Goal: Task Accomplishment & Management: Use online tool/utility

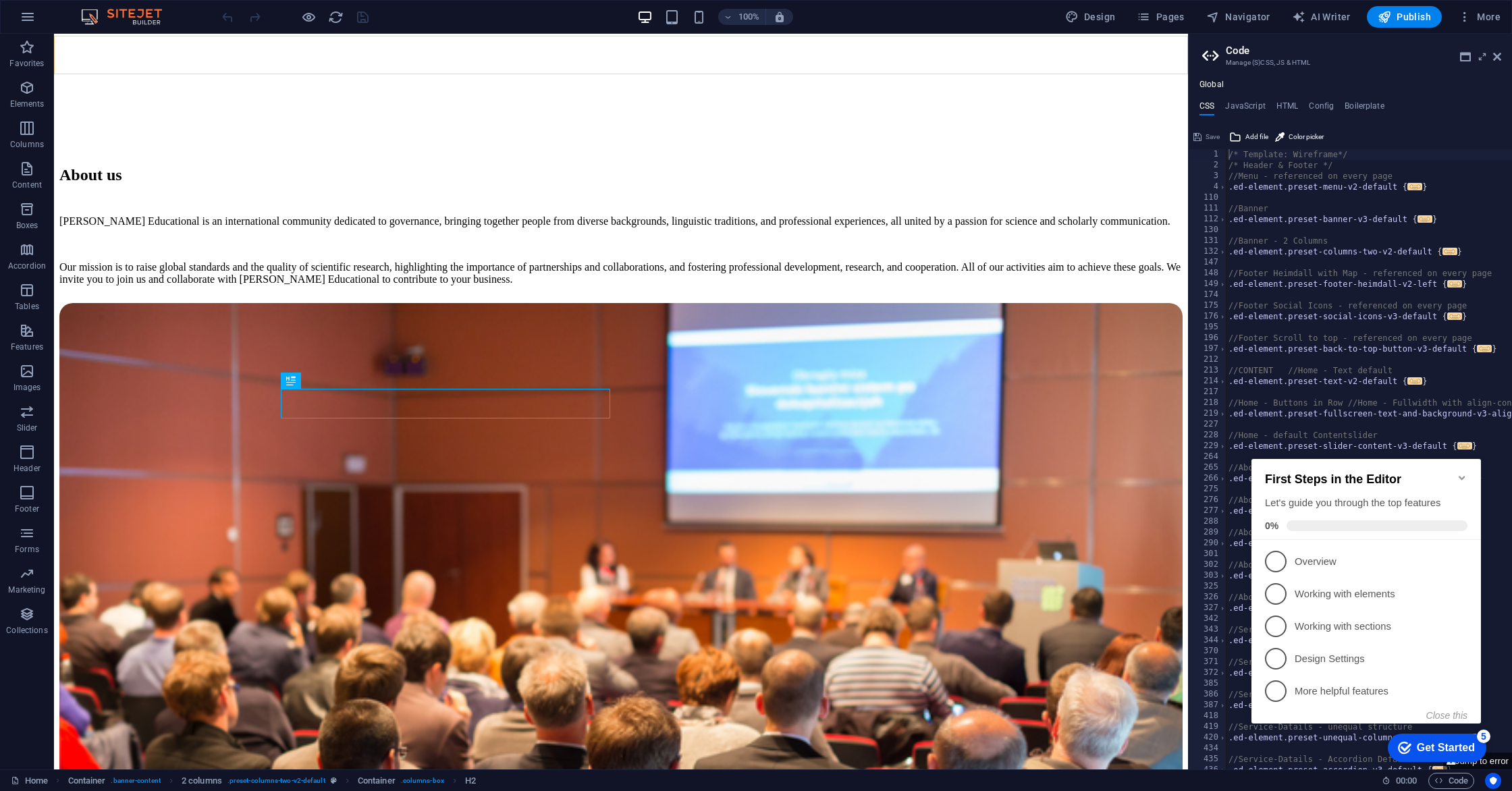
scroll to position [853, 0]
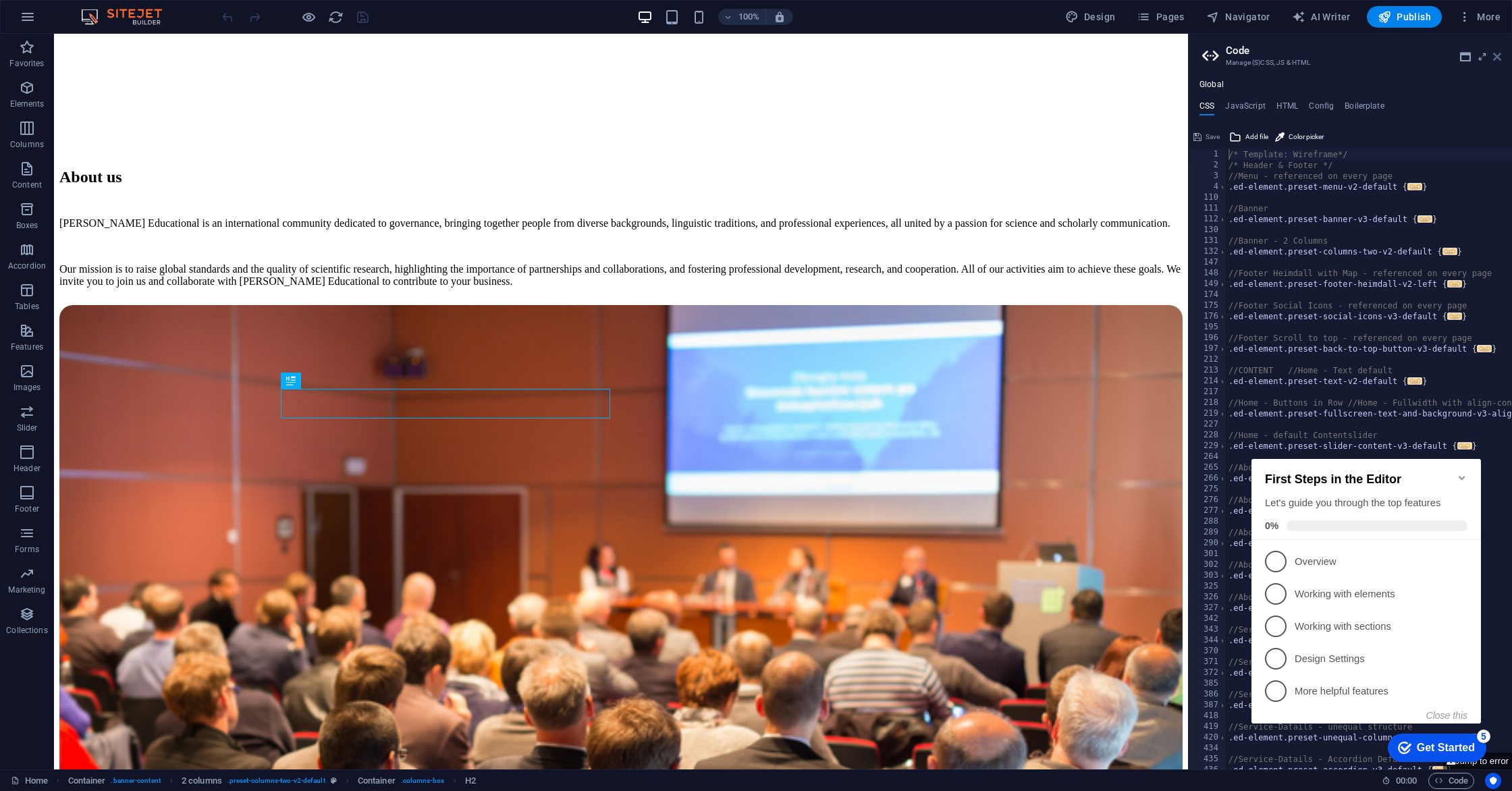
click at [1500, 58] on icon at bounding box center [1496, 56] width 8 height 10
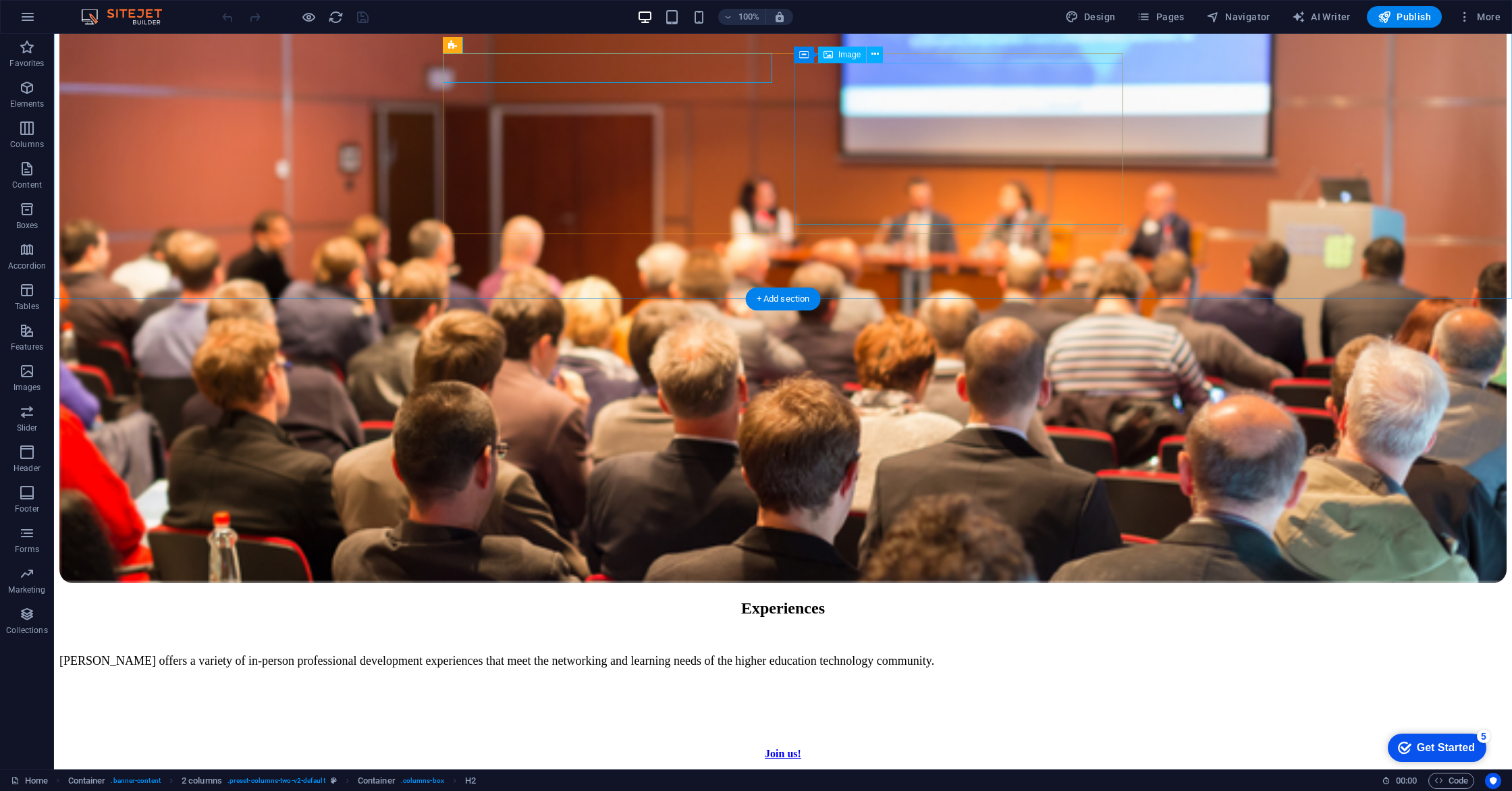
scroll to position [1477, 0]
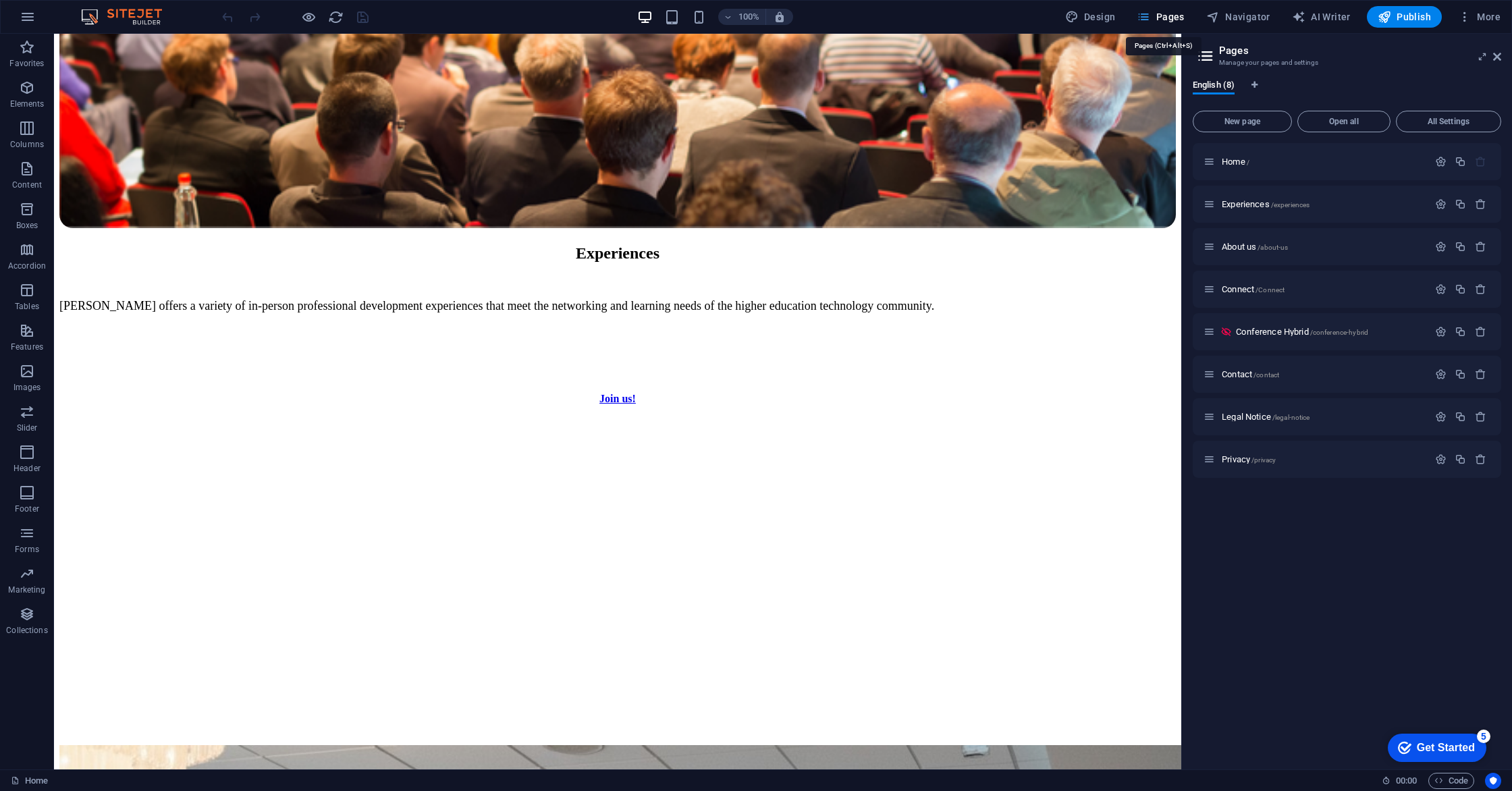
scroll to position [1290, 0]
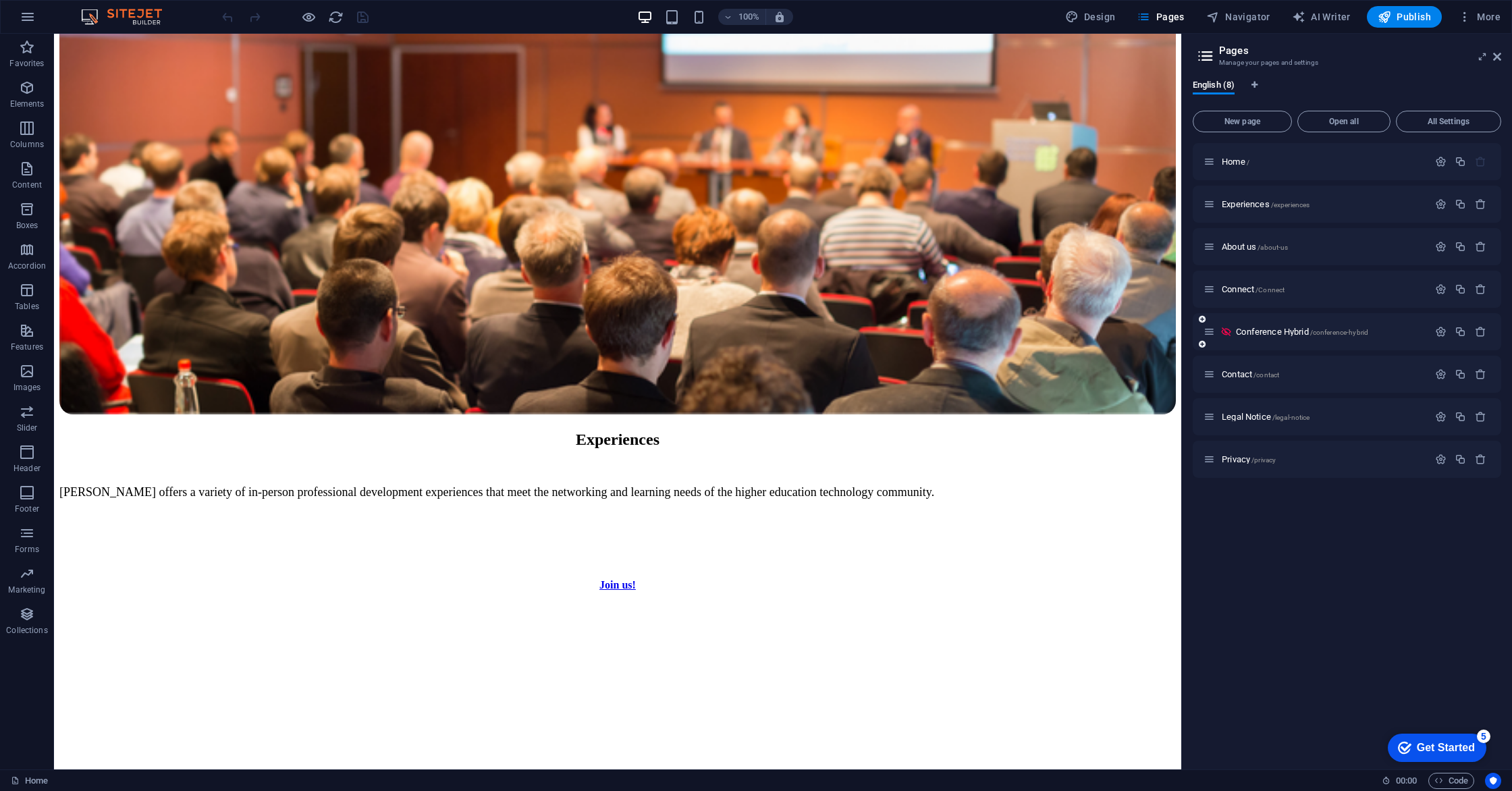
click at [1254, 336] on div "Conference Hybrid /conference-hybrid" at bounding box center [1315, 332] width 224 height 16
click at [1252, 333] on span "Conference Hybrid /conference-hybrid" at bounding box center [1301, 332] width 133 height 10
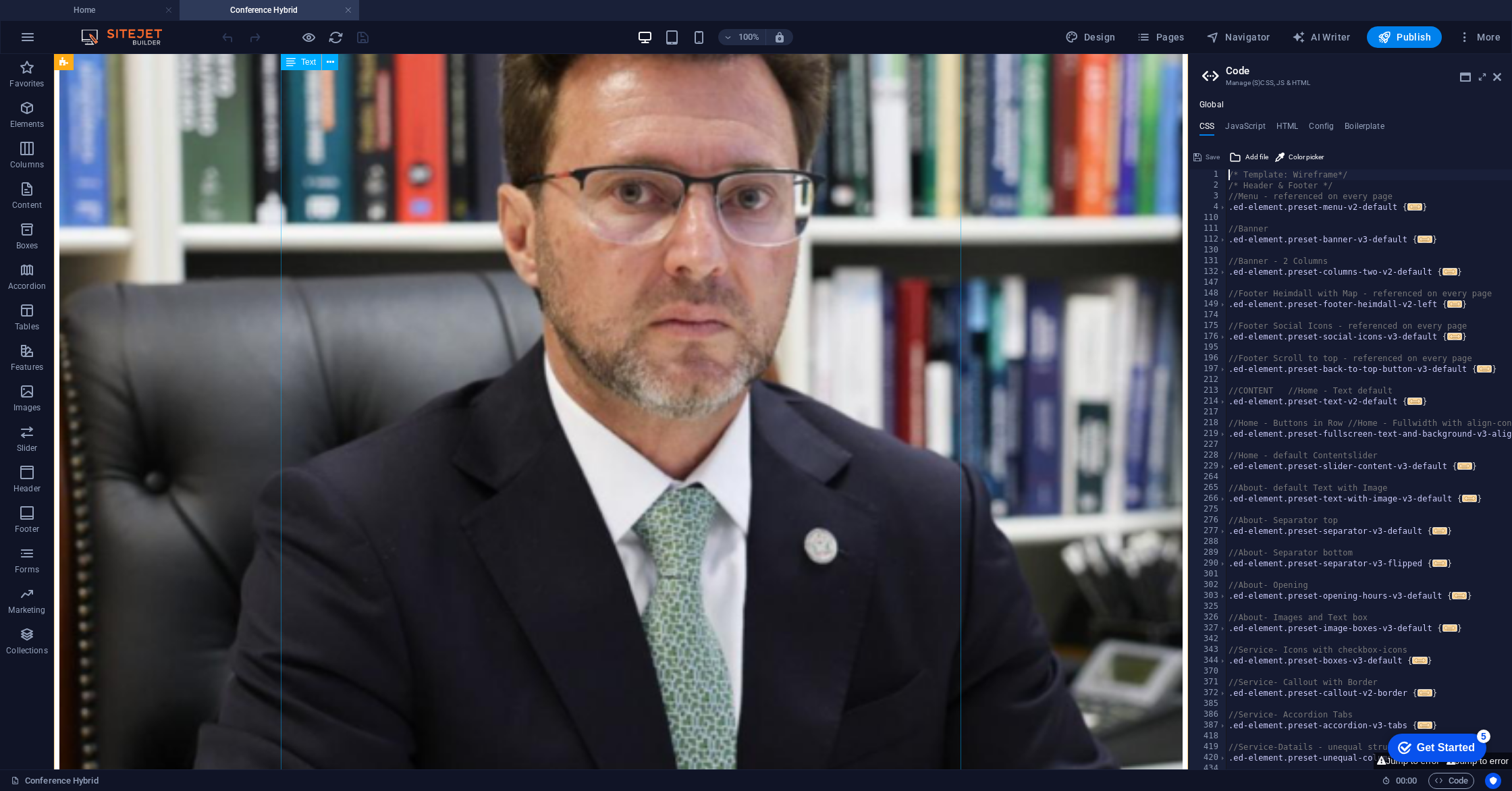
scroll to position [2039, 0]
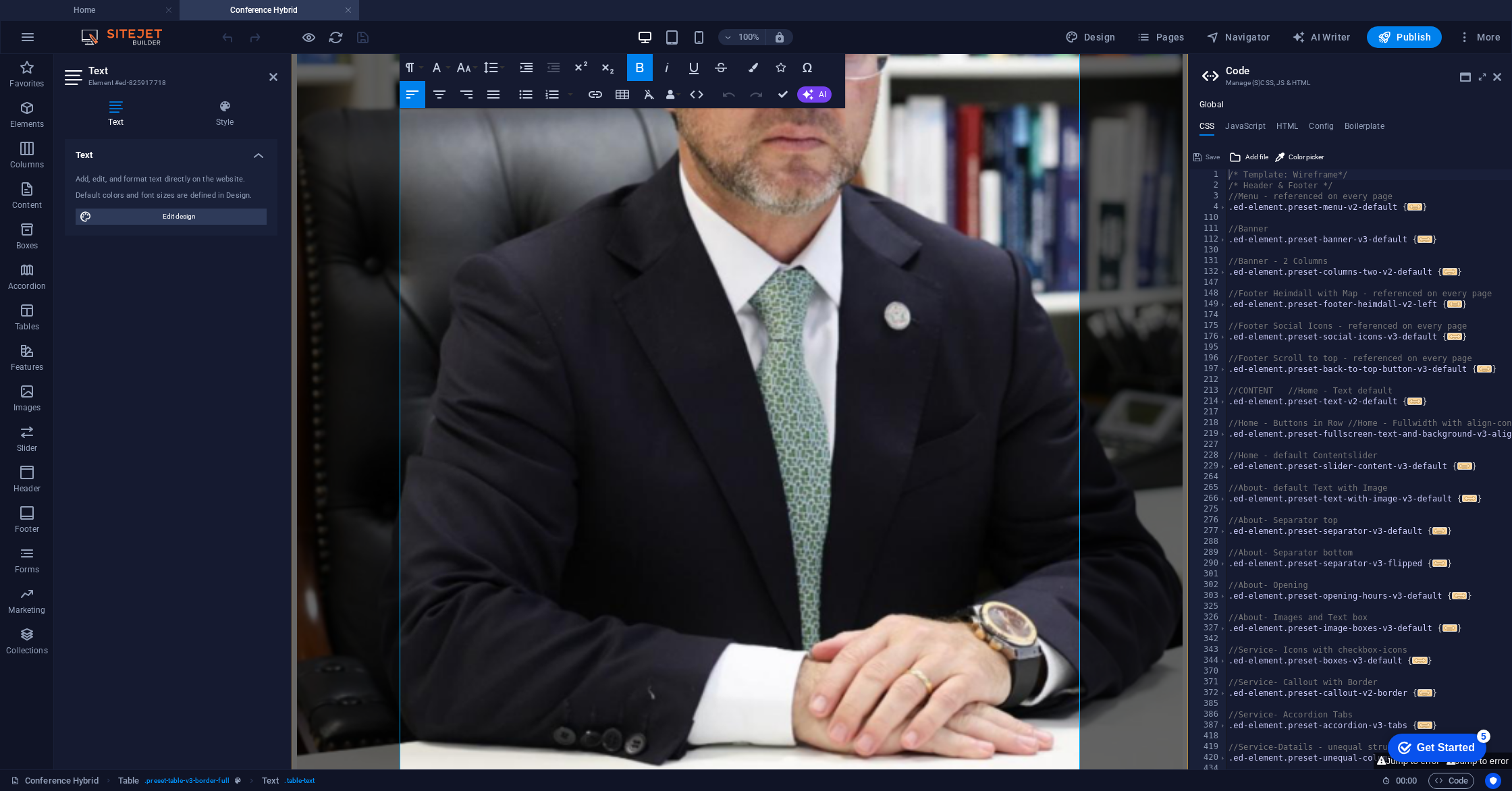
scroll to position [1869, 0]
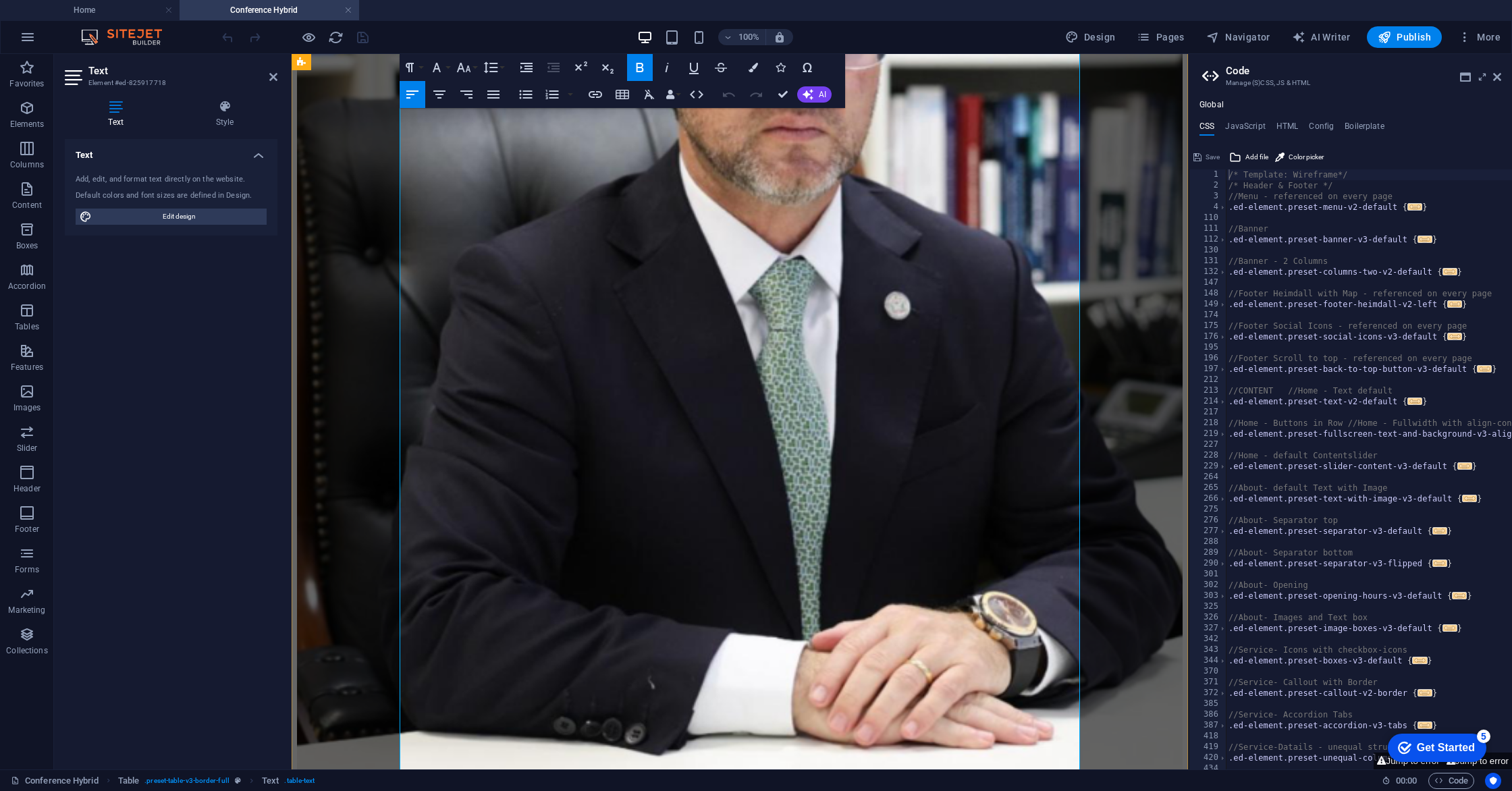
drag, startPoint x: 730, startPoint y: 469, endPoint x: 840, endPoint y: 467, distance: 110.0
click at [413, 97] on icon "button" at bounding box center [412, 94] width 16 height 16
click at [438, 96] on icon "button" at bounding box center [439, 94] width 16 height 16
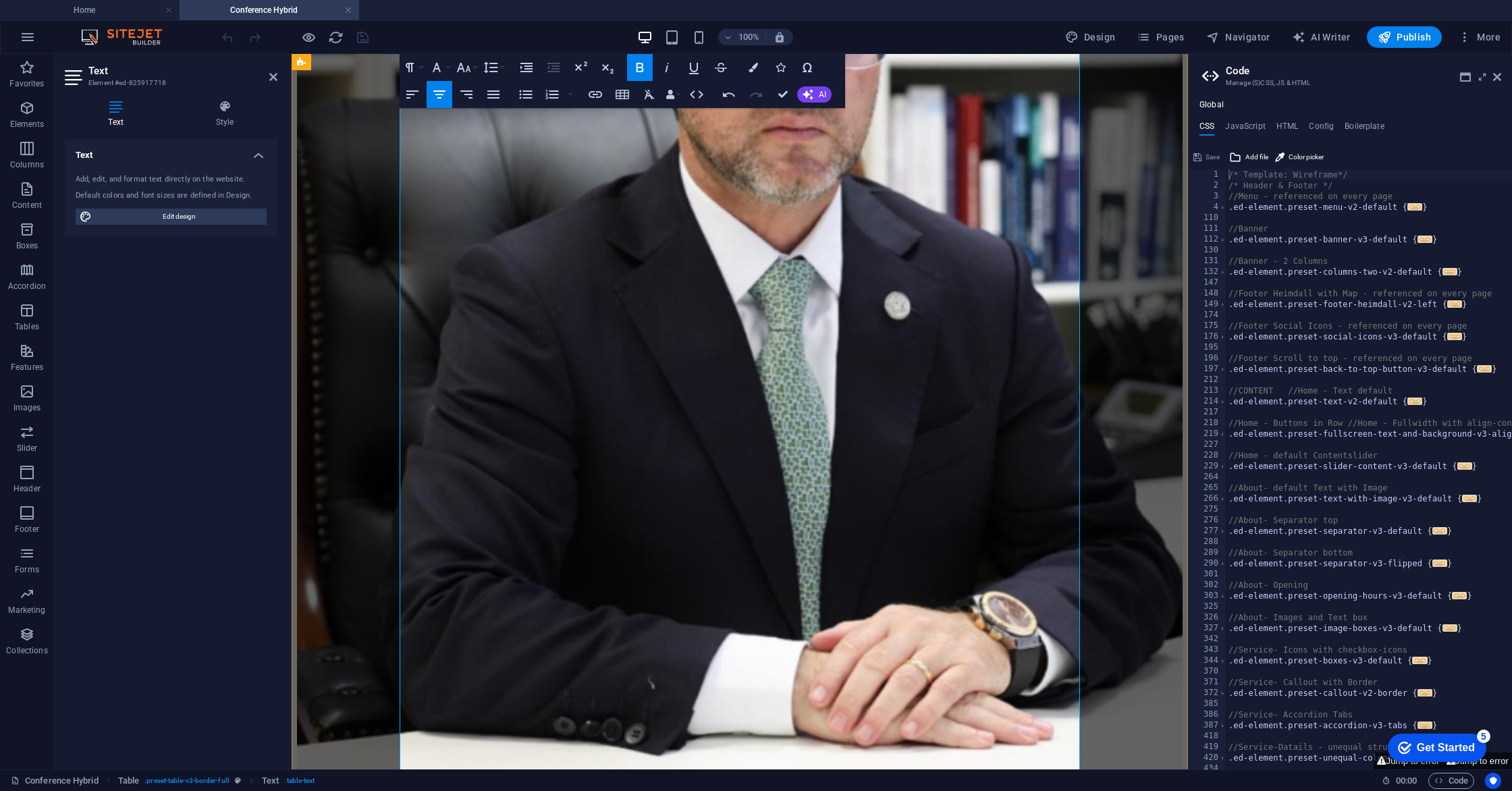
drag, startPoint x: 643, startPoint y: 485, endPoint x: 644, endPoint y: 464, distance: 21.0
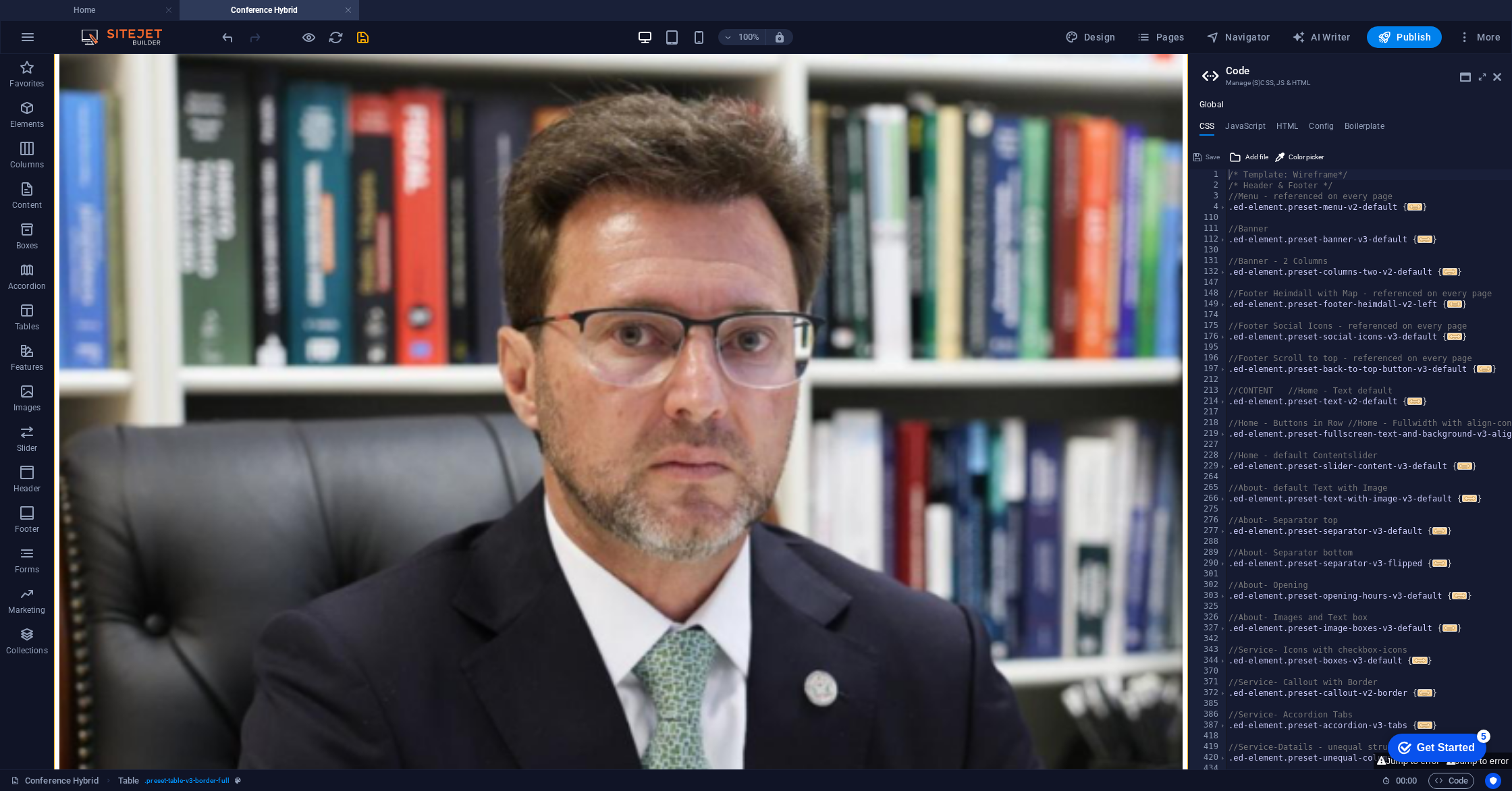
scroll to position [1896, 0]
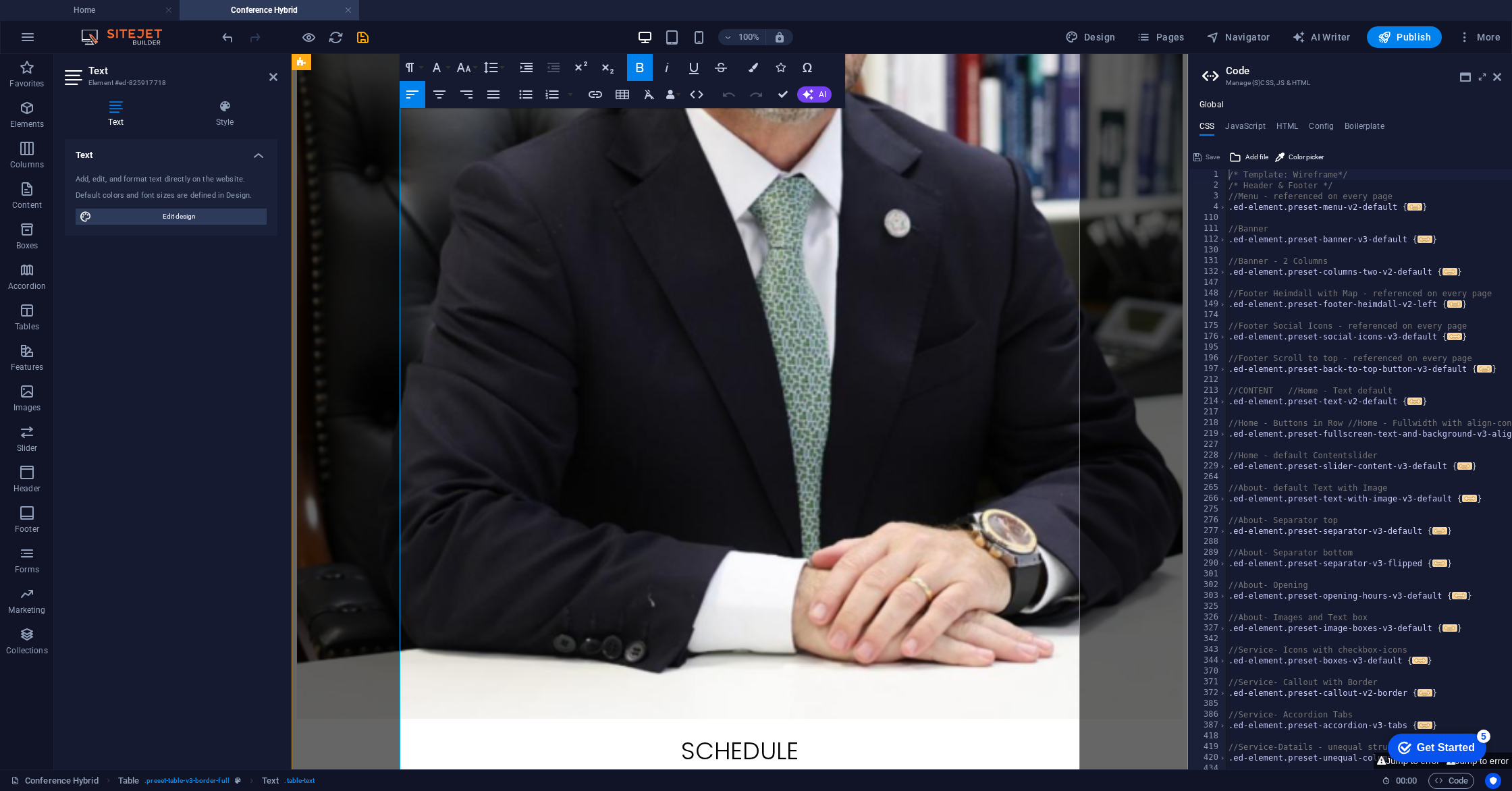
scroll to position [1955, 0]
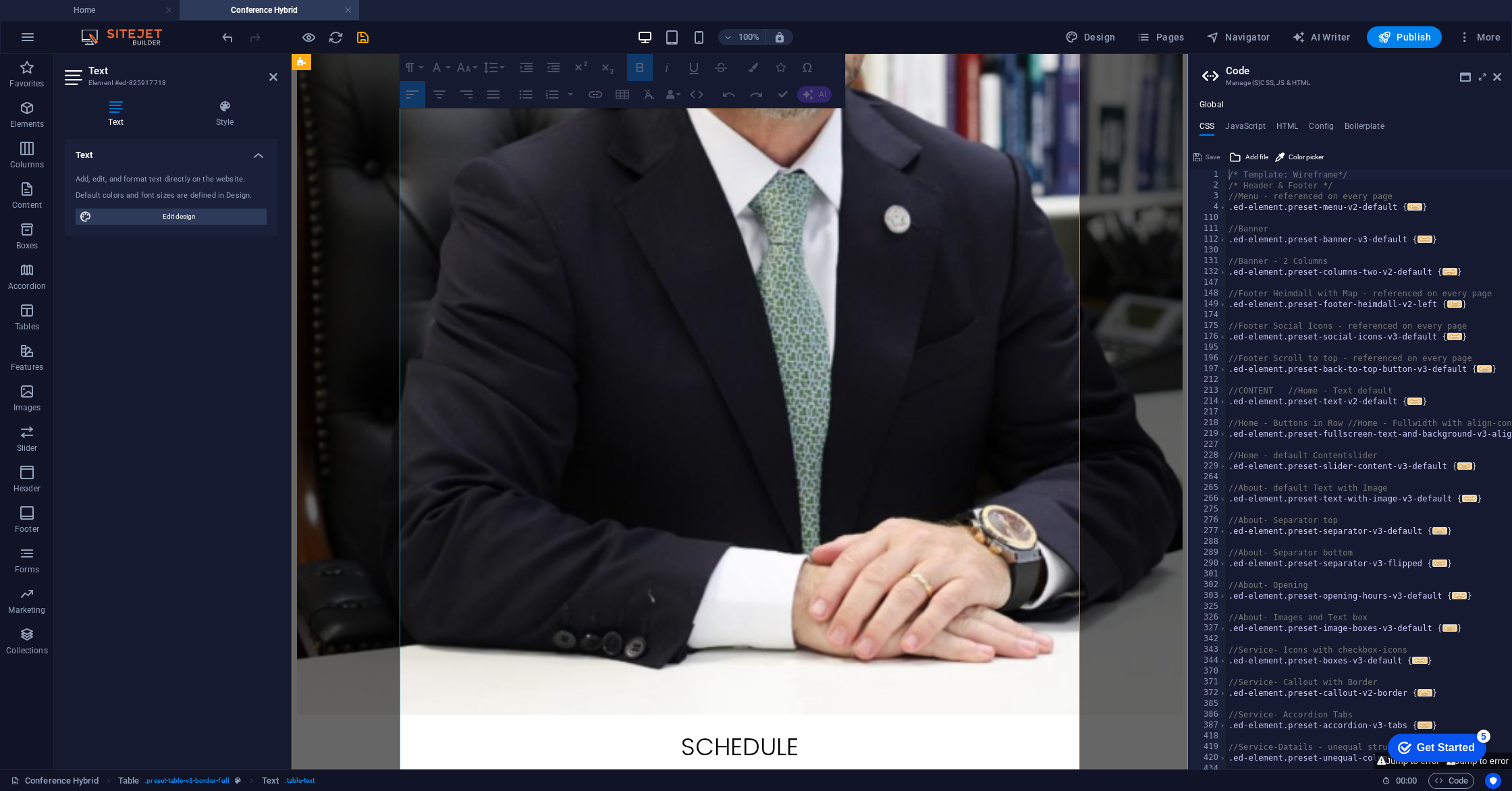
drag, startPoint x: 408, startPoint y: 383, endPoint x: 821, endPoint y: 389, distance: 413.0
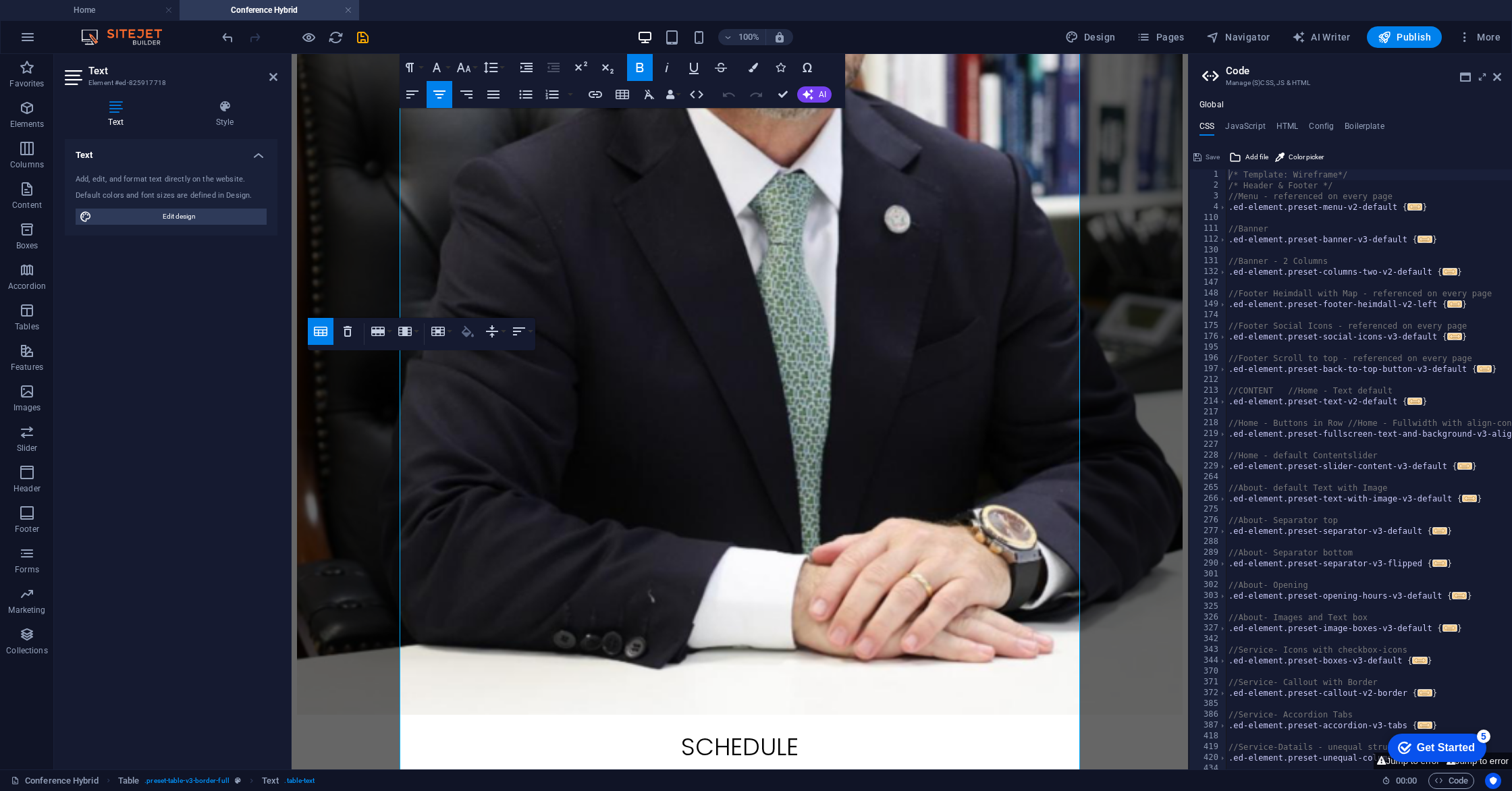
click at [471, 334] on icon "button" at bounding box center [468, 331] width 16 height 16
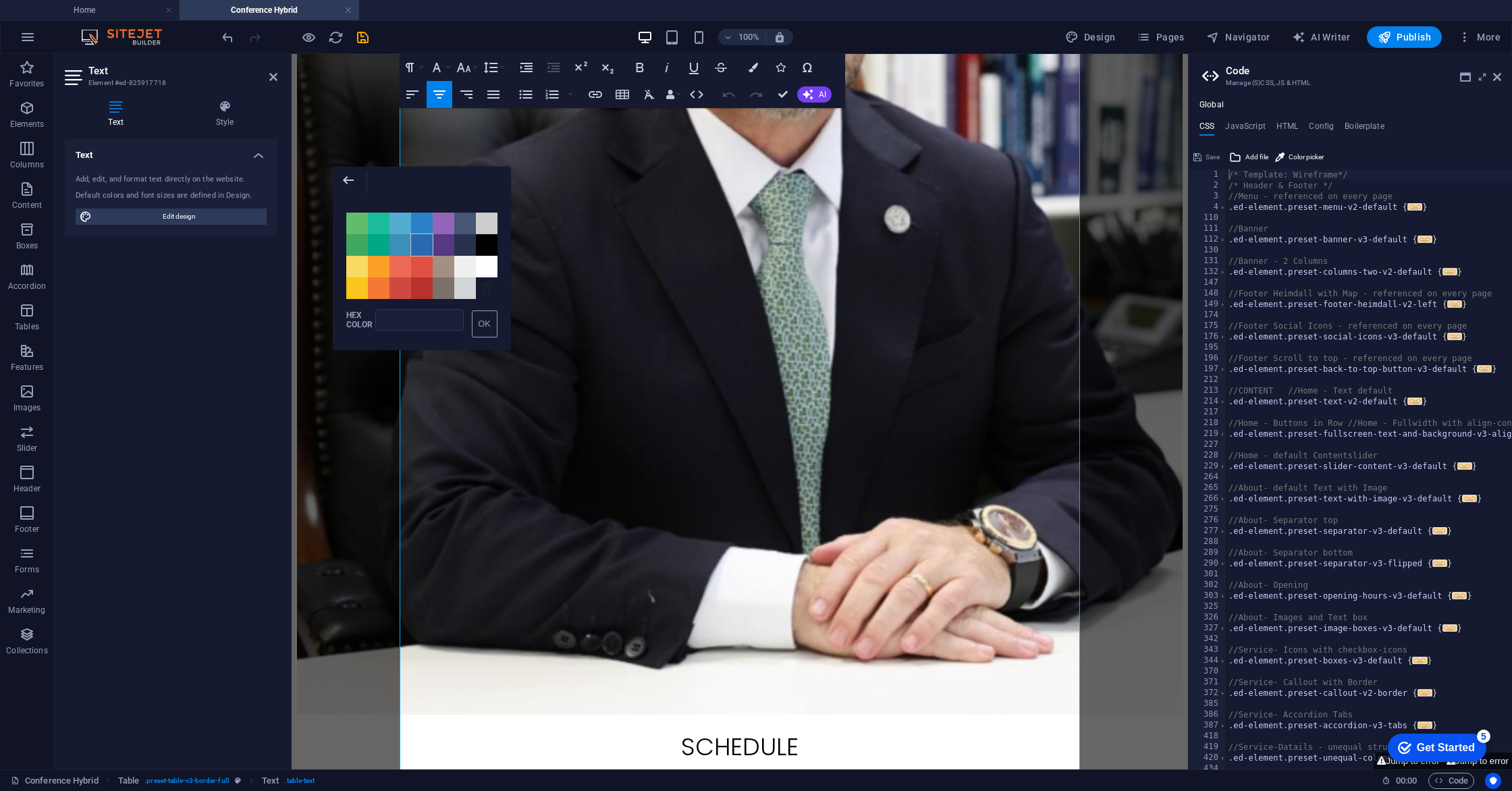
click at [420, 250] on span "Color #2969B0" at bounding box center [421, 244] width 22 height 22
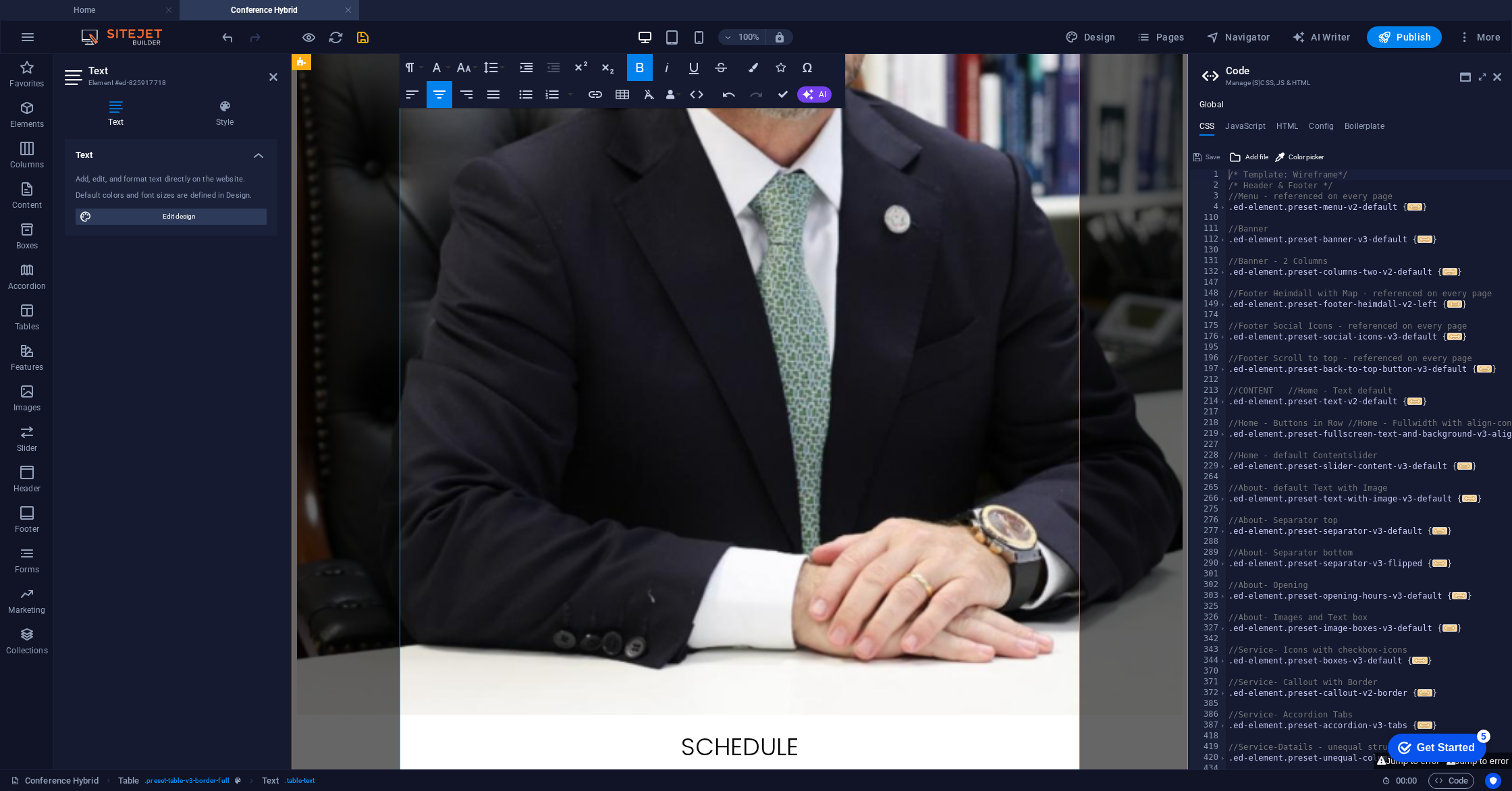
drag, startPoint x: 738, startPoint y: 384, endPoint x: 801, endPoint y: 362, distance: 66.7
click at [753, 66] on icon "button" at bounding box center [753, 67] width 10 height 10
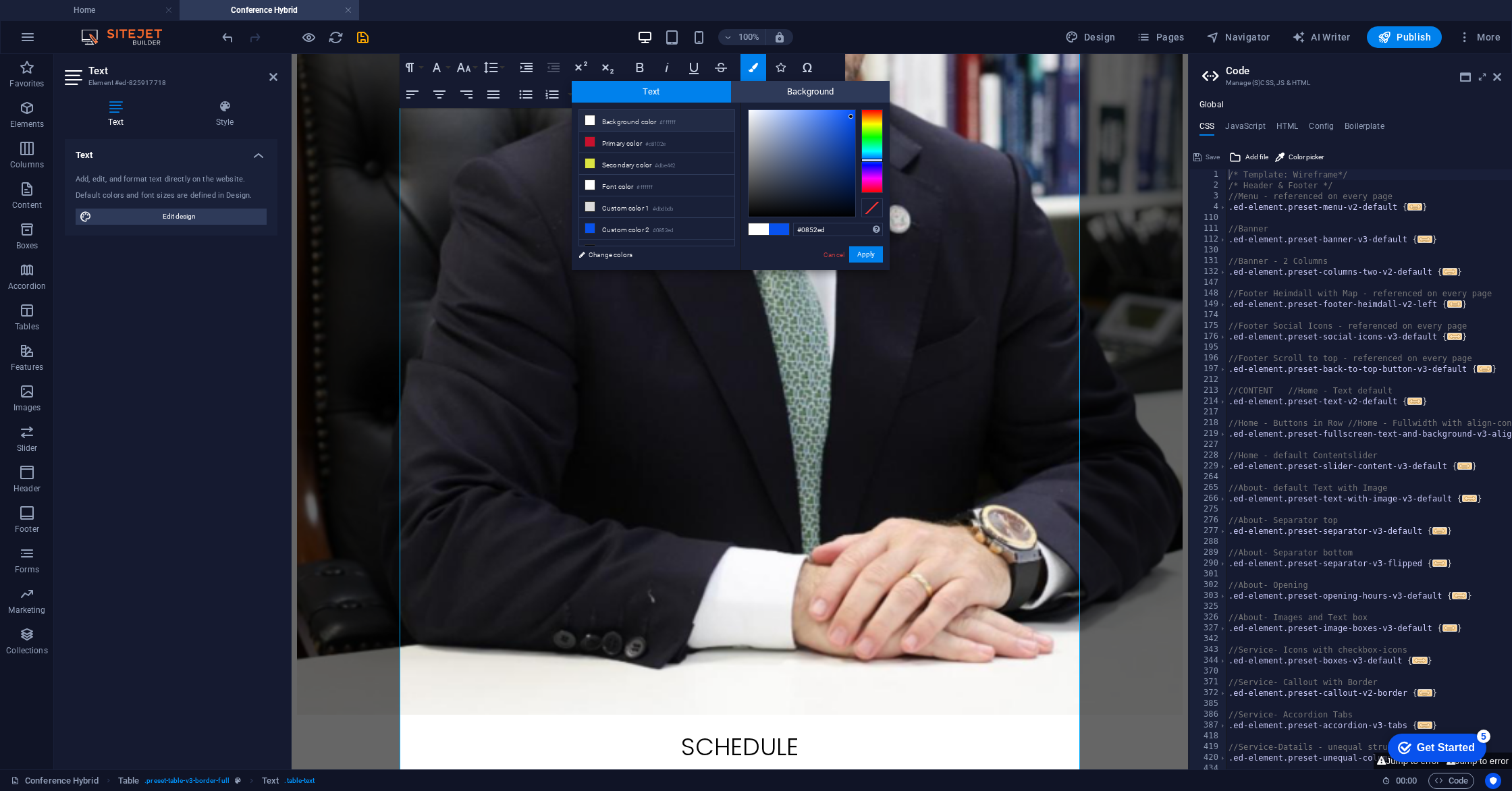
click at [600, 116] on li "Background color #ffffff" at bounding box center [656, 120] width 155 height 22
type input "#ffffff"
click at [863, 261] on button "Apply" at bounding box center [866, 254] width 34 height 16
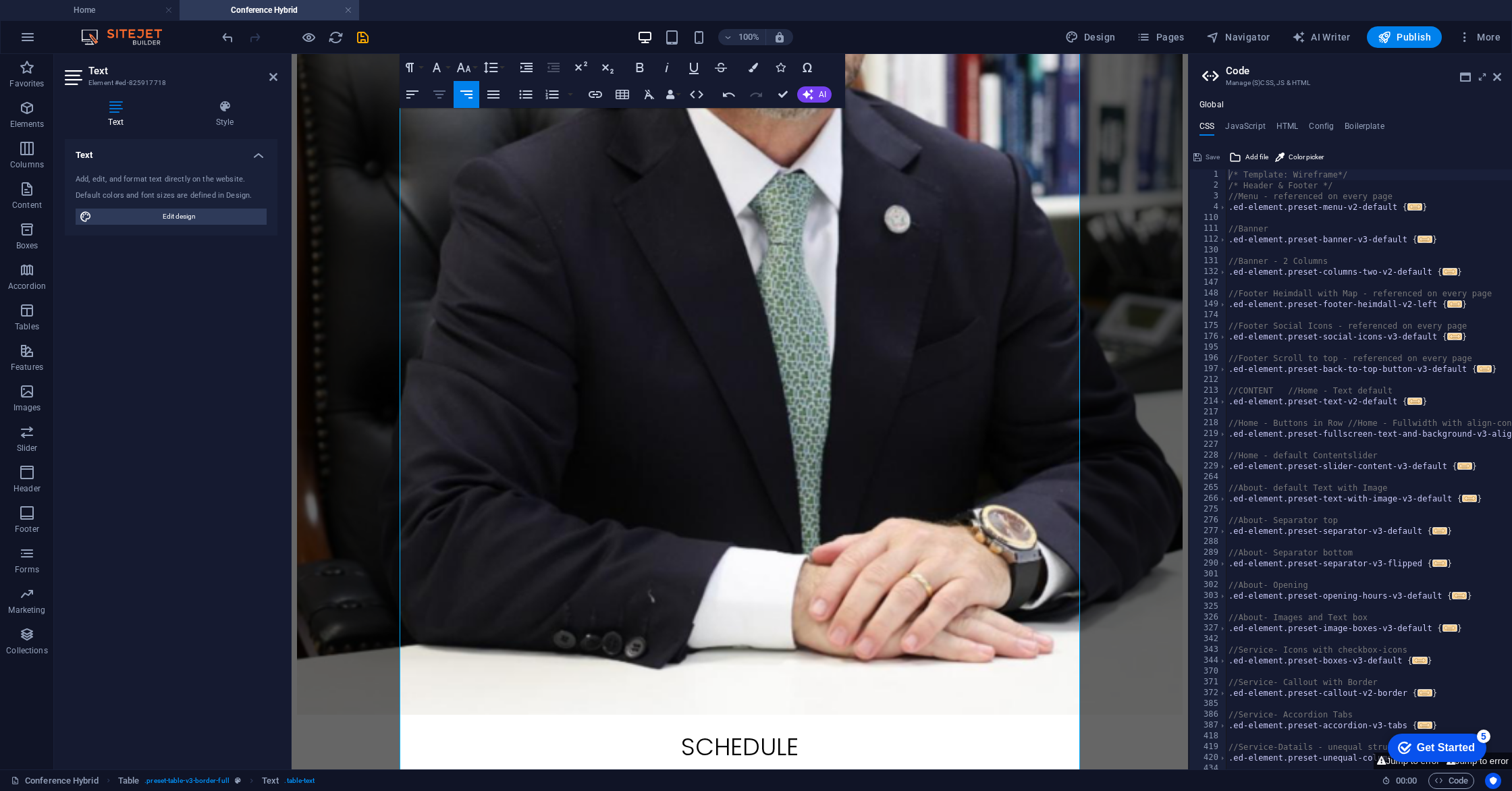
click at [445, 96] on icon "button" at bounding box center [439, 94] width 16 height 16
drag, startPoint x: 808, startPoint y: 380, endPoint x: 704, endPoint y: 377, distance: 104.0
click at [750, 69] on icon "button" at bounding box center [753, 67] width 10 height 10
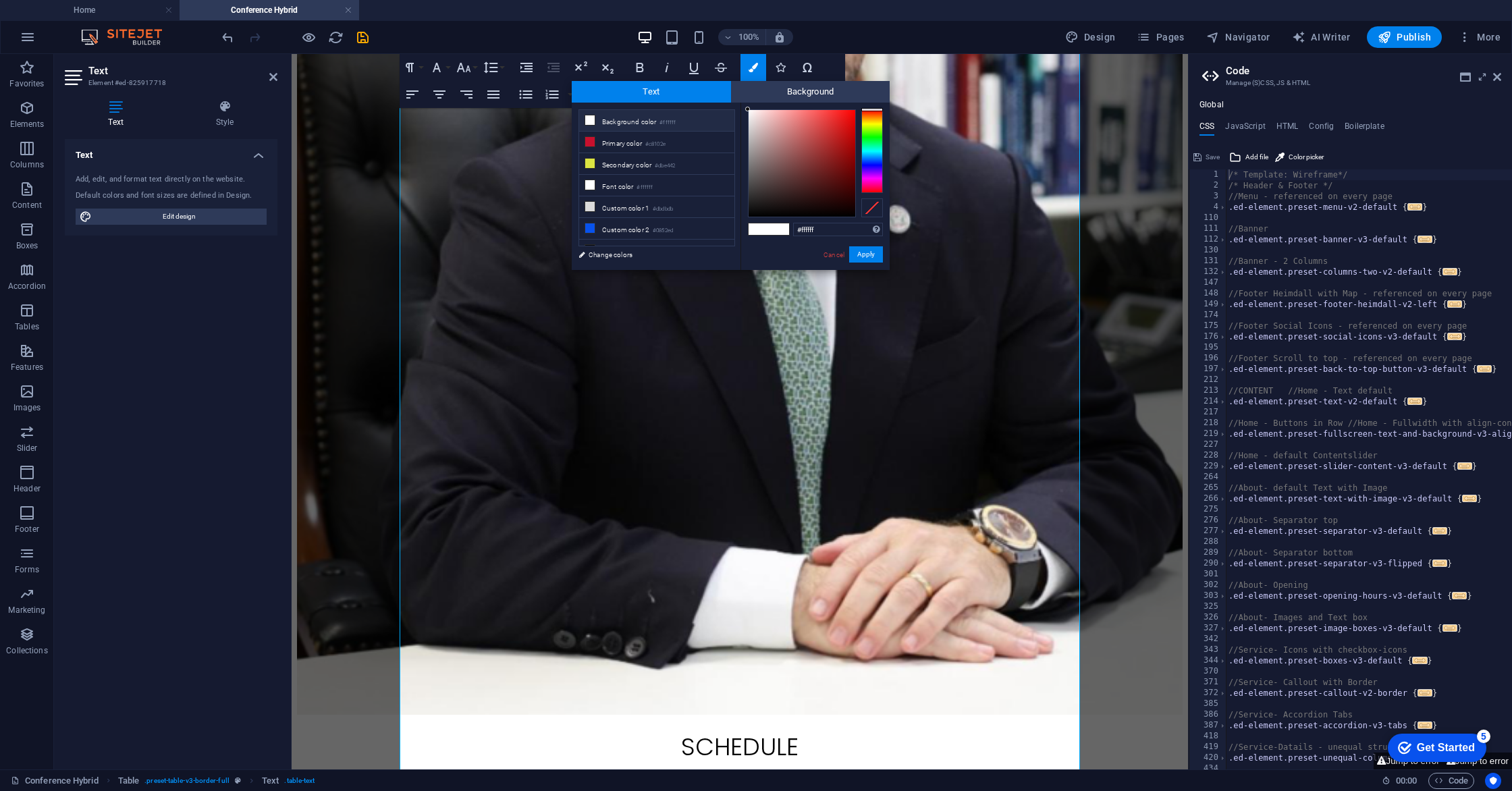
click at [629, 122] on li "Background color #ffffff" at bounding box center [656, 120] width 155 height 22
click at [867, 255] on button "Apply" at bounding box center [866, 254] width 34 height 16
drag, startPoint x: 1072, startPoint y: 383, endPoint x: 956, endPoint y: 354, distance: 119.6
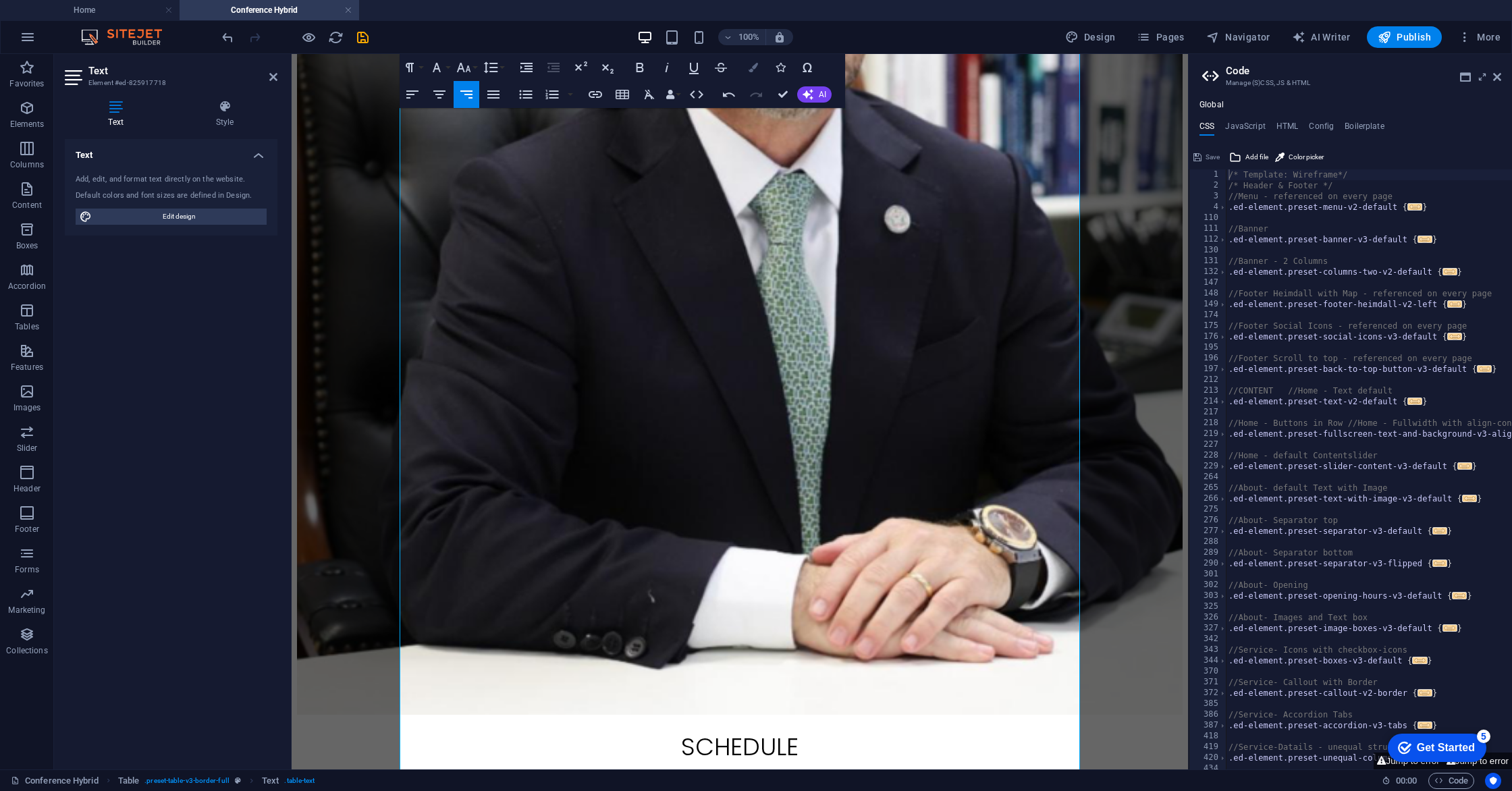
click at [756, 62] on icon "button" at bounding box center [753, 67] width 10 height 10
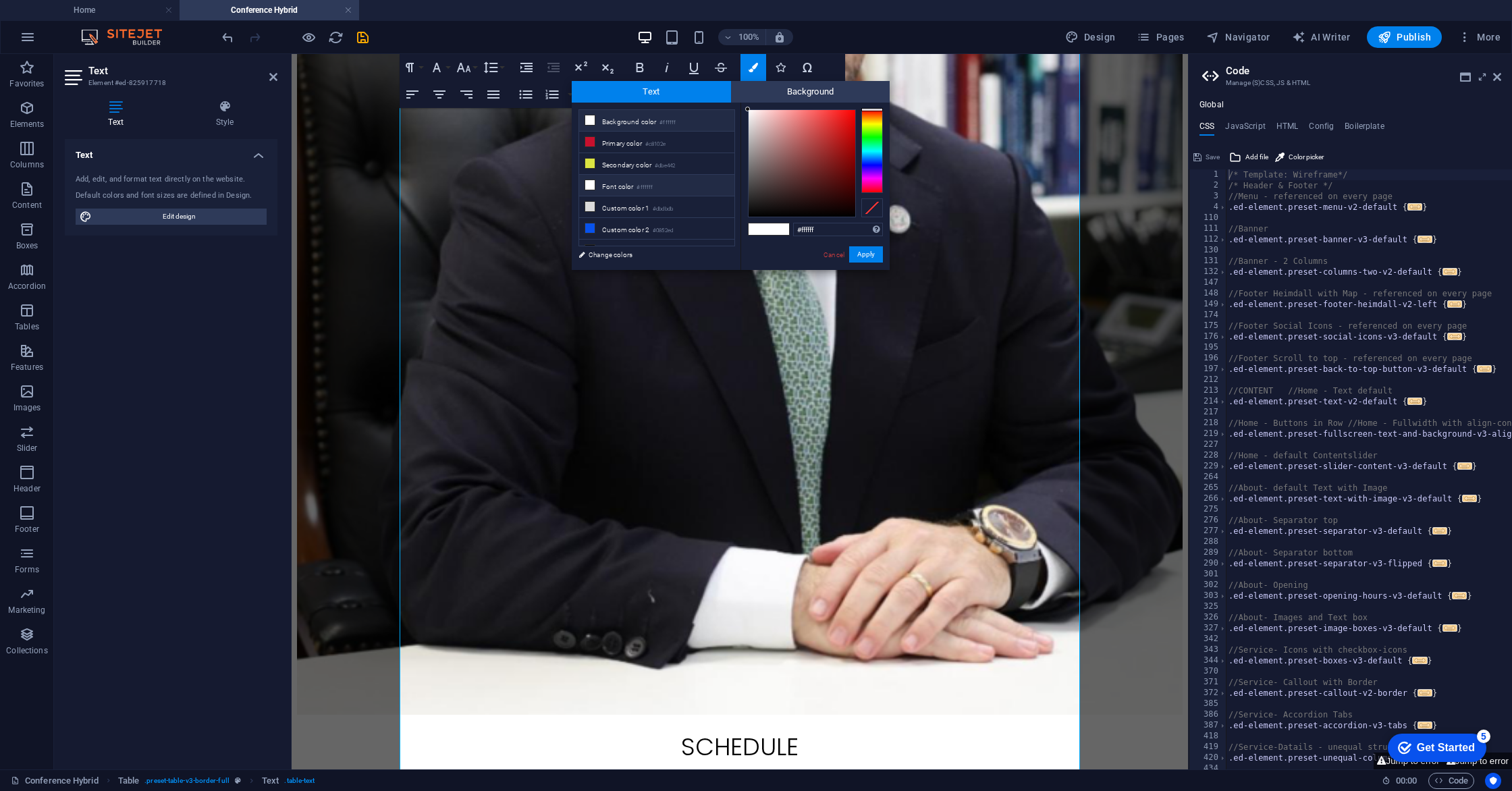
click at [613, 187] on li "Font color #ffffff" at bounding box center [656, 185] width 155 height 22
click at [861, 256] on button "Apply" at bounding box center [866, 254] width 34 height 16
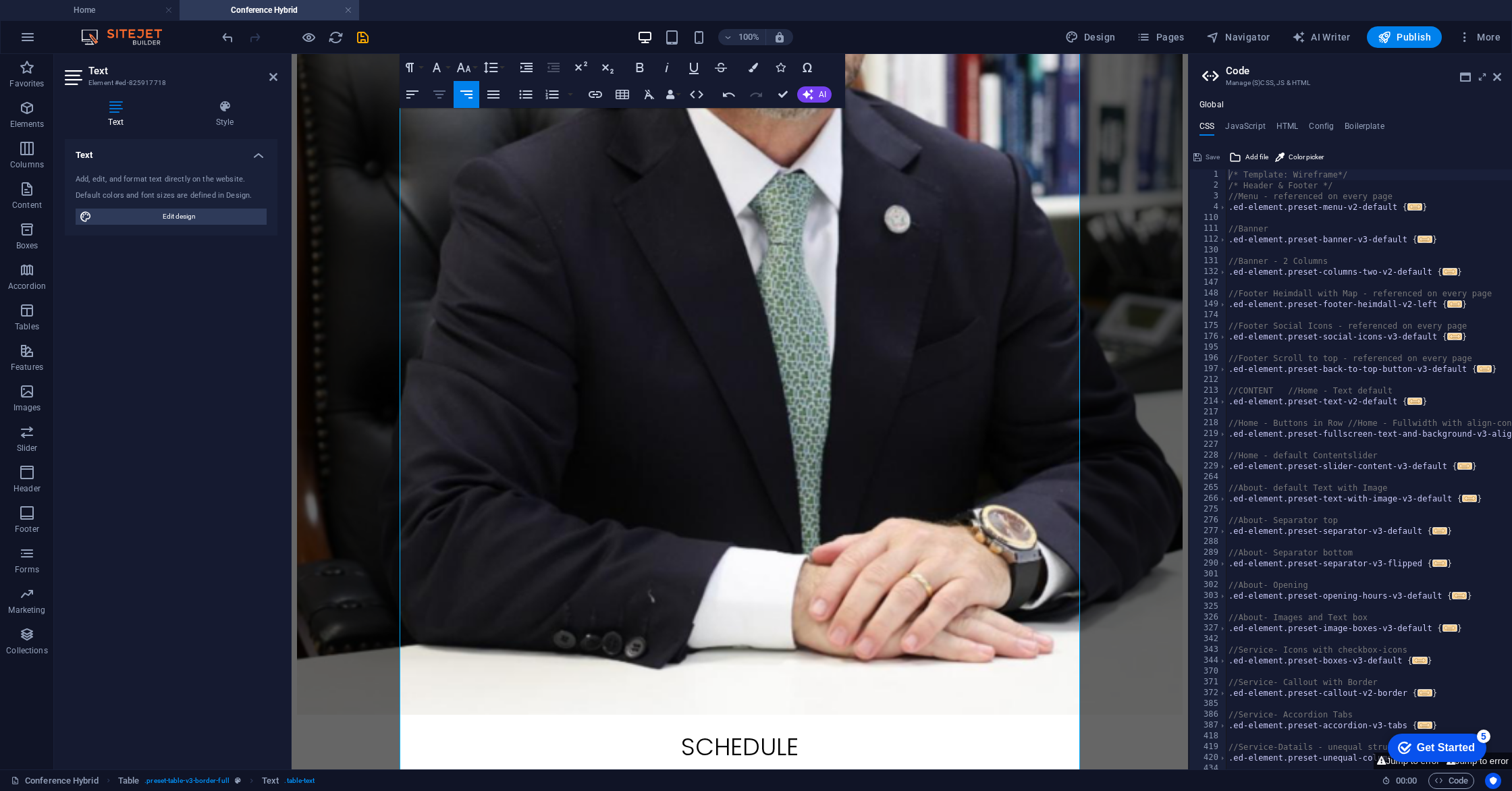
click at [440, 96] on icon "button" at bounding box center [439, 94] width 16 height 16
drag, startPoint x: 431, startPoint y: 380, endPoint x: 396, endPoint y: 380, distance: 35.0
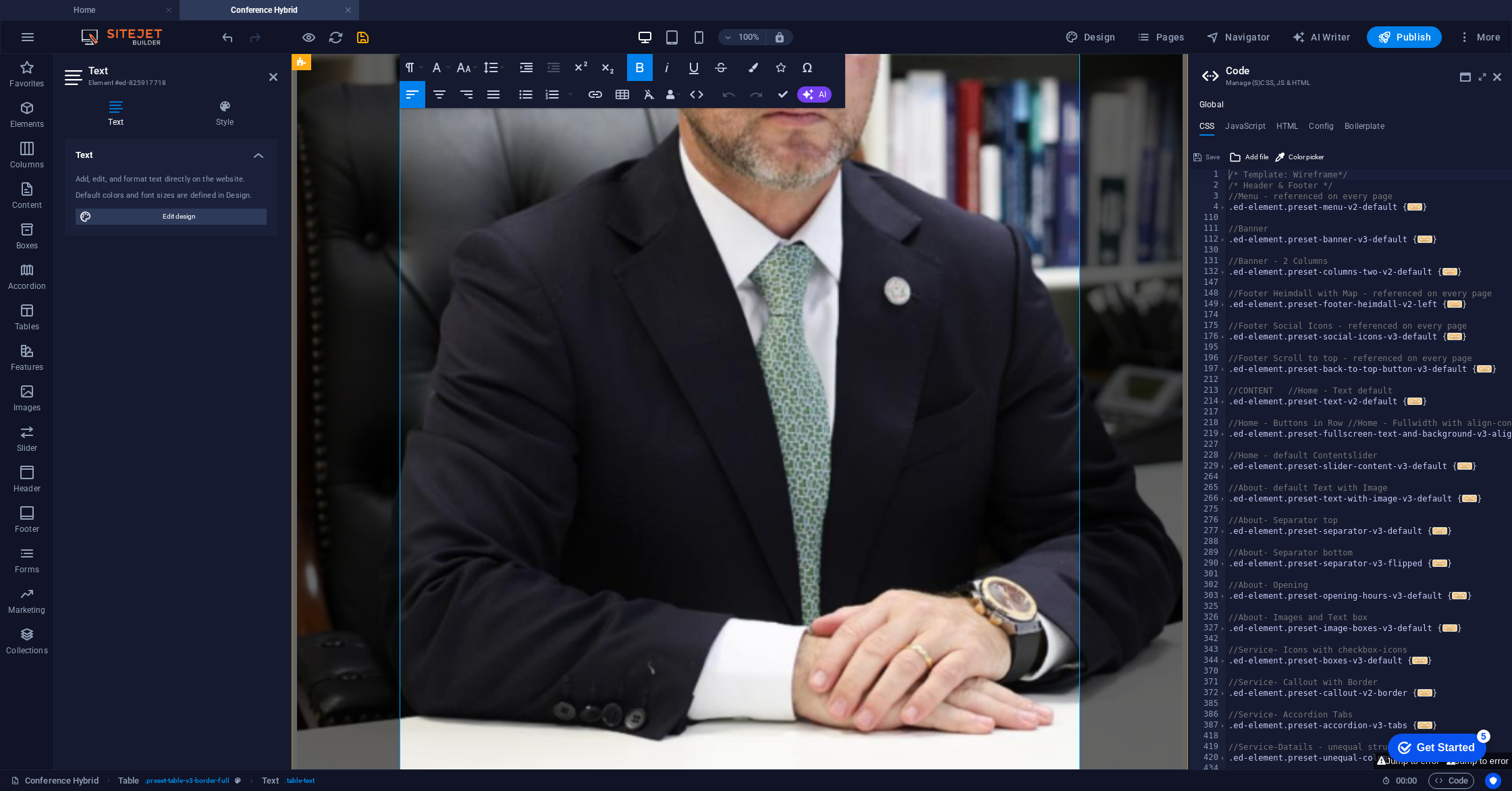
scroll to position [1993, 0]
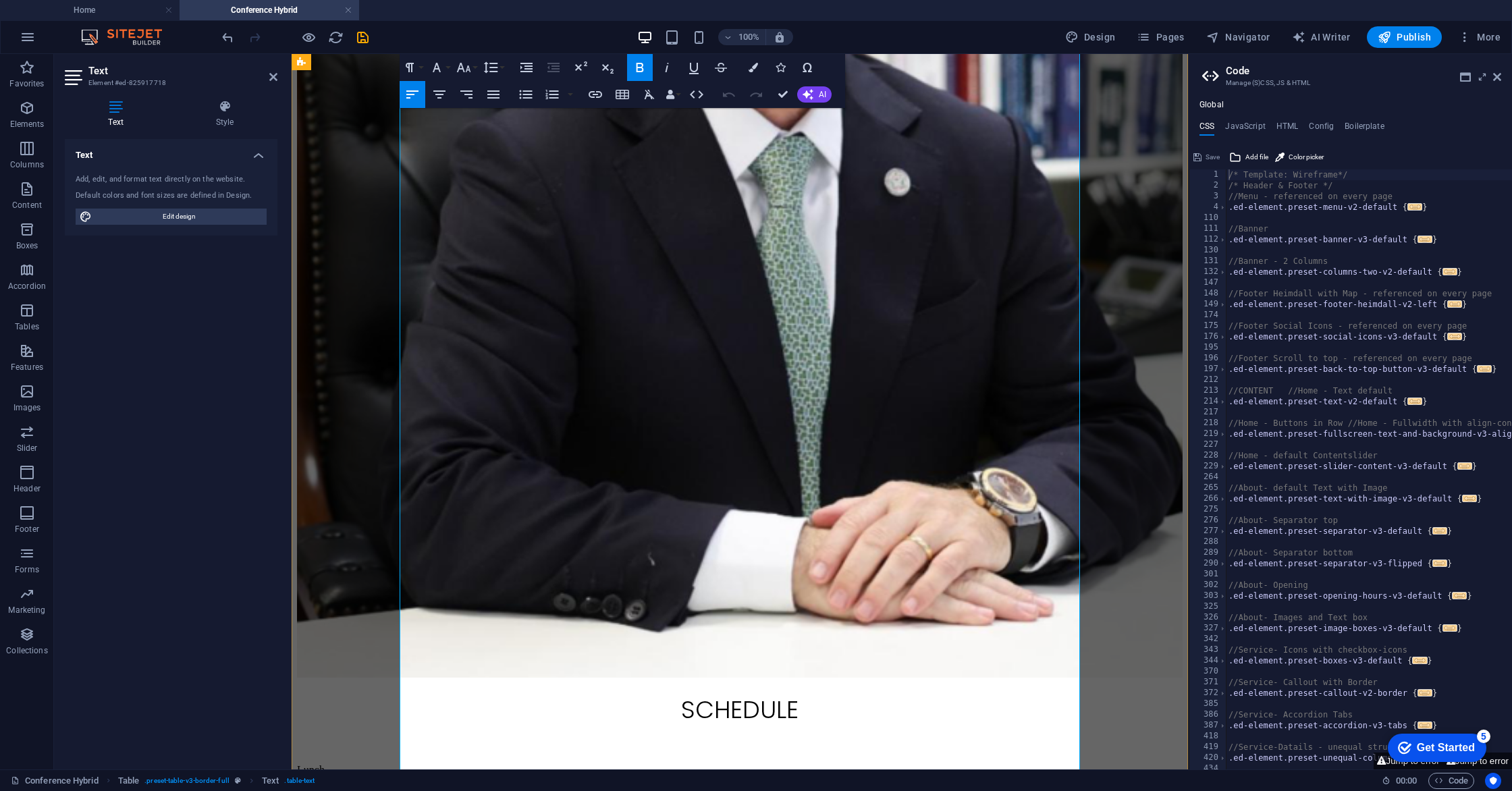
drag, startPoint x: 435, startPoint y: 344, endPoint x: 432, endPoint y: 319, distance: 25.2
click at [750, 73] on button "Colors" at bounding box center [754, 67] width 26 height 27
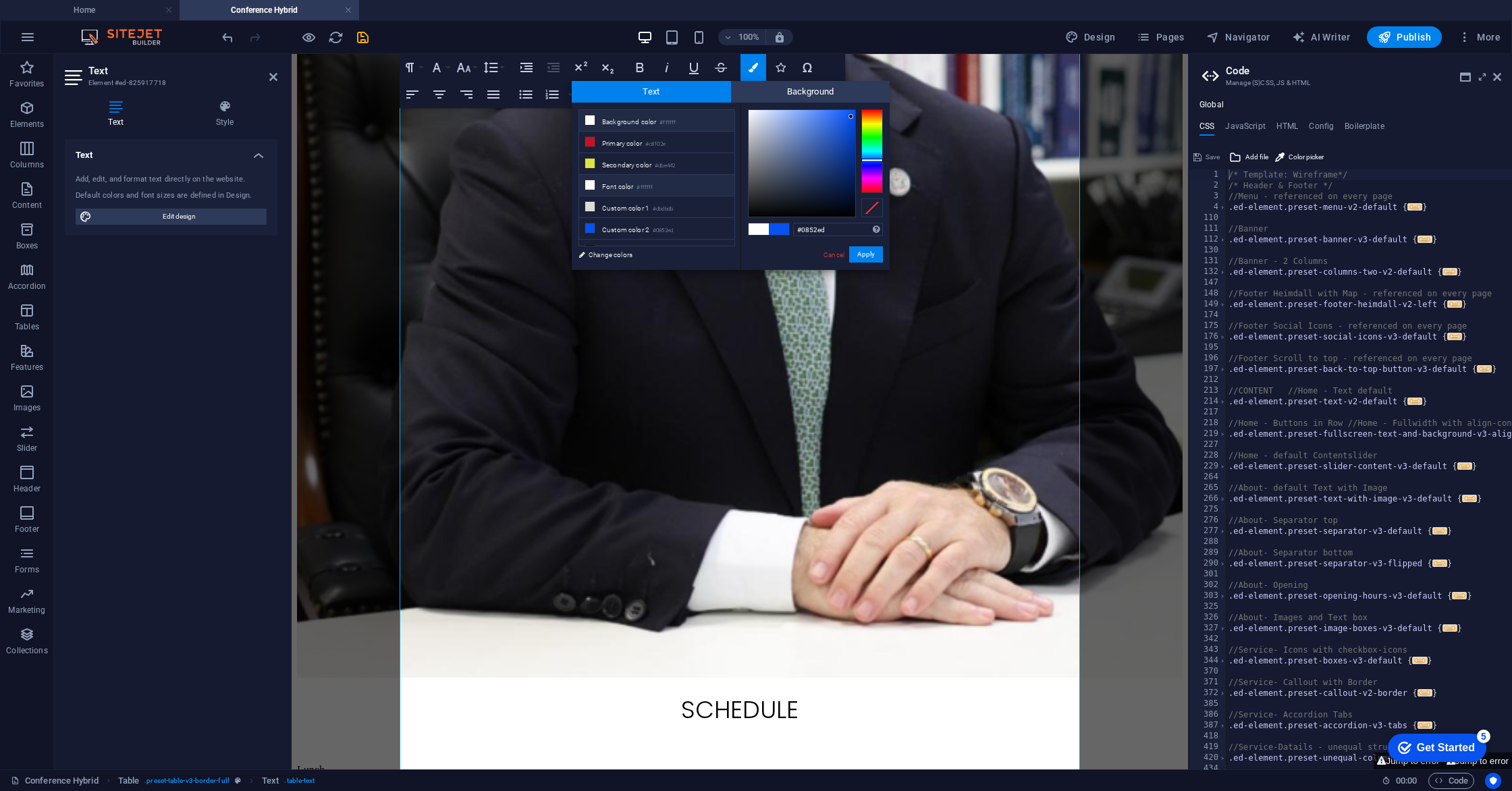
click at [613, 187] on li "Font color #ffffff" at bounding box center [656, 185] width 155 height 22
click at [871, 255] on button "Apply" at bounding box center [866, 254] width 34 height 16
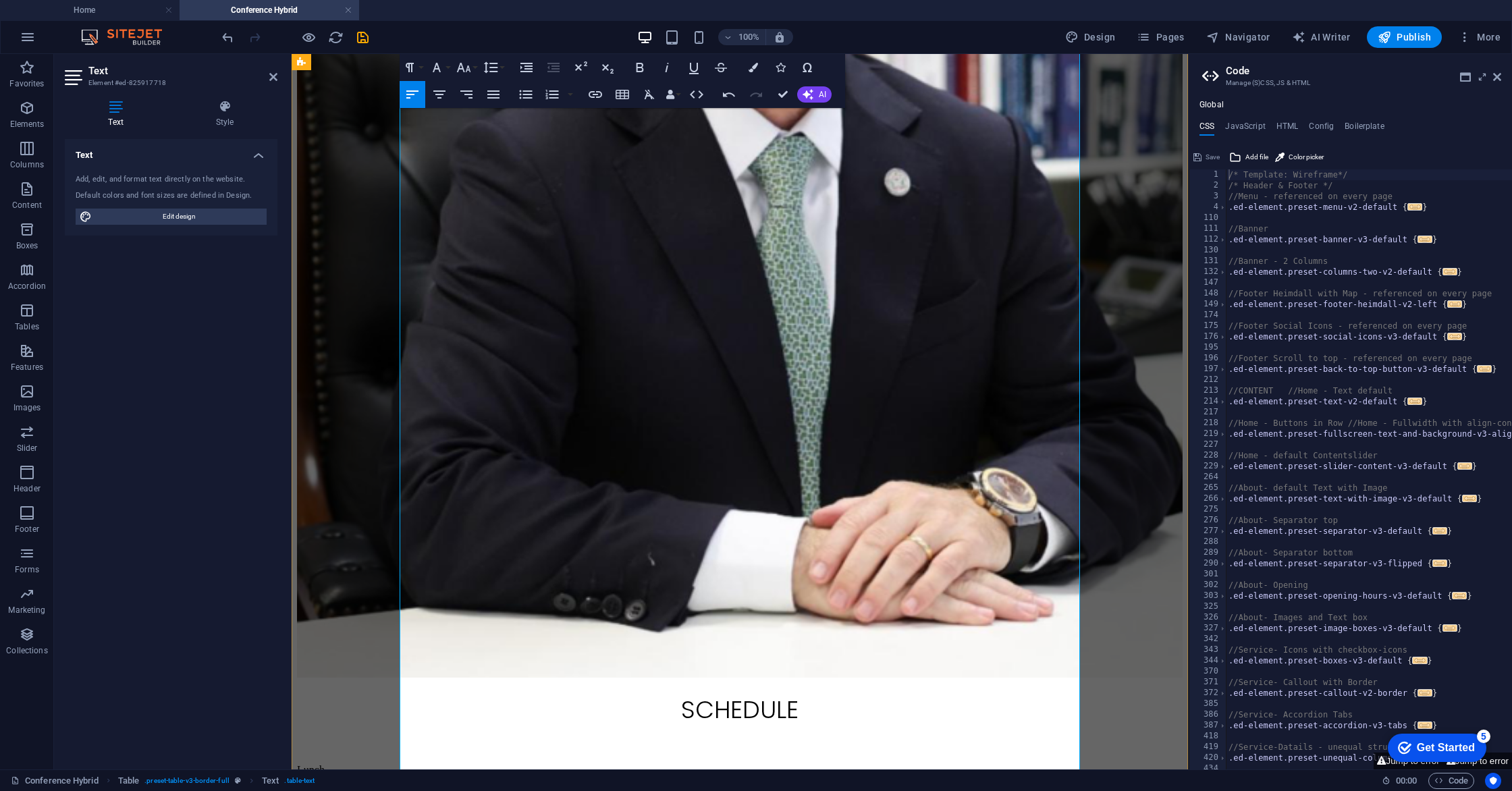
drag, startPoint x: 474, startPoint y: 348, endPoint x: 398, endPoint y: 344, distance: 76.1
click at [466, 296] on icon "button" at bounding box center [468, 294] width 12 height 11
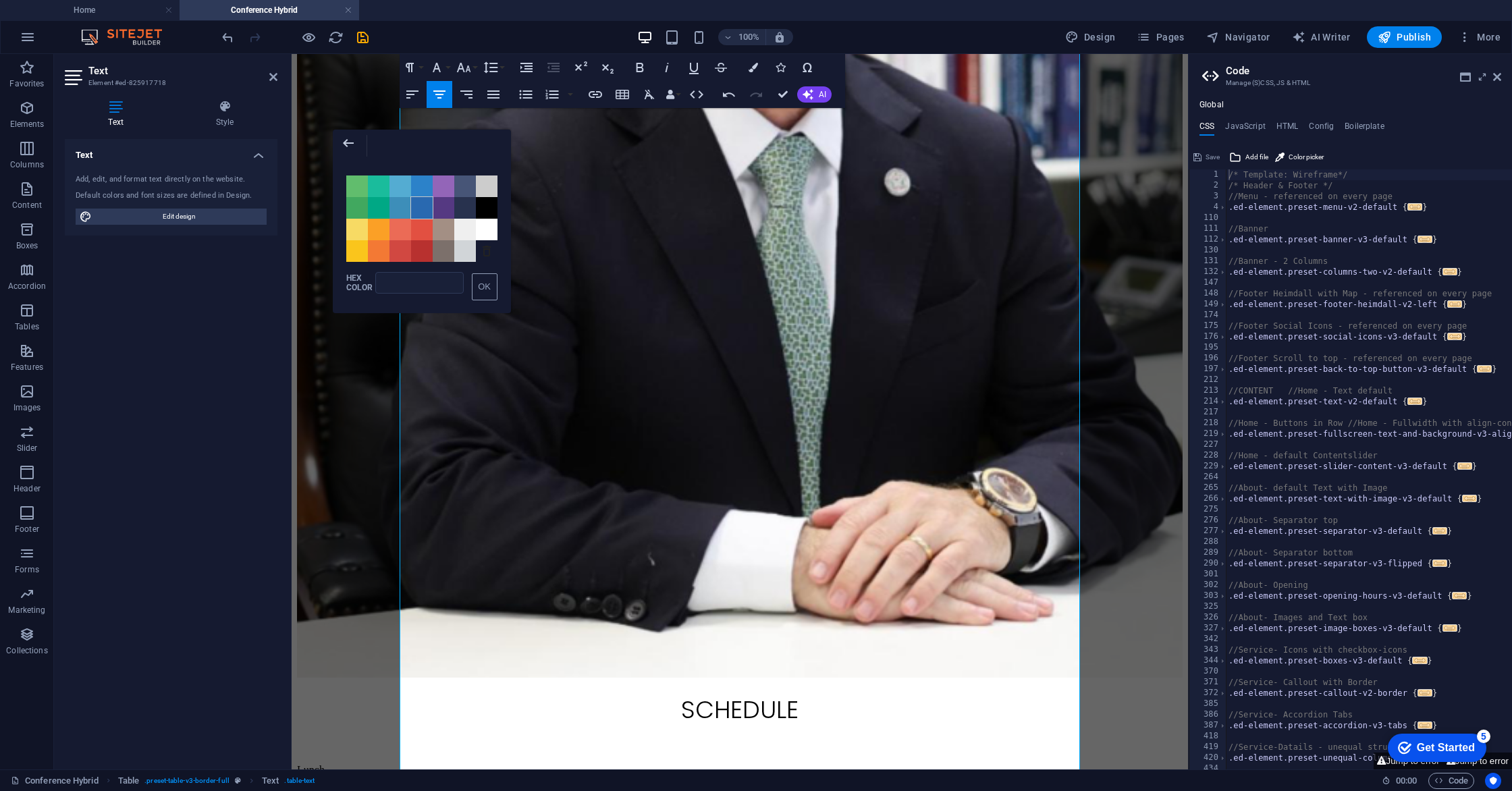
click at [420, 205] on span "Color #2969B0" at bounding box center [421, 207] width 22 height 22
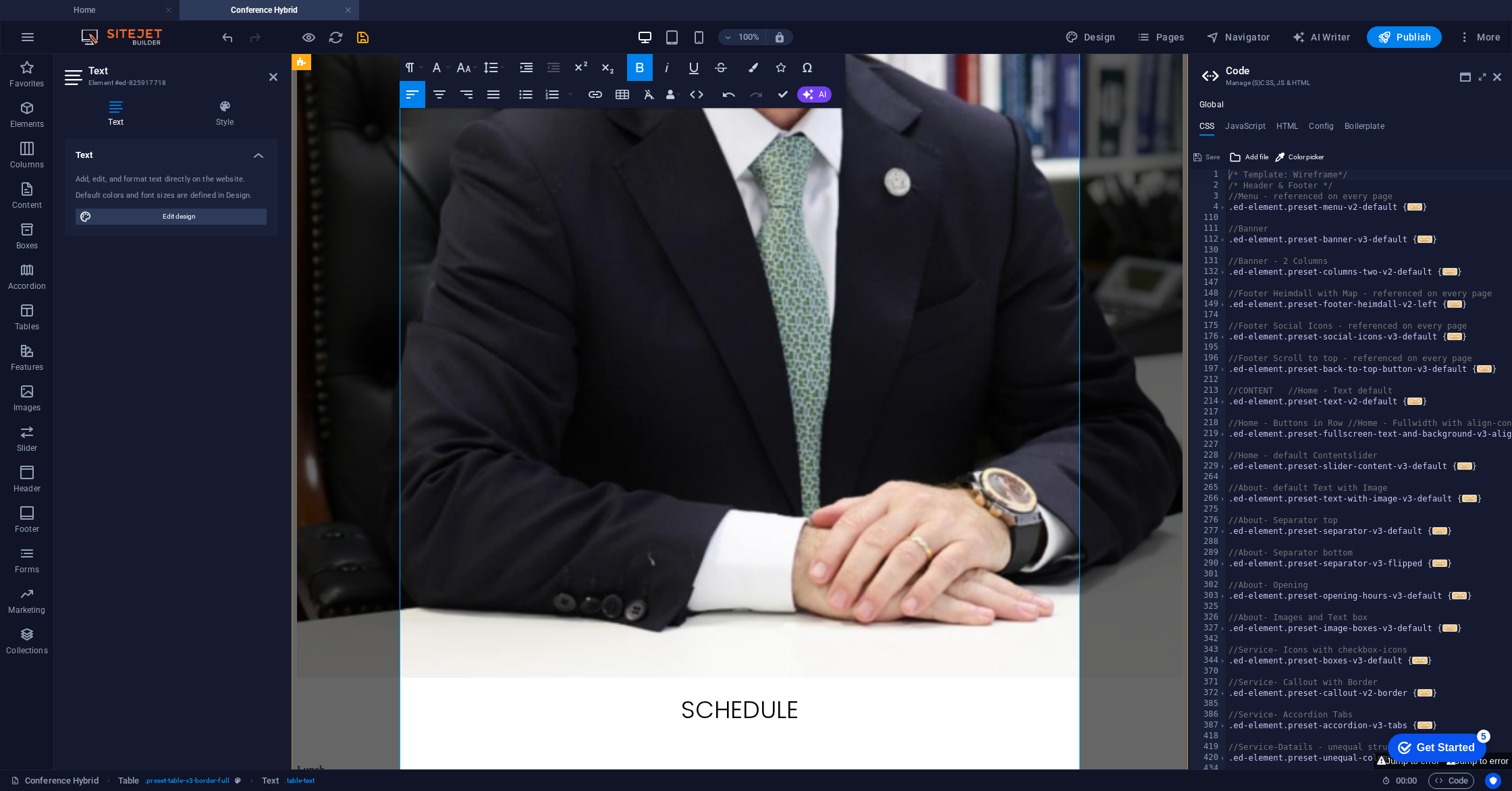
drag, startPoint x: 430, startPoint y: 342, endPoint x: 462, endPoint y: 316, distance: 41.2
click at [756, 68] on icon "button" at bounding box center [753, 67] width 10 height 10
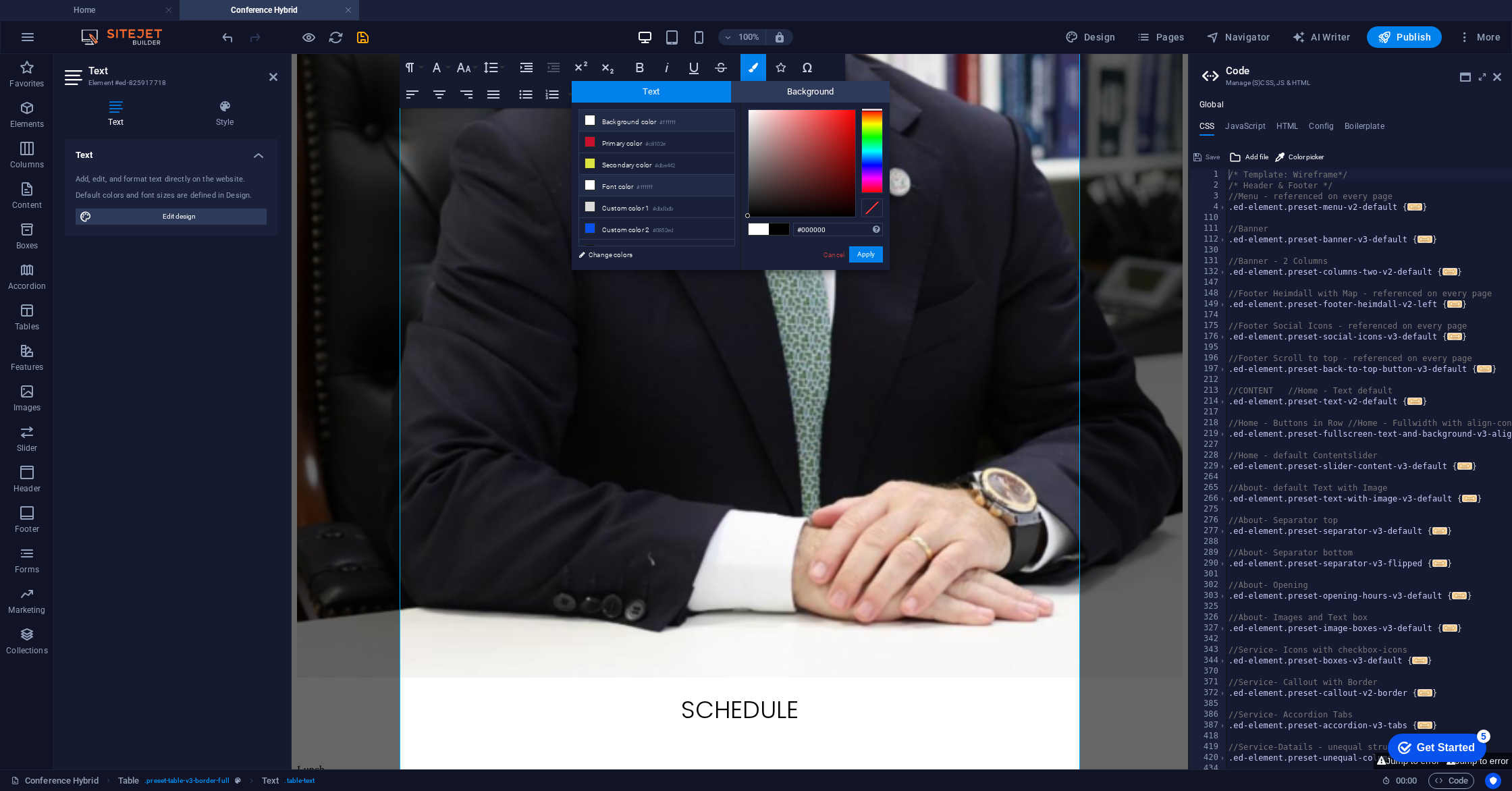
click at [613, 187] on li "Font color #ffffff" at bounding box center [656, 185] width 155 height 22
type input "#ffffff"
click at [862, 257] on button "Apply" at bounding box center [866, 254] width 34 height 16
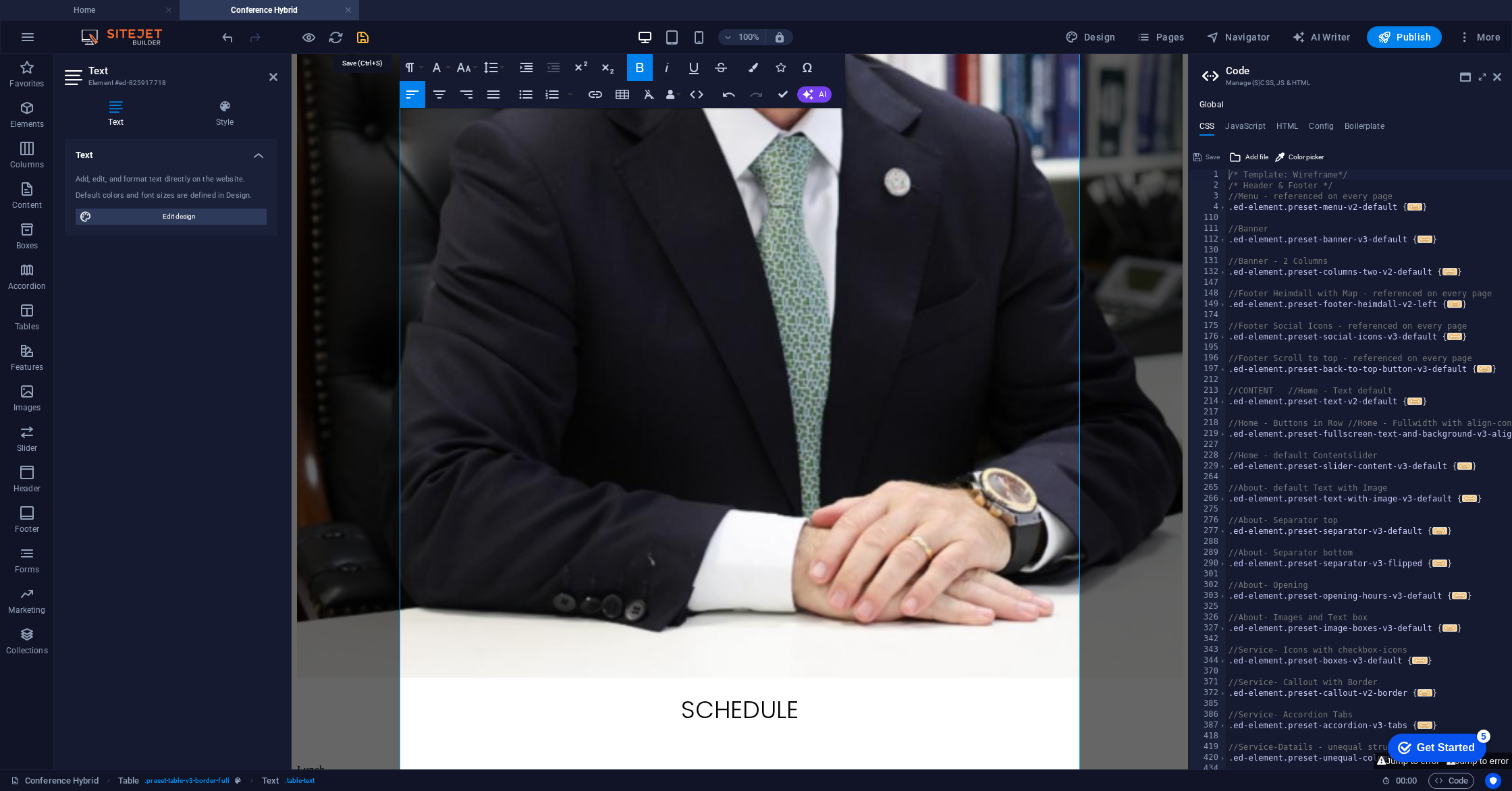
click at [364, 39] on icon "save" at bounding box center [363, 37] width 16 height 16
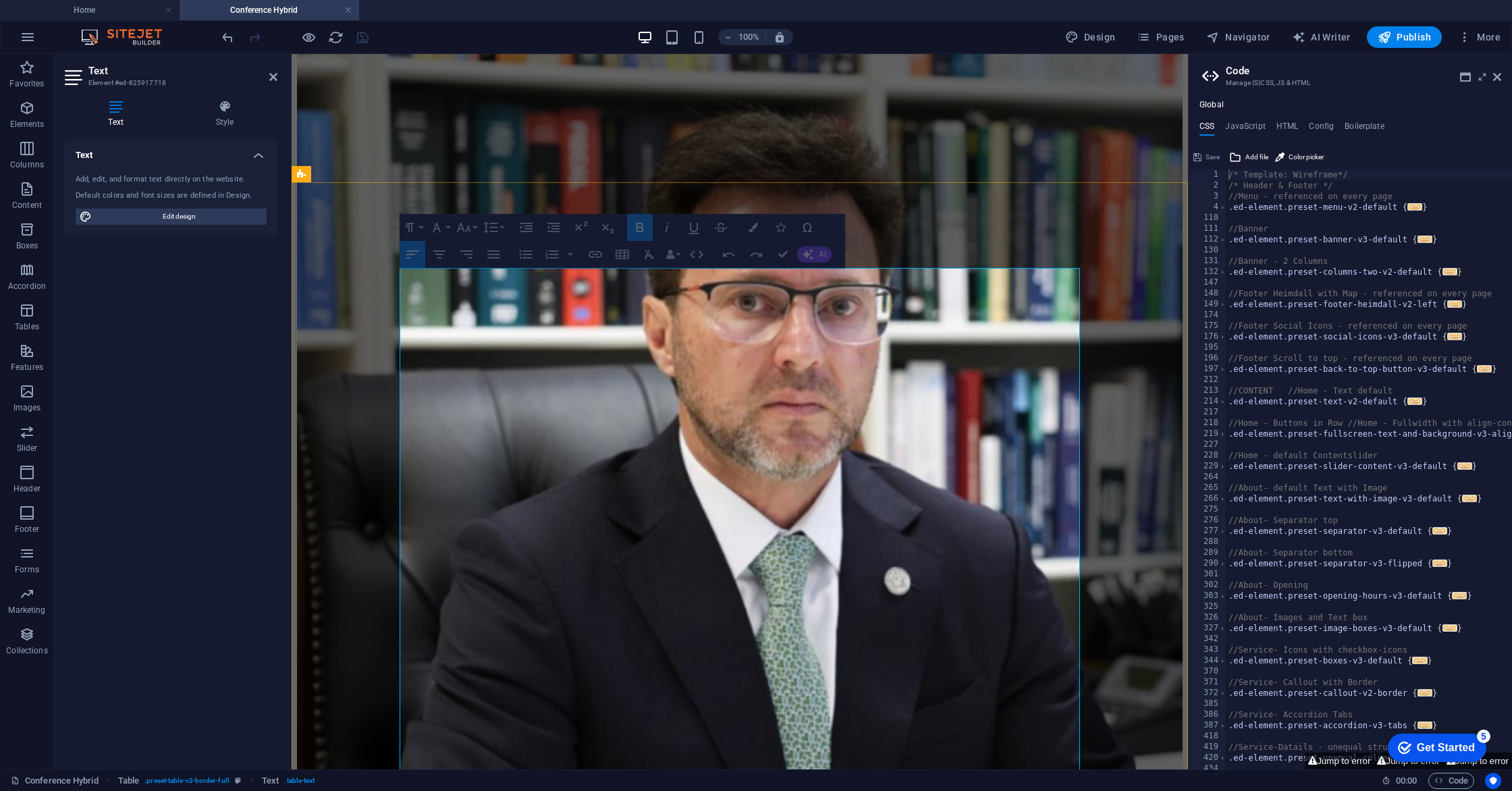
drag, startPoint x: 404, startPoint y: 301, endPoint x: 883, endPoint y: 301, distance: 479.0
drag, startPoint x: 472, startPoint y: 297, endPoint x: 716, endPoint y: 298, distance: 244.0
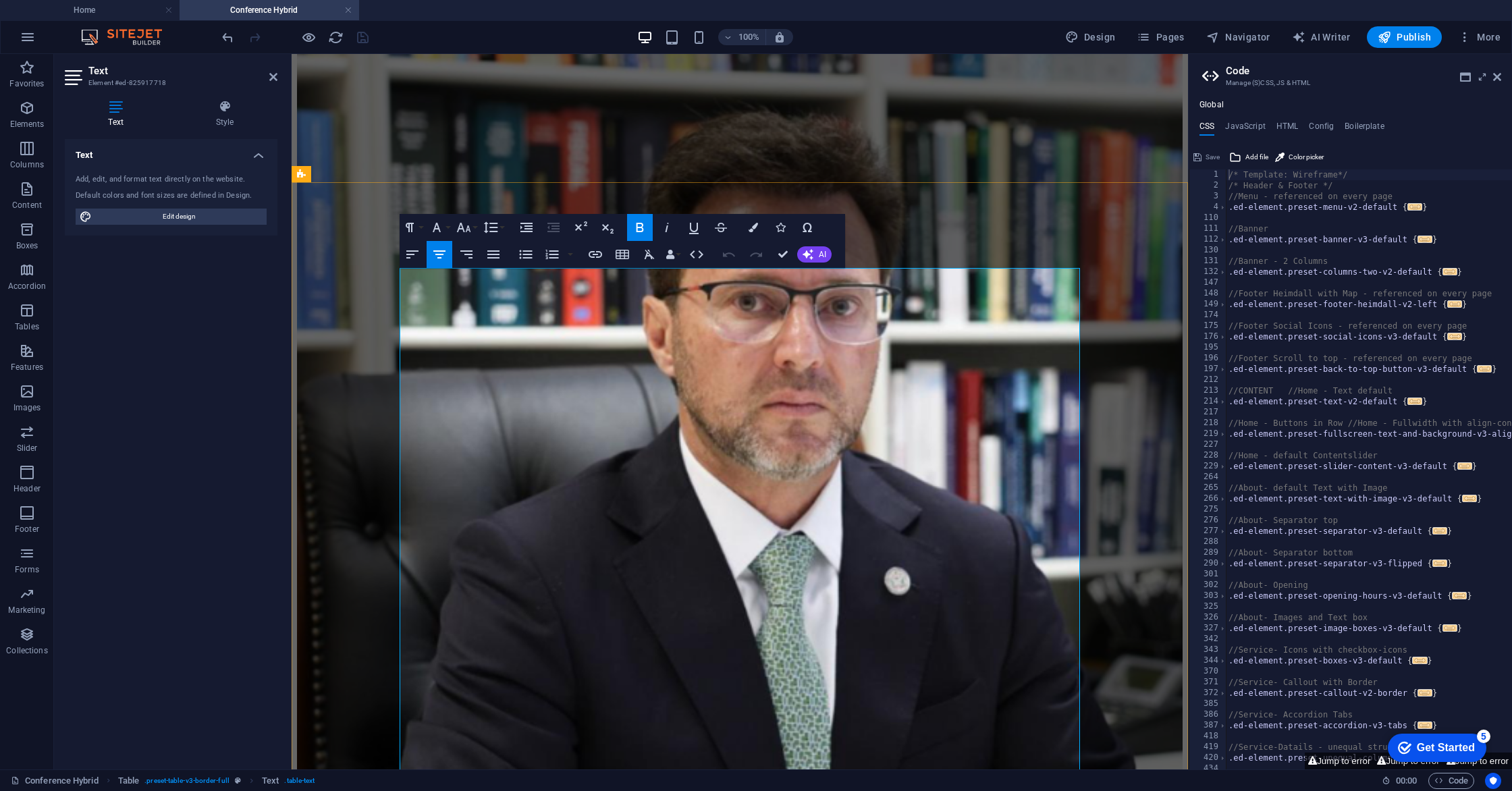
click at [467, 251] on icon "button" at bounding box center [468, 249] width 12 height 11
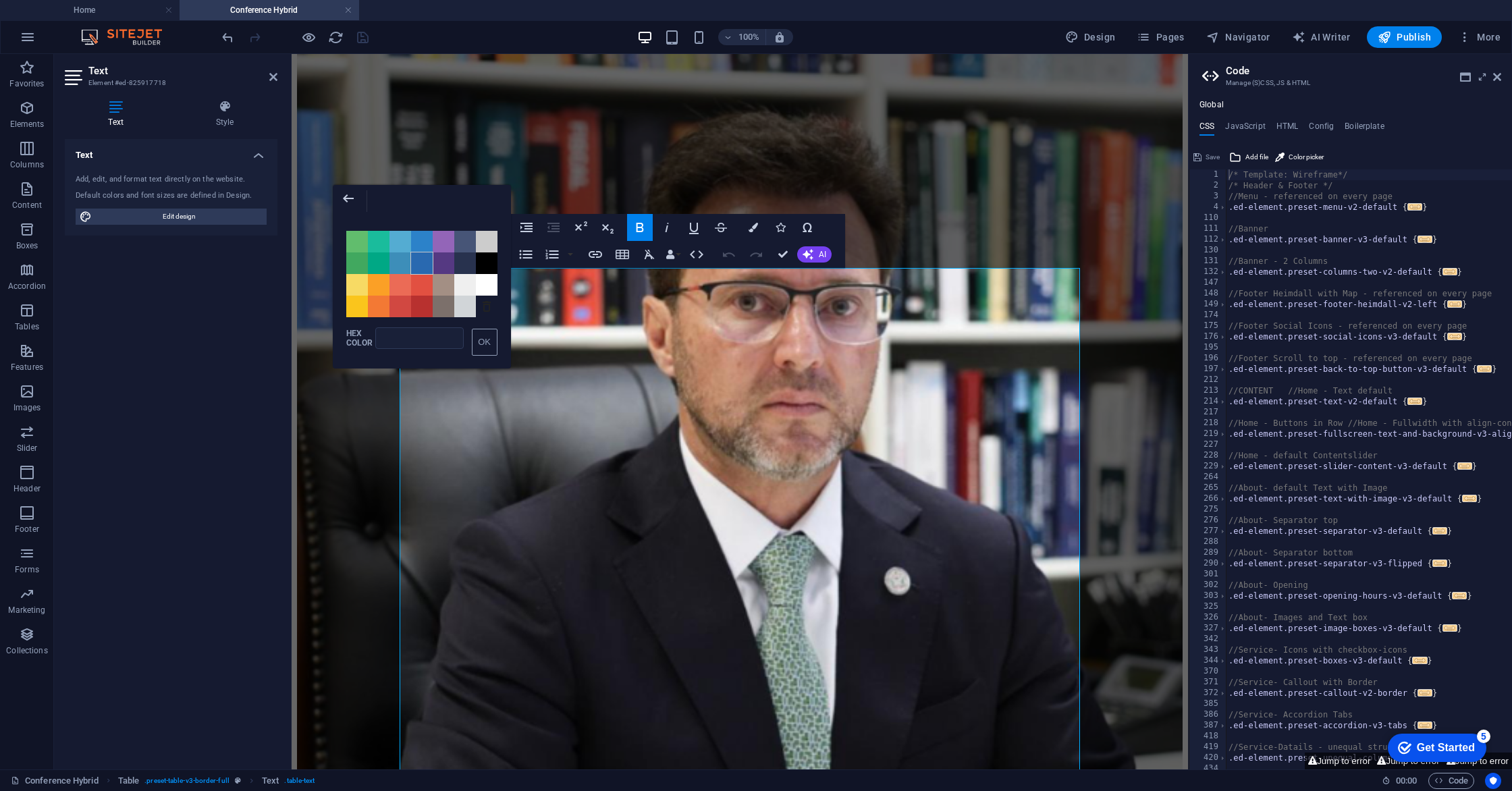
click at [420, 265] on span "Color #2969B0" at bounding box center [421, 263] width 22 height 22
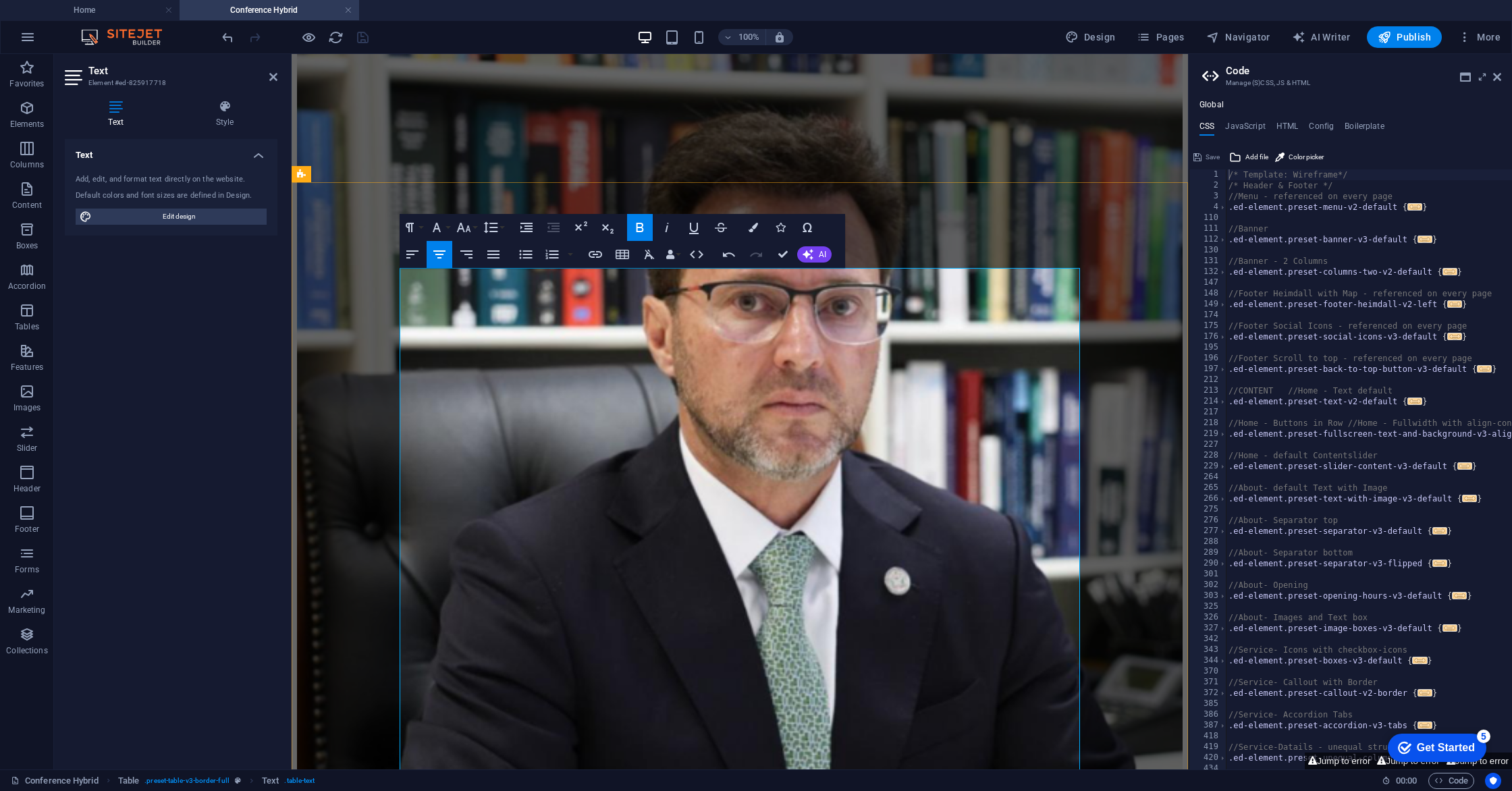
click at [808, 250] on icon "button" at bounding box center [808, 250] width 16 height 16
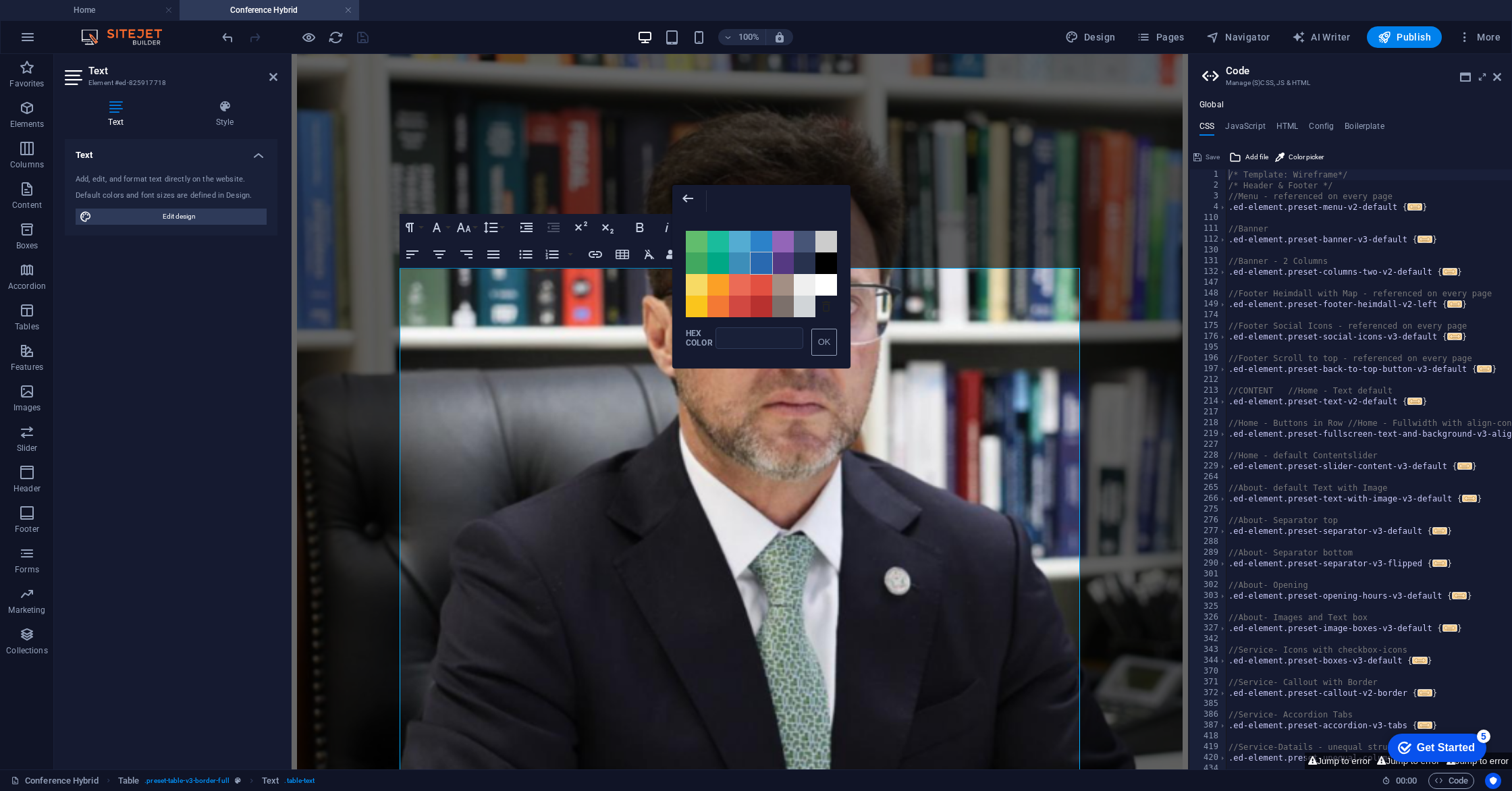
click at [757, 265] on span "Color #2969B0" at bounding box center [761, 263] width 22 height 22
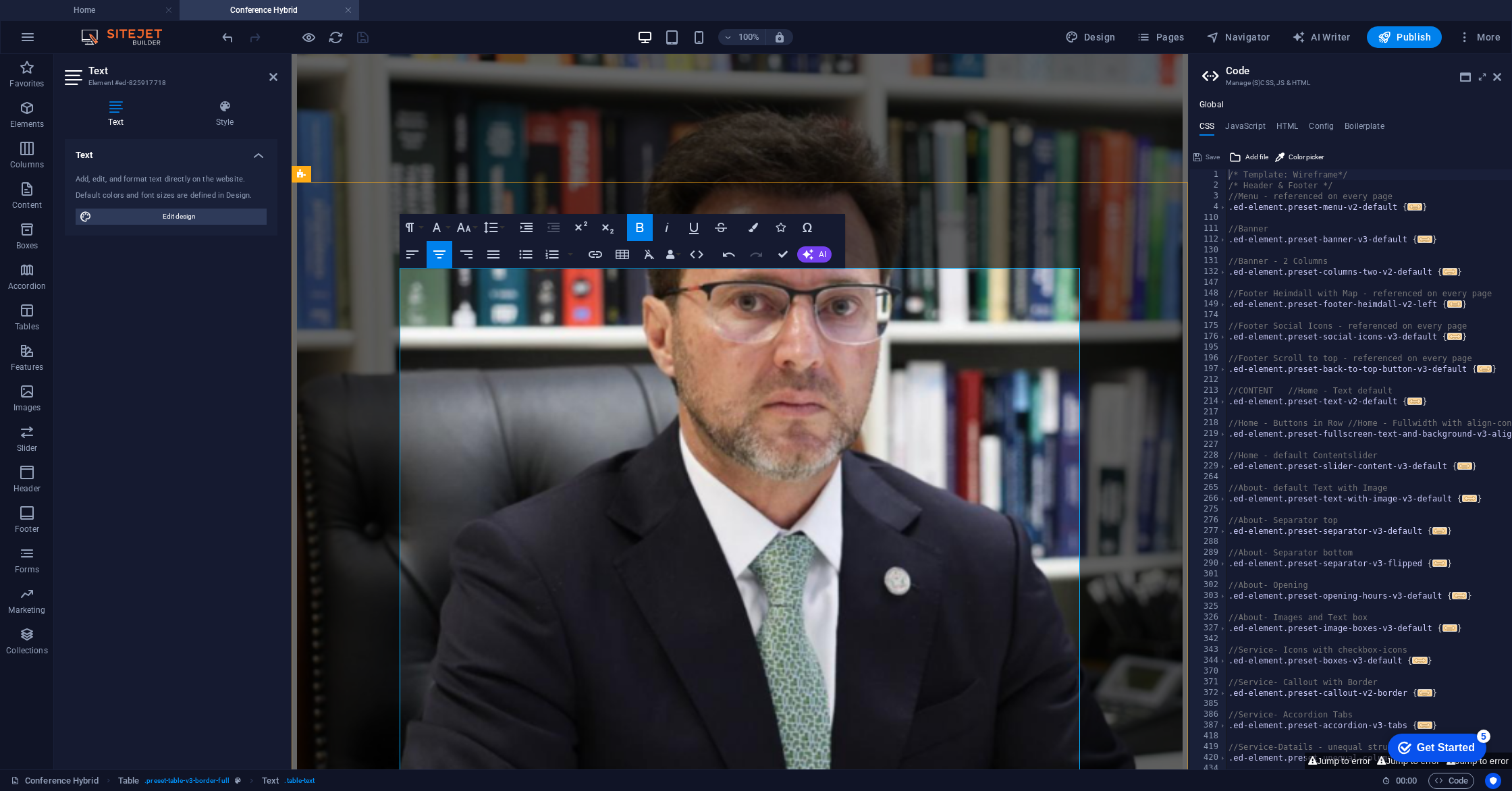
drag, startPoint x: 726, startPoint y: 301, endPoint x: 812, endPoint y: 302, distance: 86.0
click at [750, 228] on icon "button" at bounding box center [753, 227] width 10 height 10
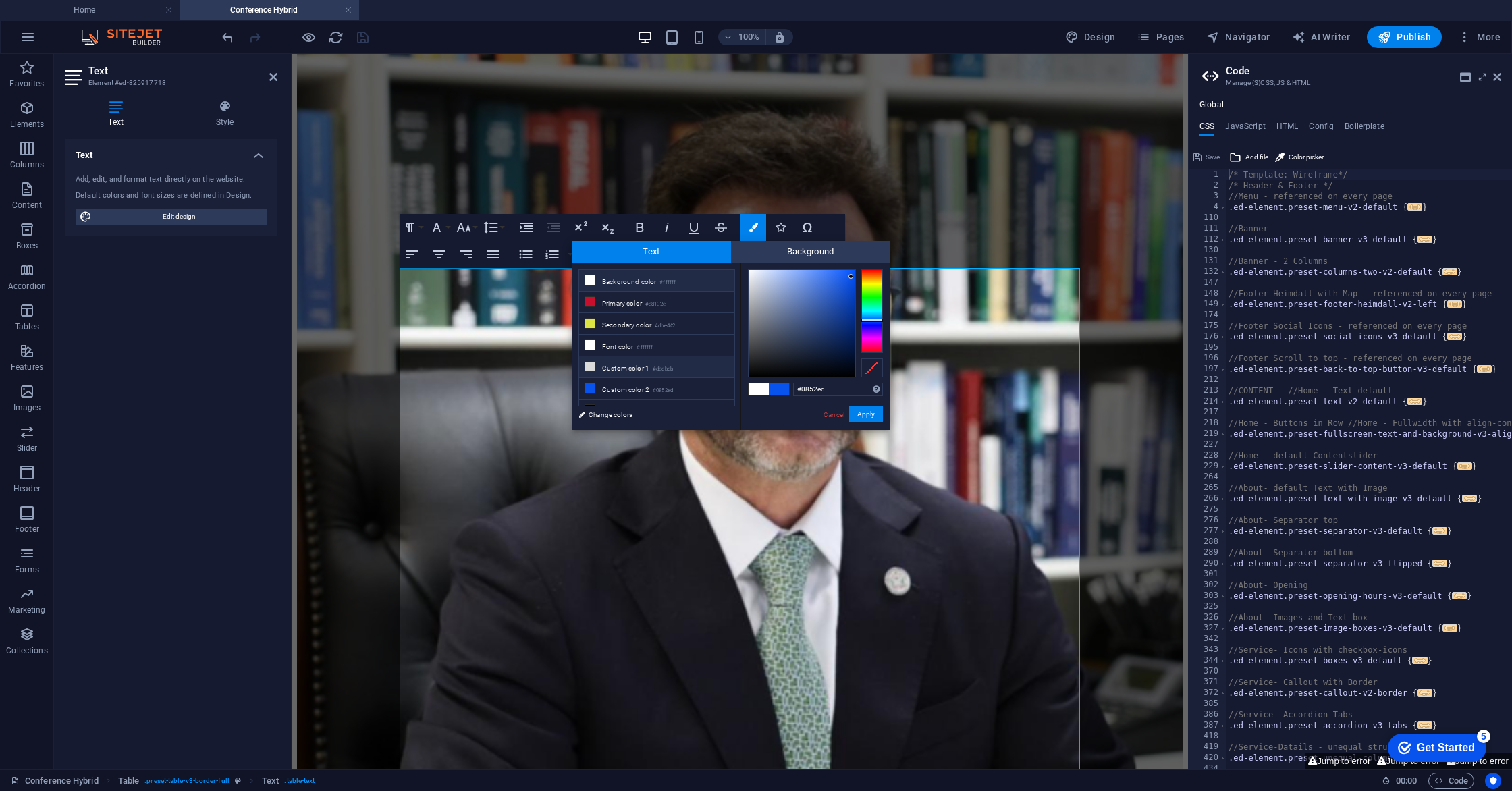
scroll to position [1, 0]
click at [637, 346] on li "Font color #ffffff" at bounding box center [656, 345] width 155 height 22
click at [871, 413] on button "Apply" at bounding box center [866, 414] width 34 height 16
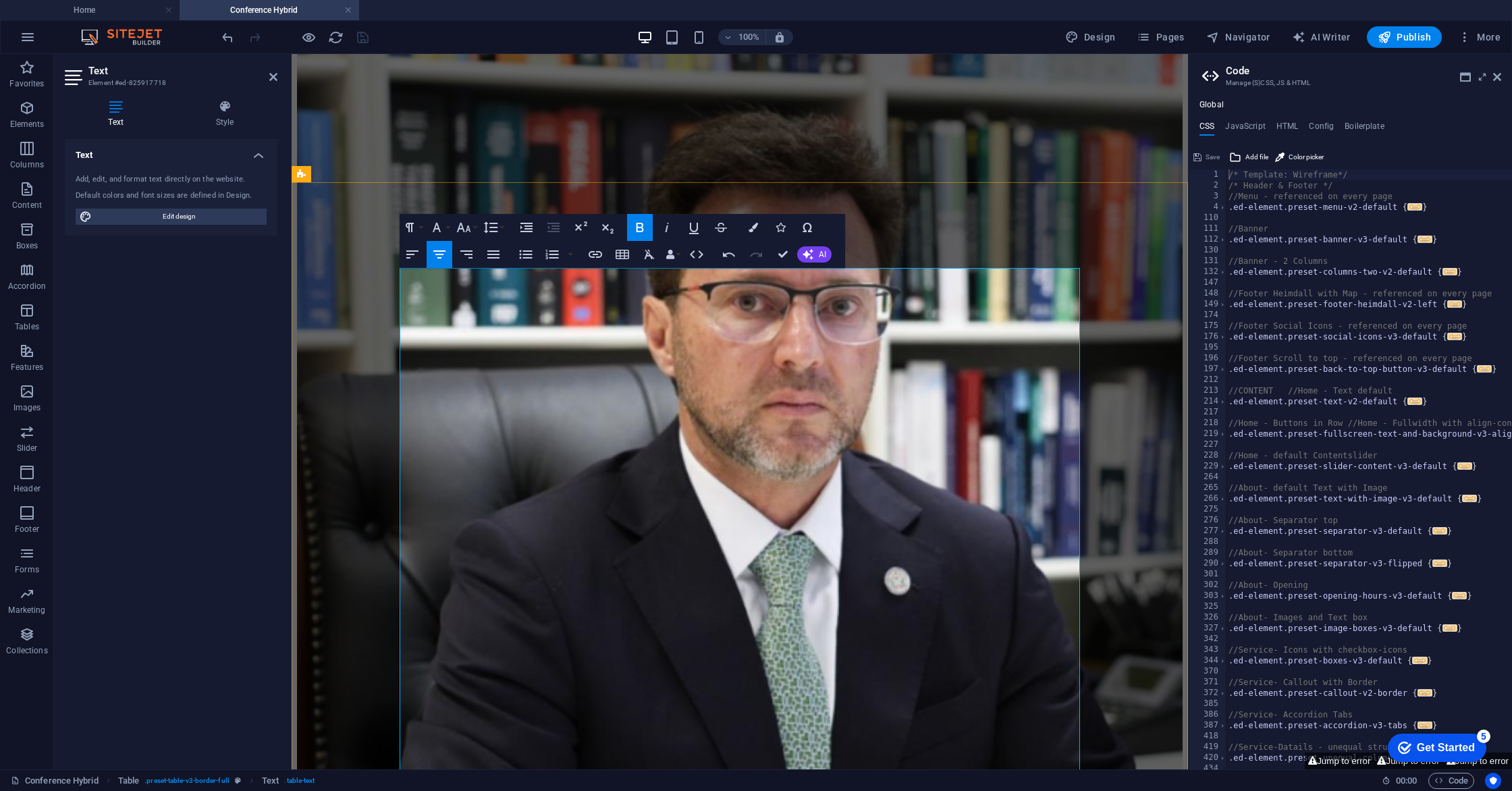
drag, startPoint x: 438, startPoint y: 301, endPoint x: 400, endPoint y: 301, distance: 38.0
click at [749, 230] on icon "button" at bounding box center [753, 227] width 10 height 10
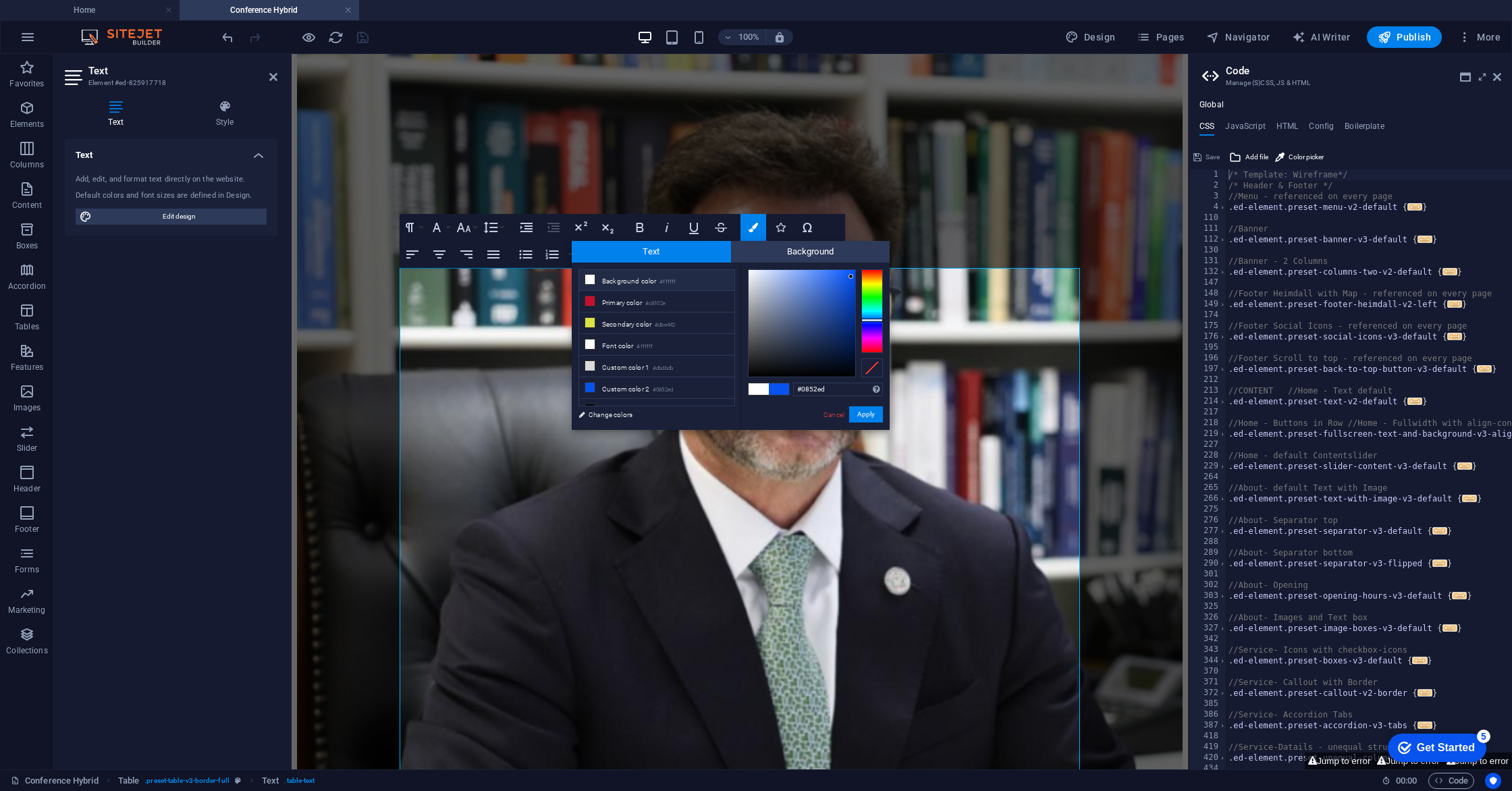
click at [615, 281] on li "Background color #ffffff" at bounding box center [656, 280] width 155 height 22
type input "#ffffff"
click at [870, 417] on button "Apply" at bounding box center [866, 414] width 34 height 16
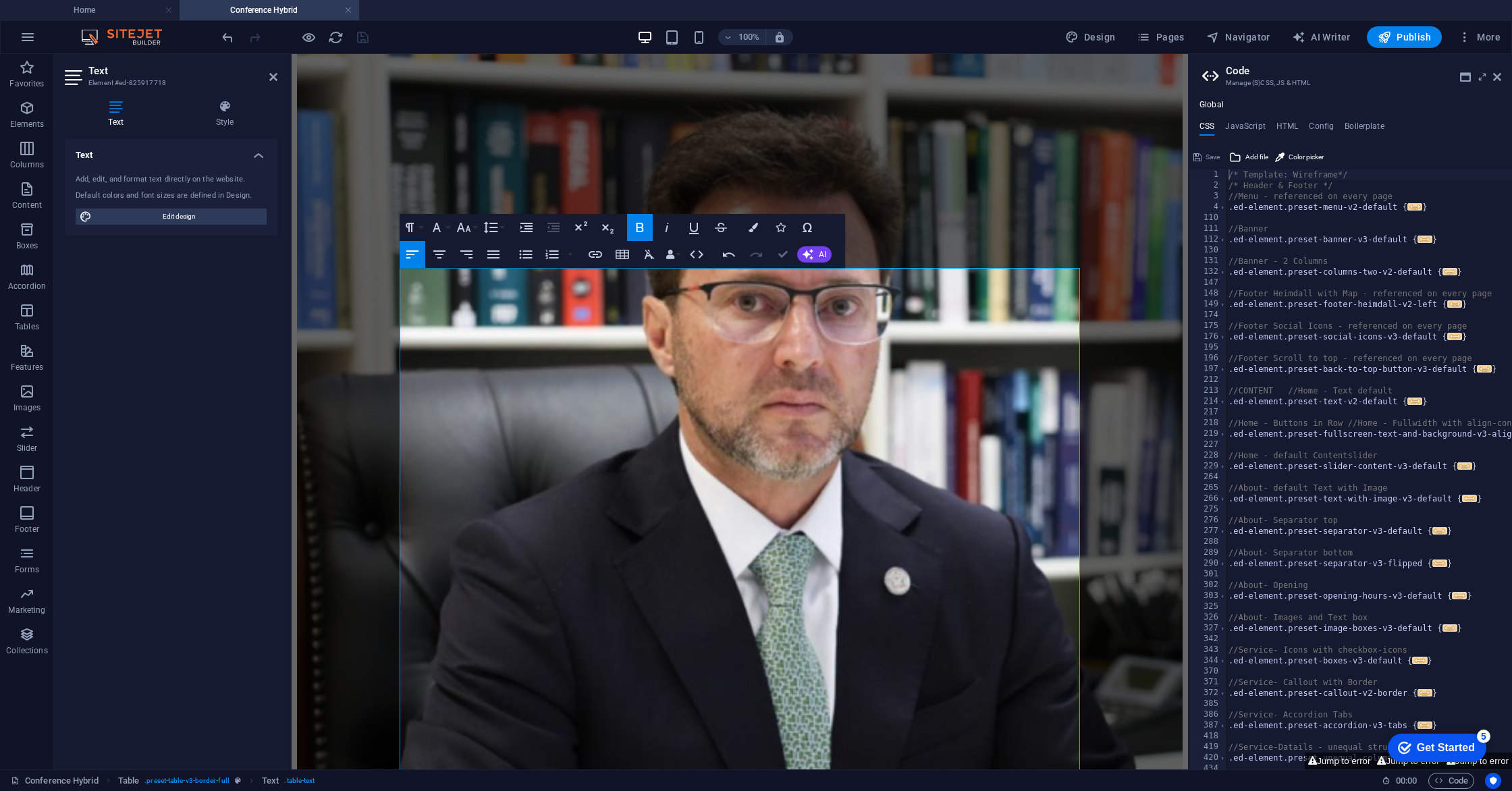
scroll to position [1573, 0]
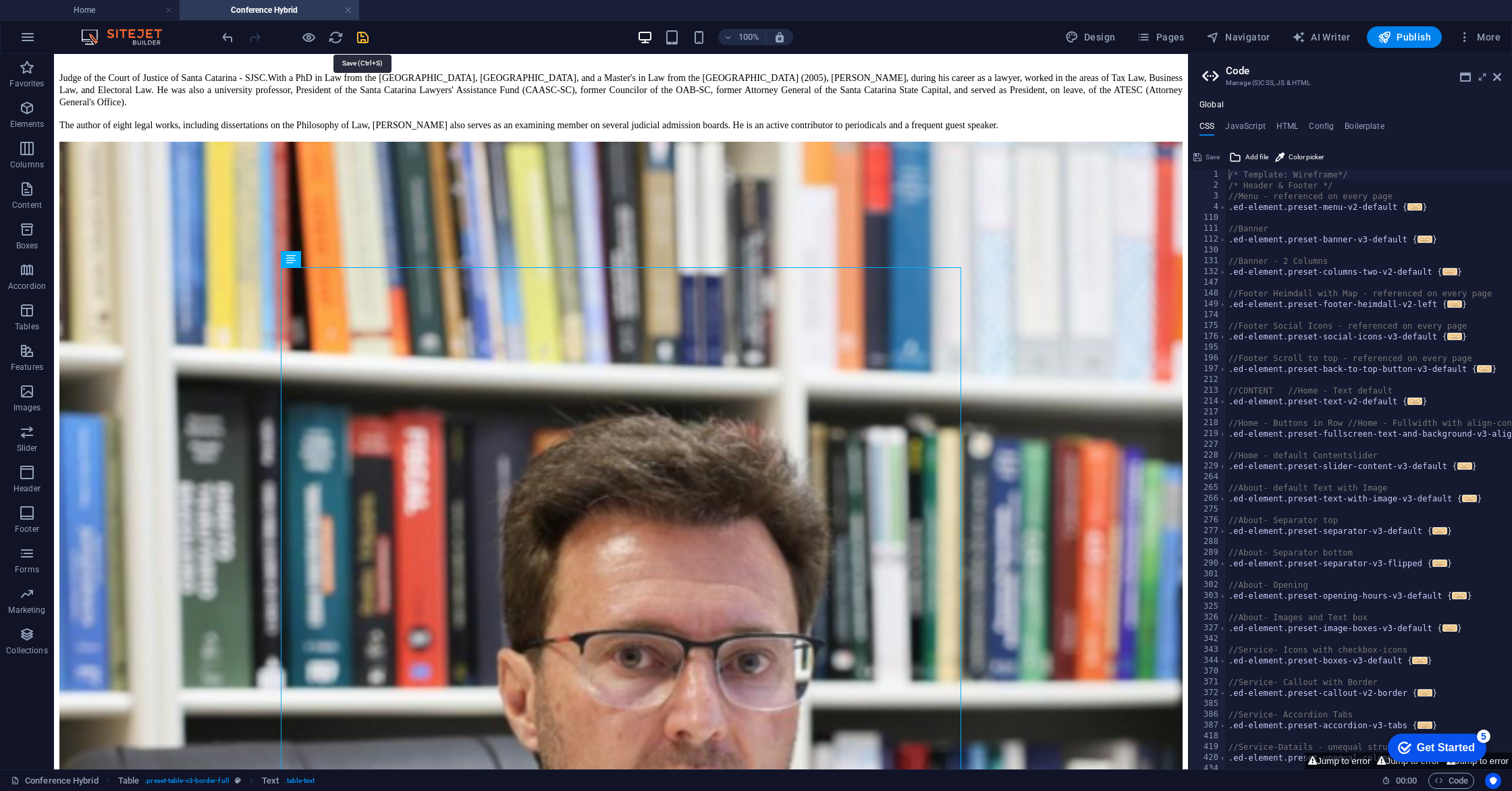
click at [360, 36] on icon "save" at bounding box center [363, 37] width 16 height 16
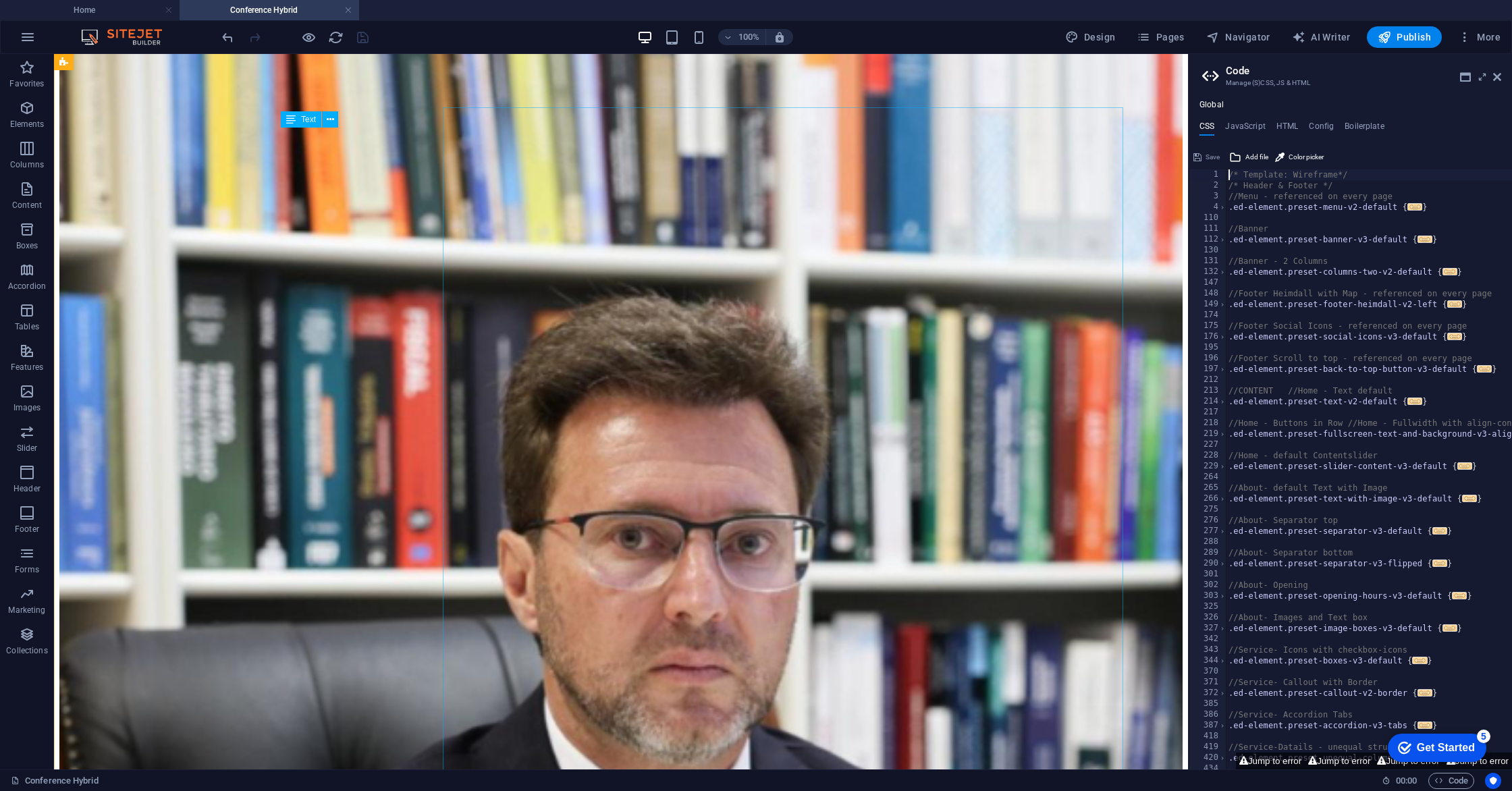
scroll to position [1713, 0]
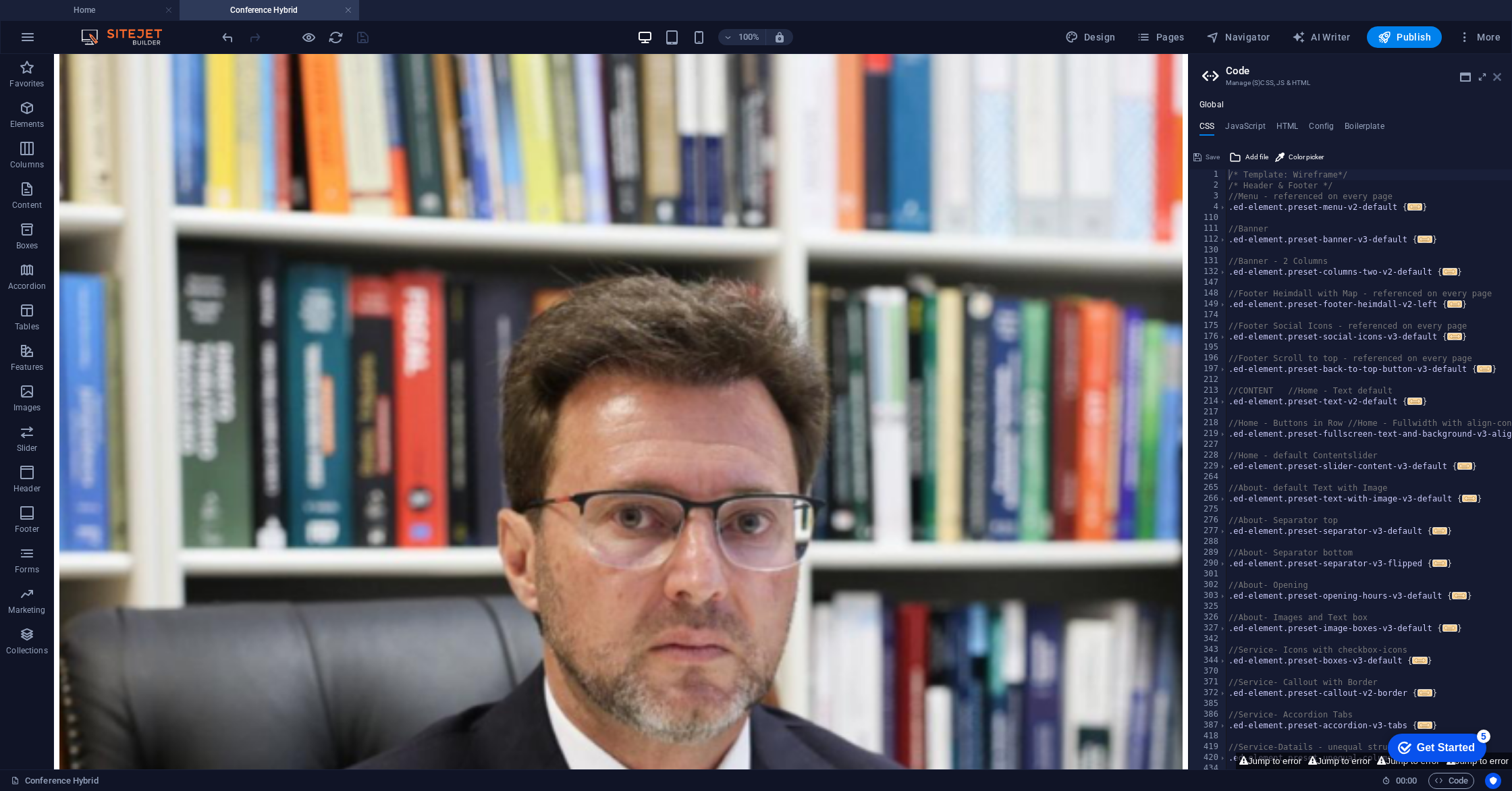
click at [1496, 79] on icon at bounding box center [1496, 77] width 8 height 10
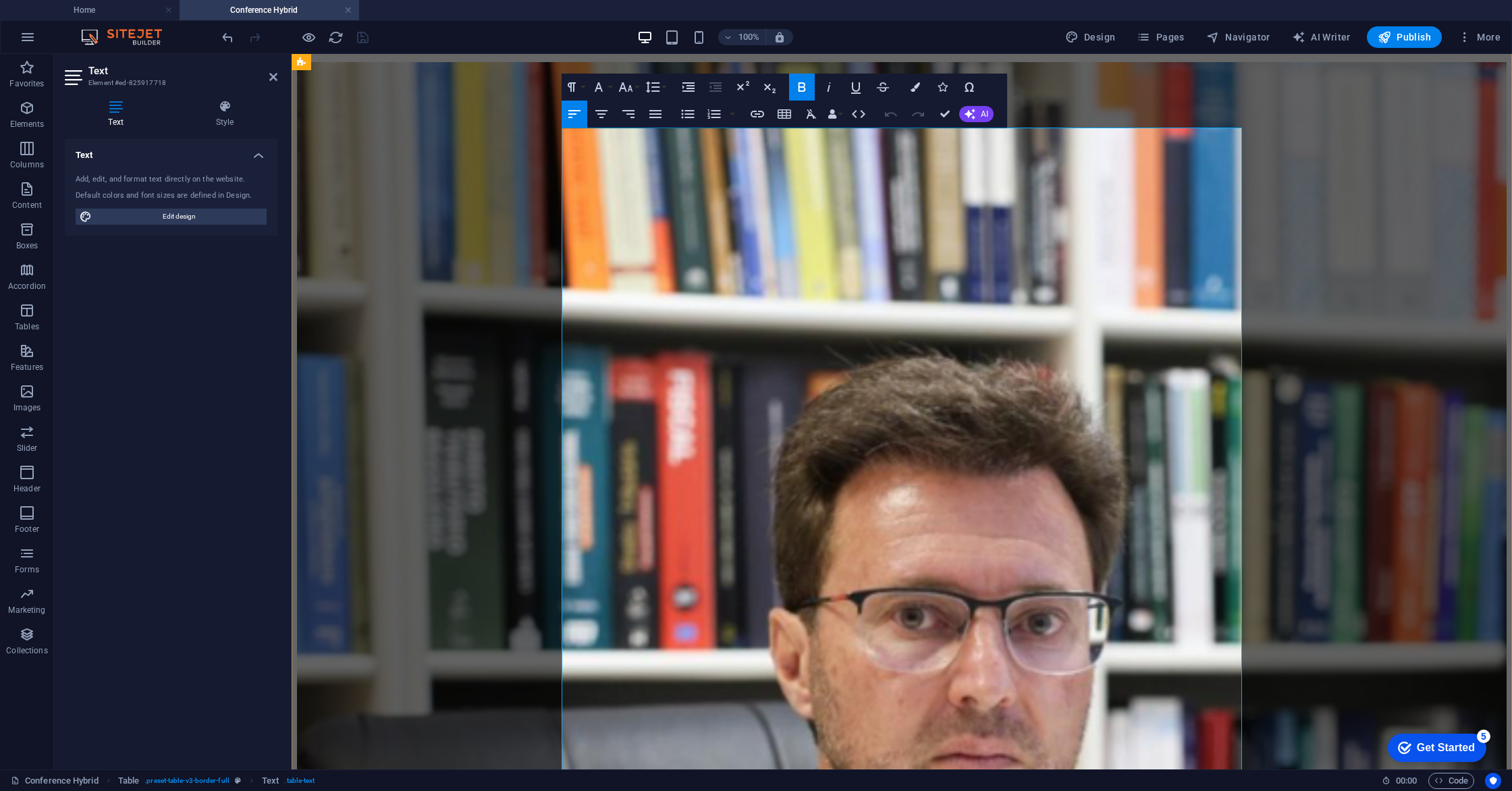
scroll to position [1715, 0]
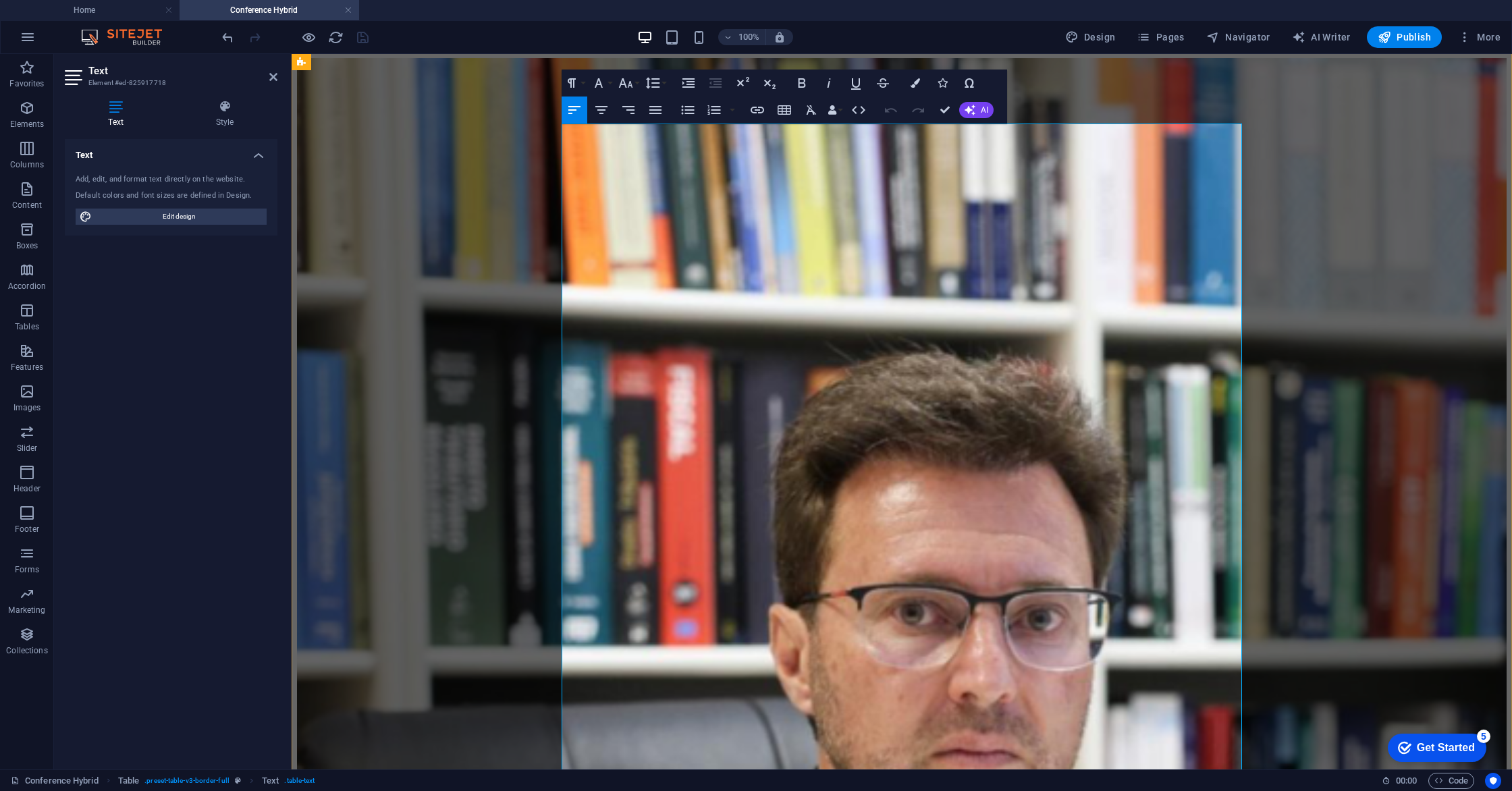
drag, startPoint x: 884, startPoint y: 267, endPoint x: 898, endPoint y: 268, distance: 14.0
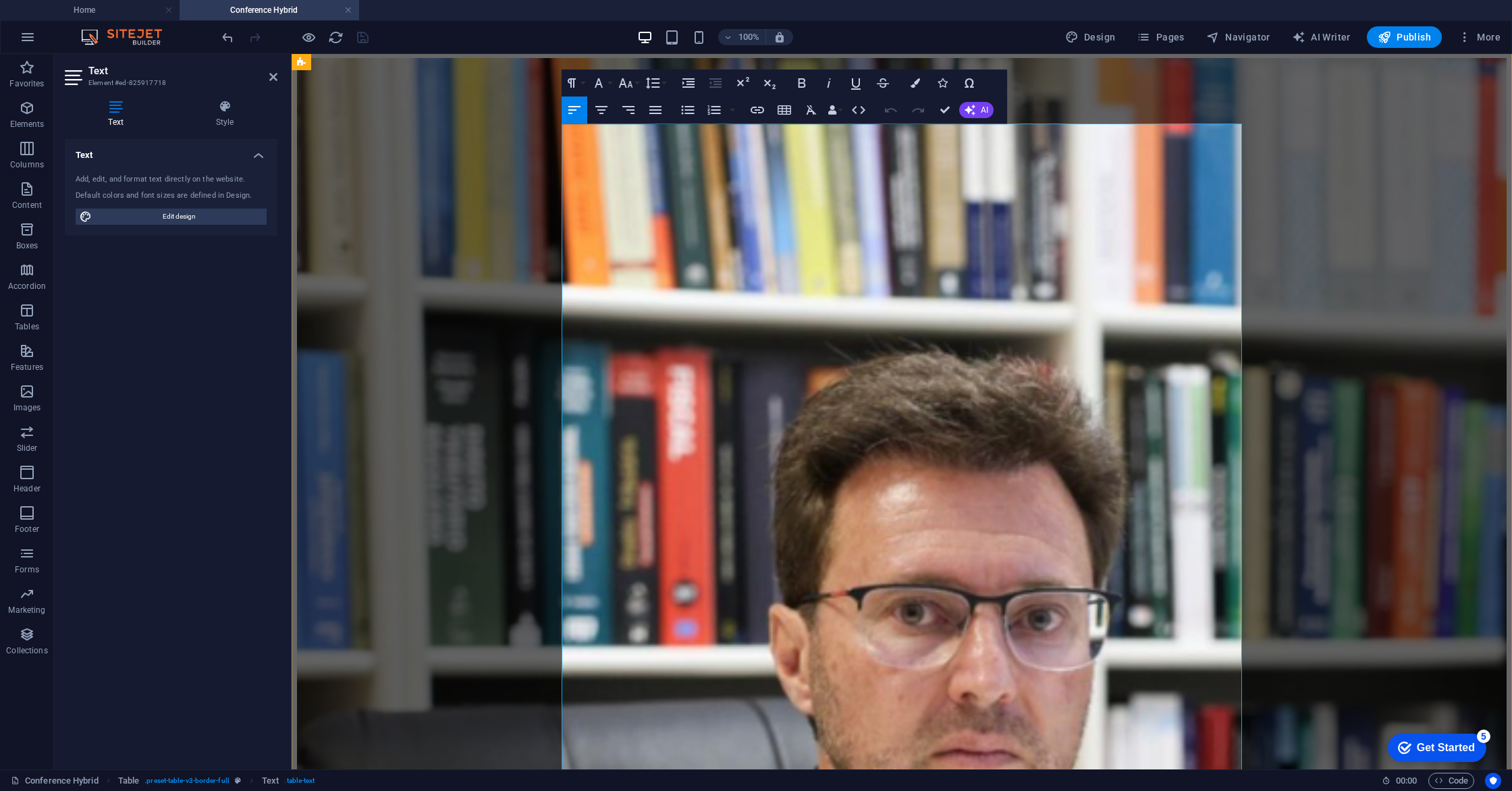
scroll to position [1718, 0]
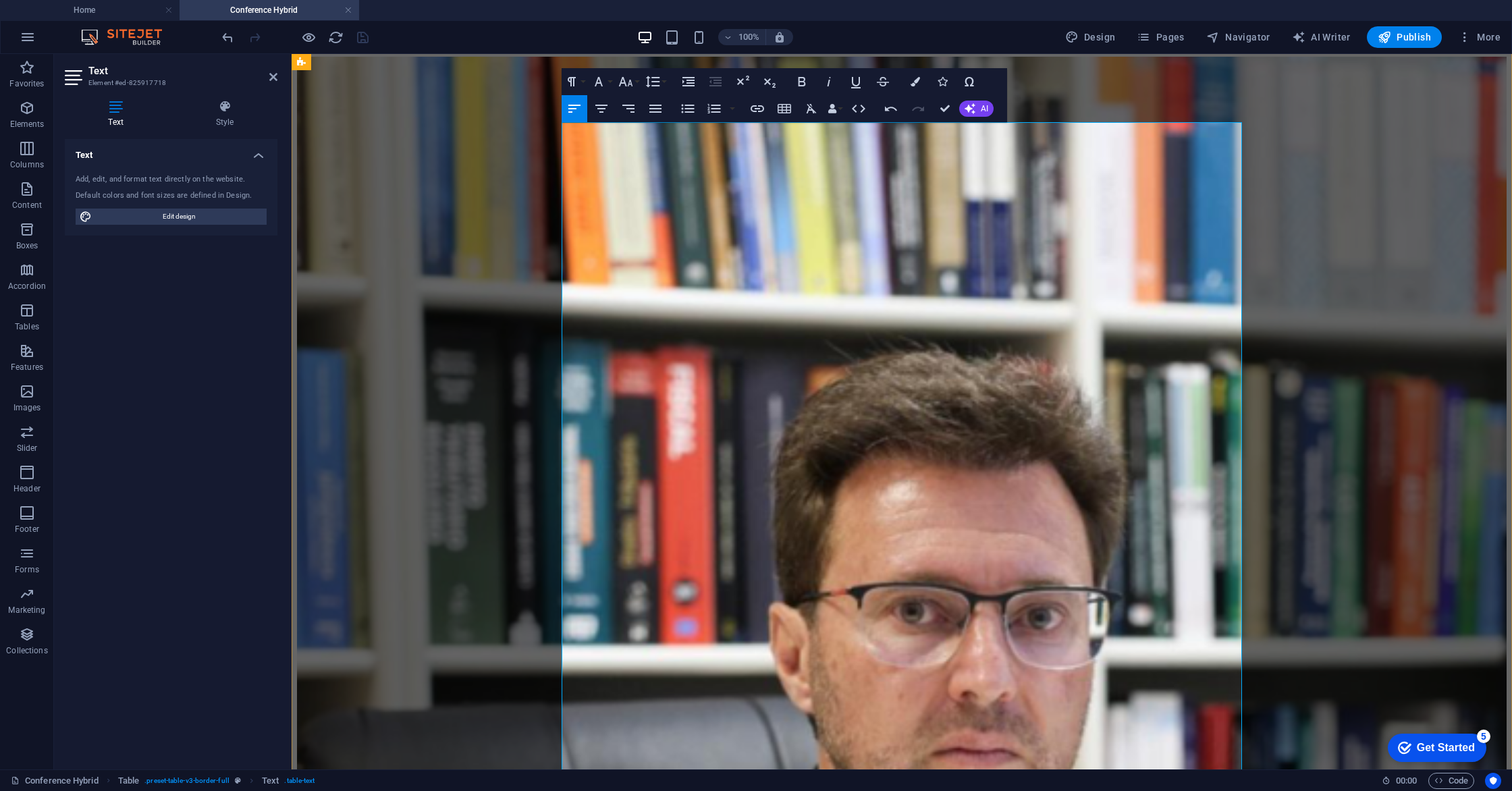
drag, startPoint x: 857, startPoint y: 263, endPoint x: 919, endPoint y: 247, distance: 64.0
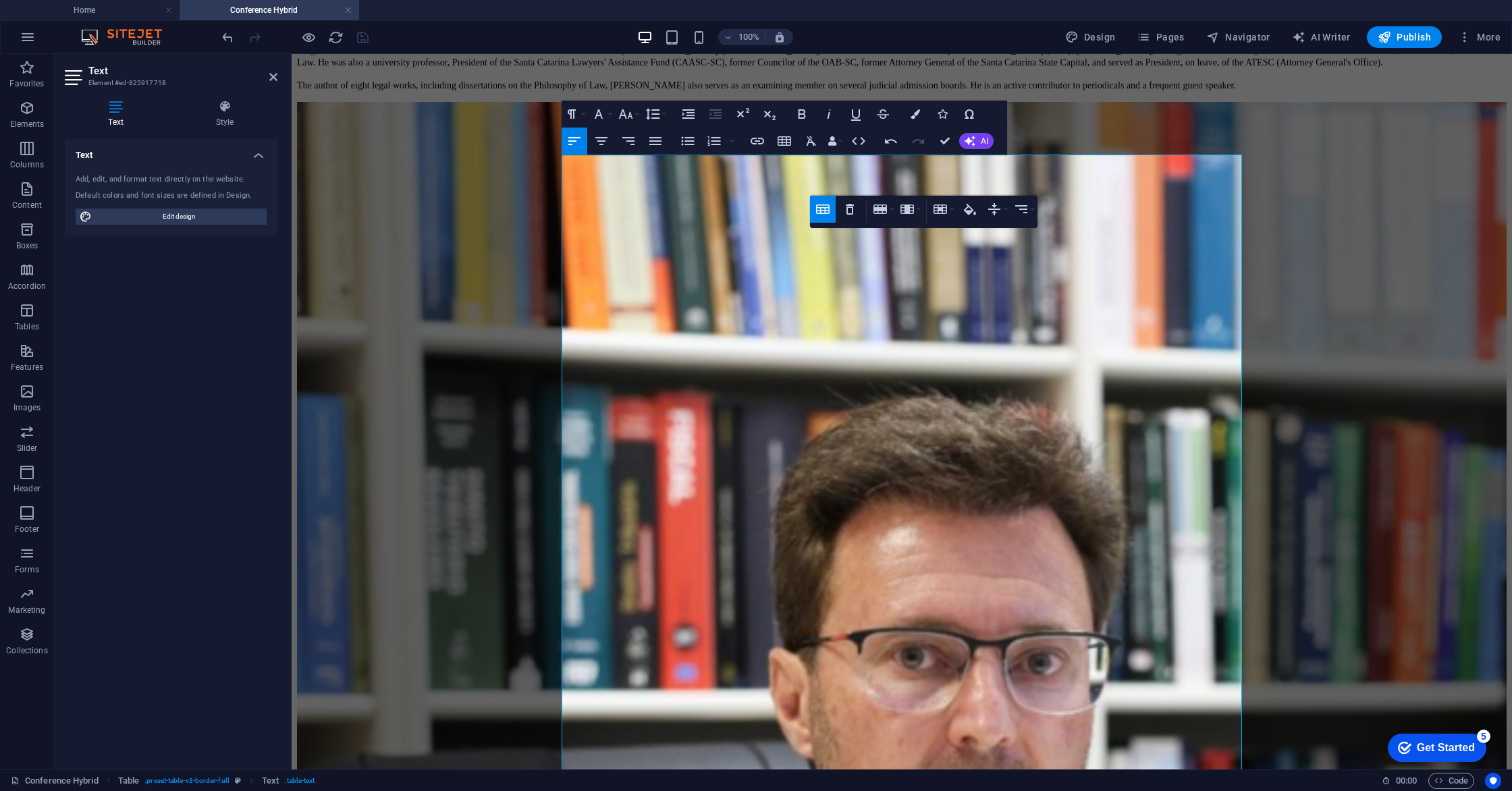
scroll to position [1656, 0]
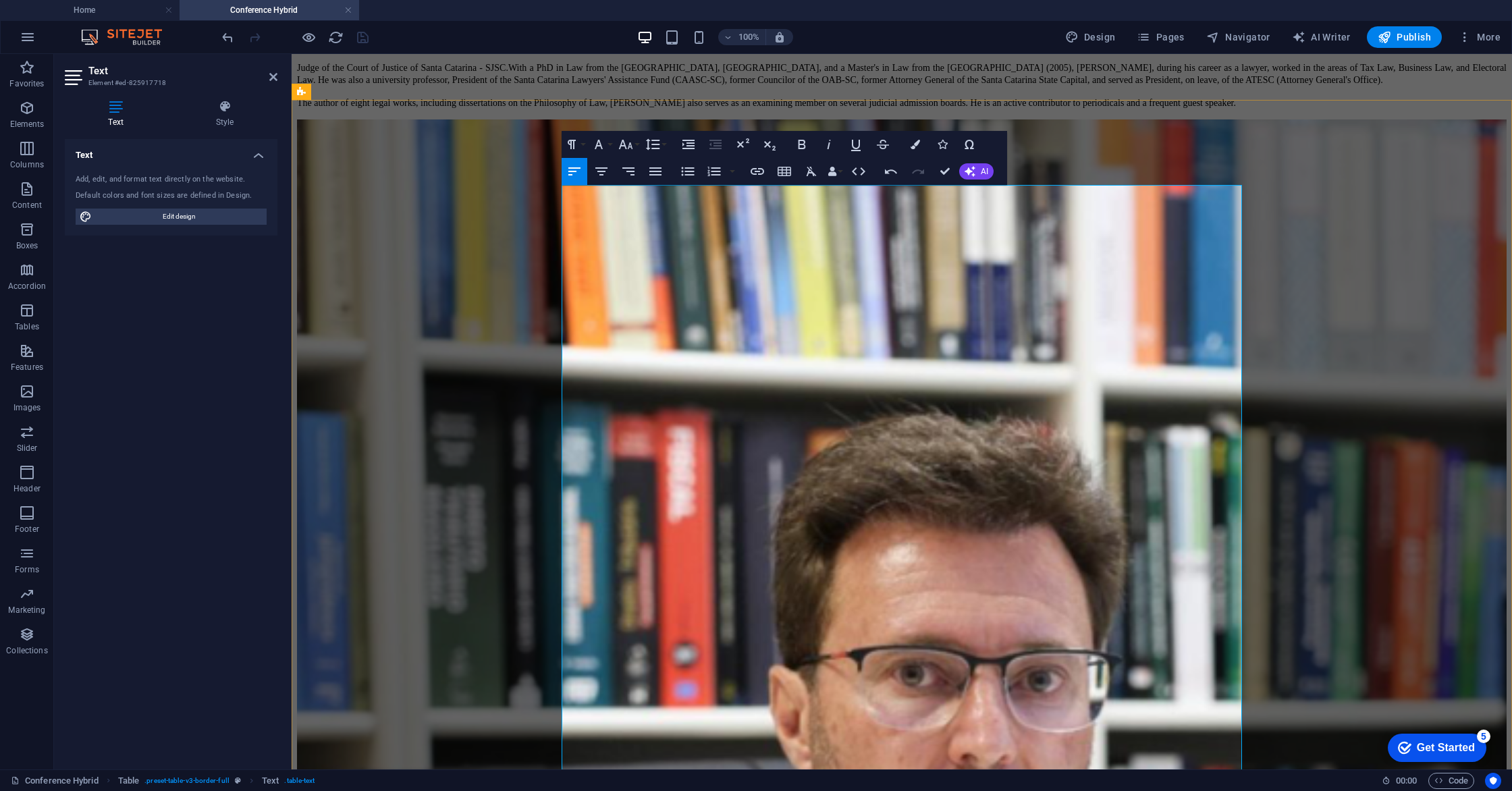
copy span "|"
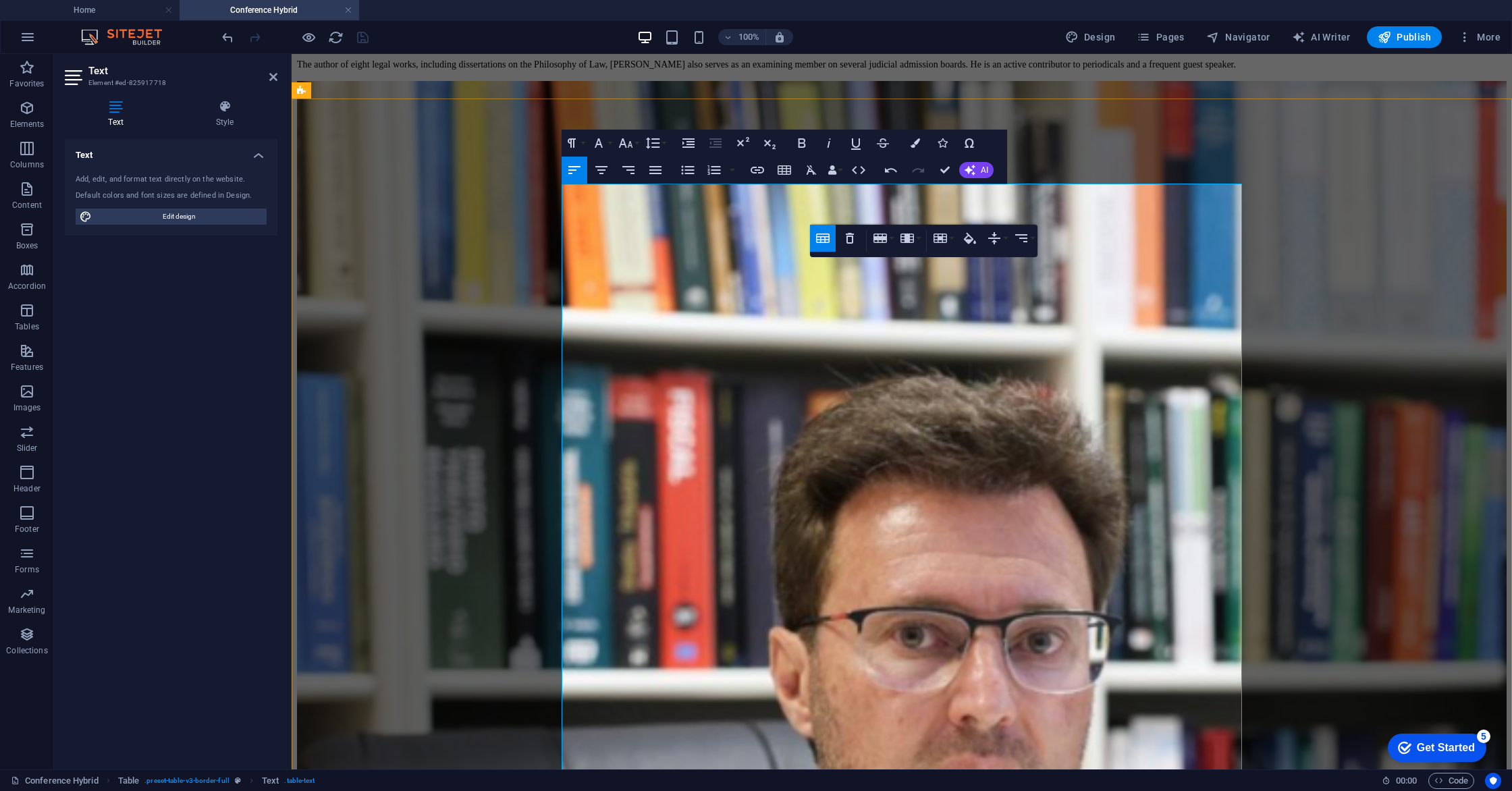
scroll to position [1709, 0]
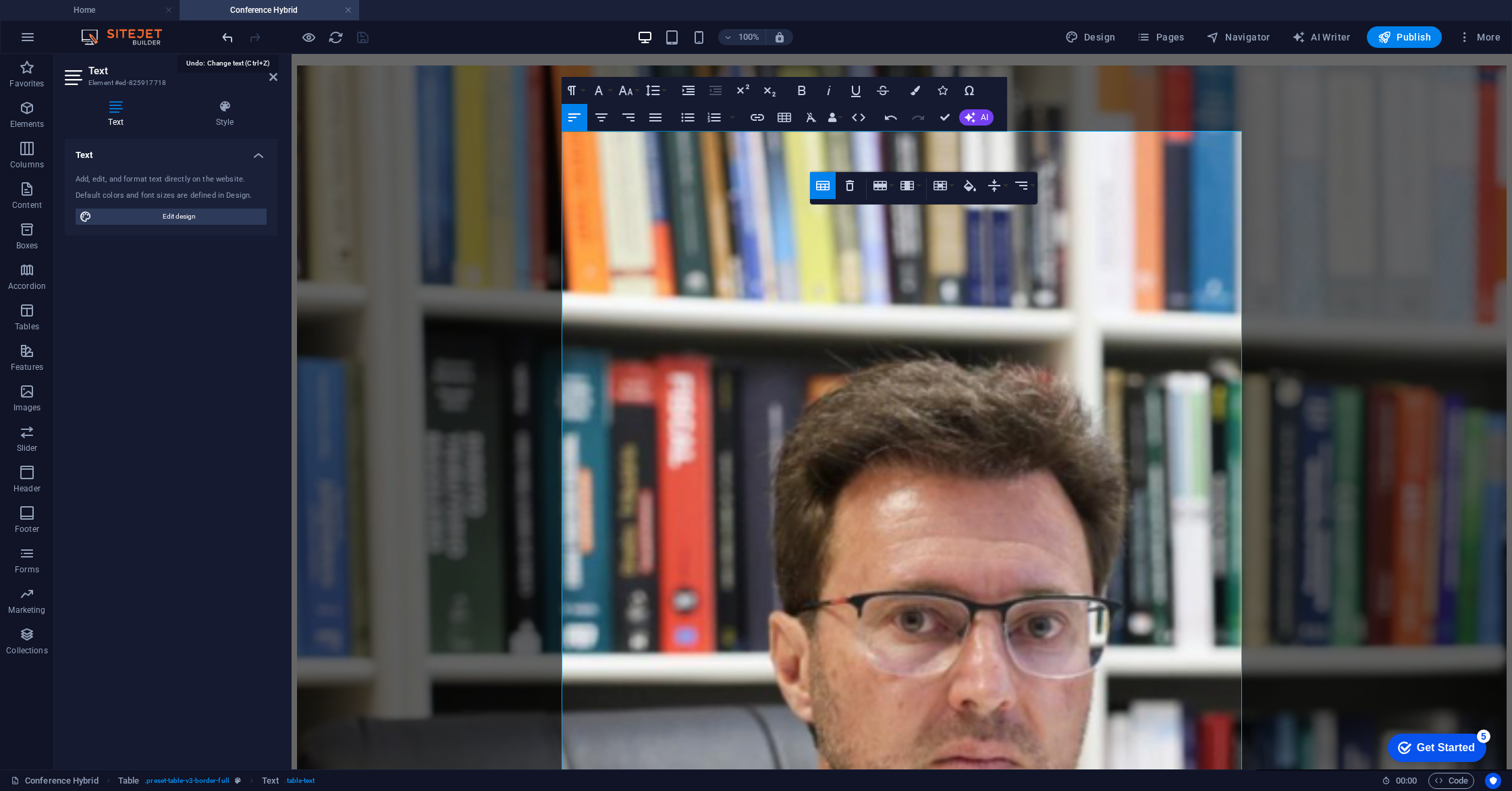
click at [226, 40] on icon "undo" at bounding box center [228, 37] width 16 height 16
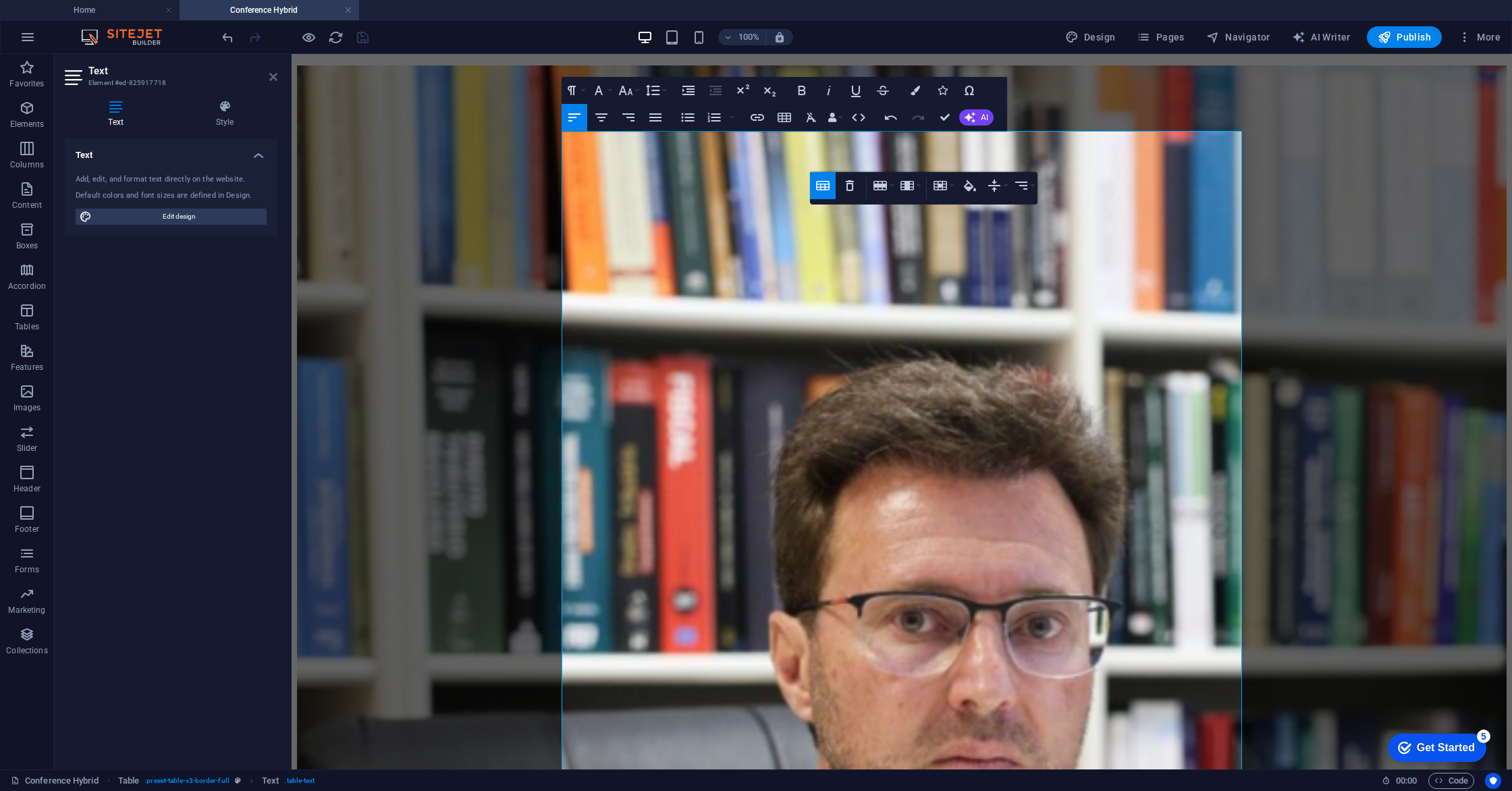
click at [272, 79] on icon at bounding box center [273, 77] width 8 height 10
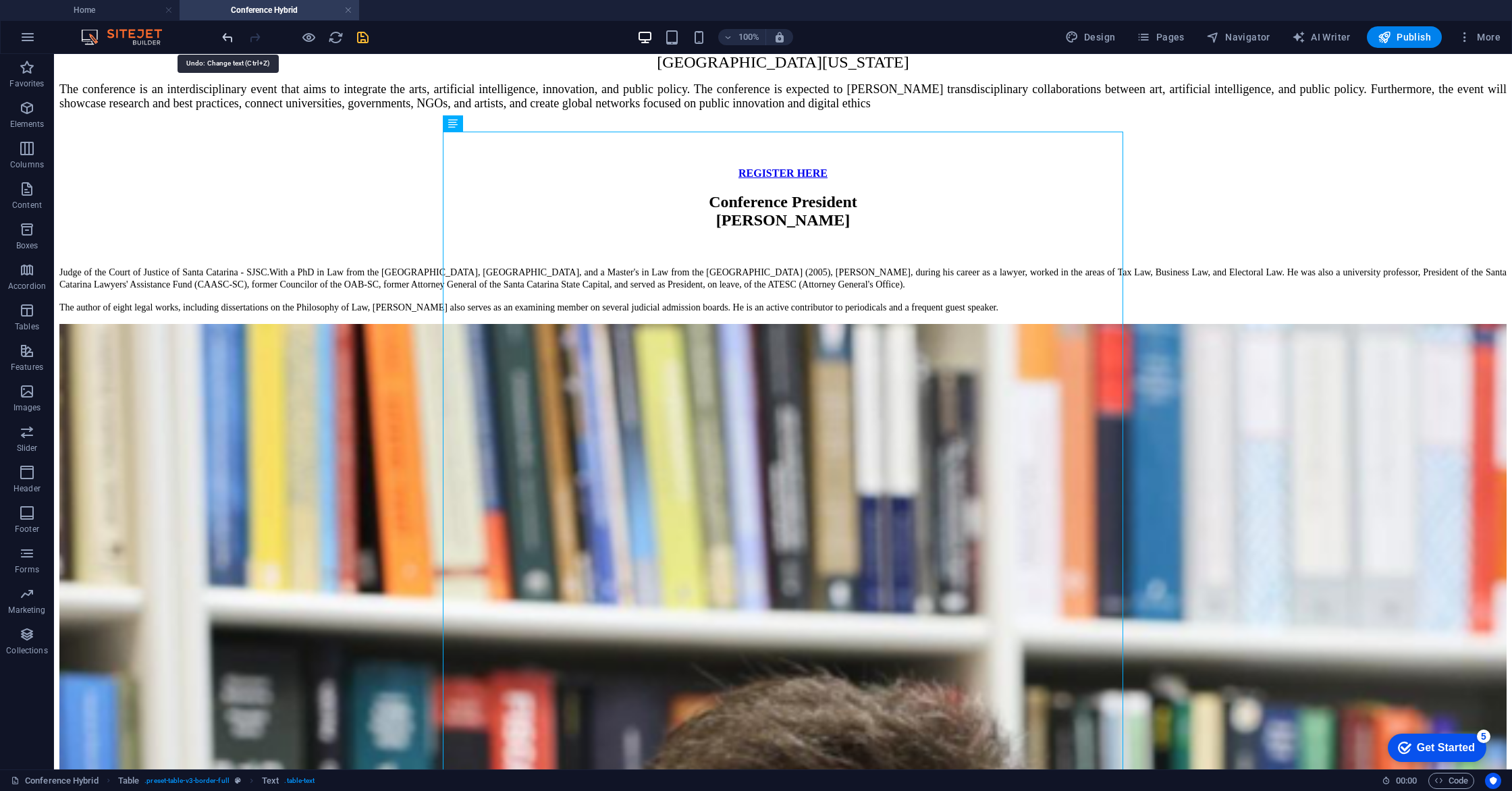
click at [227, 36] on icon "undo" at bounding box center [228, 37] width 16 height 16
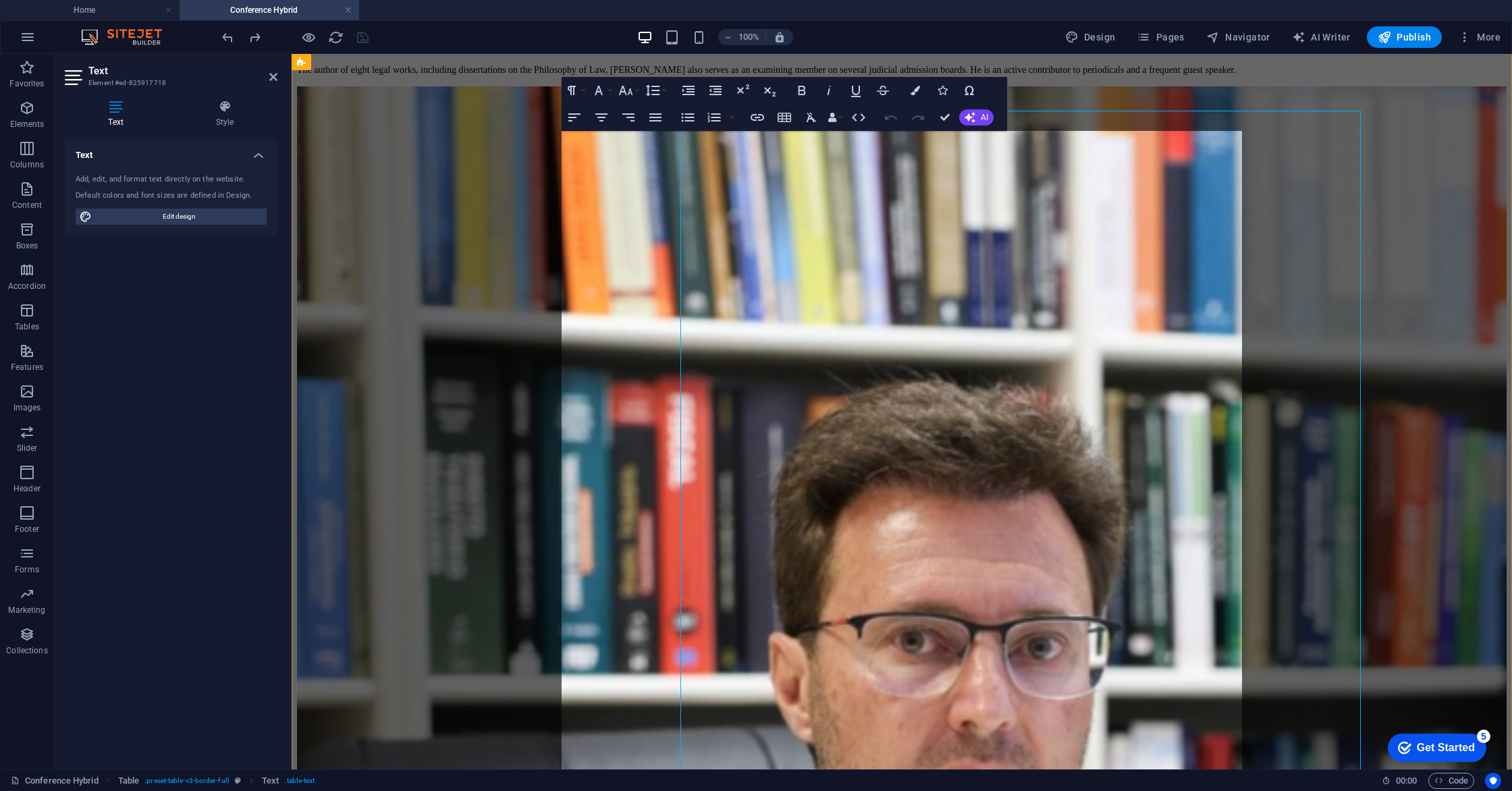
scroll to position [1709, 0]
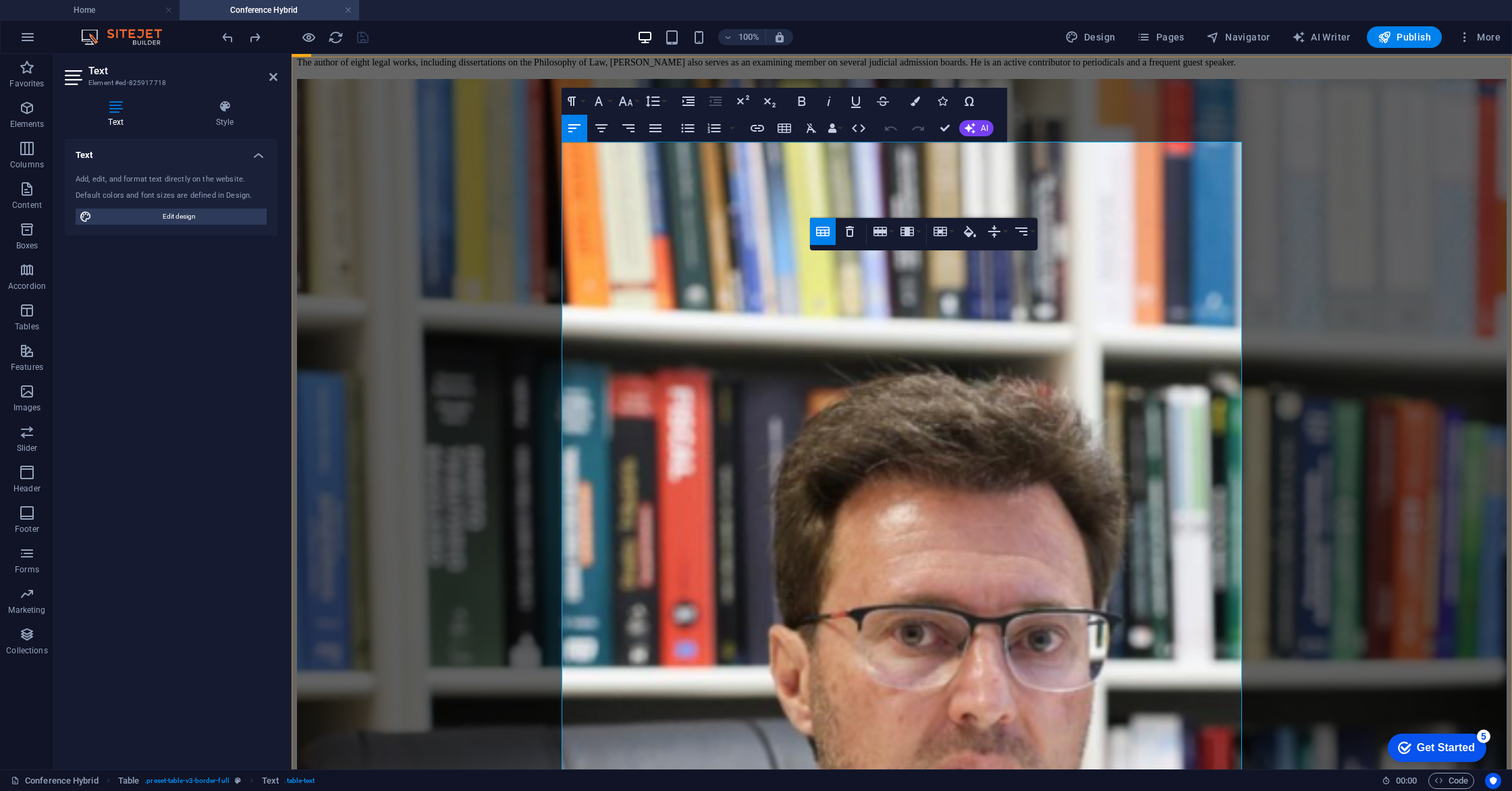
scroll to position [1699, 0]
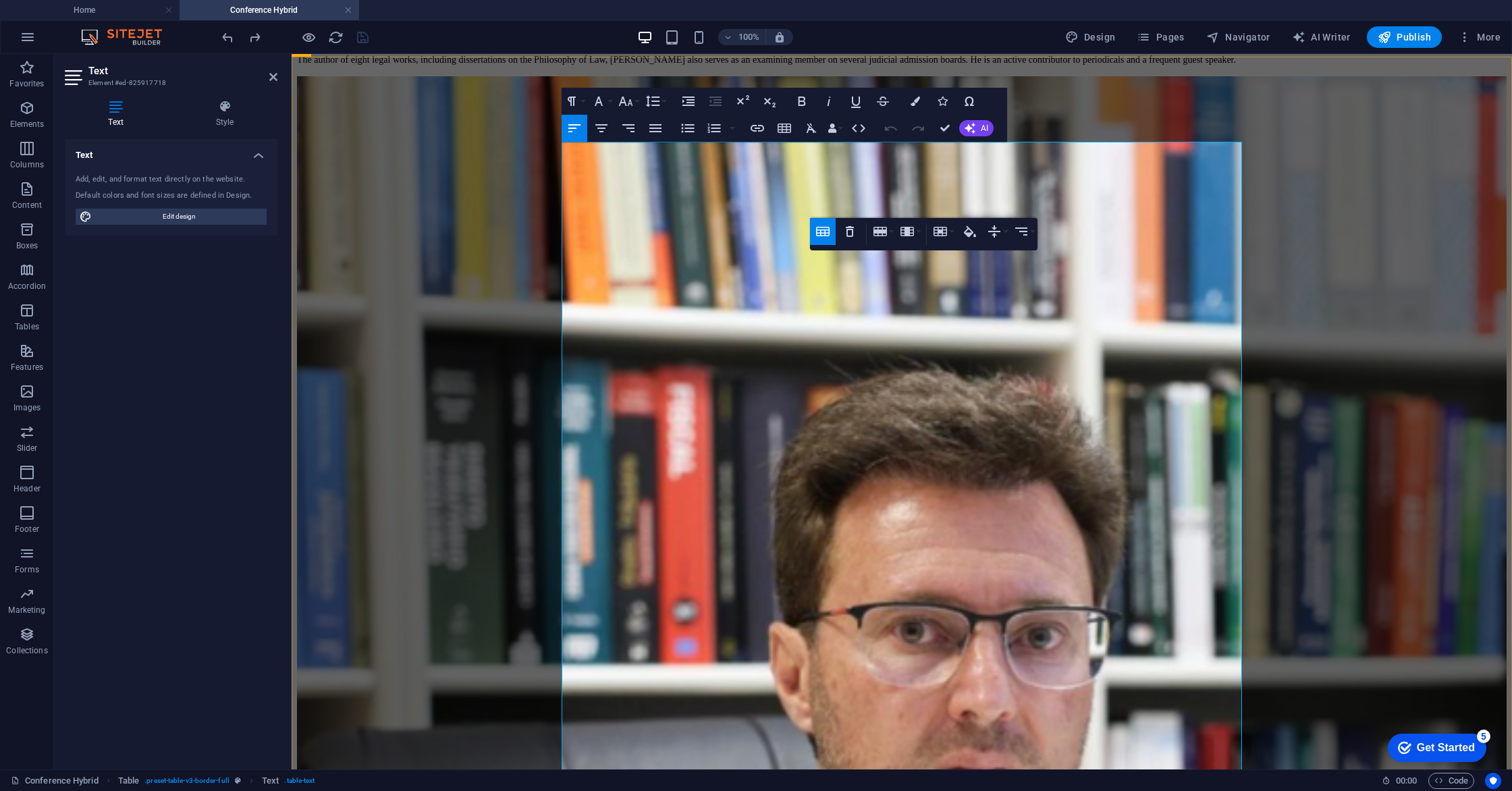
drag, startPoint x: 809, startPoint y: 249, endPoint x: 819, endPoint y: 250, distance: 10.0
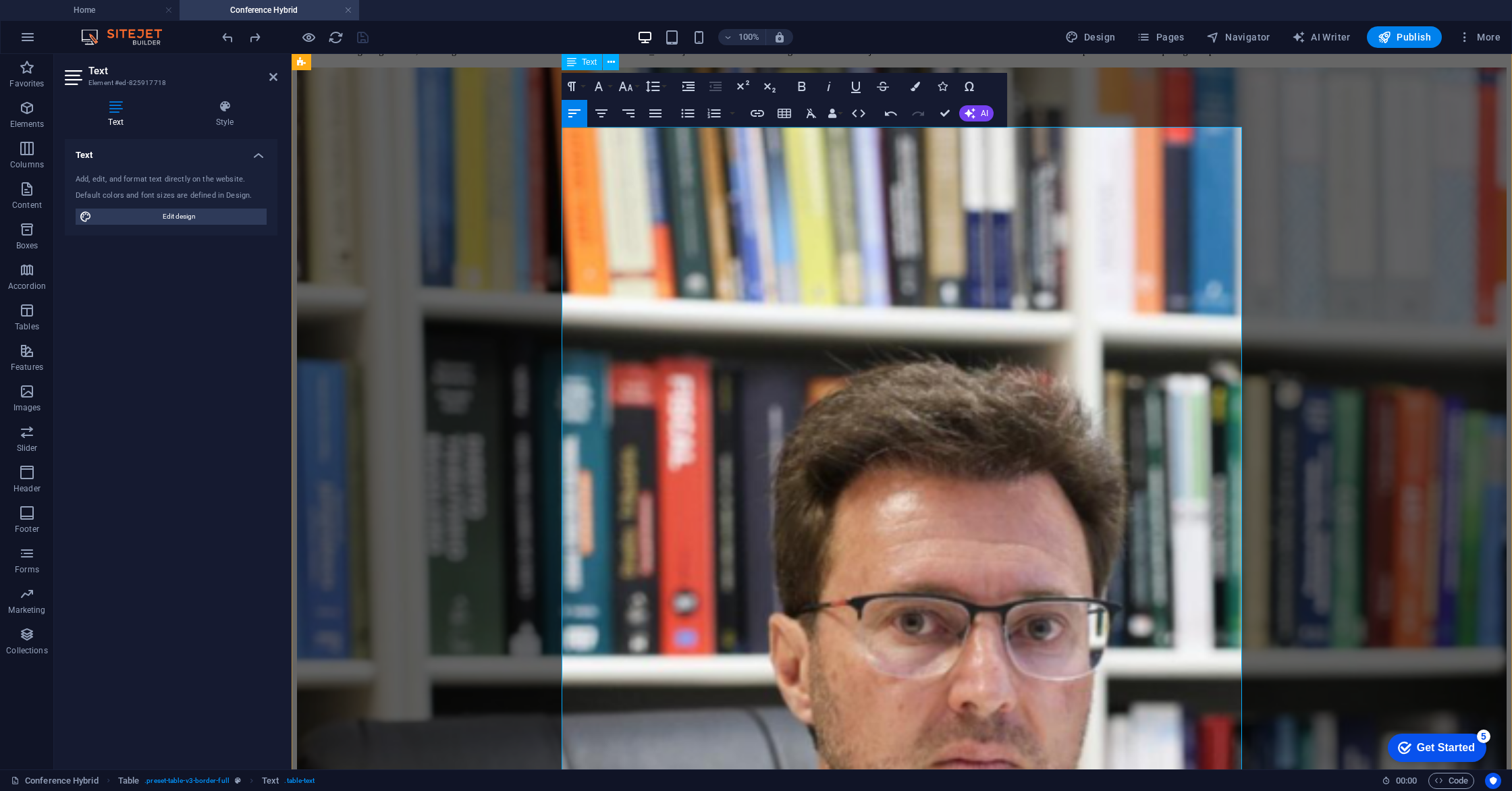
scroll to position [1706, 0]
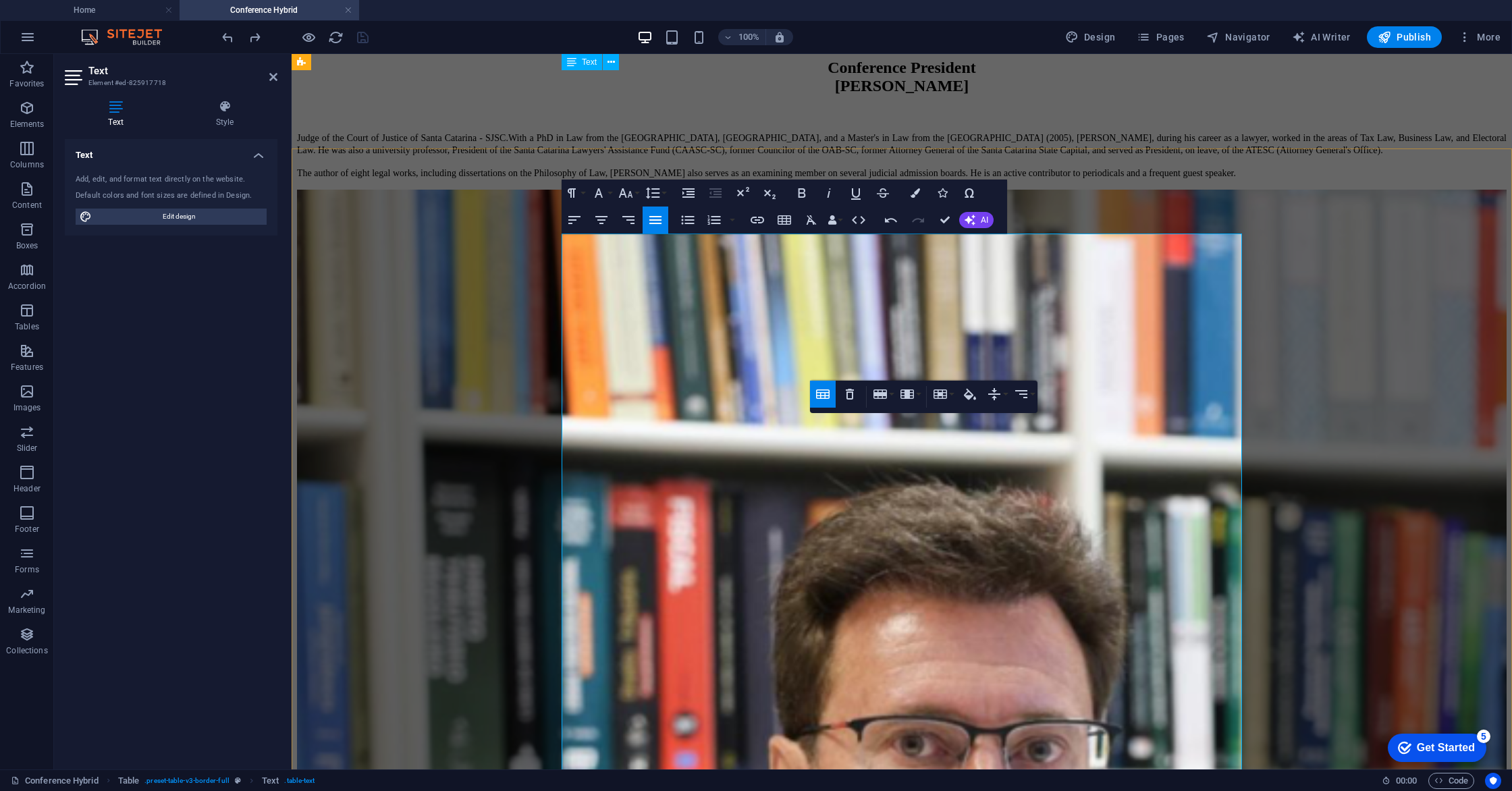
scroll to position [1561, 0]
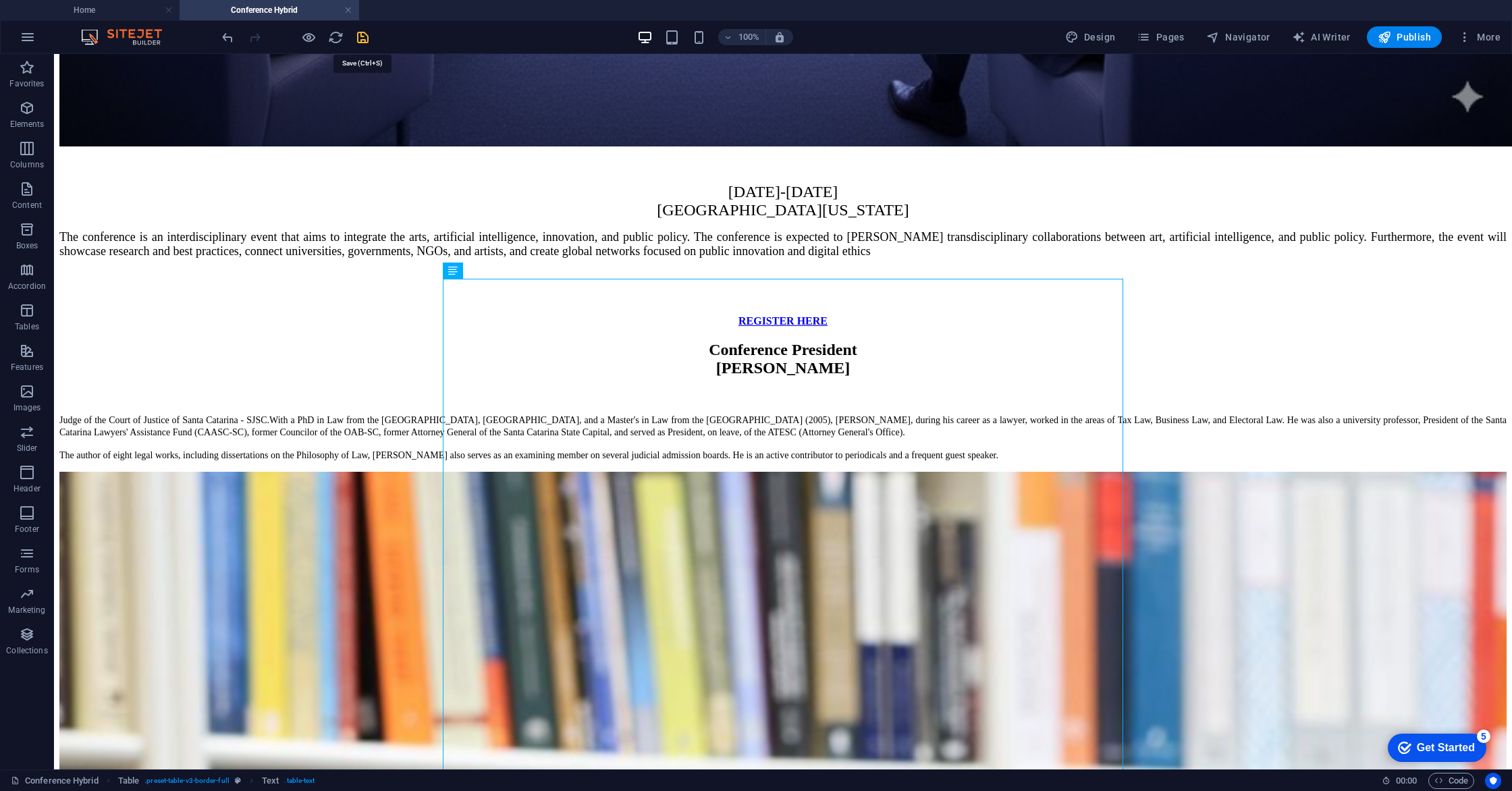
click at [367, 36] on icon "save" at bounding box center [363, 37] width 16 height 16
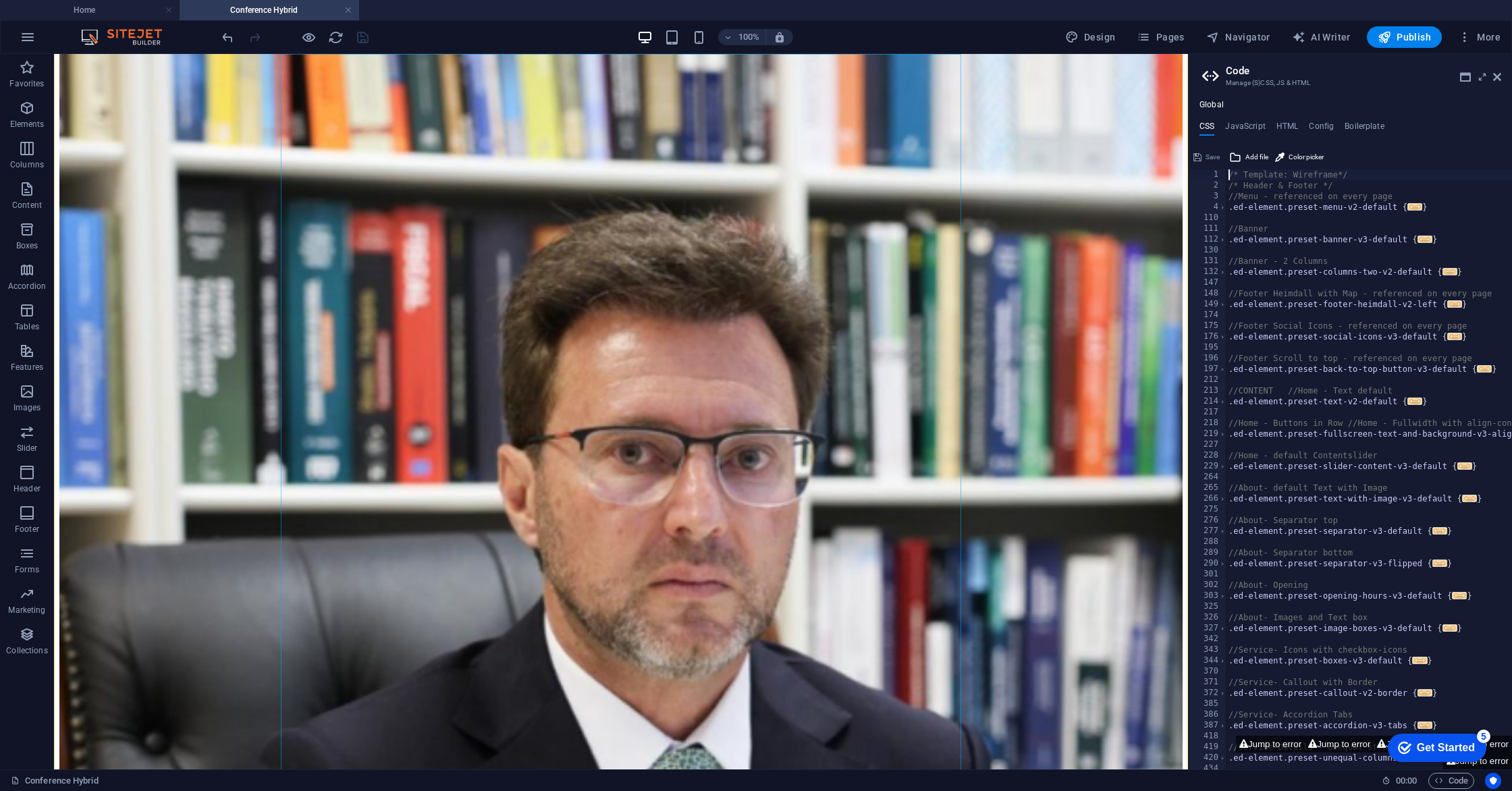
scroll to position [1797, 0]
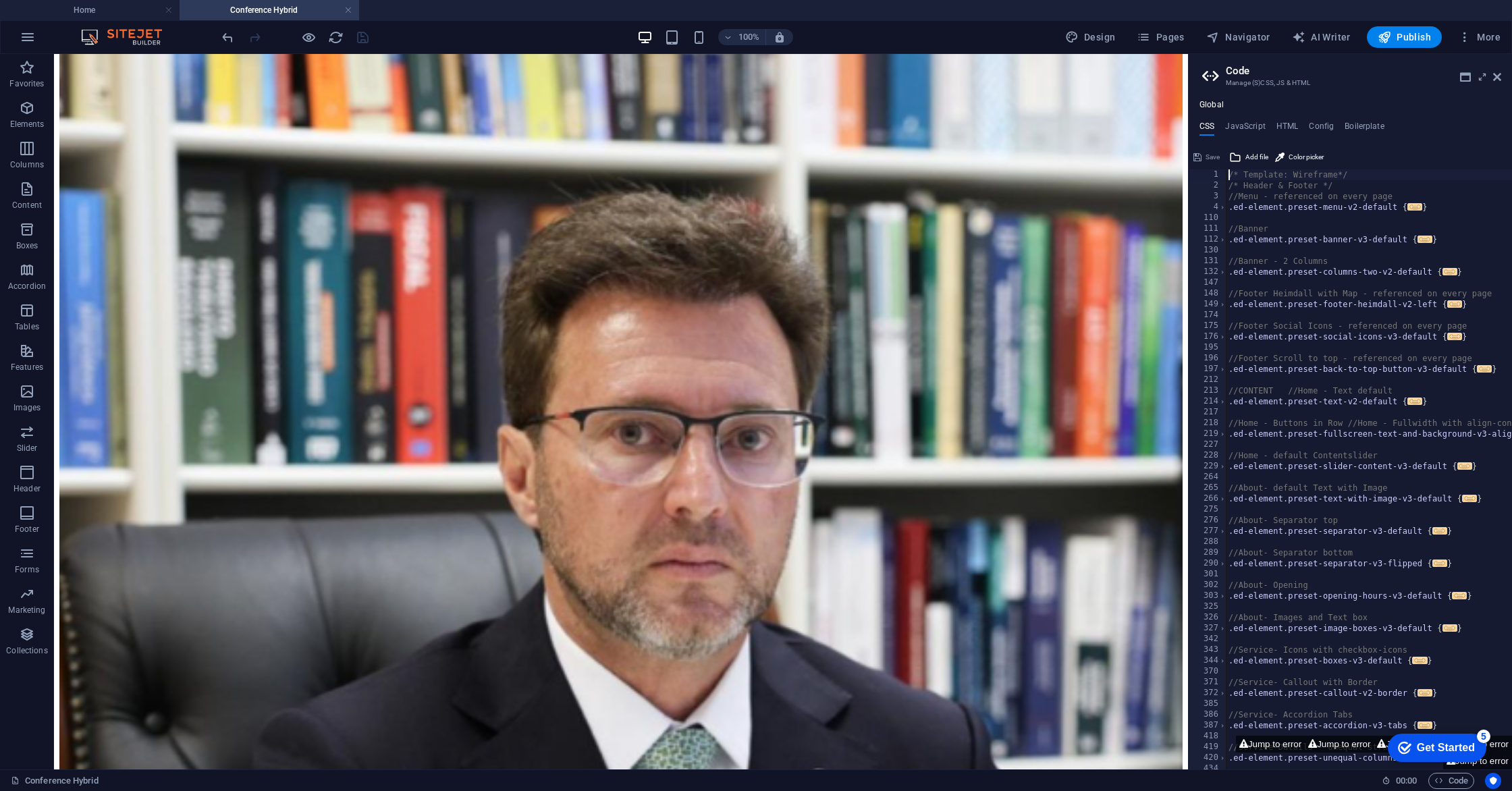
click at [1502, 81] on aside "Code Manage (S)CSS, JS & HTML Global CSS JavaScript HTML Config Boilerplate /* …" at bounding box center [1350, 412] width 324 height 716
click at [1498, 80] on icon at bounding box center [1496, 77] width 8 height 10
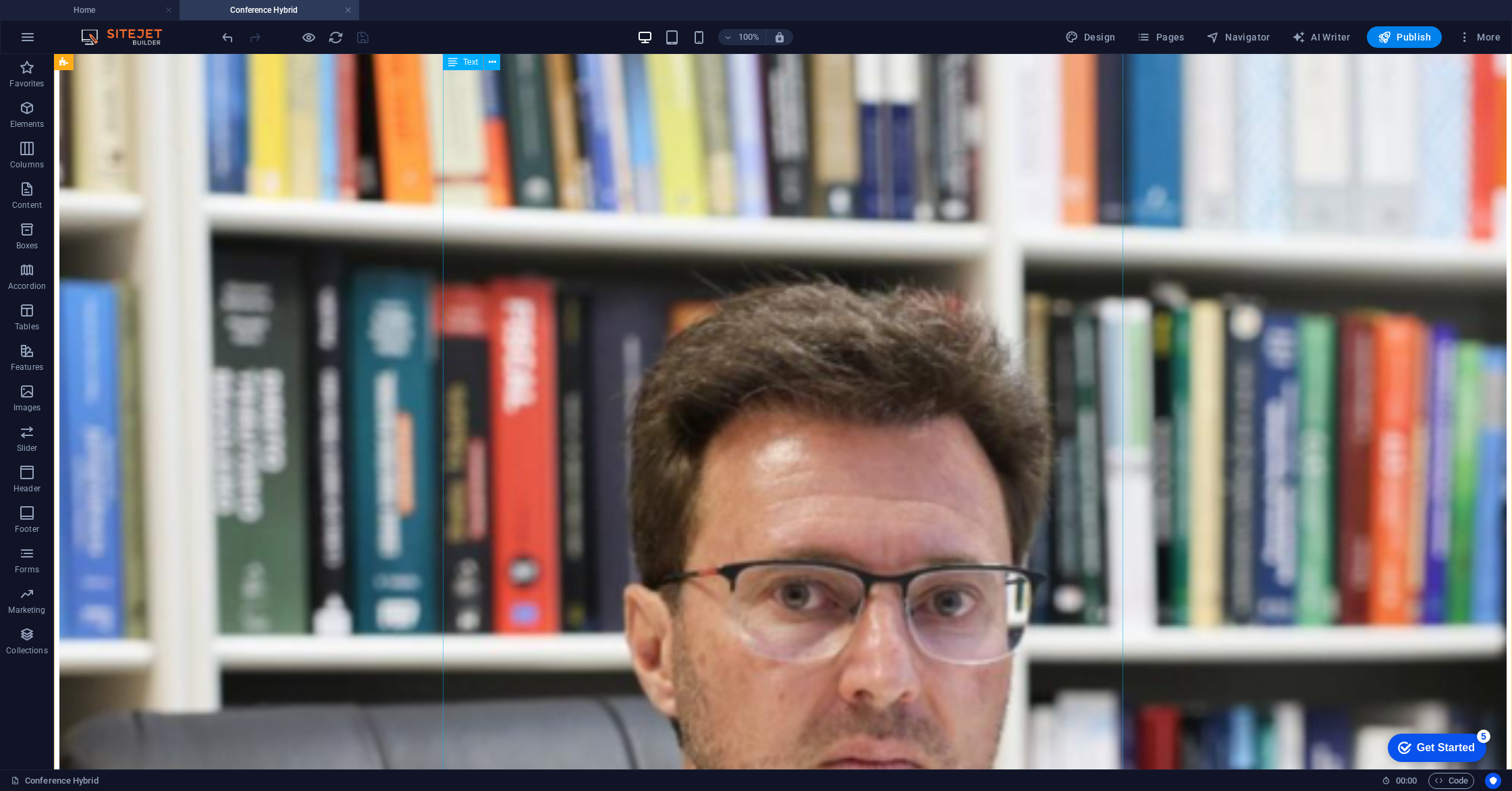
scroll to position [2083, 0]
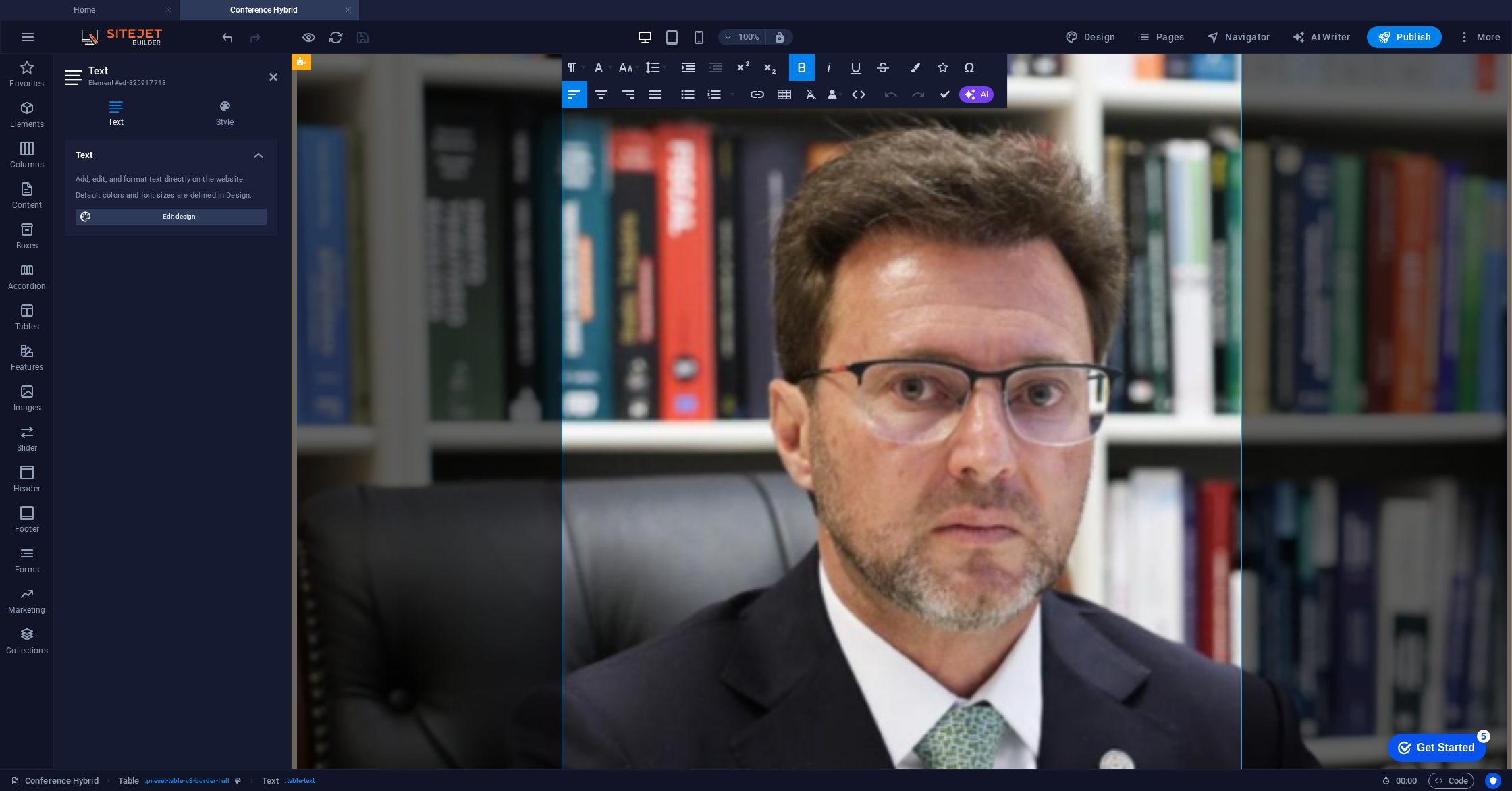
scroll to position [1945, 0]
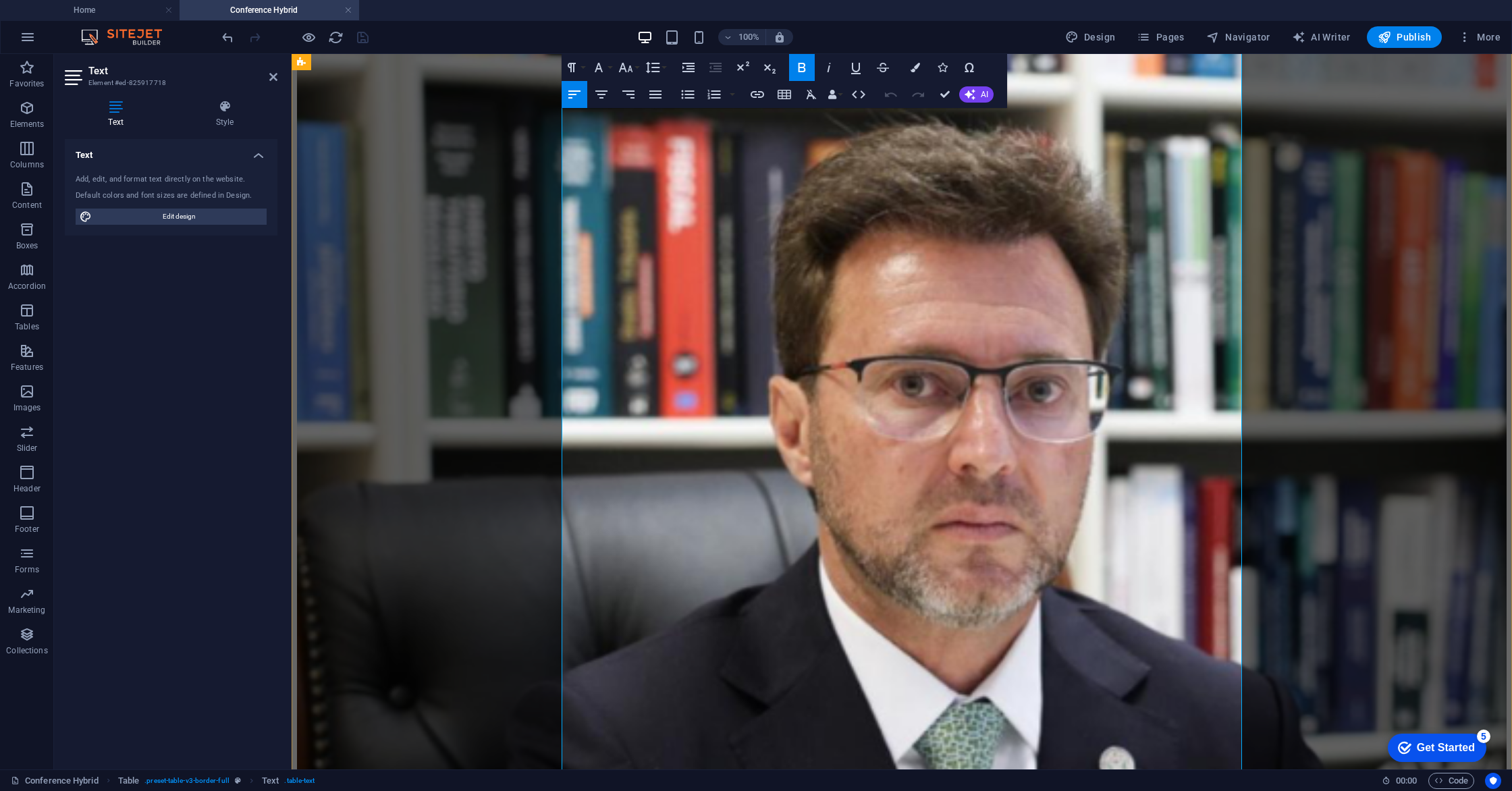
drag, startPoint x: 1107, startPoint y: 411, endPoint x: 1220, endPoint y: 412, distance: 113.0
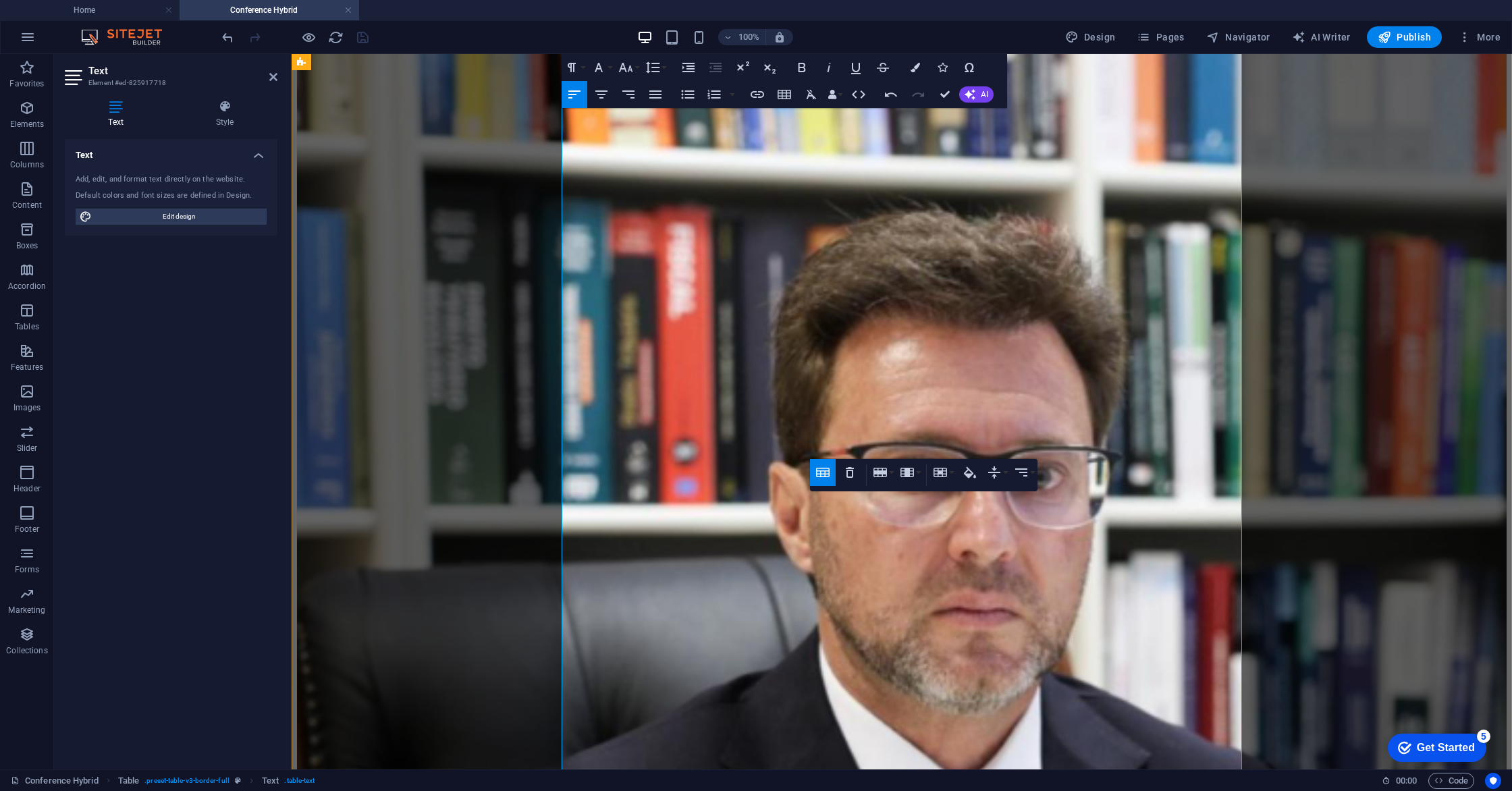
scroll to position [1851, 0]
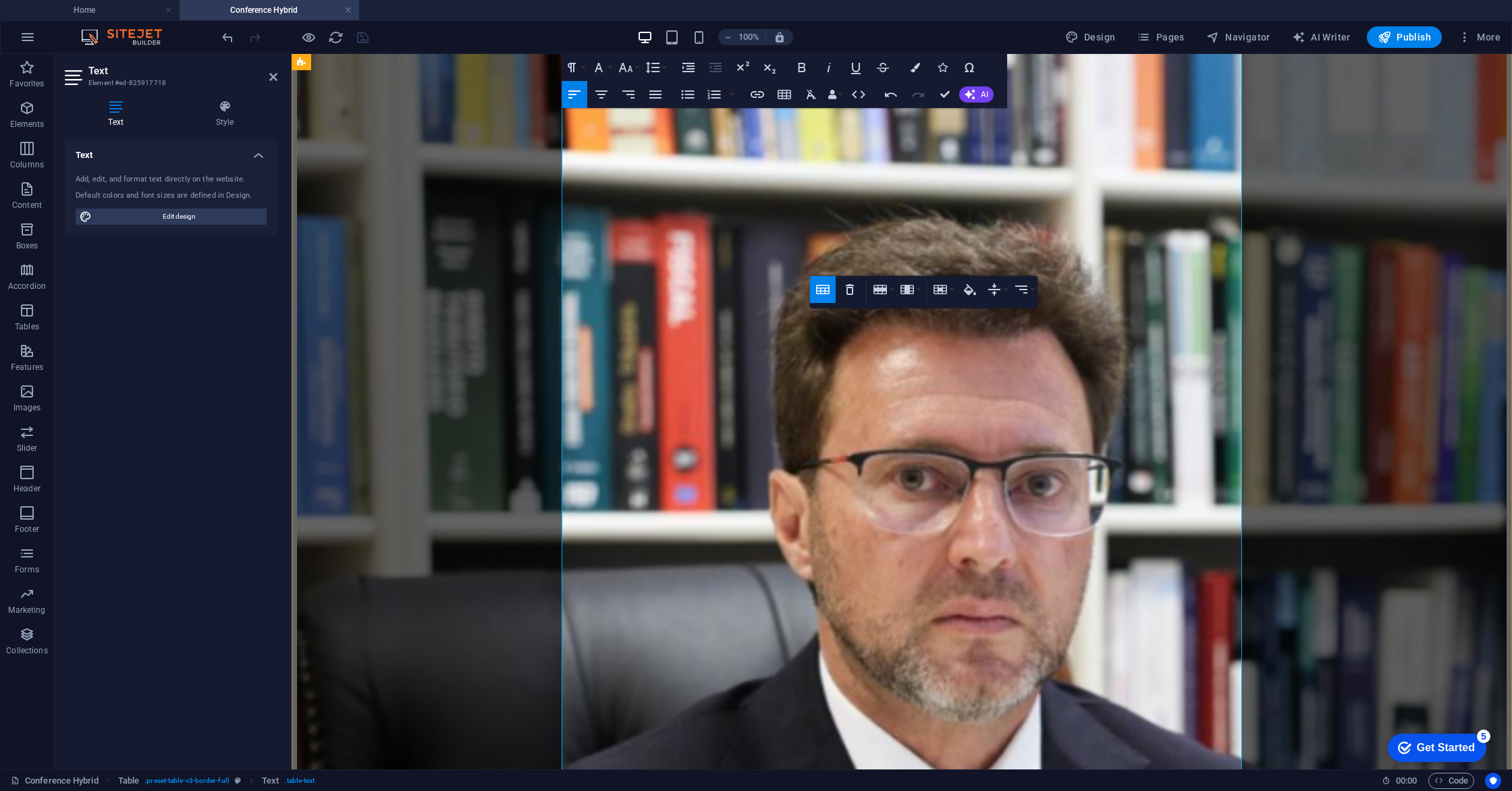
click at [834, 93] on icon "button" at bounding box center [832, 94] width 10 height 10
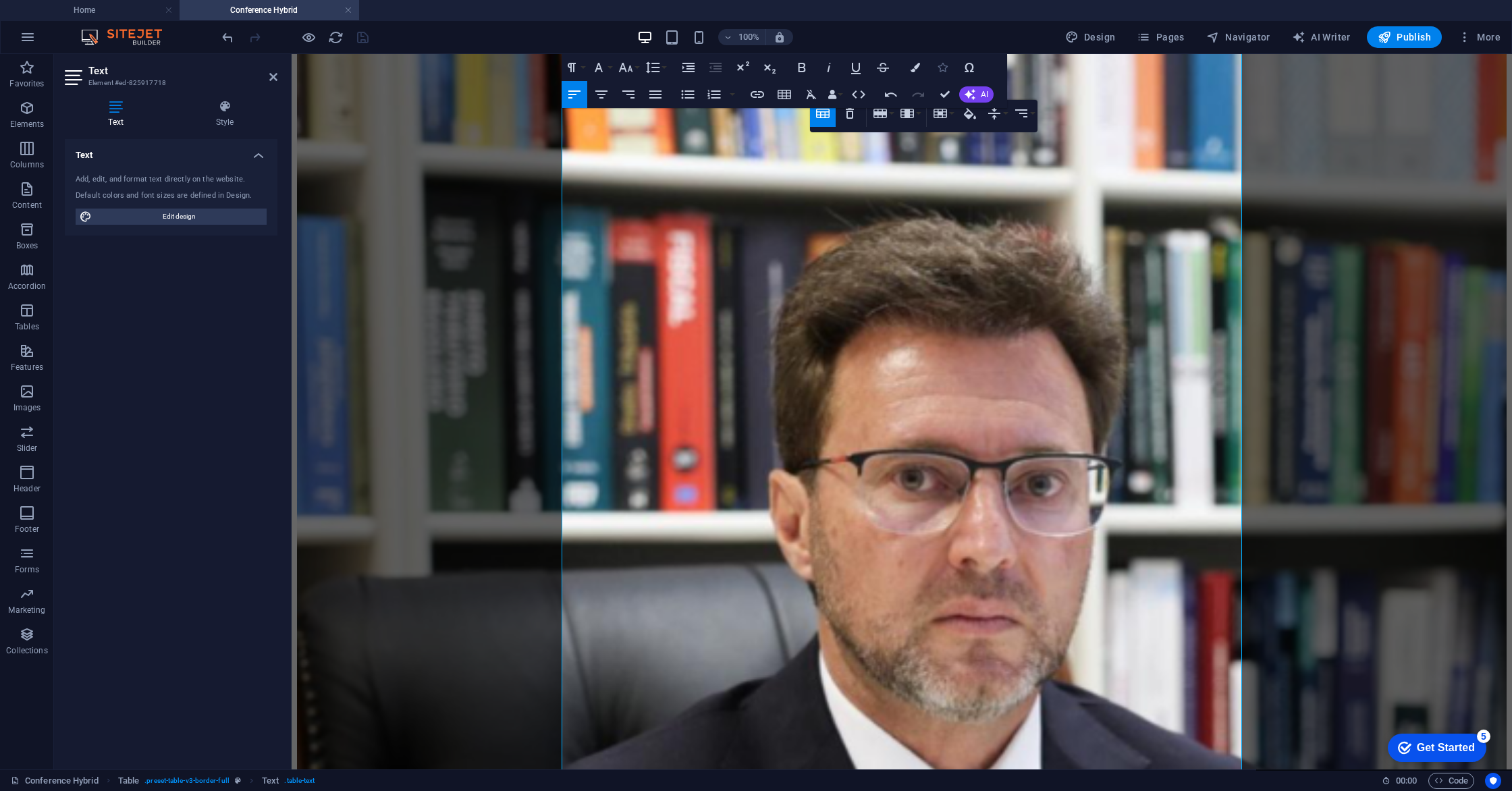
click at [943, 66] on icon "button" at bounding box center [942, 67] width 10 height 10
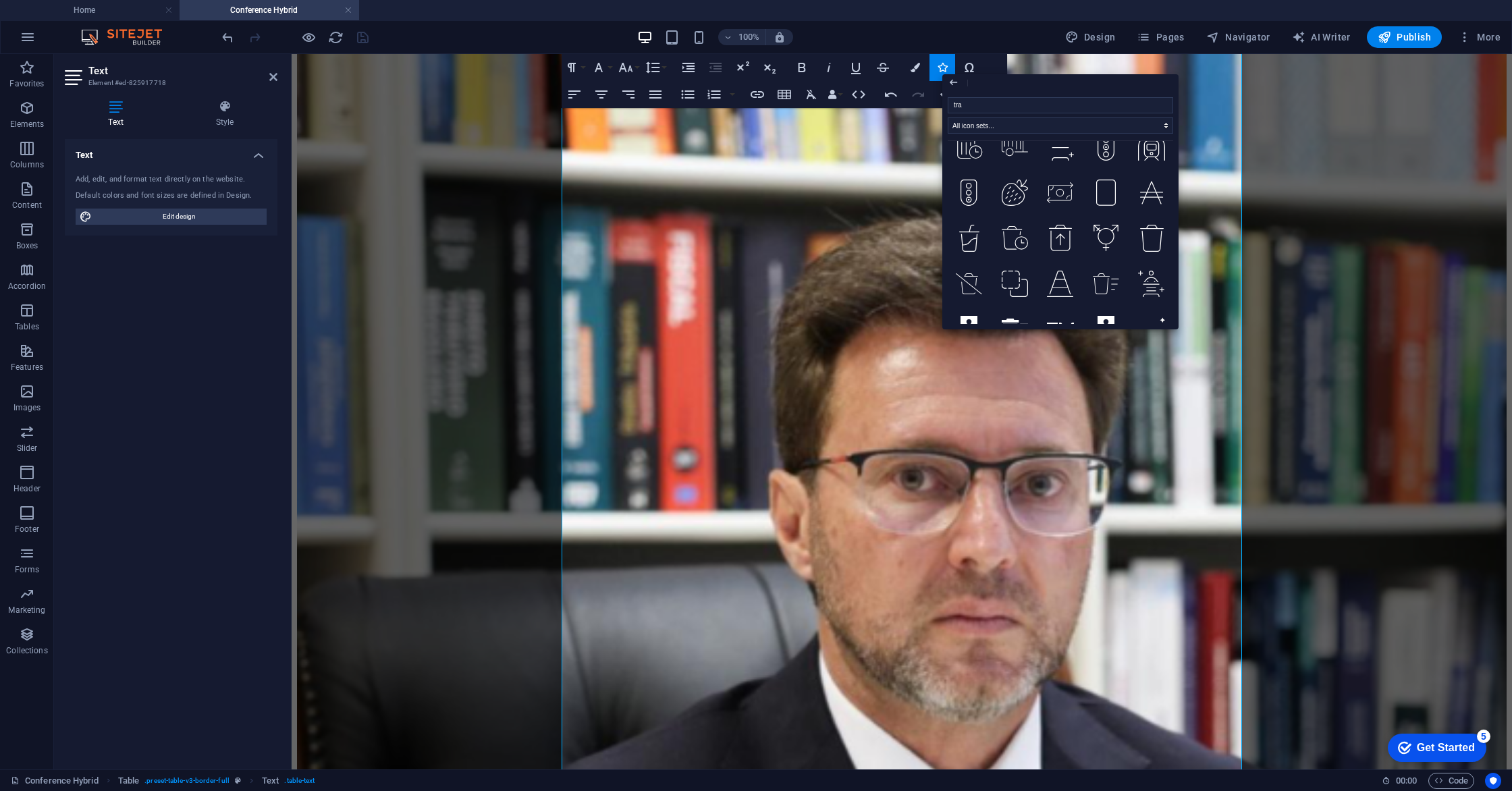
scroll to position [2727, 0]
click at [1169, 112] on input "tra" at bounding box center [1061, 105] width 225 height 16
click at [1164, 108] on input "tra" at bounding box center [1061, 105] width 225 height 16
type input "tra"
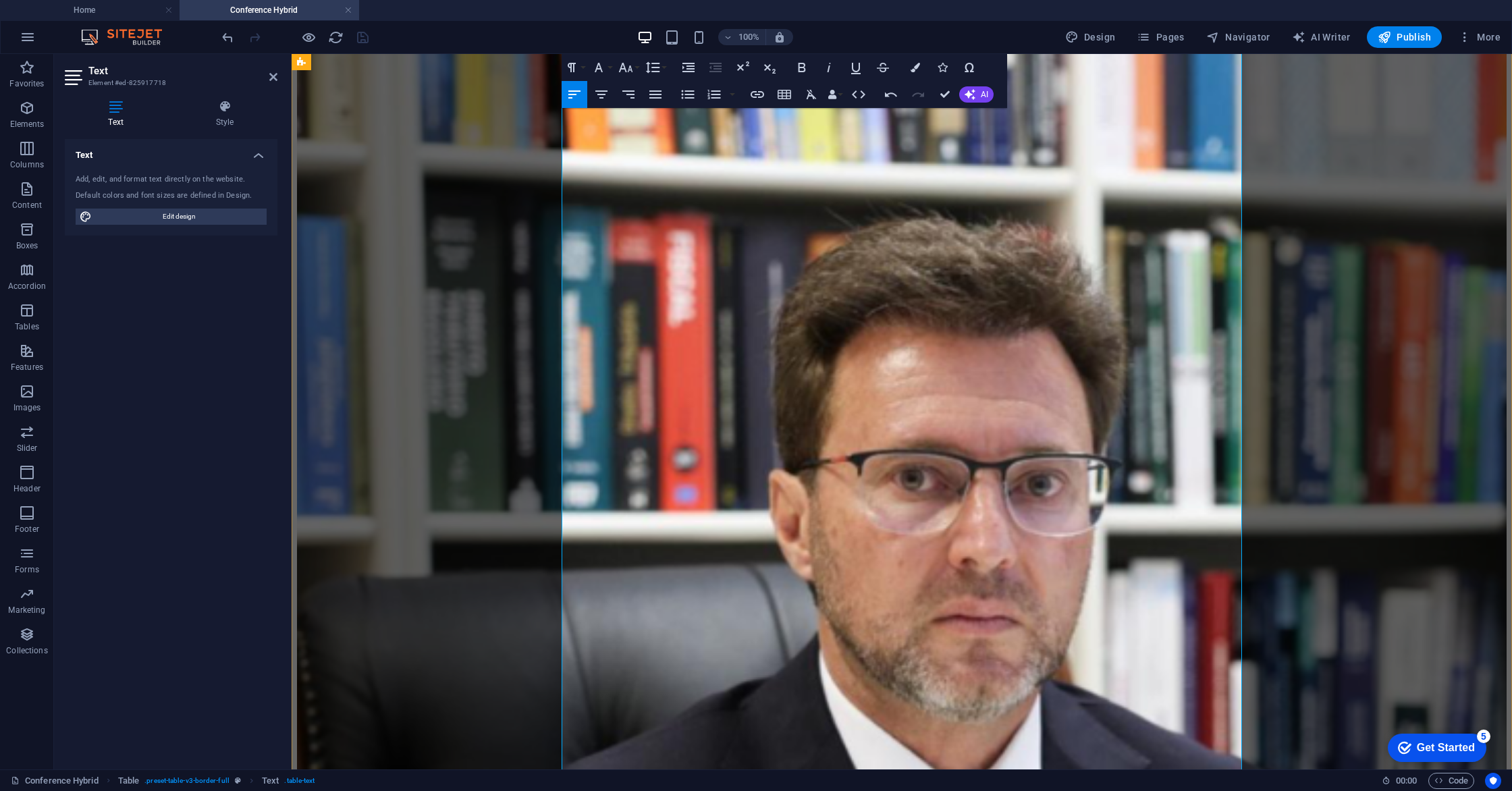
drag, startPoint x: 1116, startPoint y: 340, endPoint x: 1131, endPoint y: 356, distance: 21.9
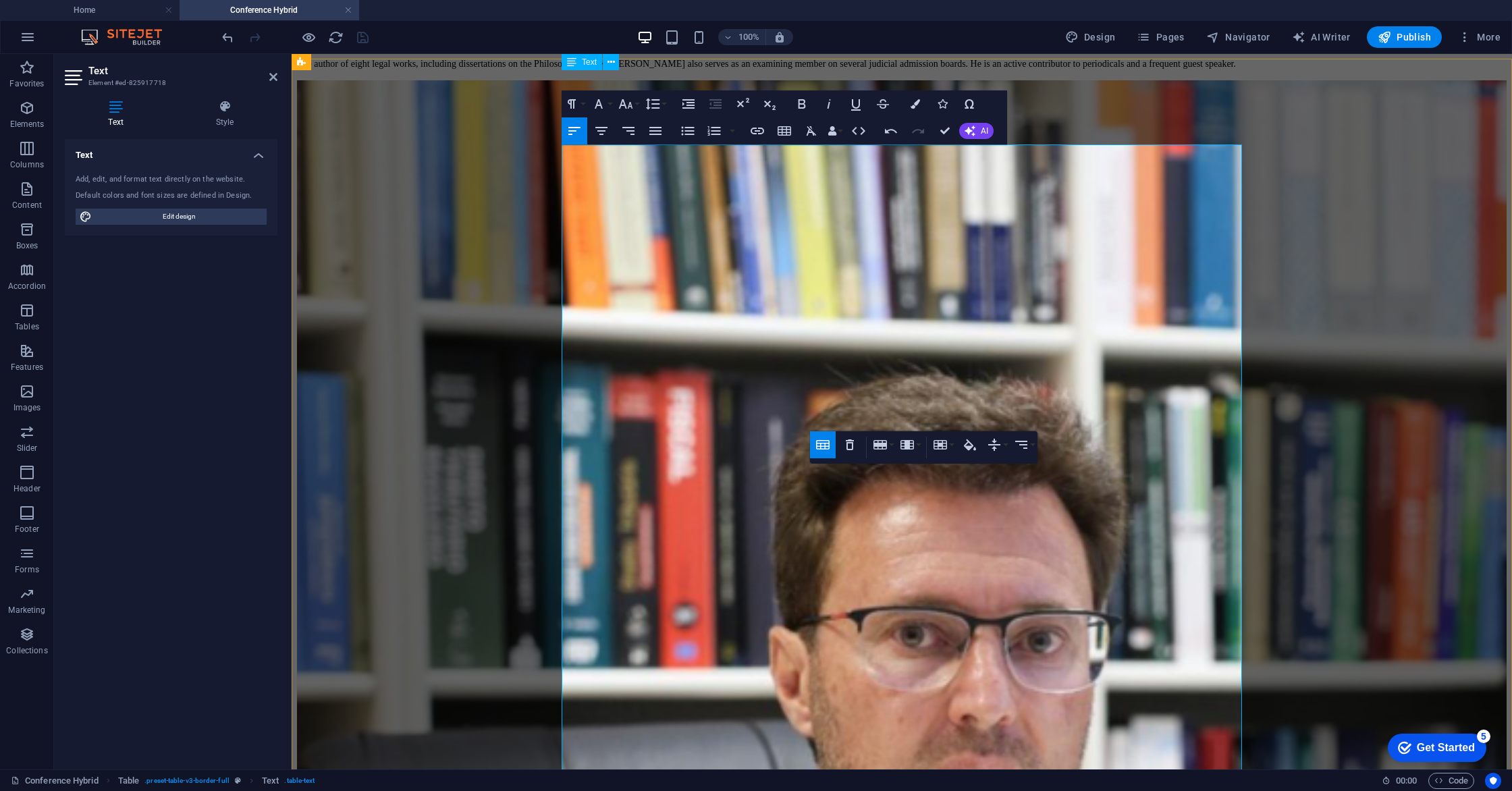
scroll to position [1692, 0]
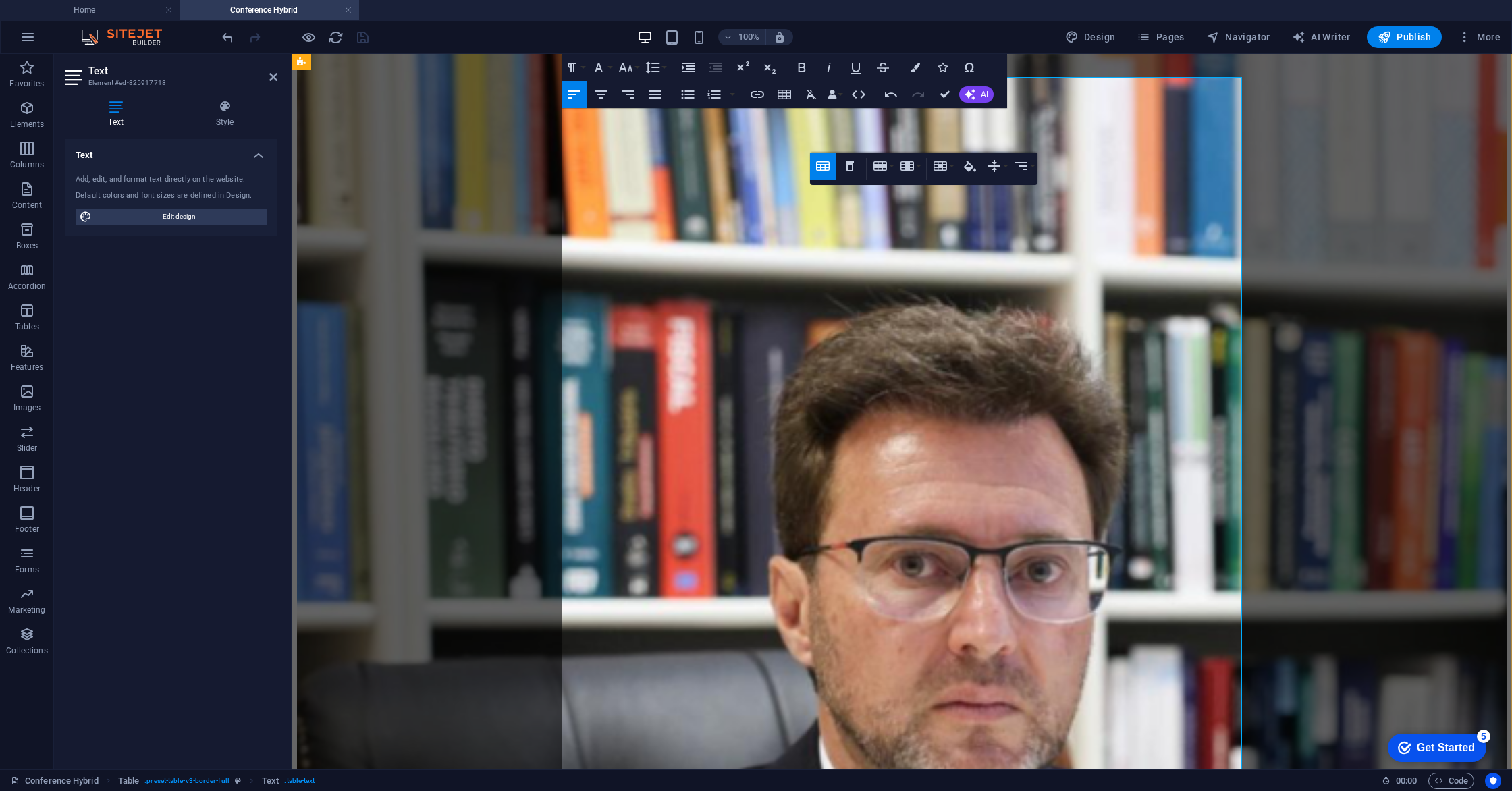
scroll to position [1767, 0]
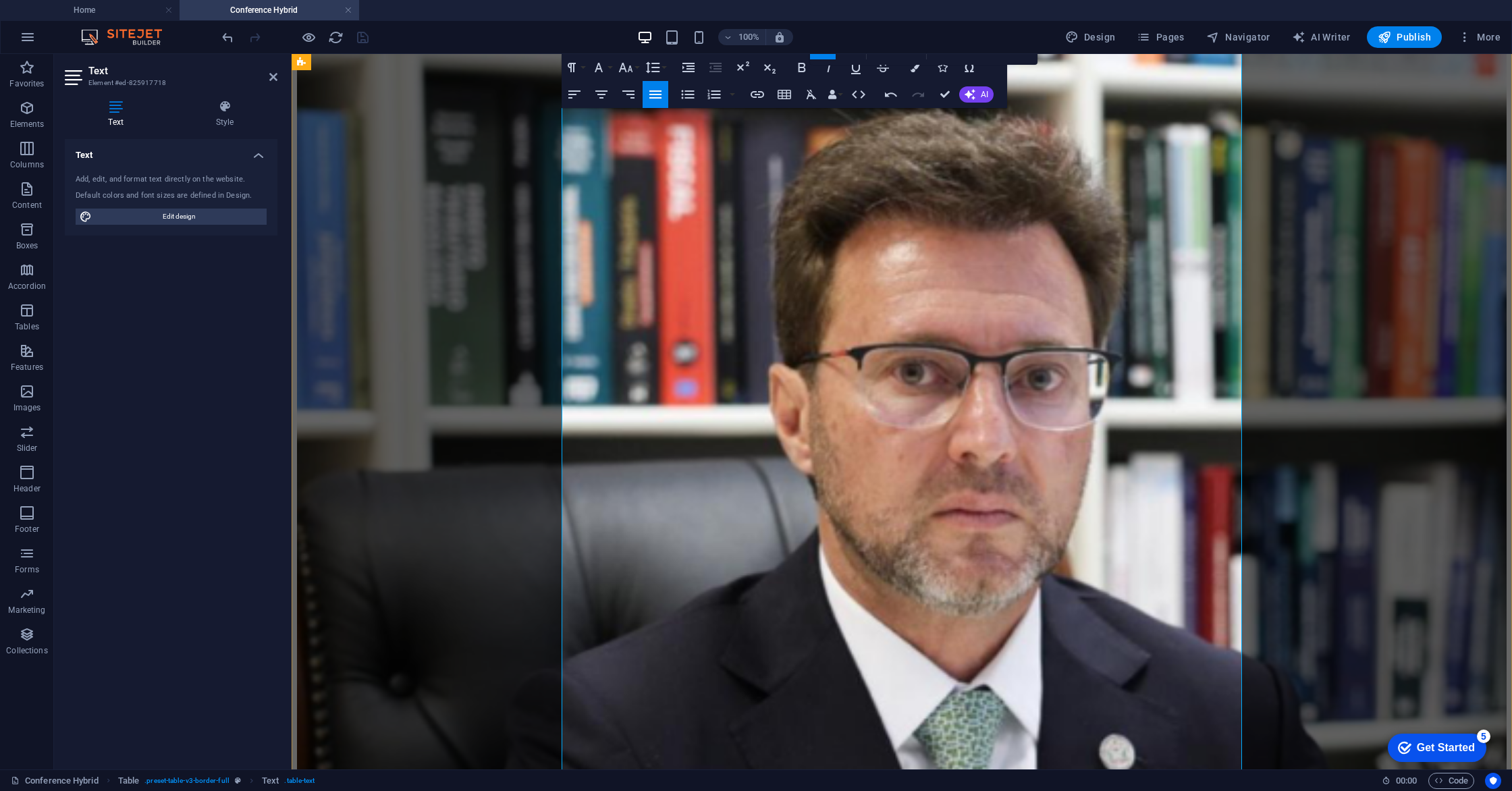
scroll to position [1960, 0]
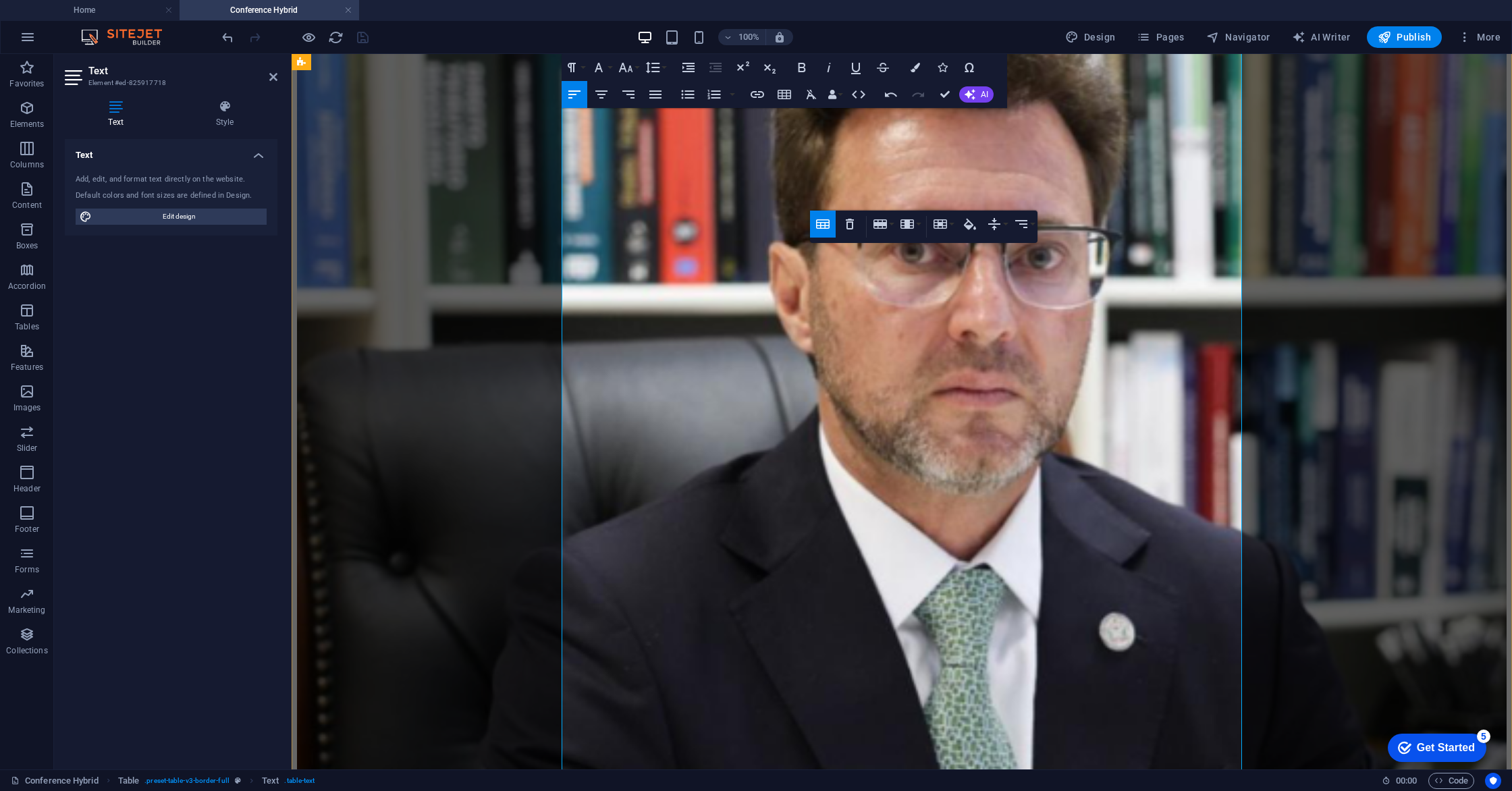
scroll to position [2079, 0]
drag, startPoint x: 1046, startPoint y: 379, endPoint x: 1059, endPoint y: 389, distance: 16.4
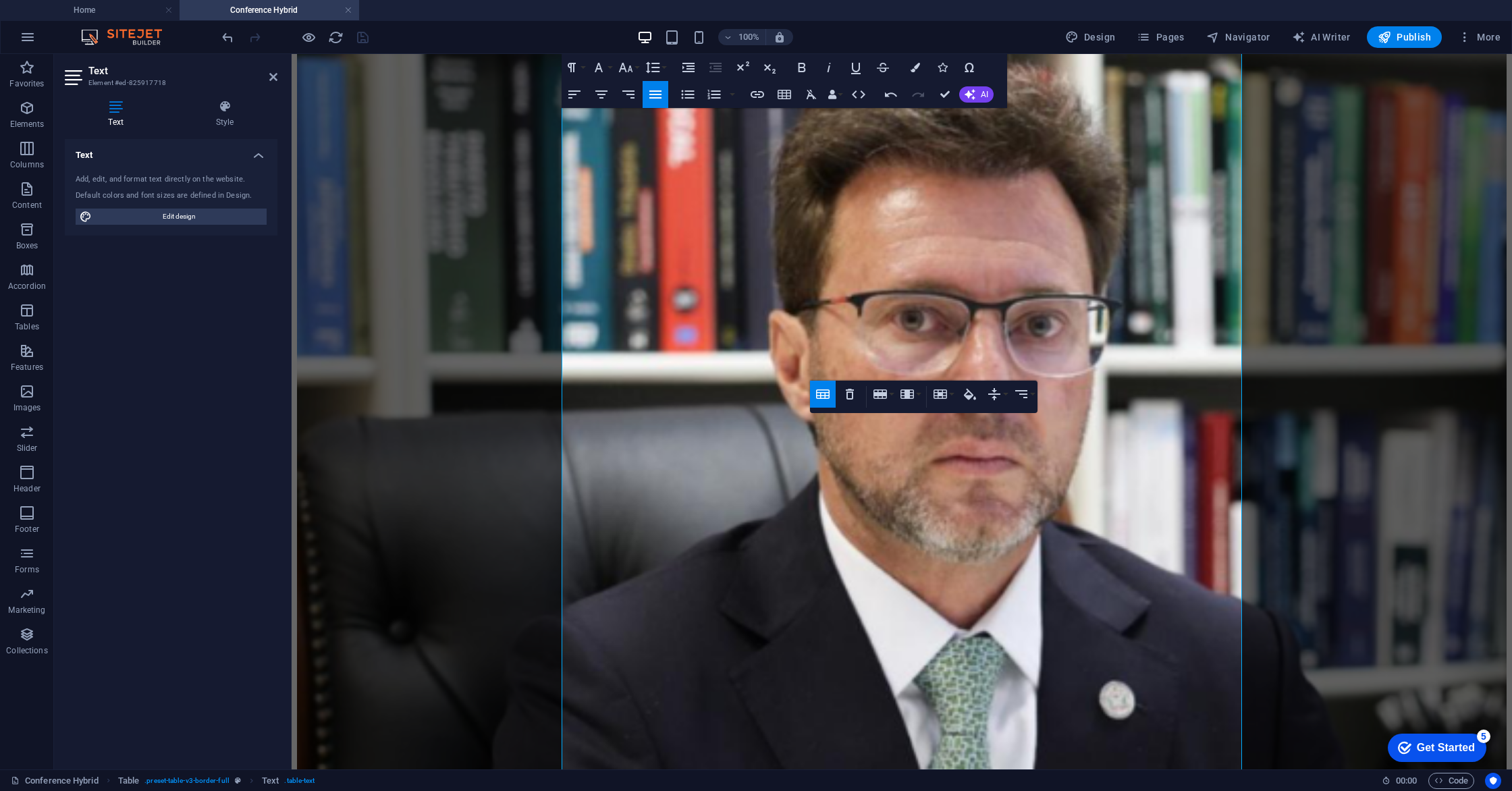
scroll to position [2007, 0]
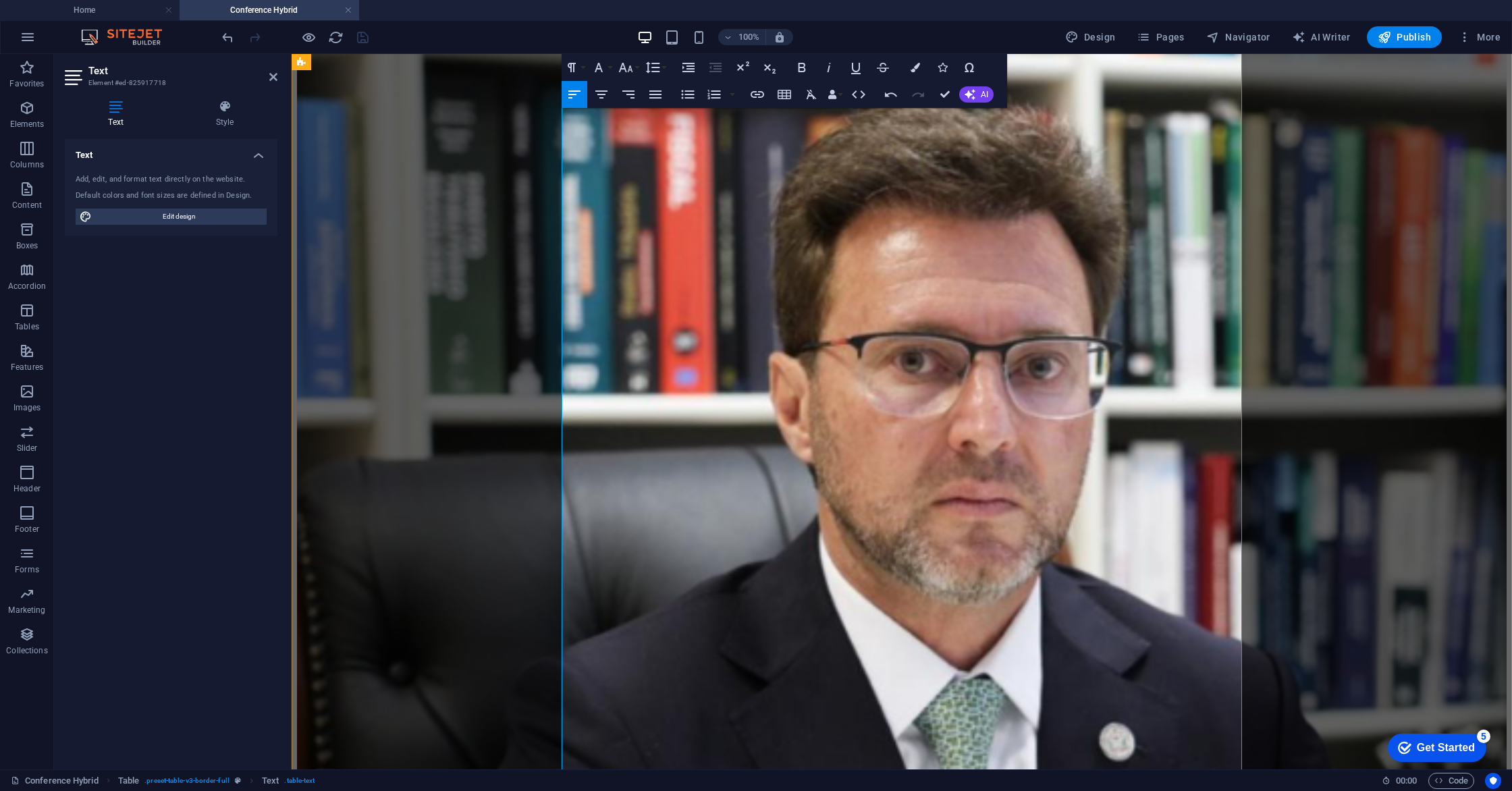
scroll to position [1972, 0]
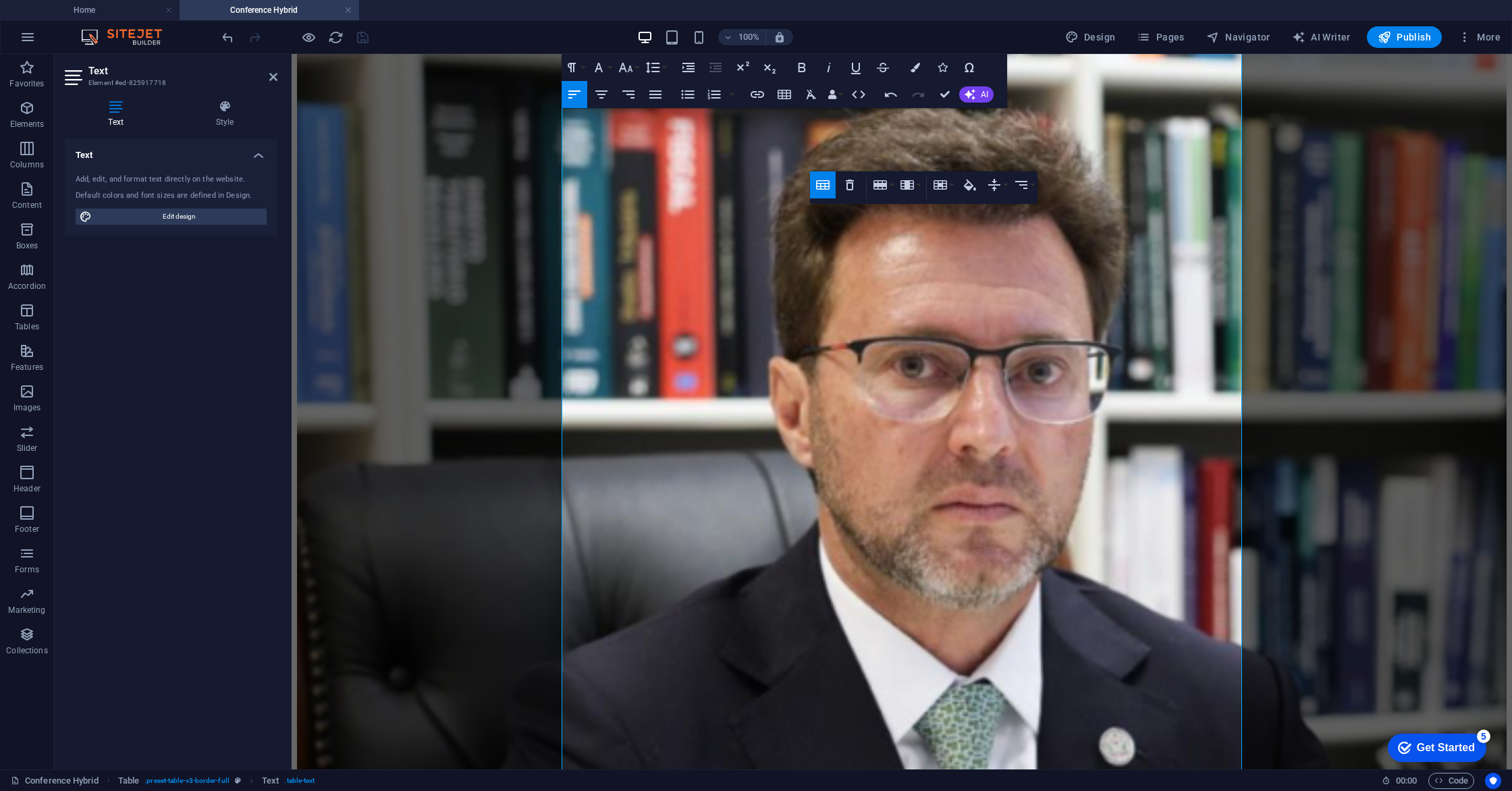
scroll to position [1953, 0]
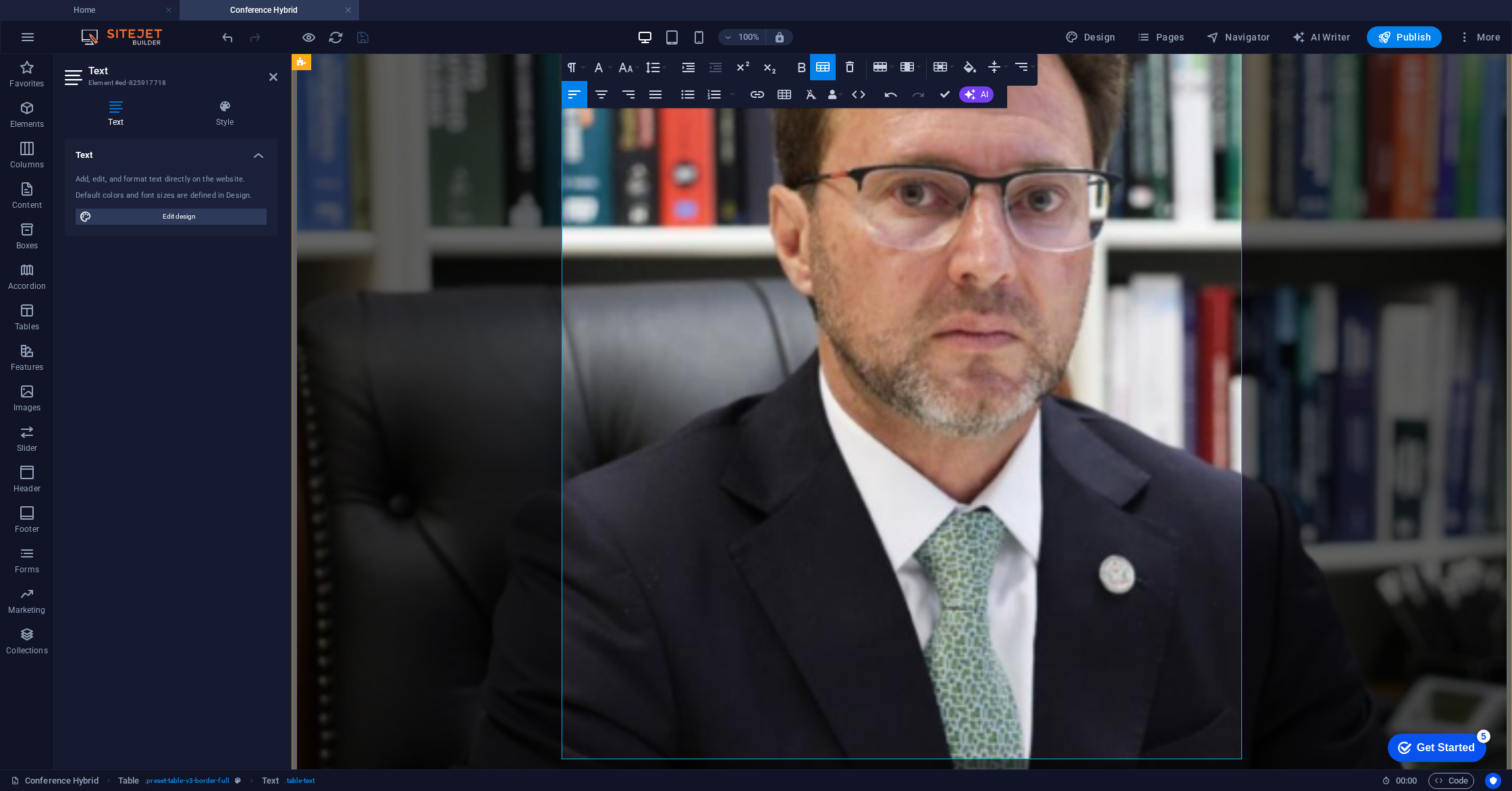
scroll to position [2155, 0]
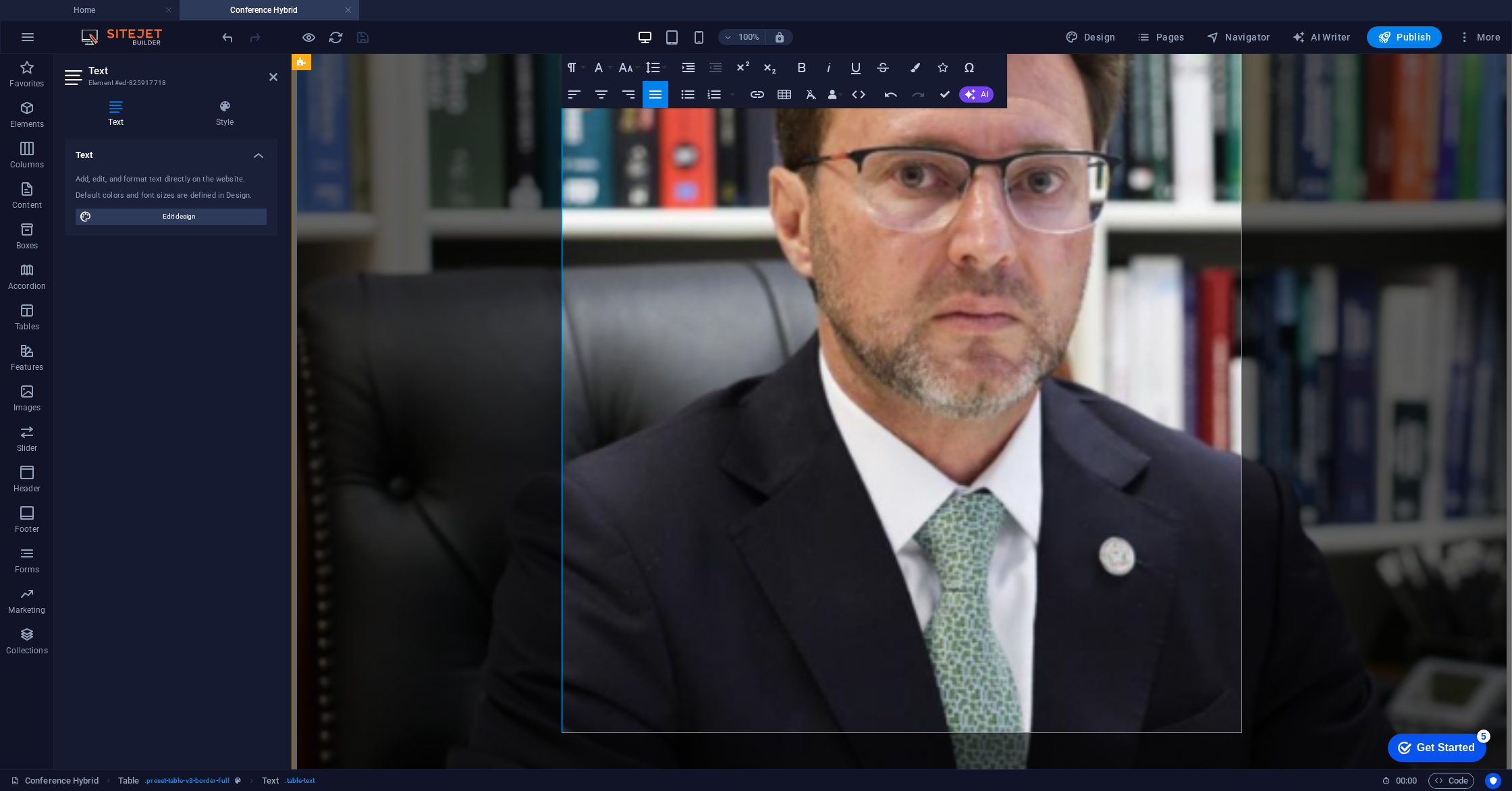
drag, startPoint x: 1048, startPoint y: 302, endPoint x: 1043, endPoint y: 335, distance: 33.4
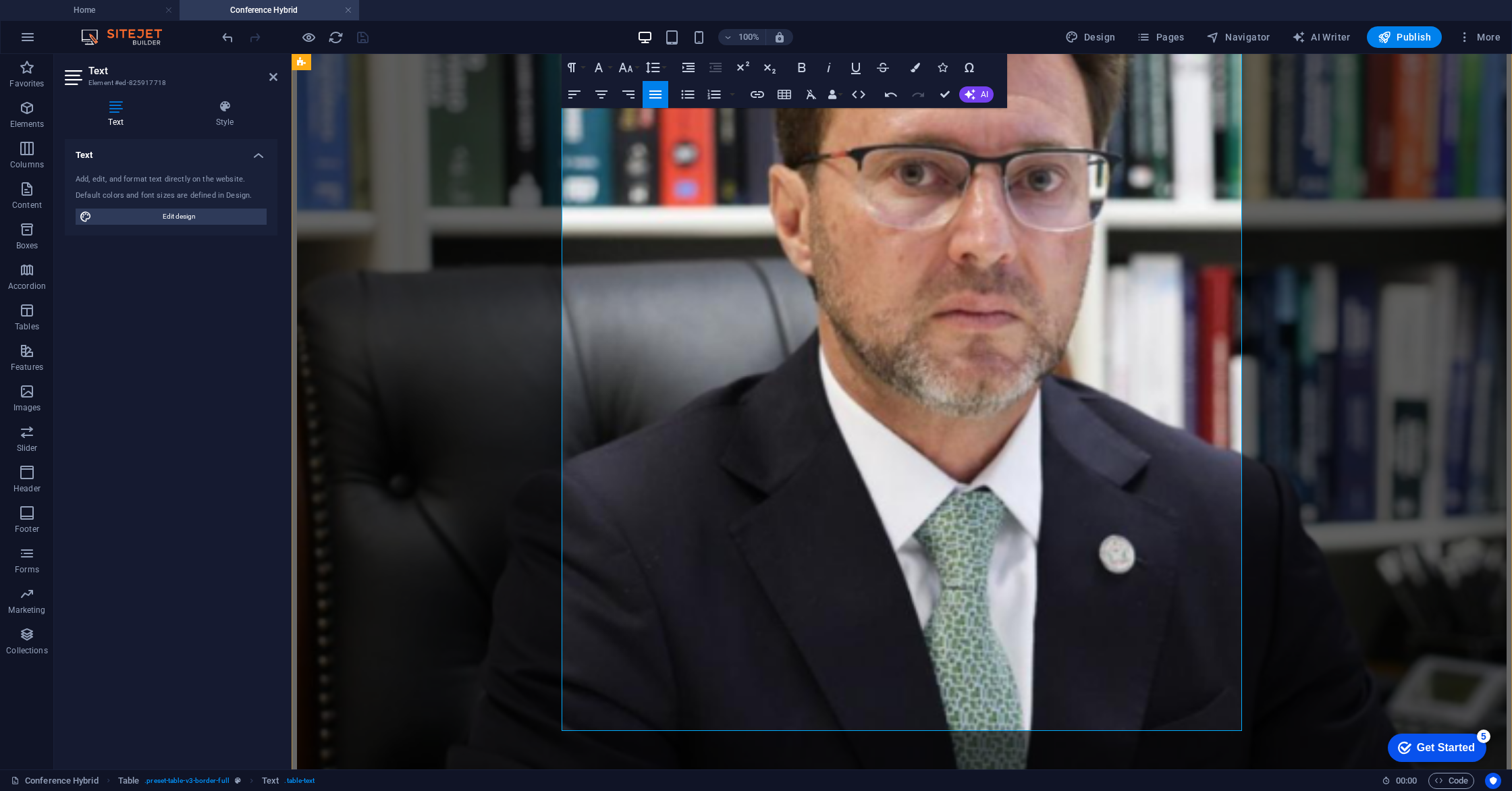
drag, startPoint x: 640, startPoint y: 322, endPoint x: 637, endPoint y: 353, distance: 31.1
drag, startPoint x: 737, startPoint y: 320, endPoint x: 741, endPoint y: 355, distance: 35.2
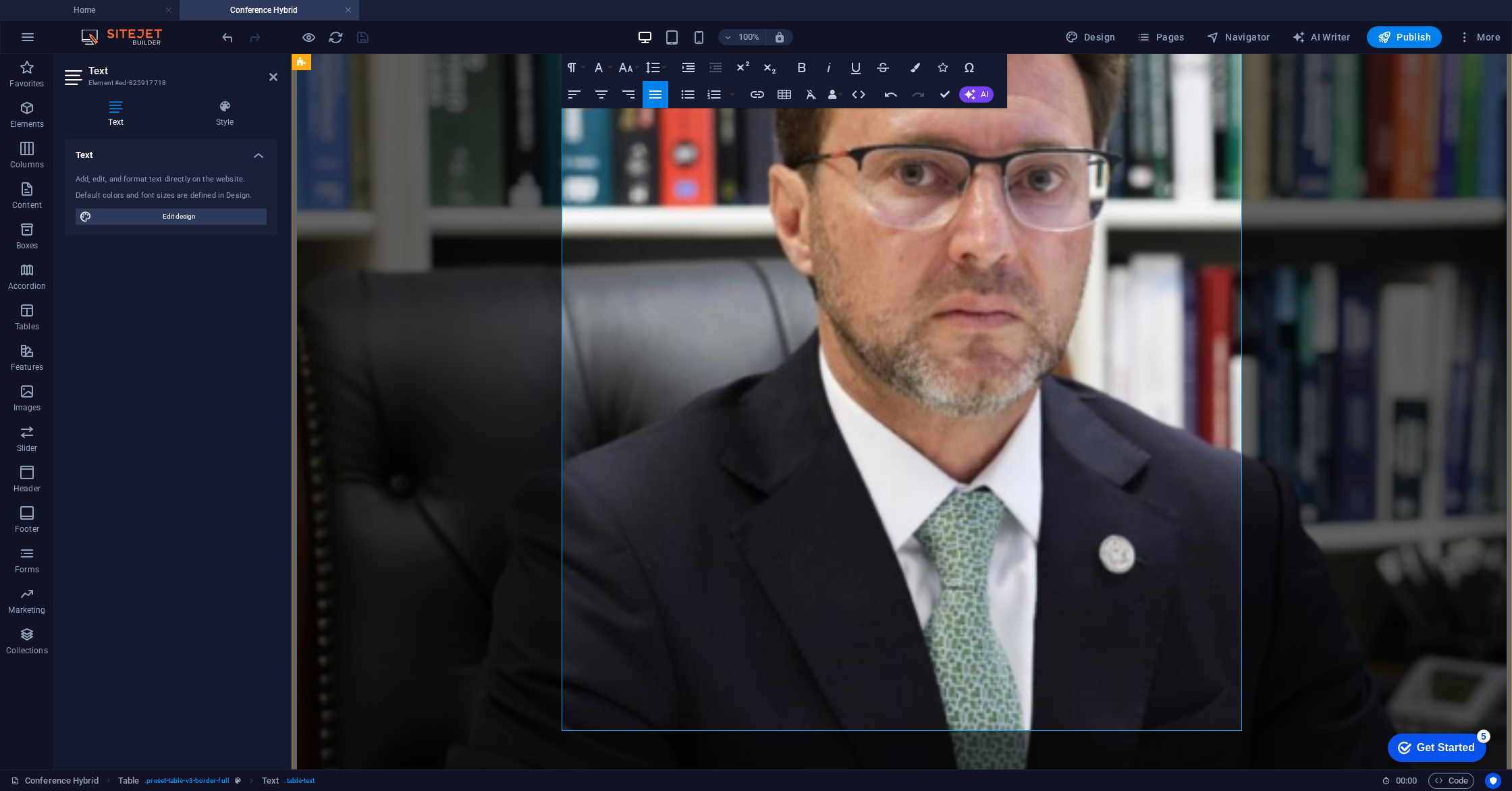
drag, startPoint x: 888, startPoint y: 320, endPoint x: 893, endPoint y: 342, distance: 22.6
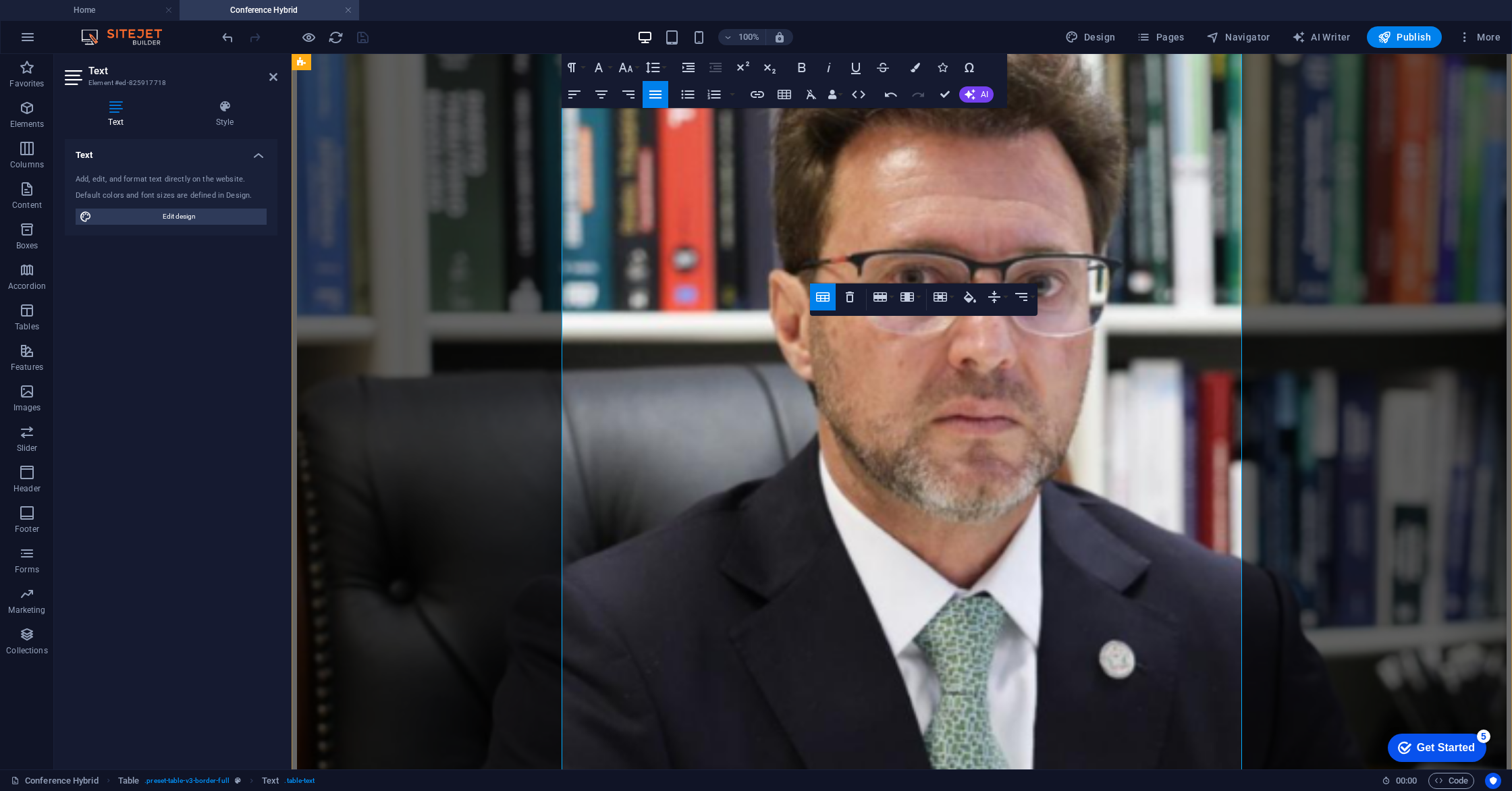
scroll to position [2047, 0]
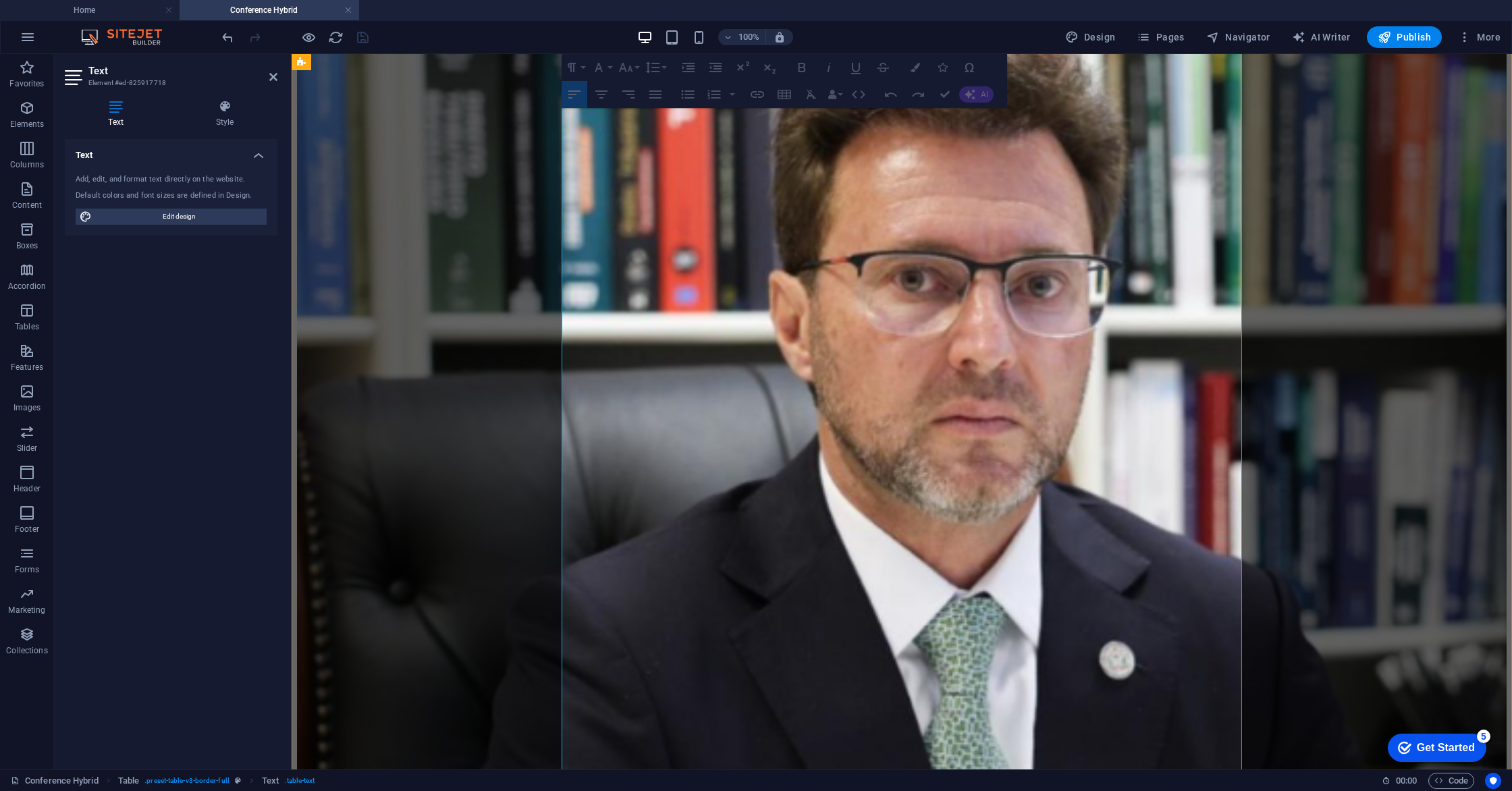
scroll to position [2049, 0]
drag, startPoint x: 912, startPoint y: 447, endPoint x: 912, endPoint y: 428, distance: 19.0
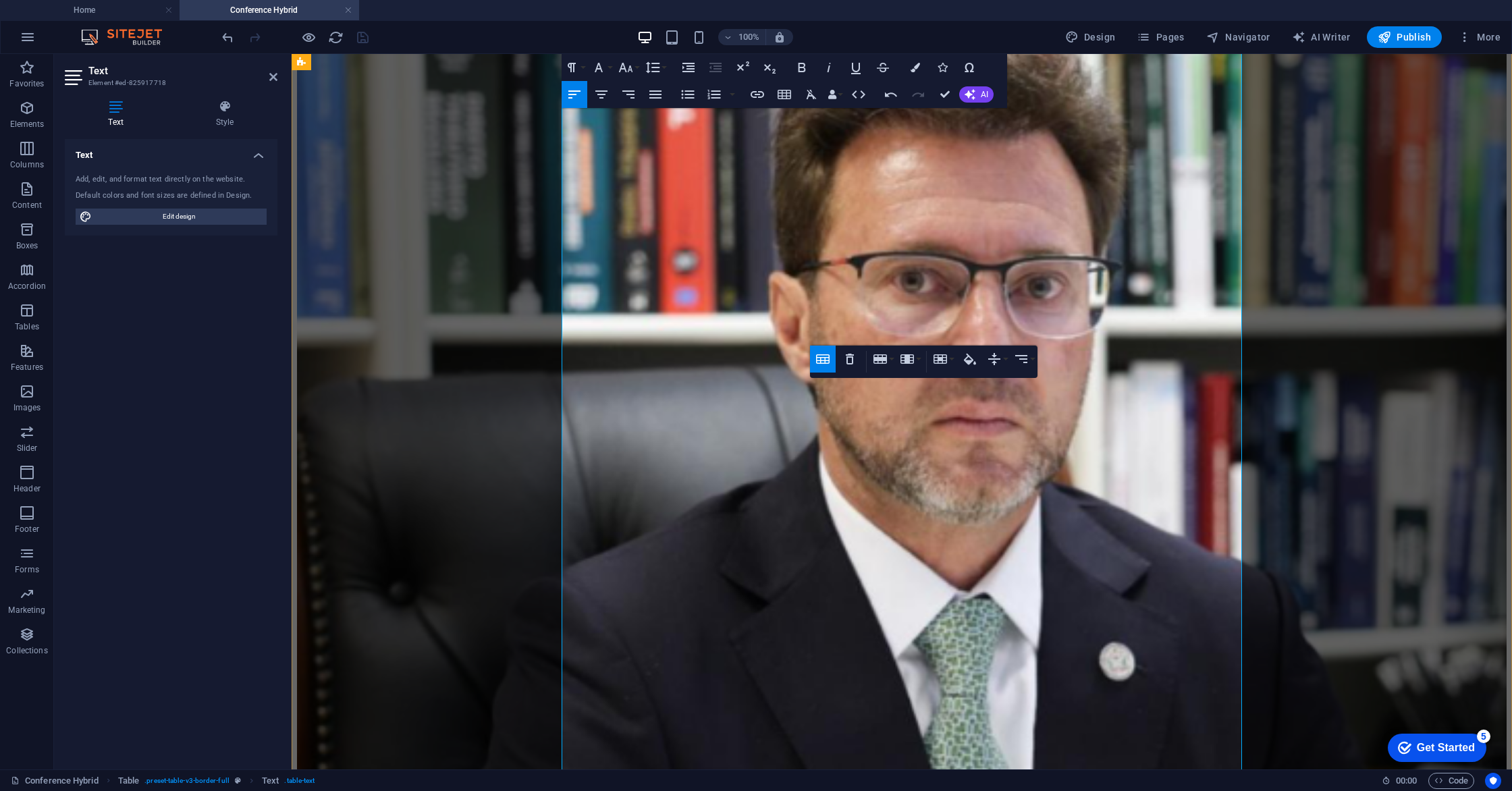
scroll to position [2076, 0]
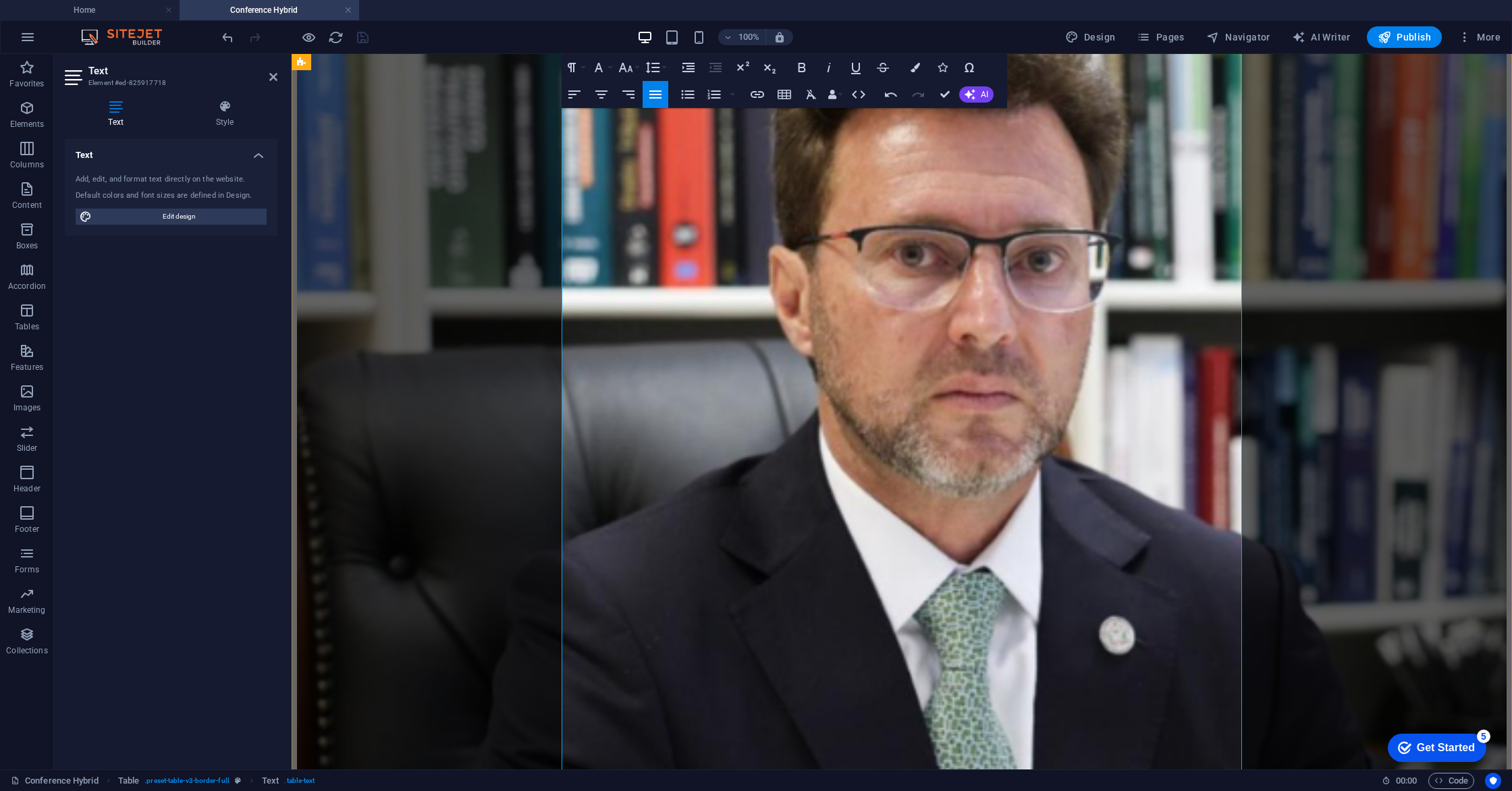
drag, startPoint x: 892, startPoint y: 403, endPoint x: 611, endPoint y: 381, distance: 281.9
drag, startPoint x: 926, startPoint y: 402, endPoint x: 879, endPoint y: 403, distance: 47.0
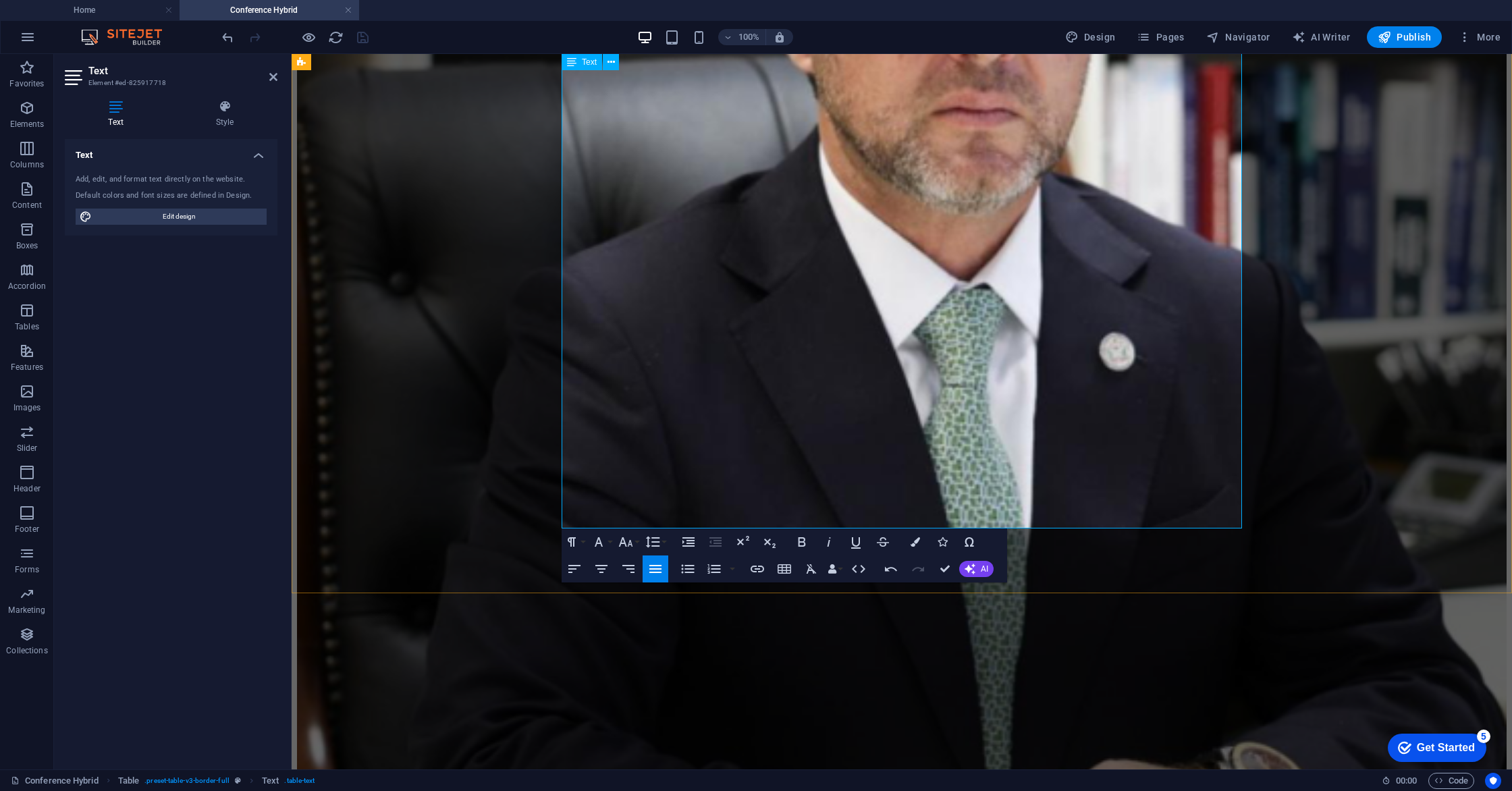
scroll to position [2361, 0]
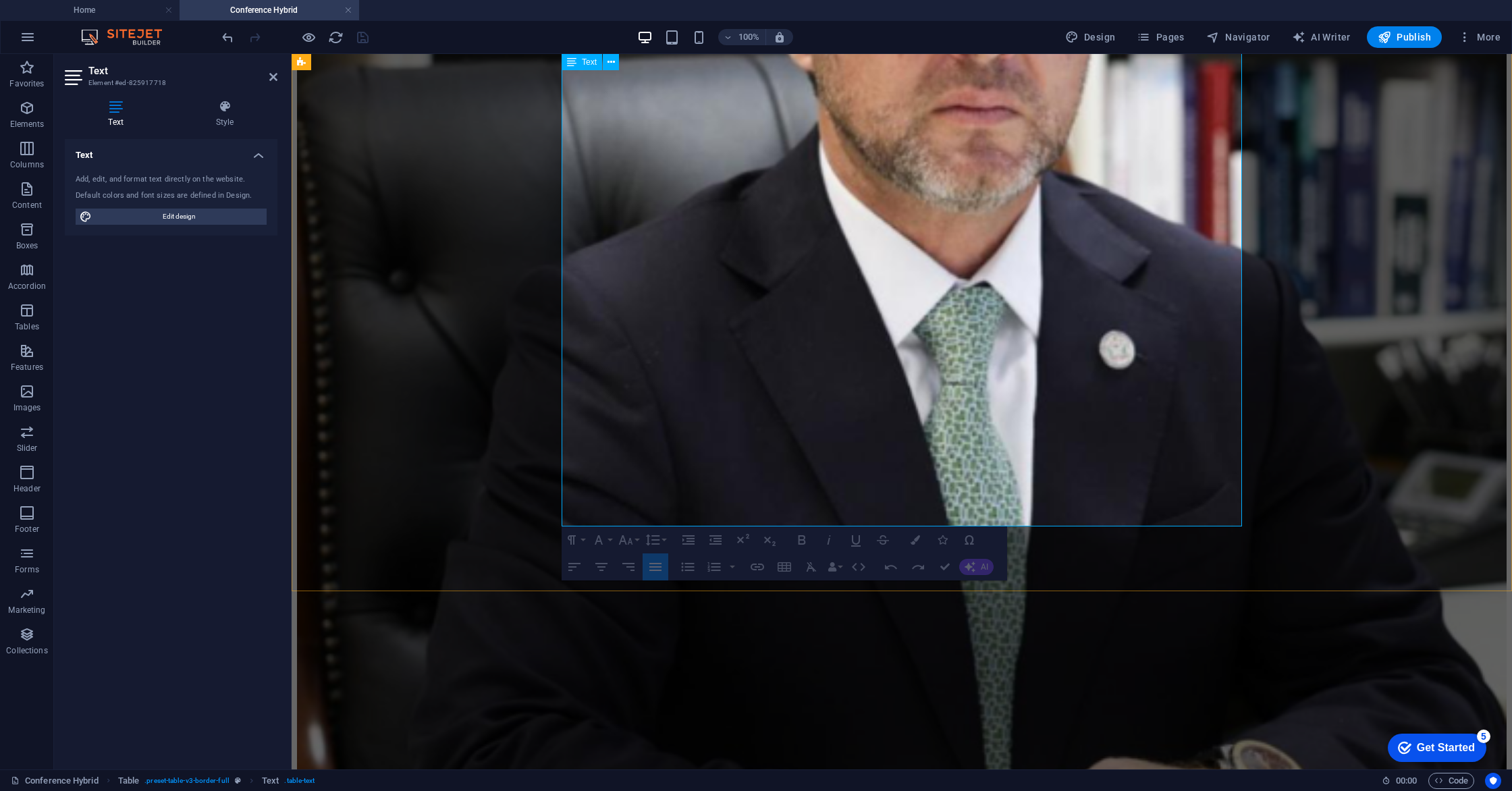
drag, startPoint x: 569, startPoint y: 397, endPoint x: 910, endPoint y: 411, distance: 341.3
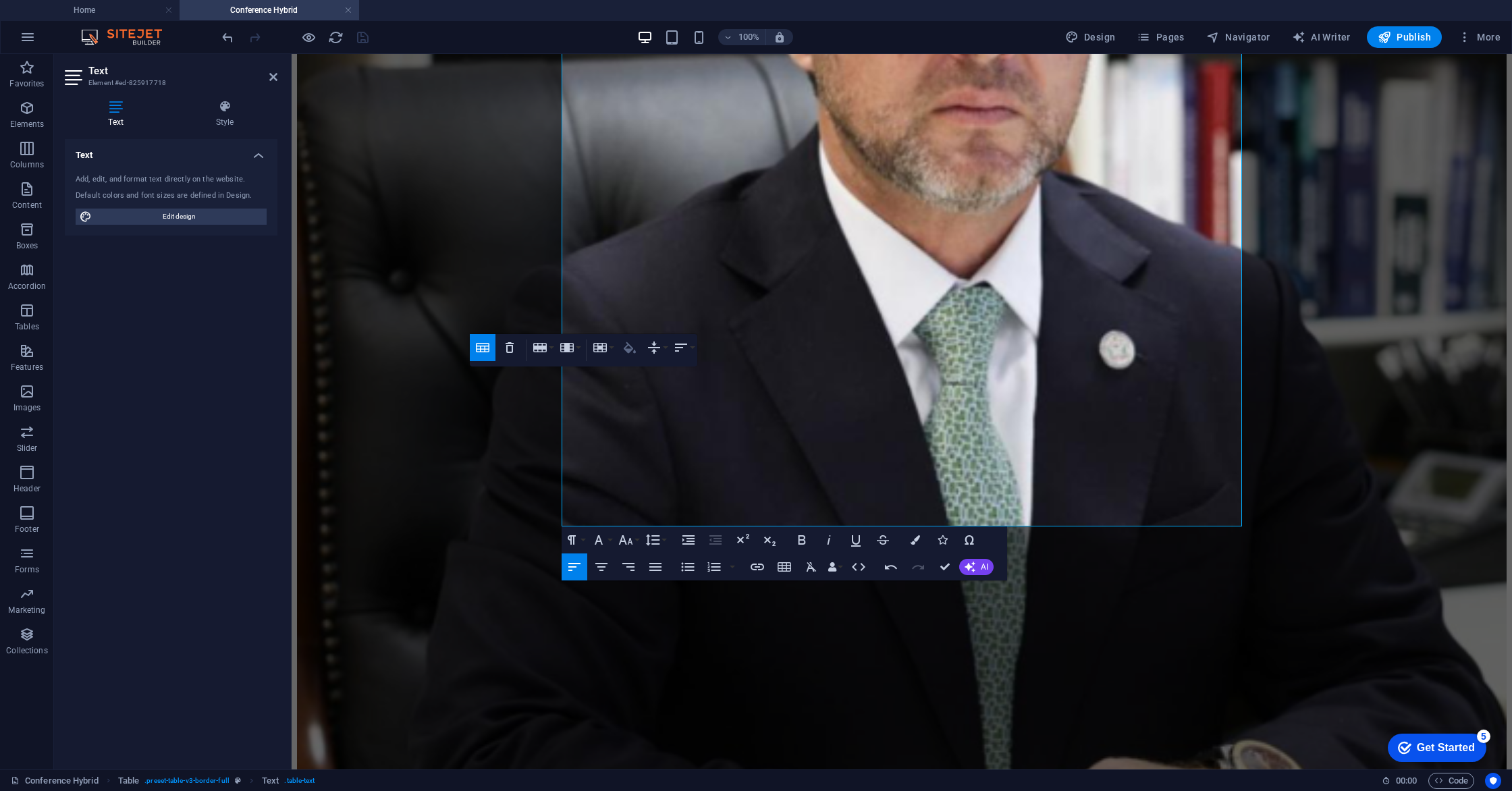
click at [629, 351] on icon "button" at bounding box center [630, 347] width 12 height 11
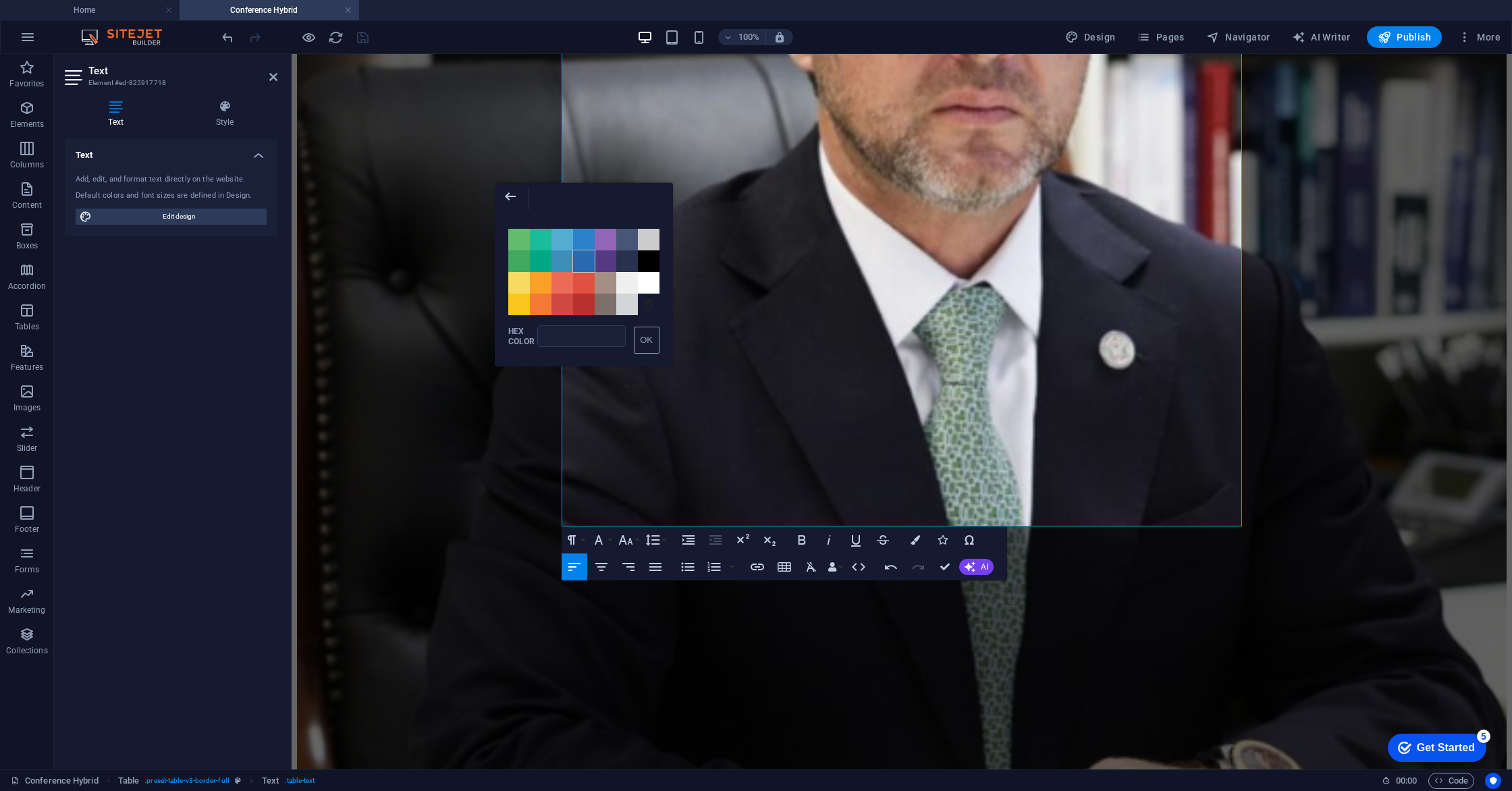
click at [588, 263] on span "Color #2969B0" at bounding box center [583, 261] width 22 height 22
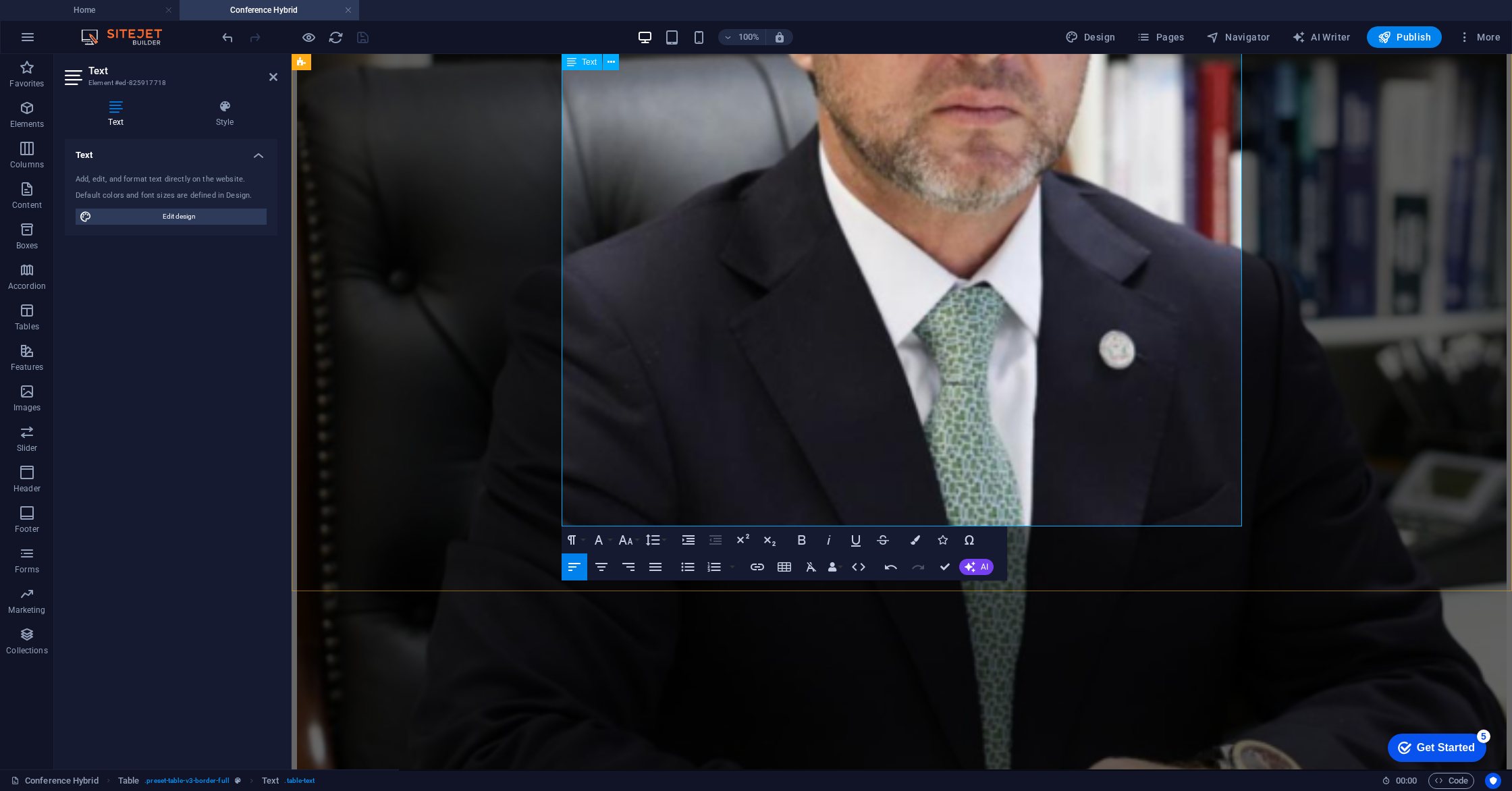
drag, startPoint x: 891, startPoint y: 401, endPoint x: 950, endPoint y: 400, distance: 59.0
click at [918, 541] on icon "button" at bounding box center [915, 540] width 10 height 10
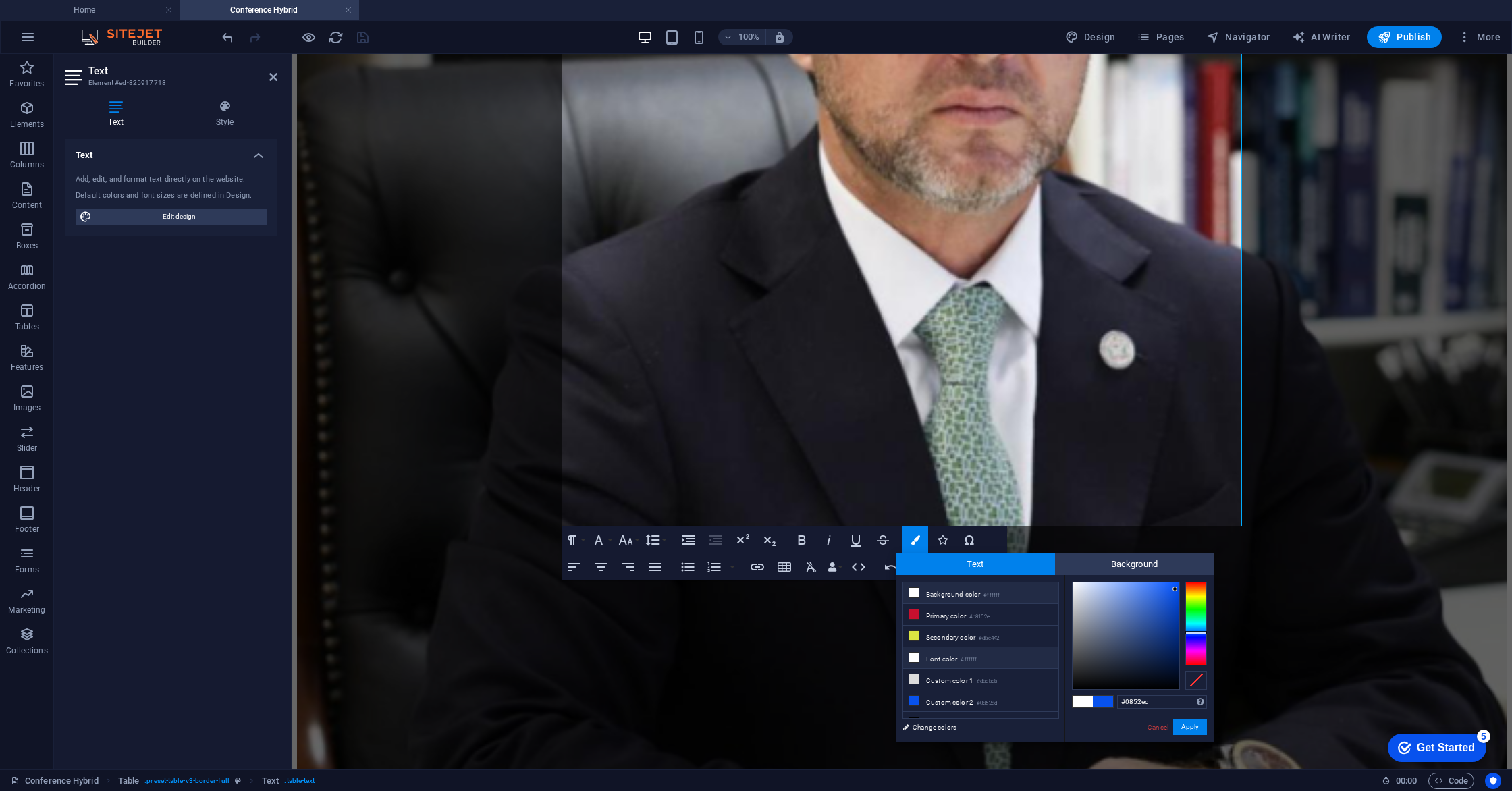
click at [933, 662] on li "Font color #ffffff" at bounding box center [980, 658] width 155 height 22
click at [1195, 728] on button "Apply" at bounding box center [1190, 727] width 34 height 16
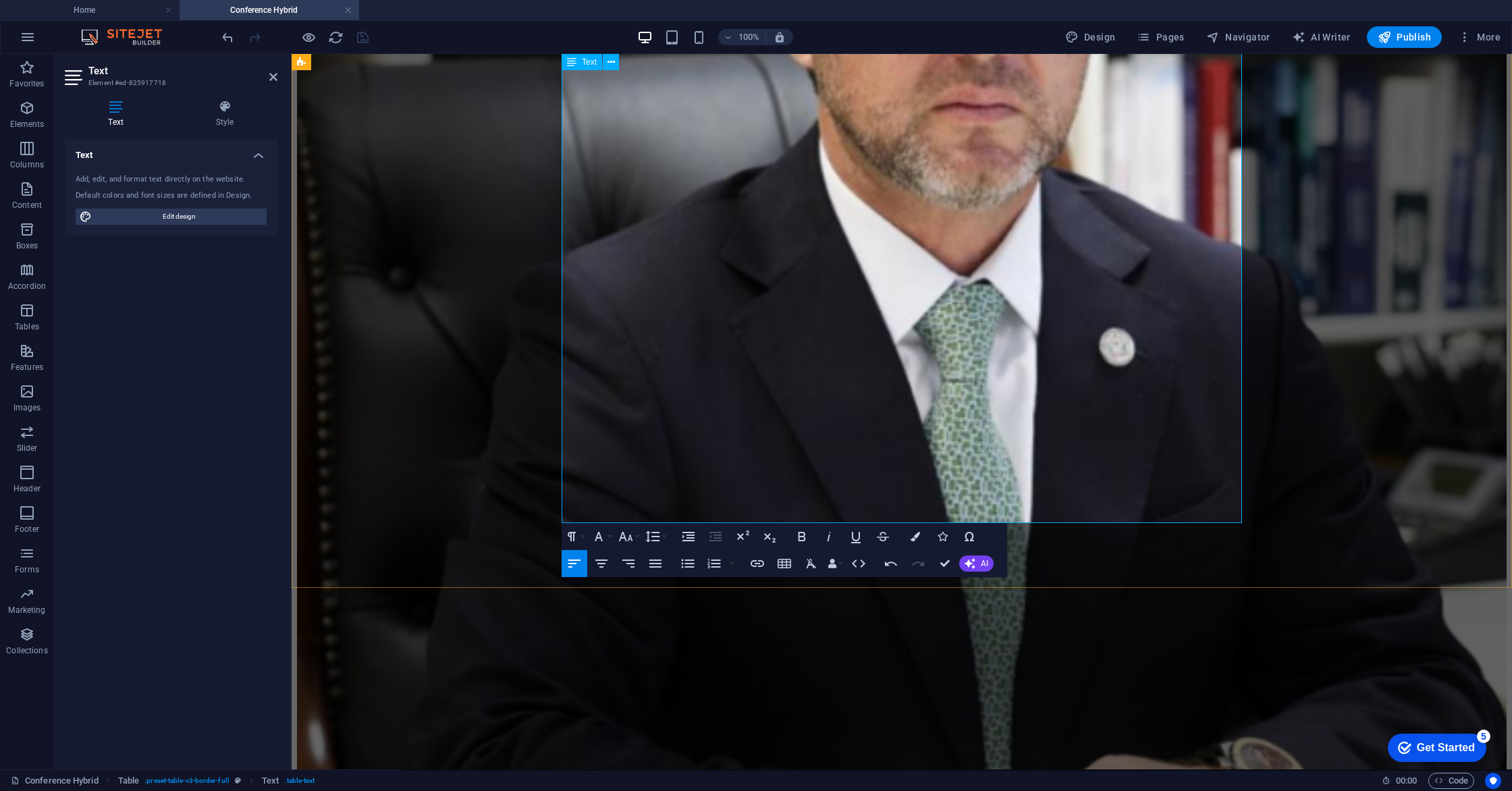
scroll to position [2364, 0]
drag, startPoint x: 599, startPoint y: 399, endPoint x: 566, endPoint y: 396, distance: 33.1
click at [912, 538] on icon "button" at bounding box center [915, 536] width 10 height 10
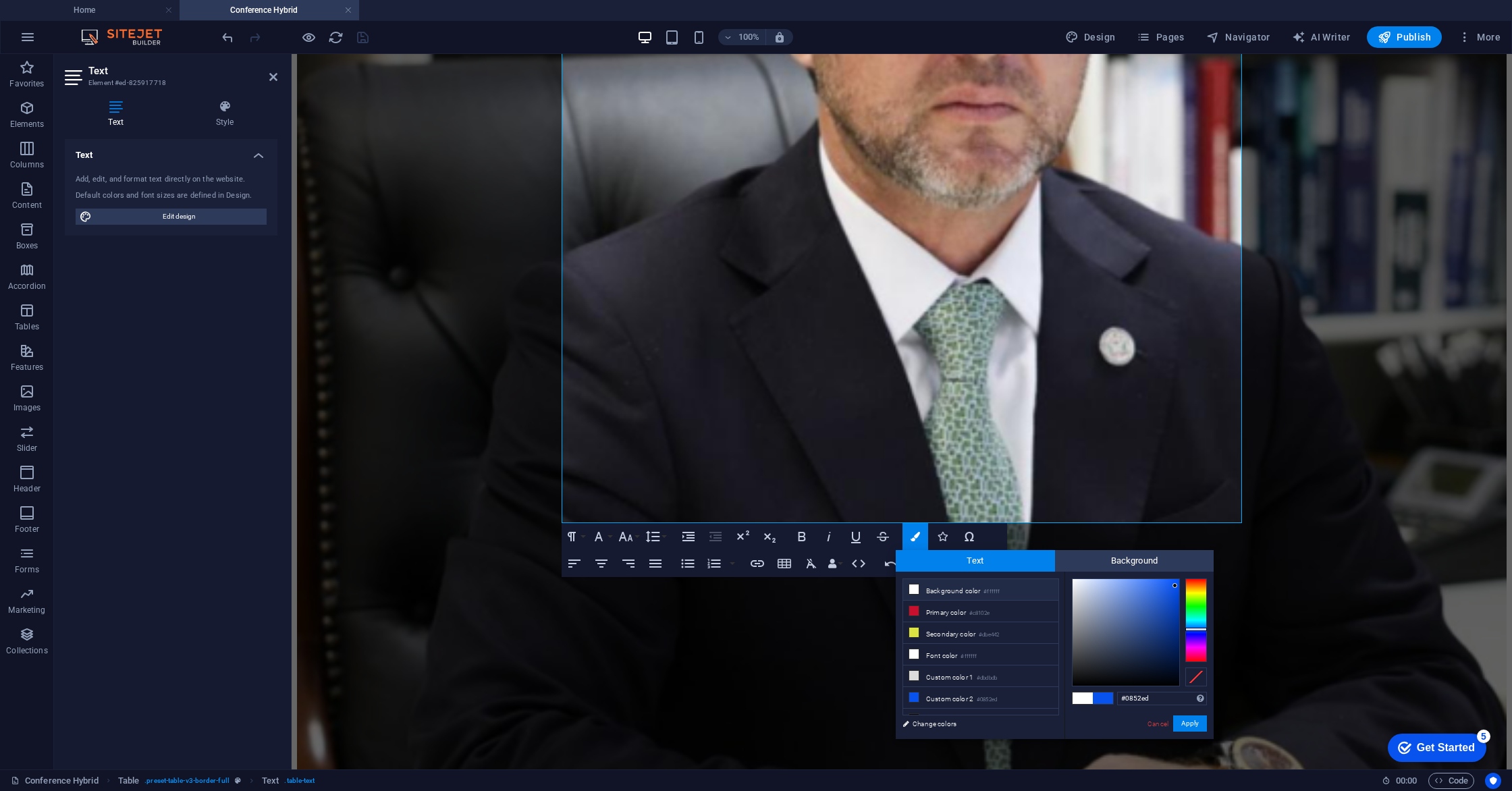
click at [942, 587] on li "Background color #ffffff" at bounding box center [980, 589] width 155 height 22
click at [1184, 725] on button "Apply" at bounding box center [1190, 723] width 34 height 16
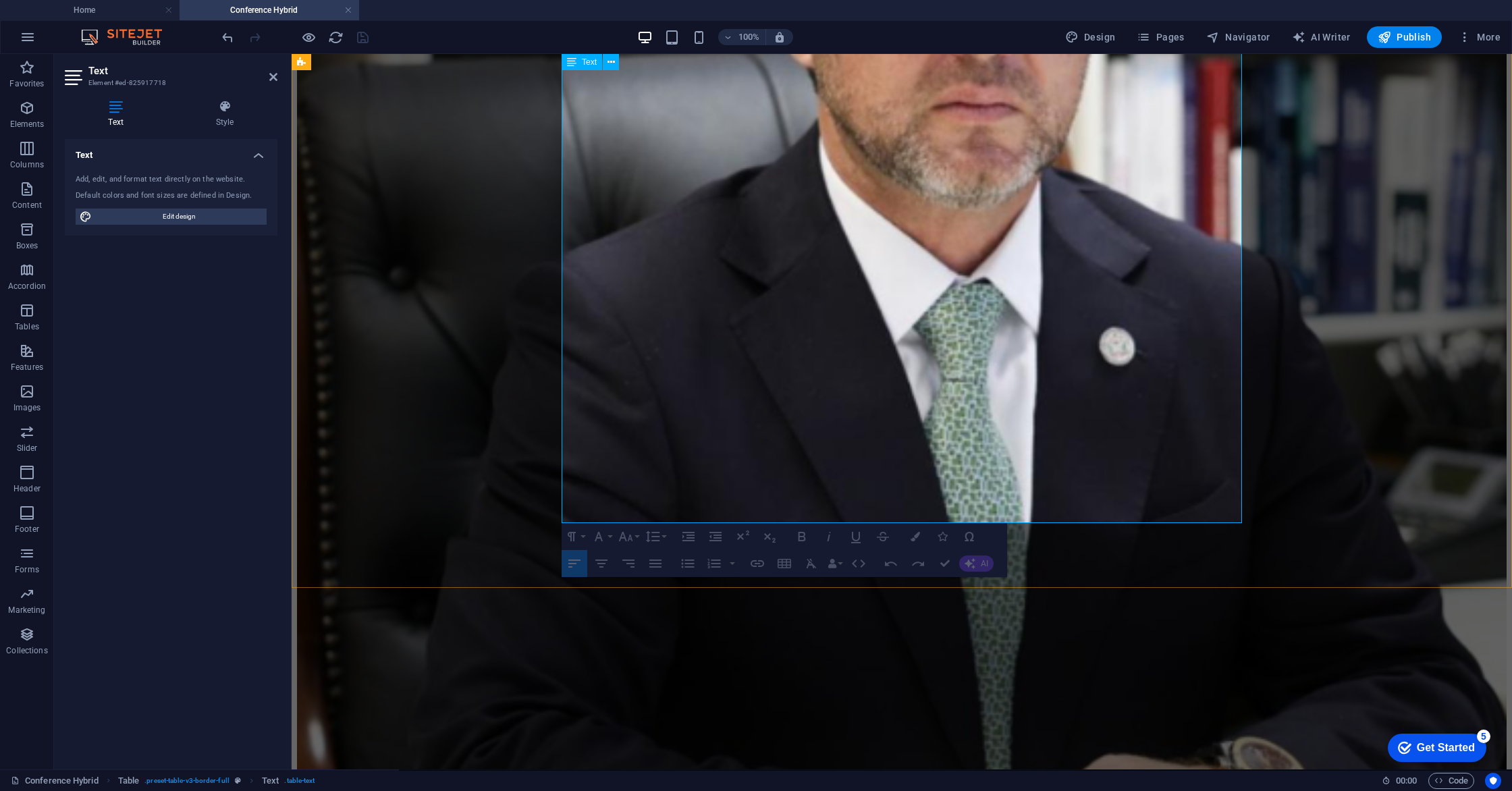
drag, startPoint x: 608, startPoint y: 395, endPoint x: 573, endPoint y: 394, distance: 35.0
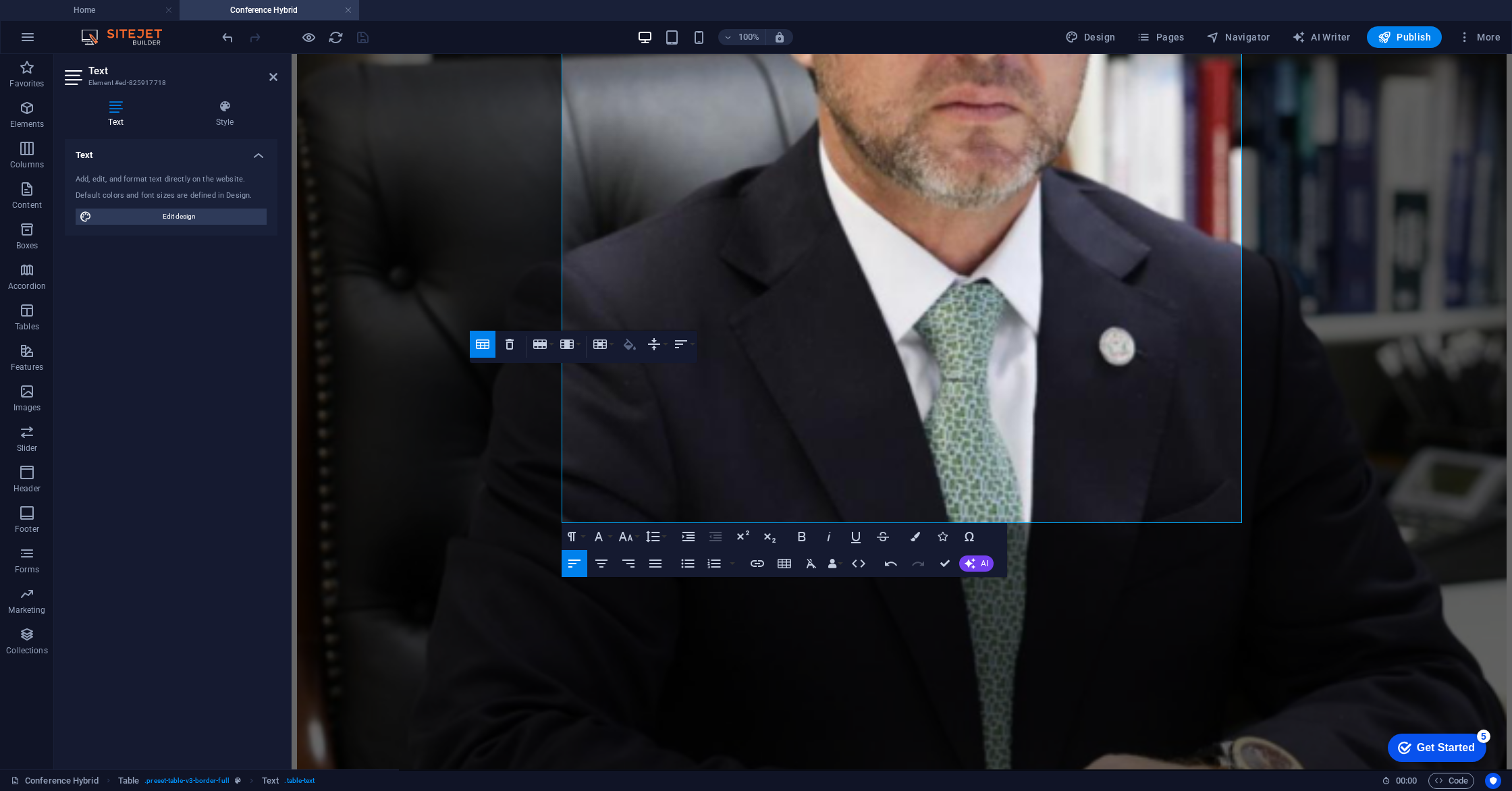
click at [629, 344] on icon "button" at bounding box center [629, 344] width 16 height 16
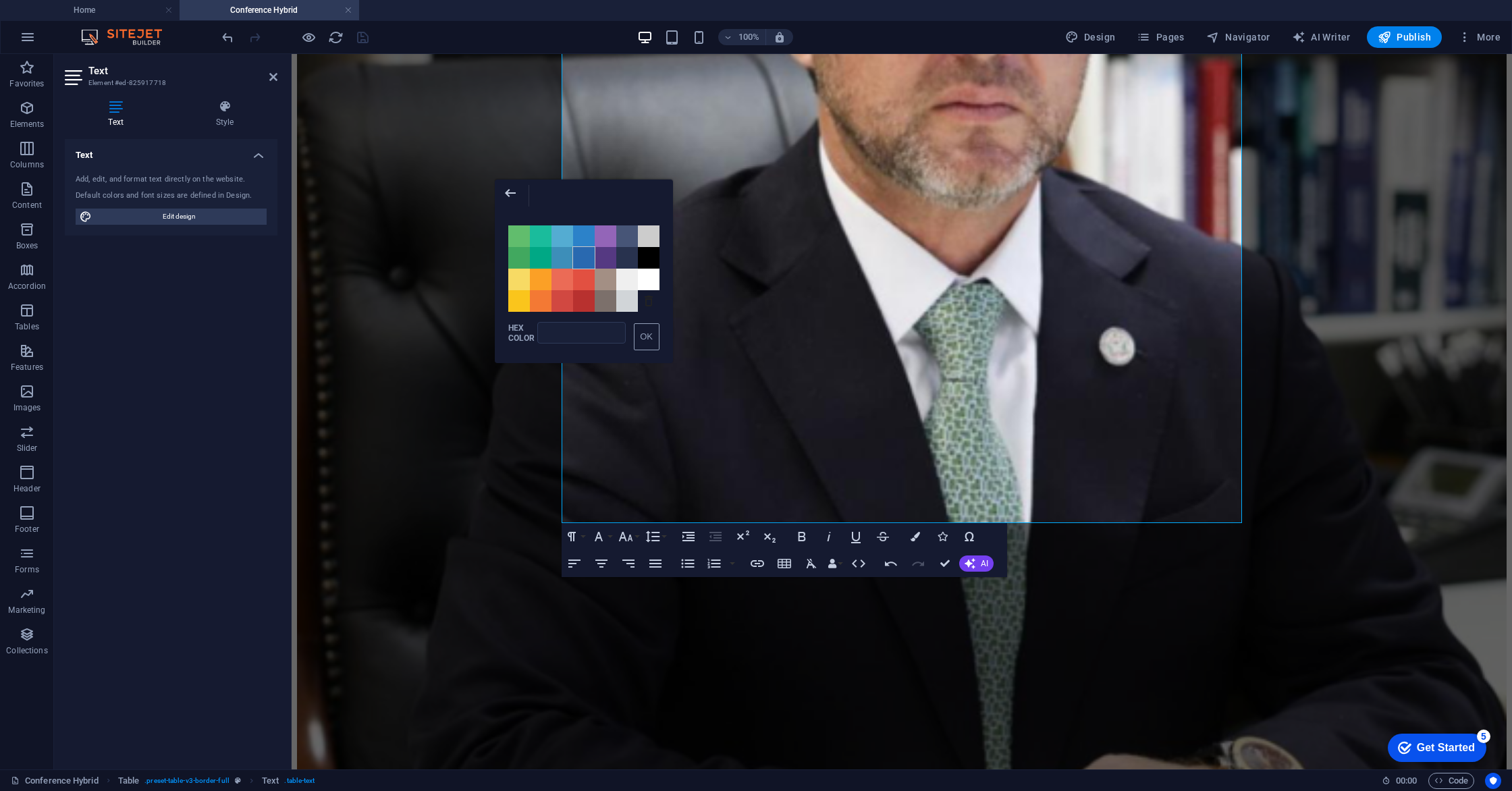
click at [590, 258] on span "Color #2969B0" at bounding box center [583, 257] width 22 height 22
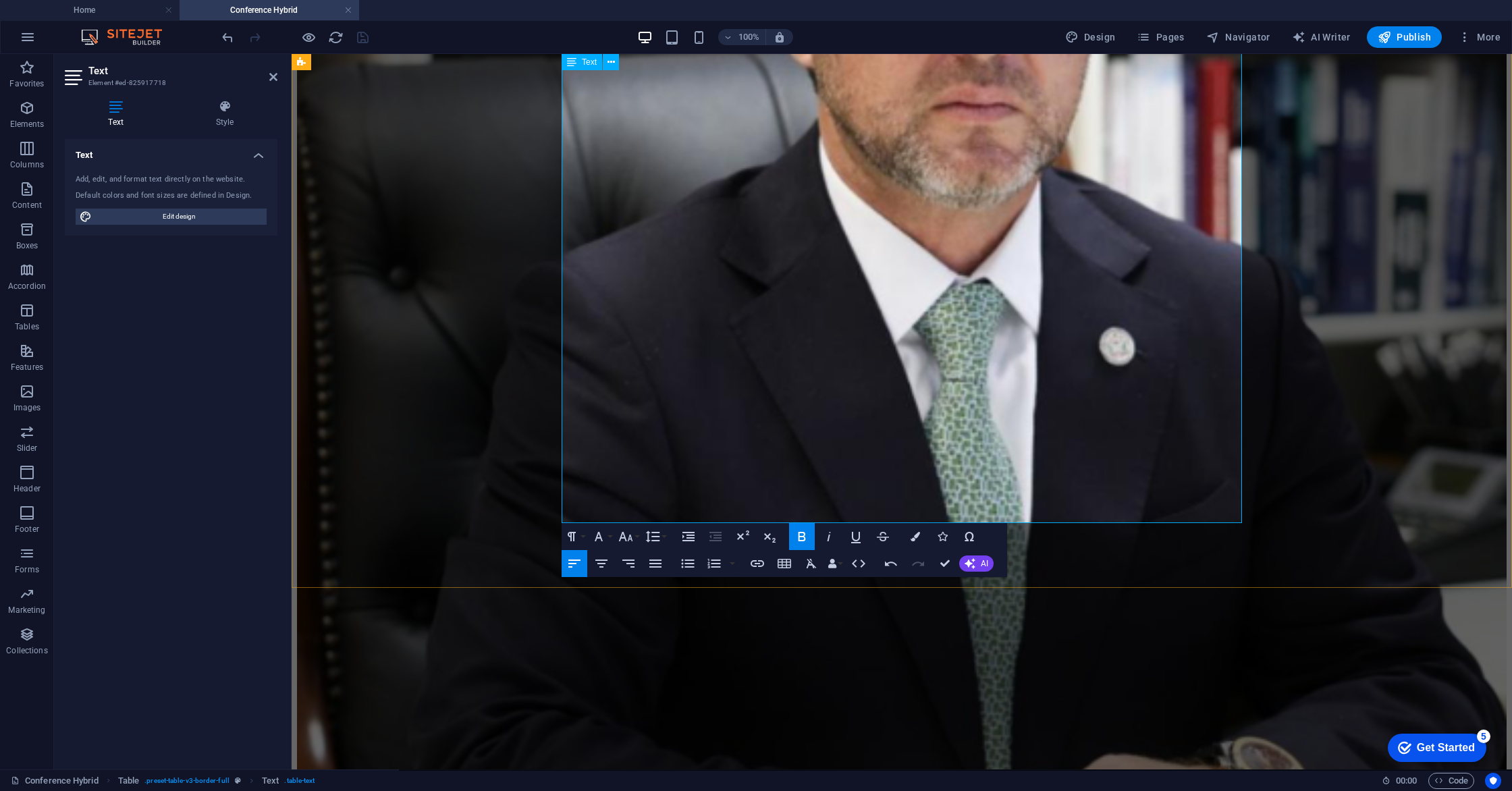
click at [634, 422] on icon "button" at bounding box center [630, 416] width 12 height 11
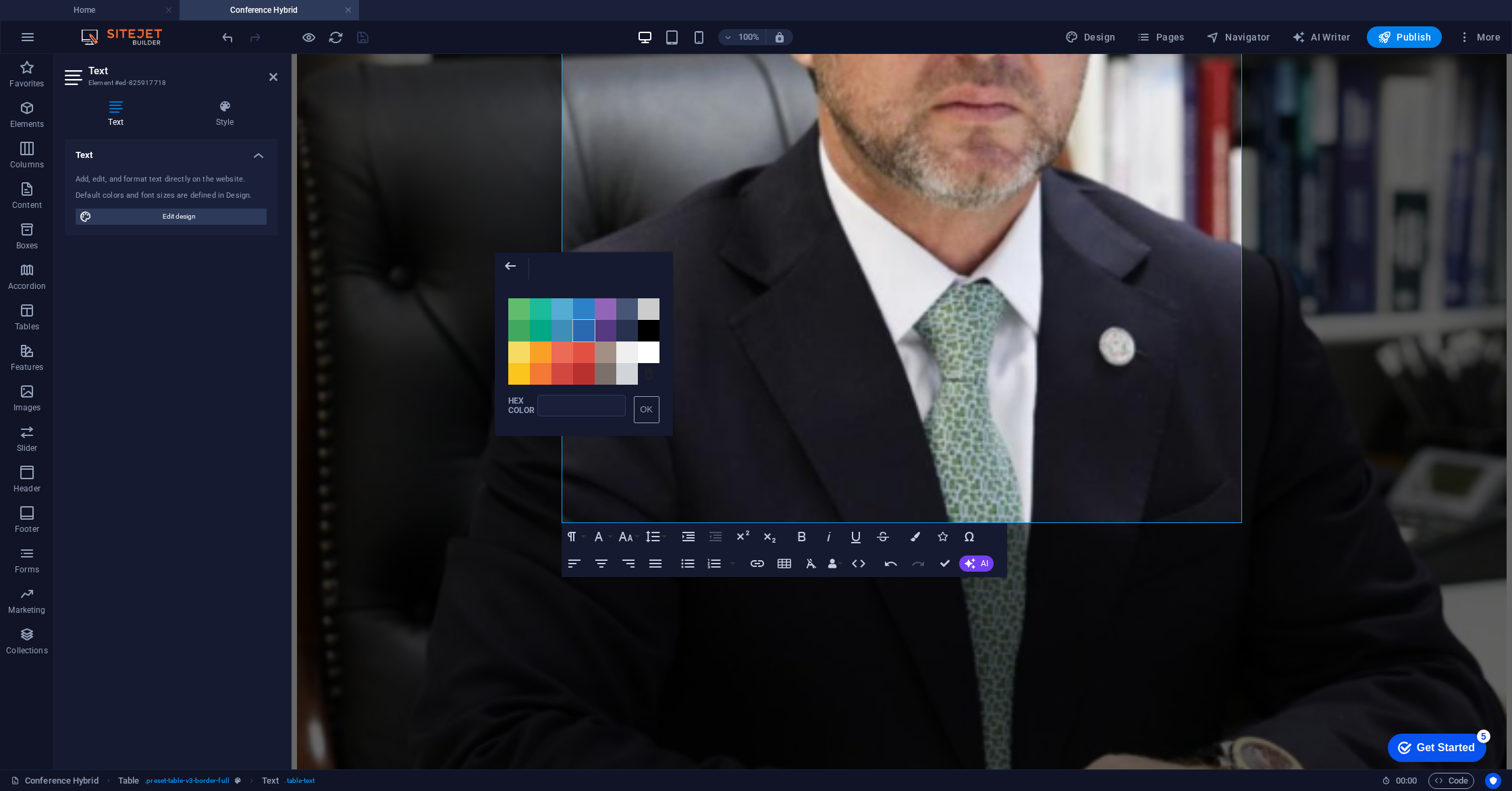
click at [580, 329] on span "Color #2969B0" at bounding box center [583, 330] width 22 height 22
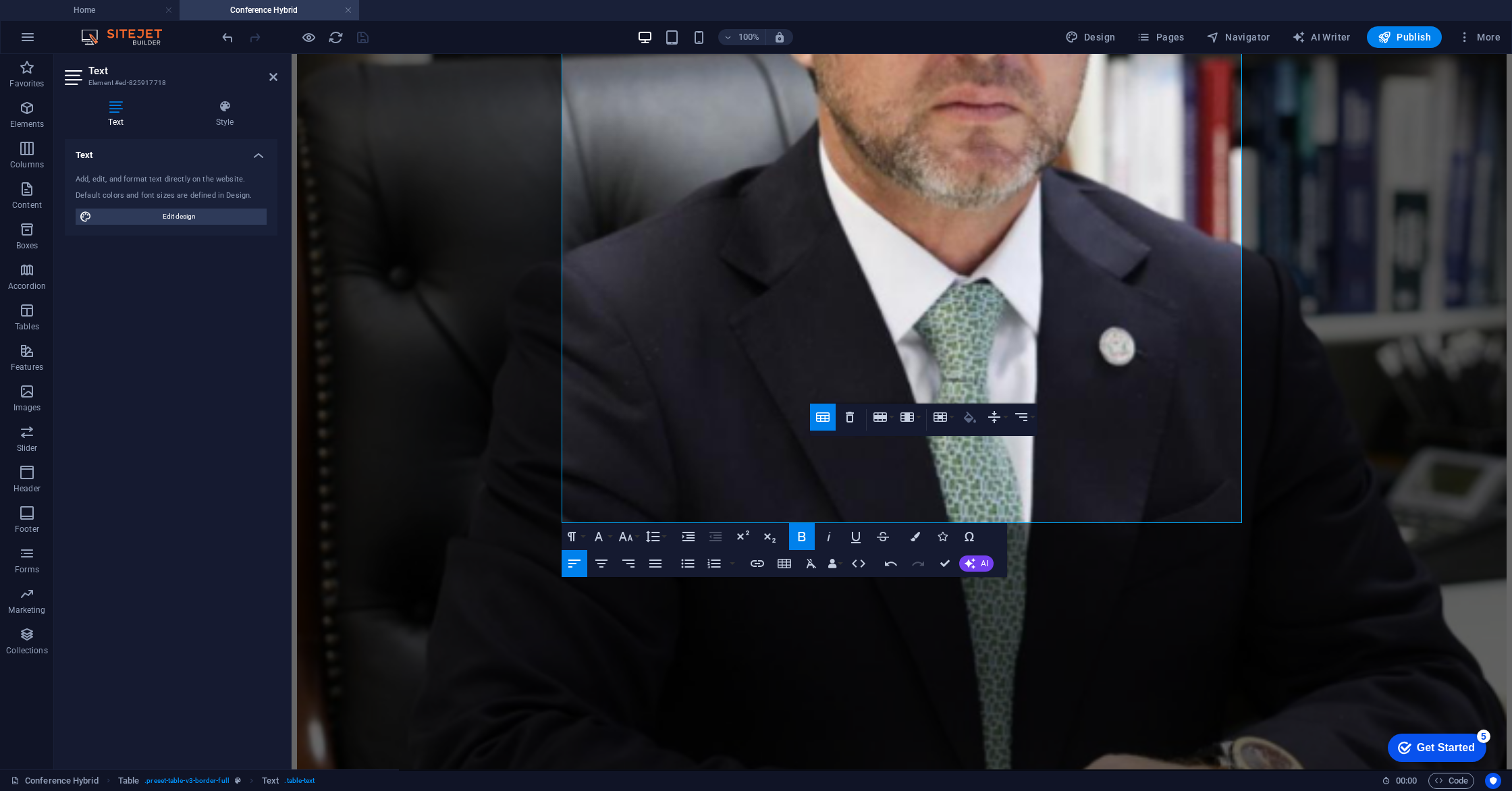
click at [969, 419] on icon "button" at bounding box center [970, 416] width 12 height 11
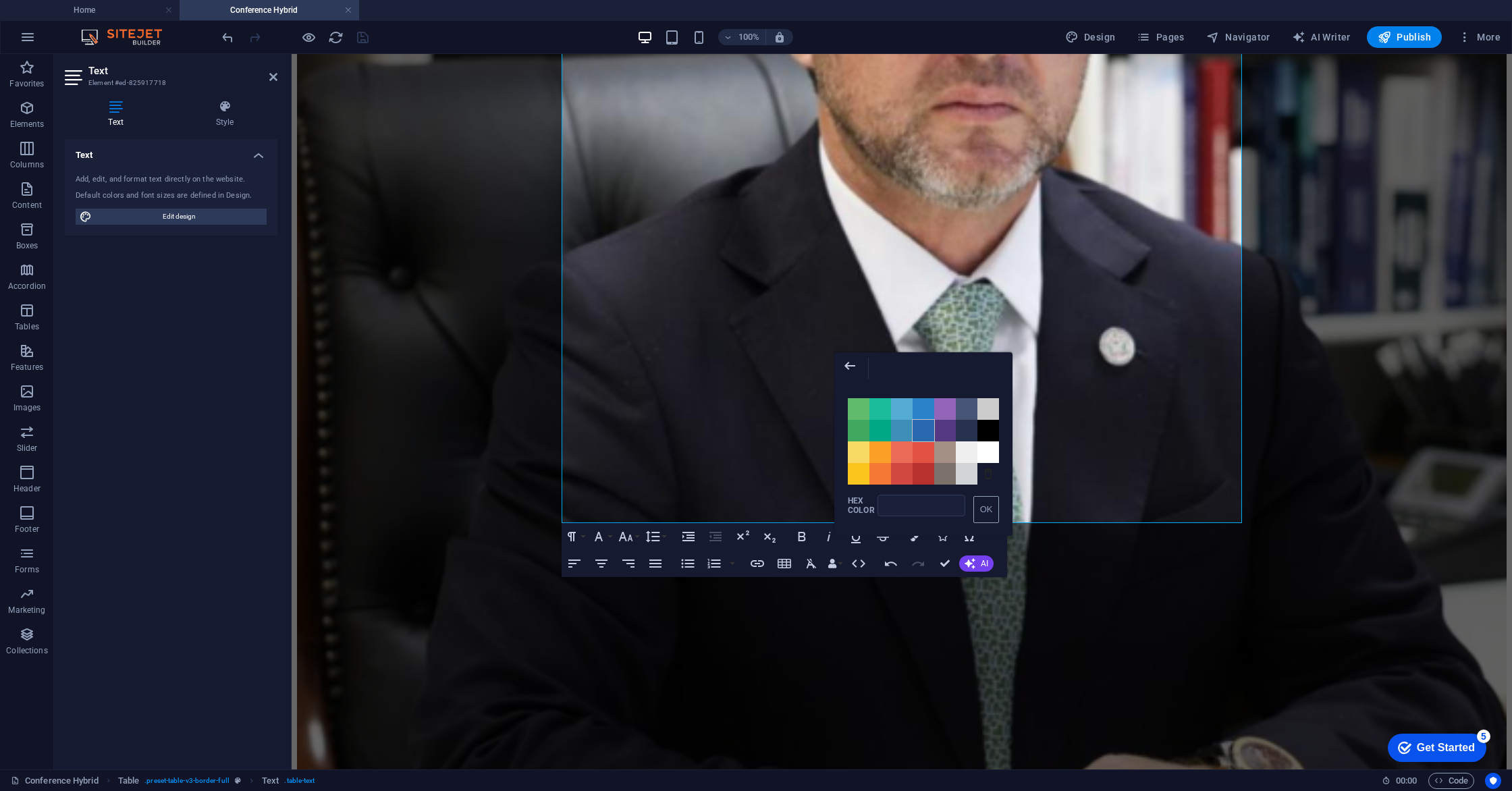
click at [922, 423] on span "Color #2969B0" at bounding box center [923, 431] width 22 height 22
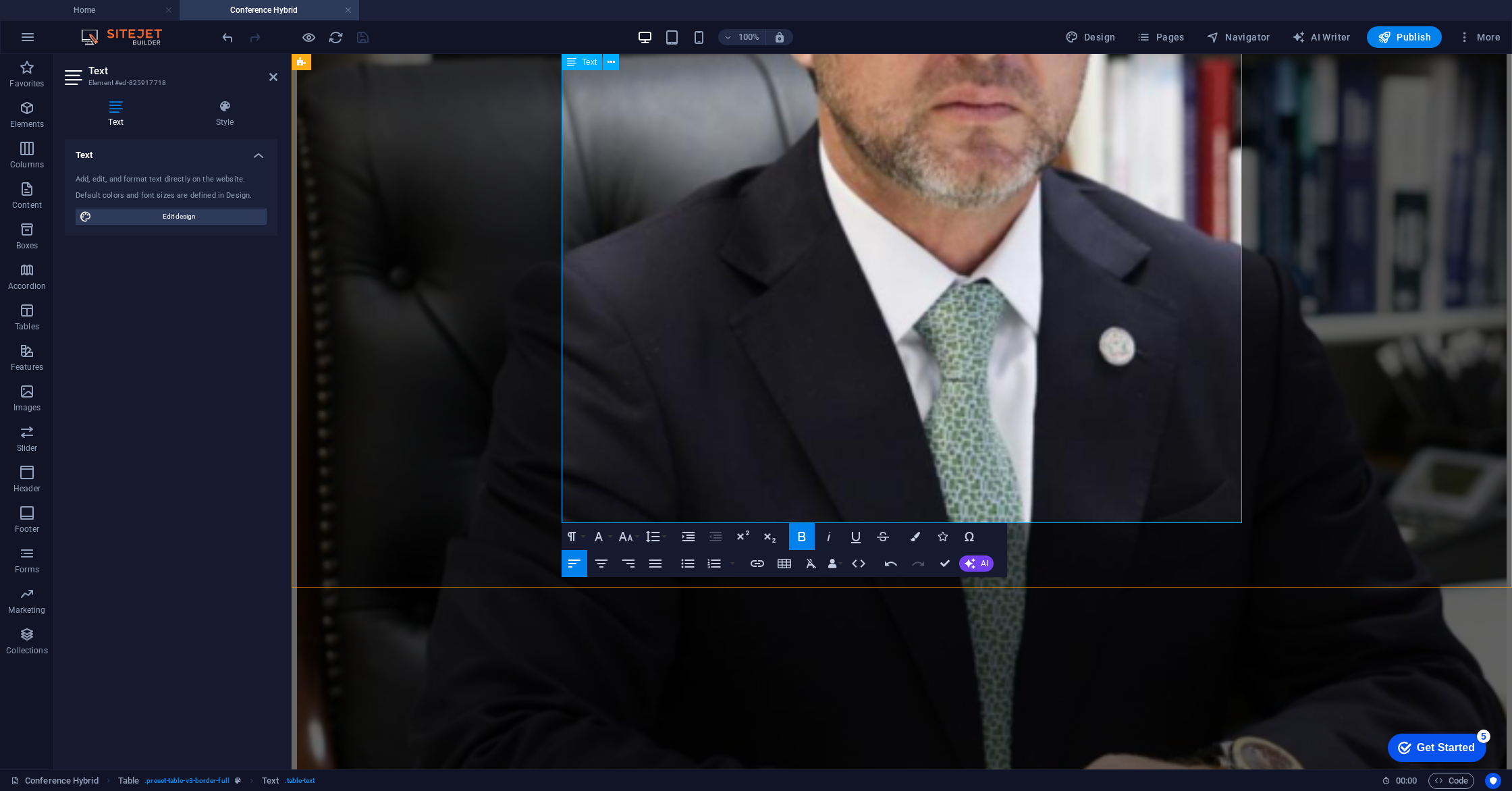
drag, startPoint x: 685, startPoint y: 469, endPoint x: 980, endPoint y: 470, distance: 295.0
drag, startPoint x: 853, startPoint y: 467, endPoint x: 970, endPoint y: 466, distance: 117.0
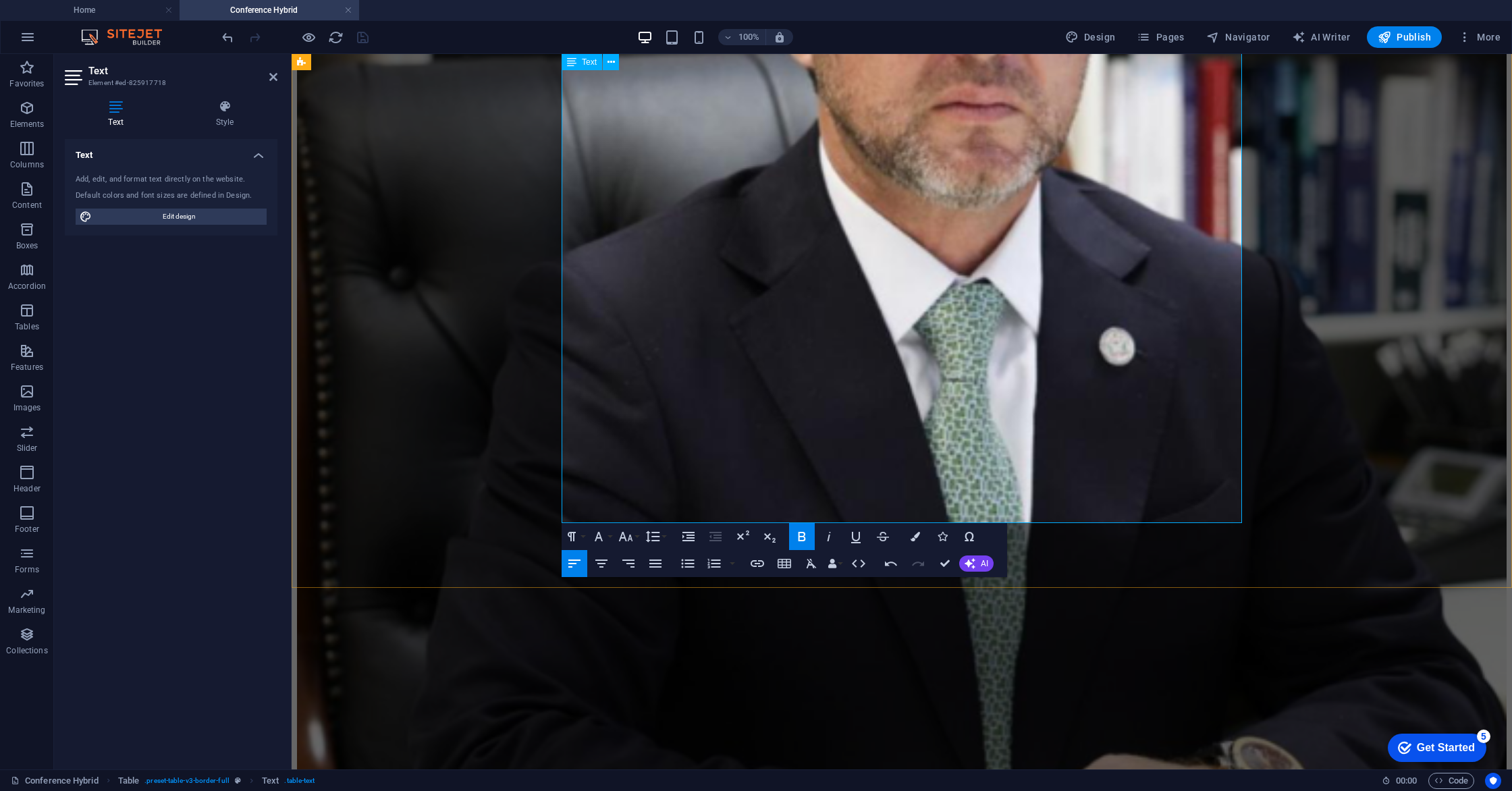
click at [915, 541] on icon "button" at bounding box center [915, 536] width 10 height 10
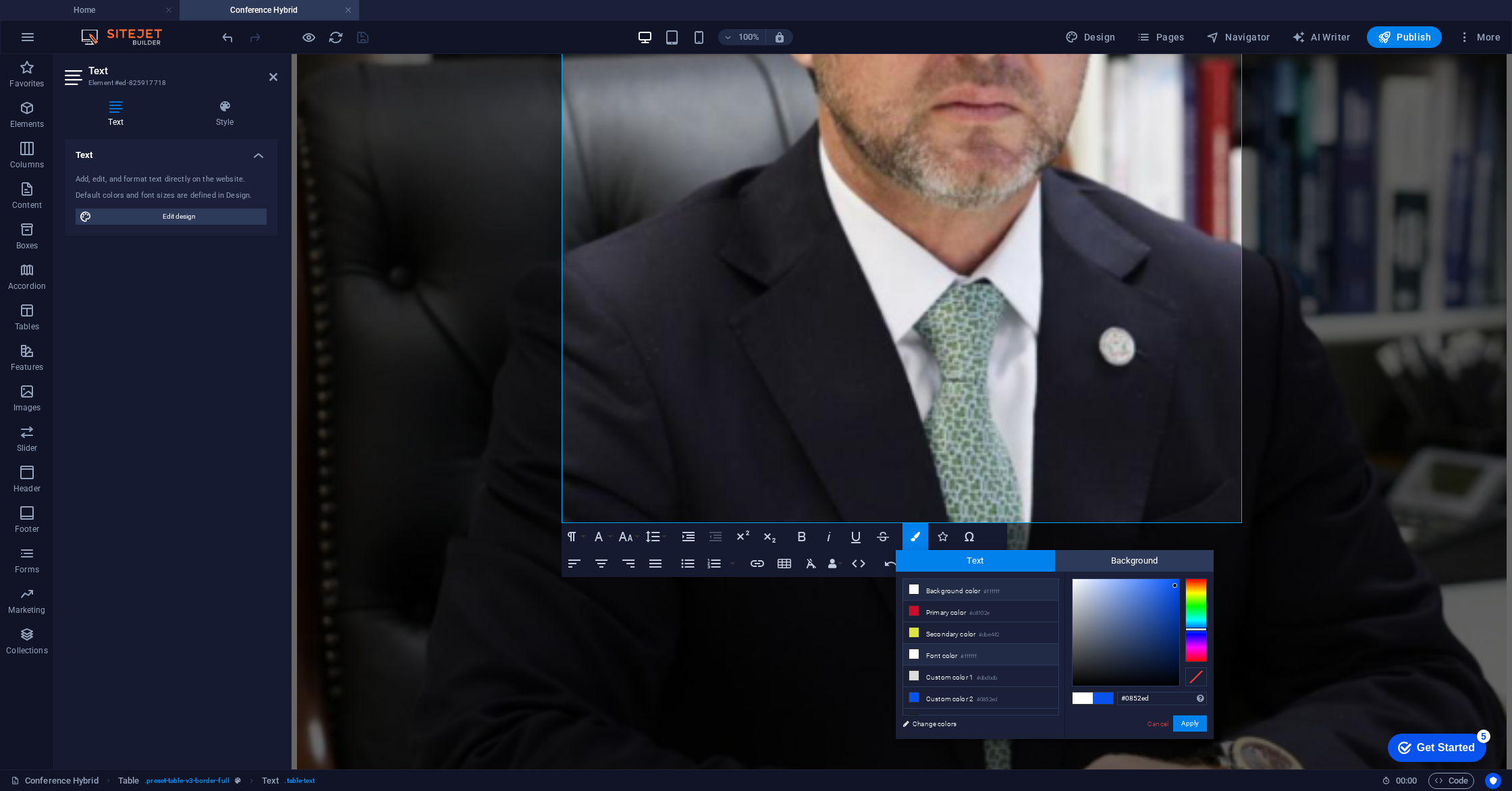
click at [934, 652] on li "Font color #ffffff" at bounding box center [980, 654] width 155 height 22
click at [1194, 725] on button "Apply" at bounding box center [1190, 723] width 34 height 16
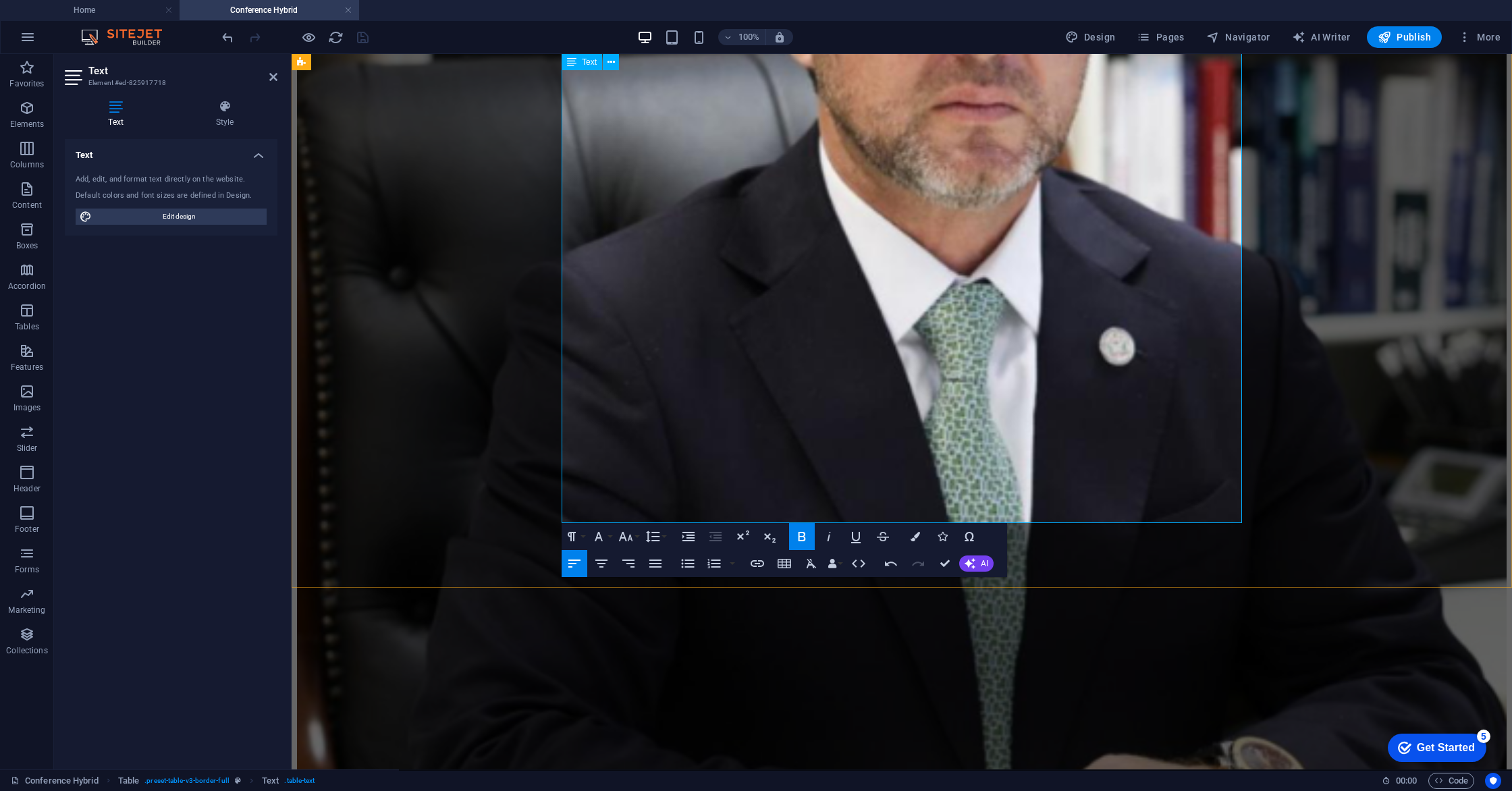
drag, startPoint x: 595, startPoint y: 467, endPoint x: 569, endPoint y: 469, distance: 26.1
click at [909, 537] on button "Colors" at bounding box center [916, 536] width 26 height 27
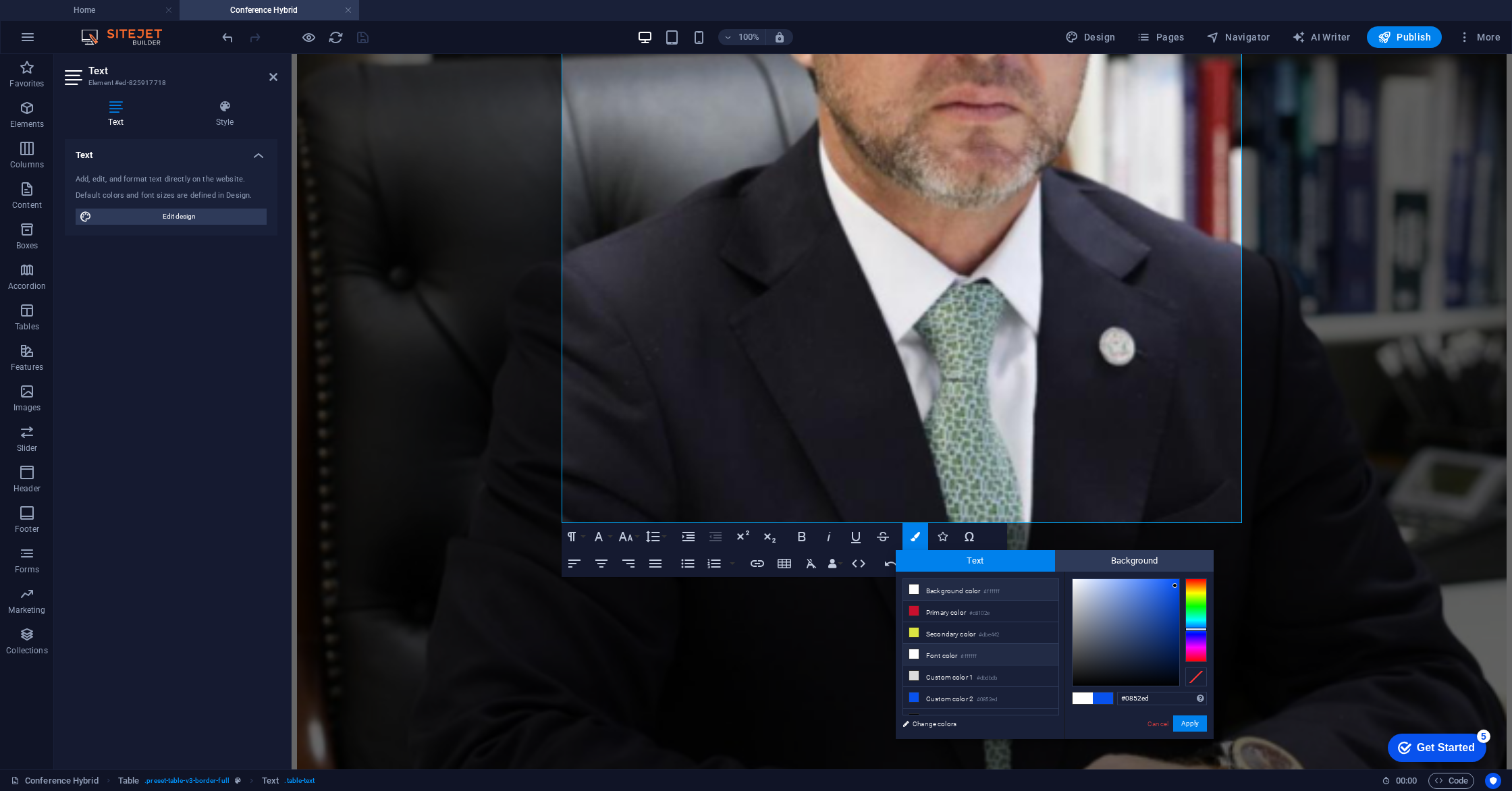
click at [925, 654] on li "Font color #ffffff" at bounding box center [980, 654] width 155 height 22
type input "#ffffff"
click at [1190, 721] on button "Apply" at bounding box center [1190, 723] width 34 height 16
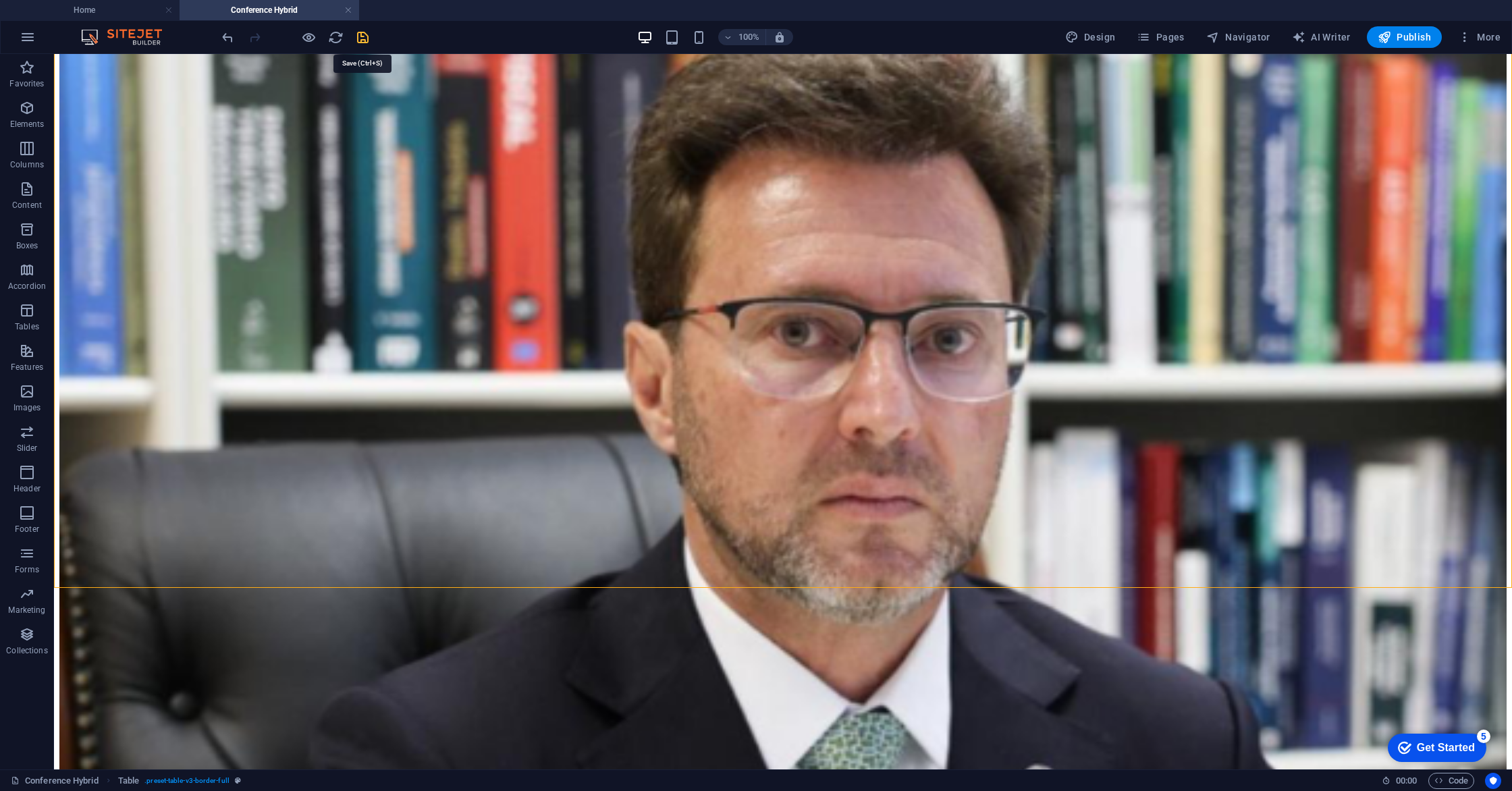
click at [362, 40] on icon "save" at bounding box center [363, 37] width 16 height 16
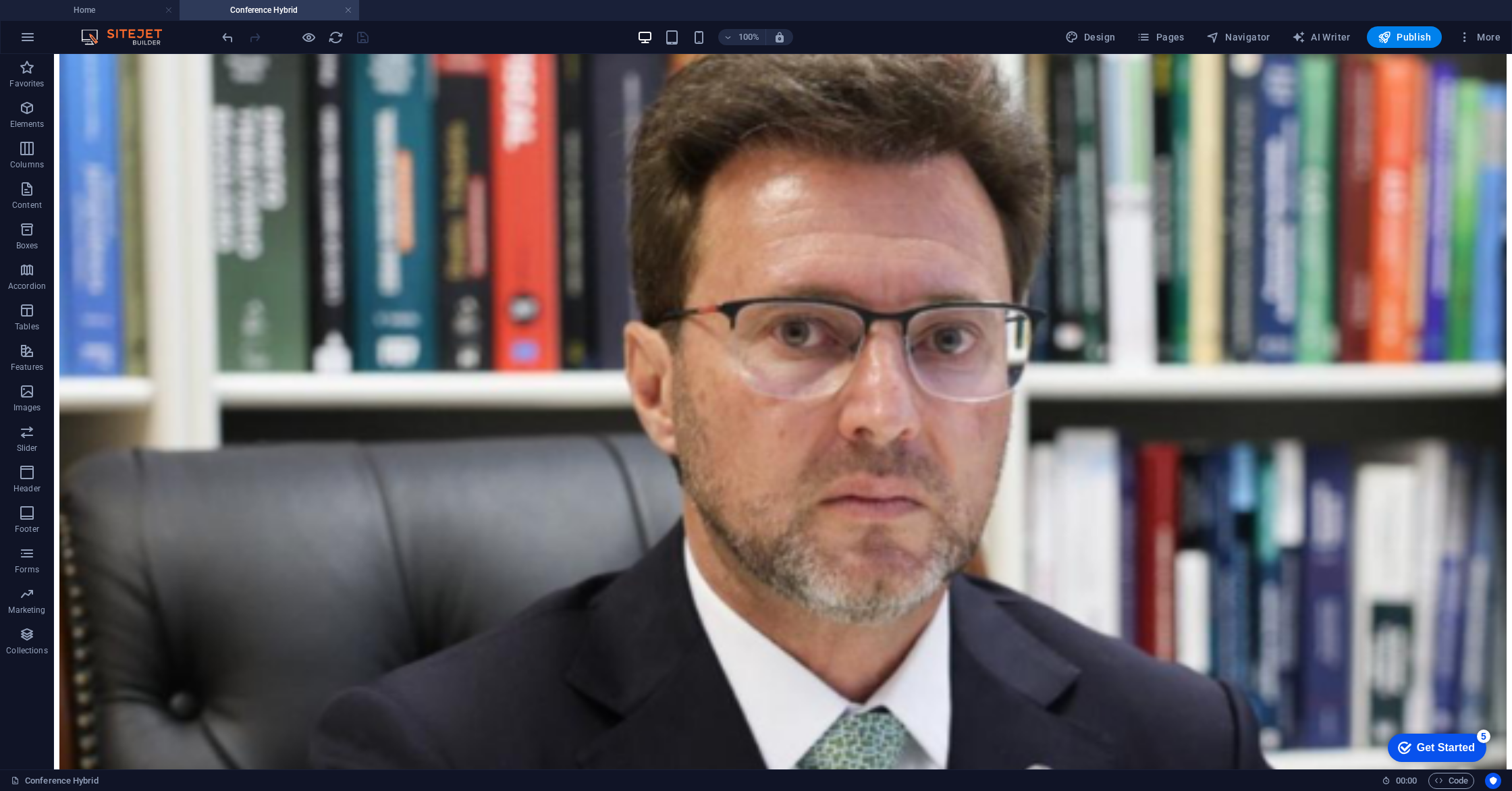
scroll to position [2364, 0]
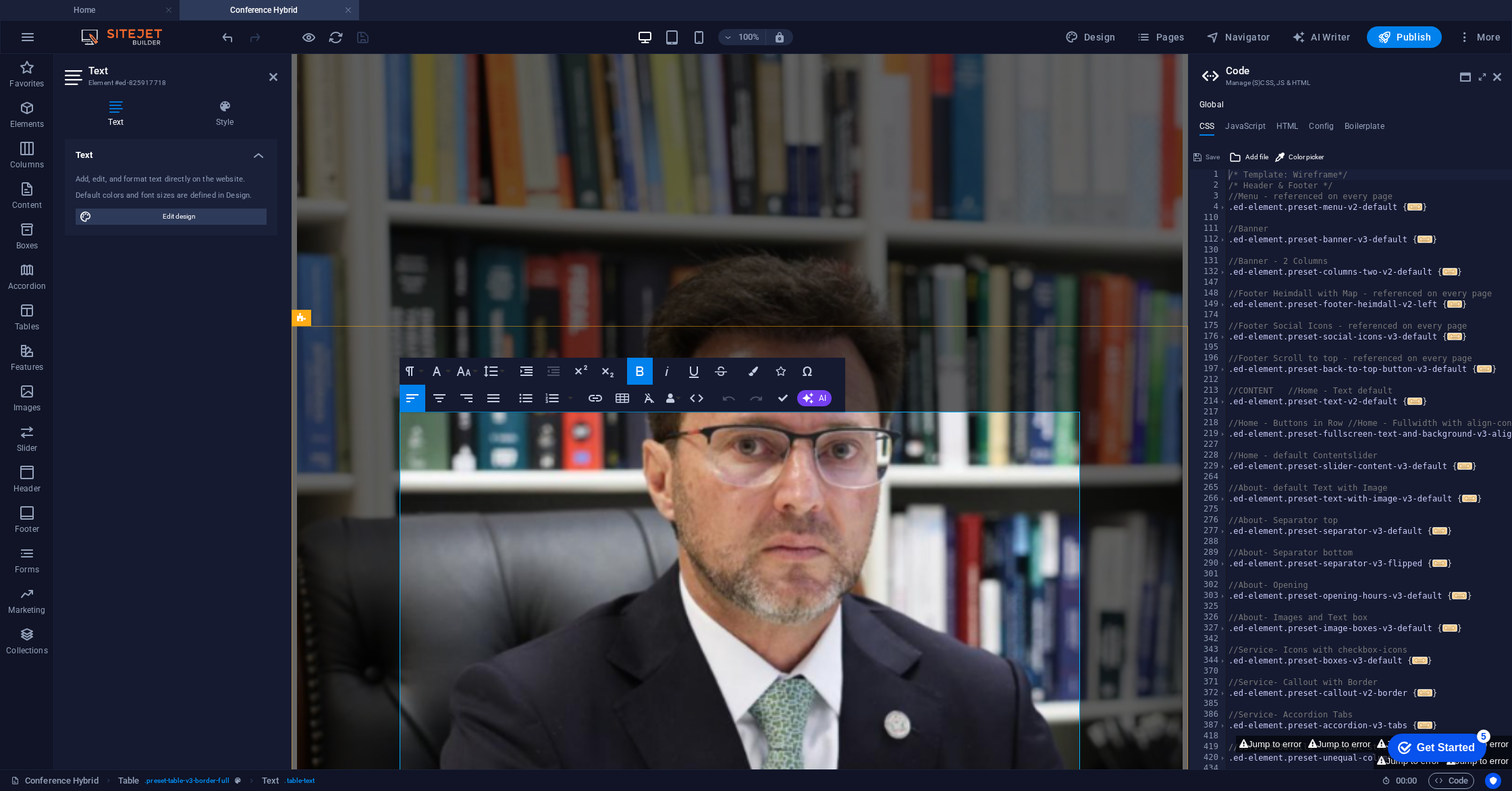
drag, startPoint x: 814, startPoint y: 450, endPoint x: 756, endPoint y: 444, distance: 58.3
drag, startPoint x: 715, startPoint y: 447, endPoint x: 545, endPoint y: 444, distance: 170.0
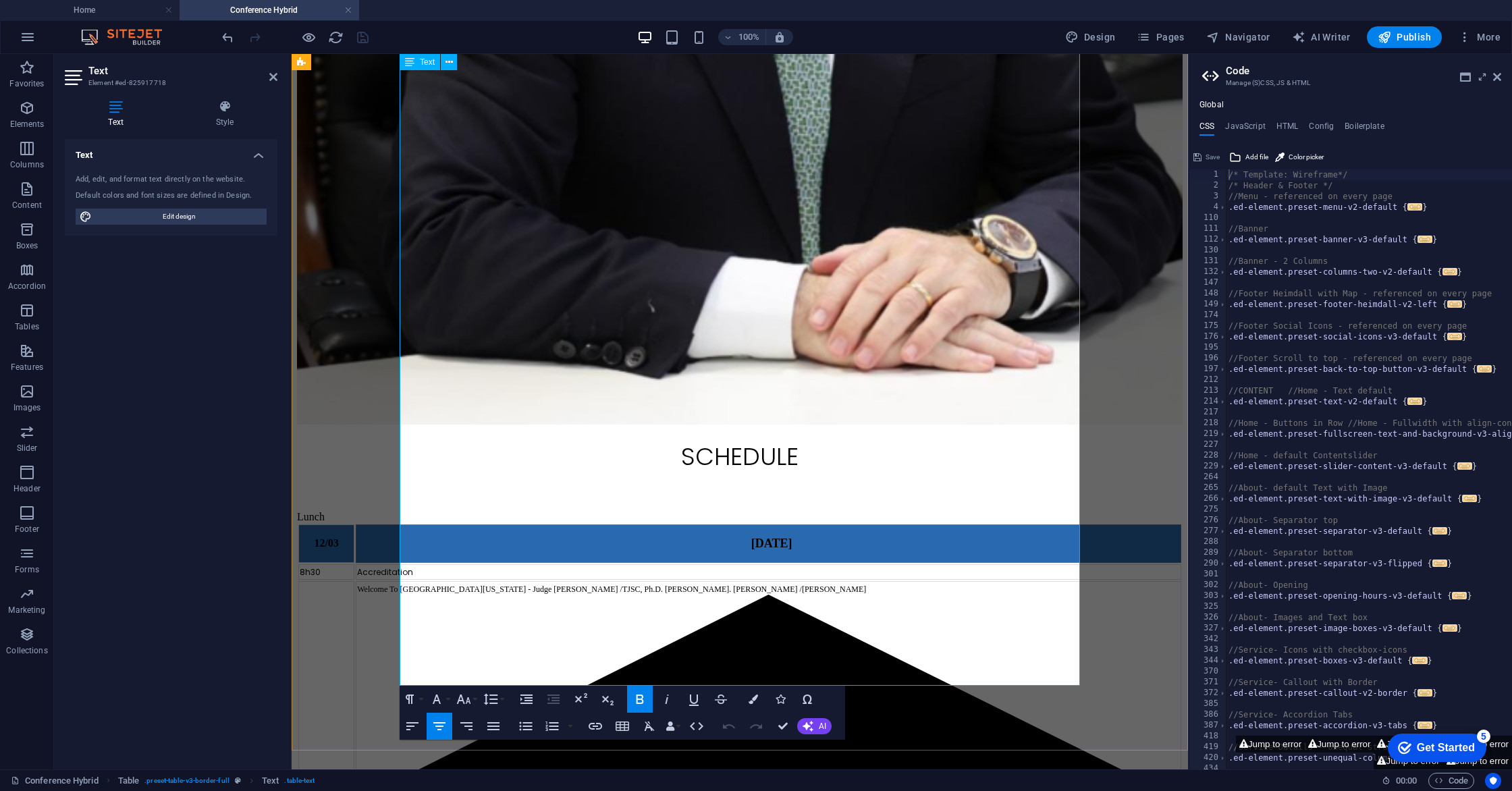
scroll to position [2248, 0]
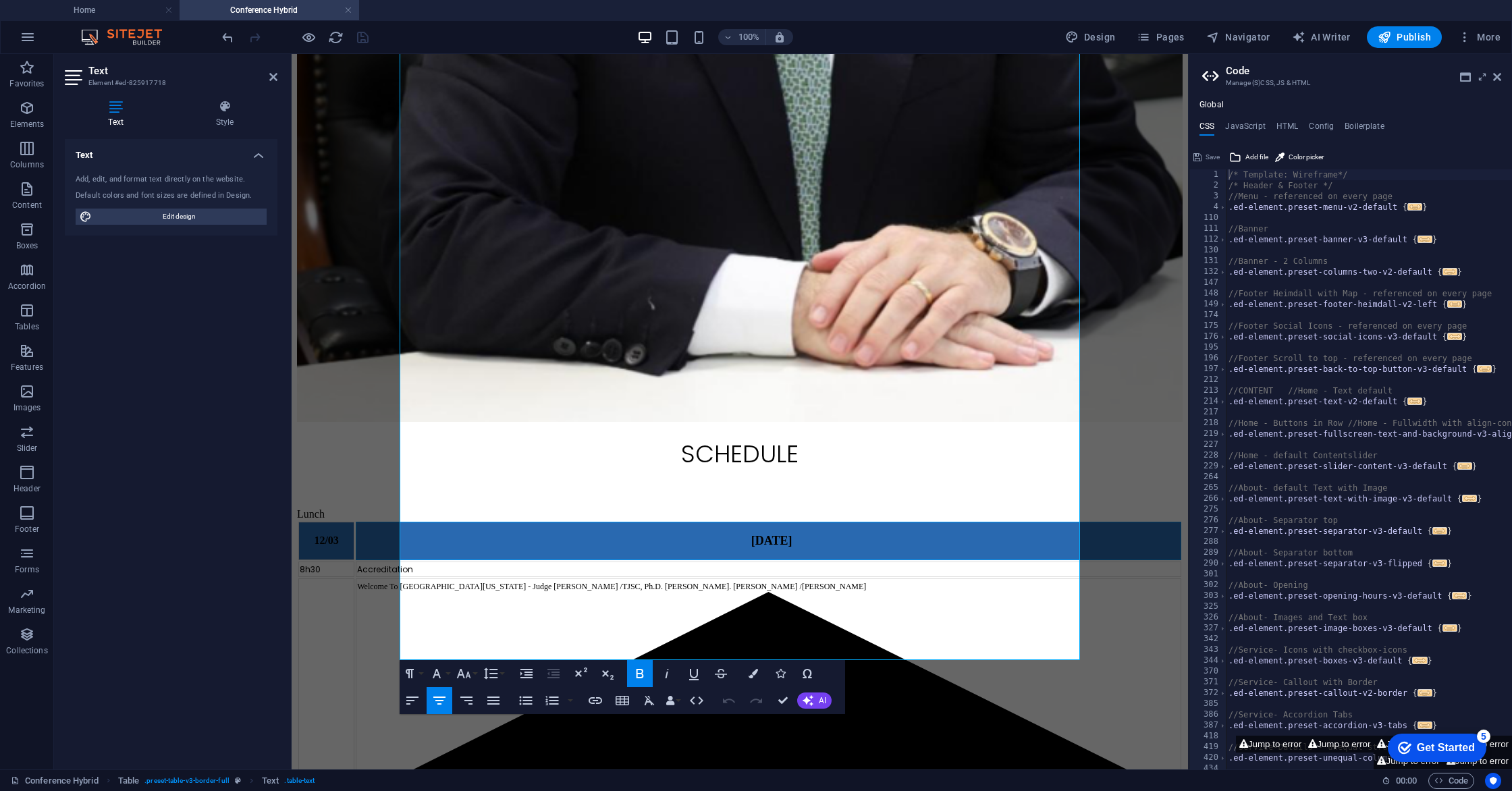
click at [1496, 82] on header "Code Manage (S)CSS, JS & HTML" at bounding box center [1351, 71] width 299 height 36
click at [1497, 80] on icon at bounding box center [1496, 77] width 8 height 10
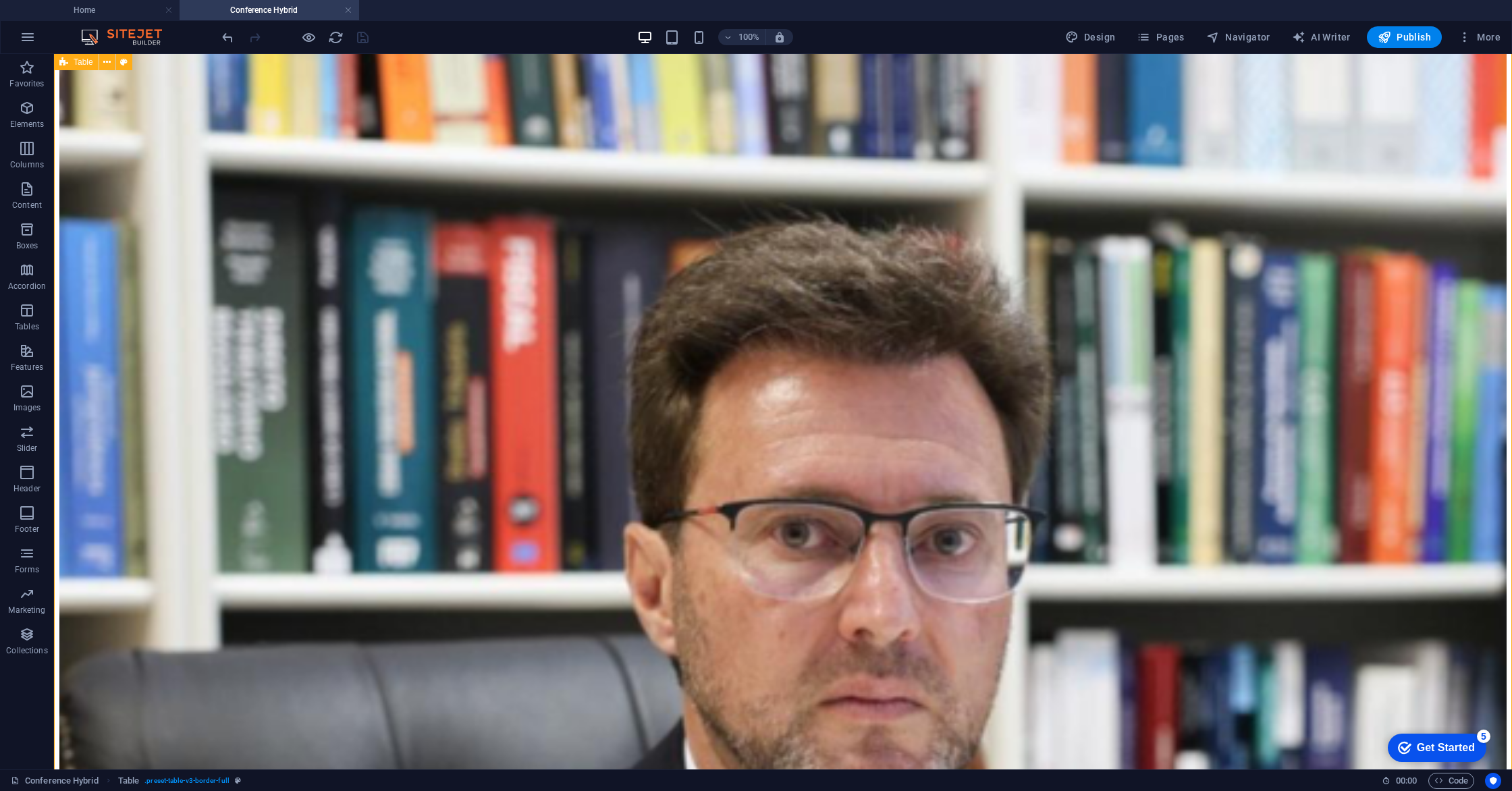
scroll to position [2151, 0]
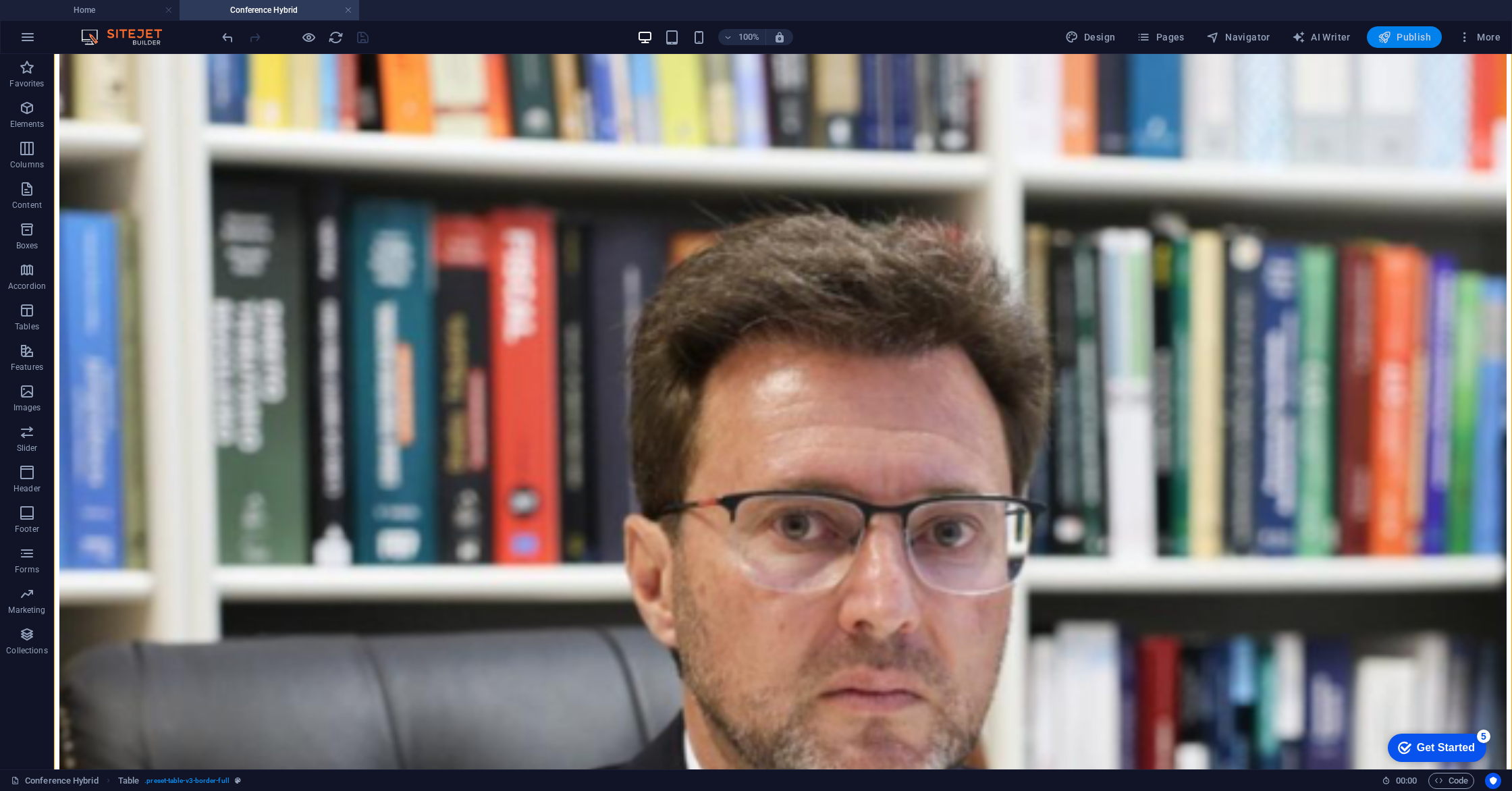
click at [1407, 36] on span "Publish" at bounding box center [1405, 37] width 54 height 14
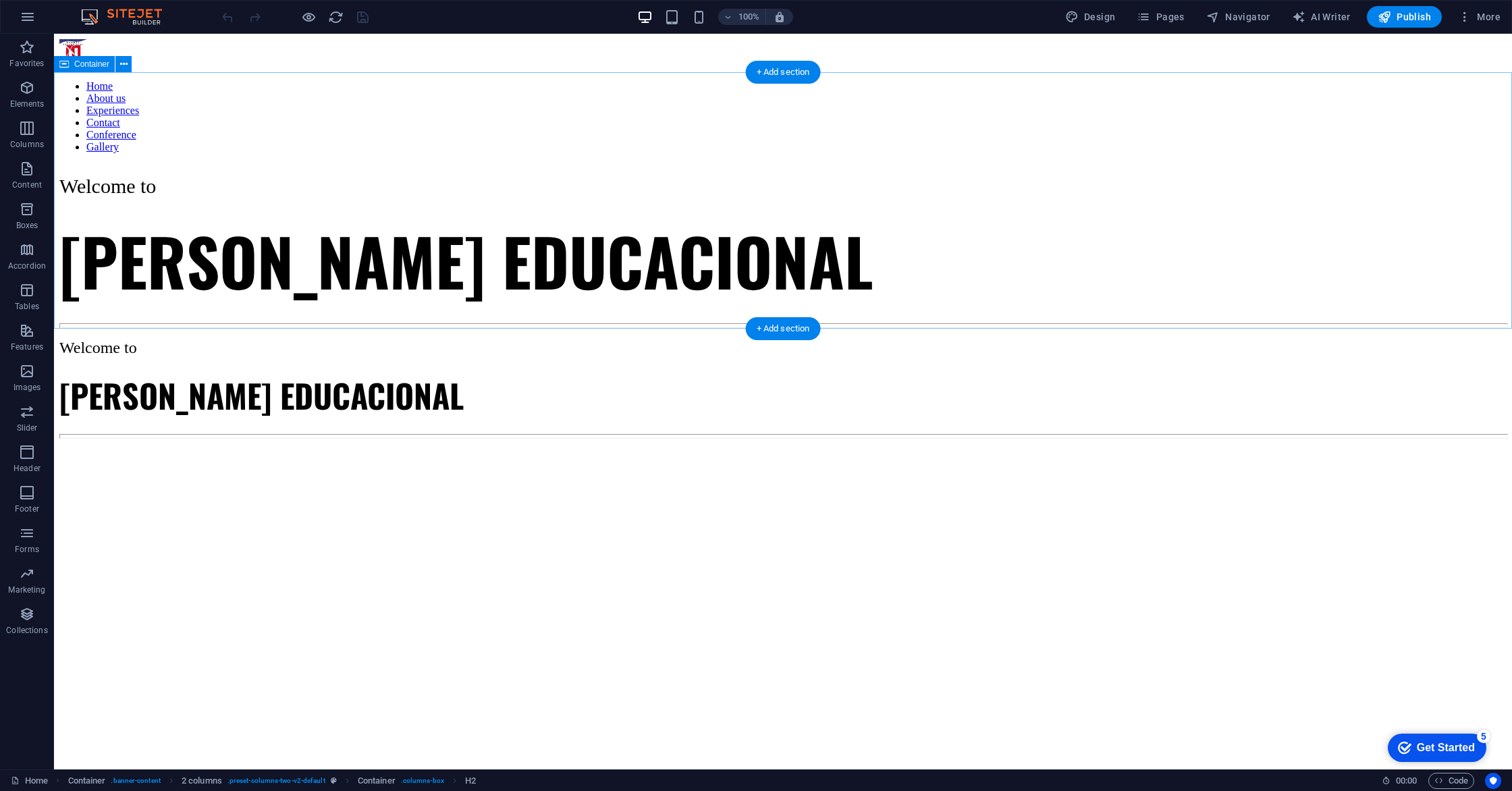
scroll to position [856, 0]
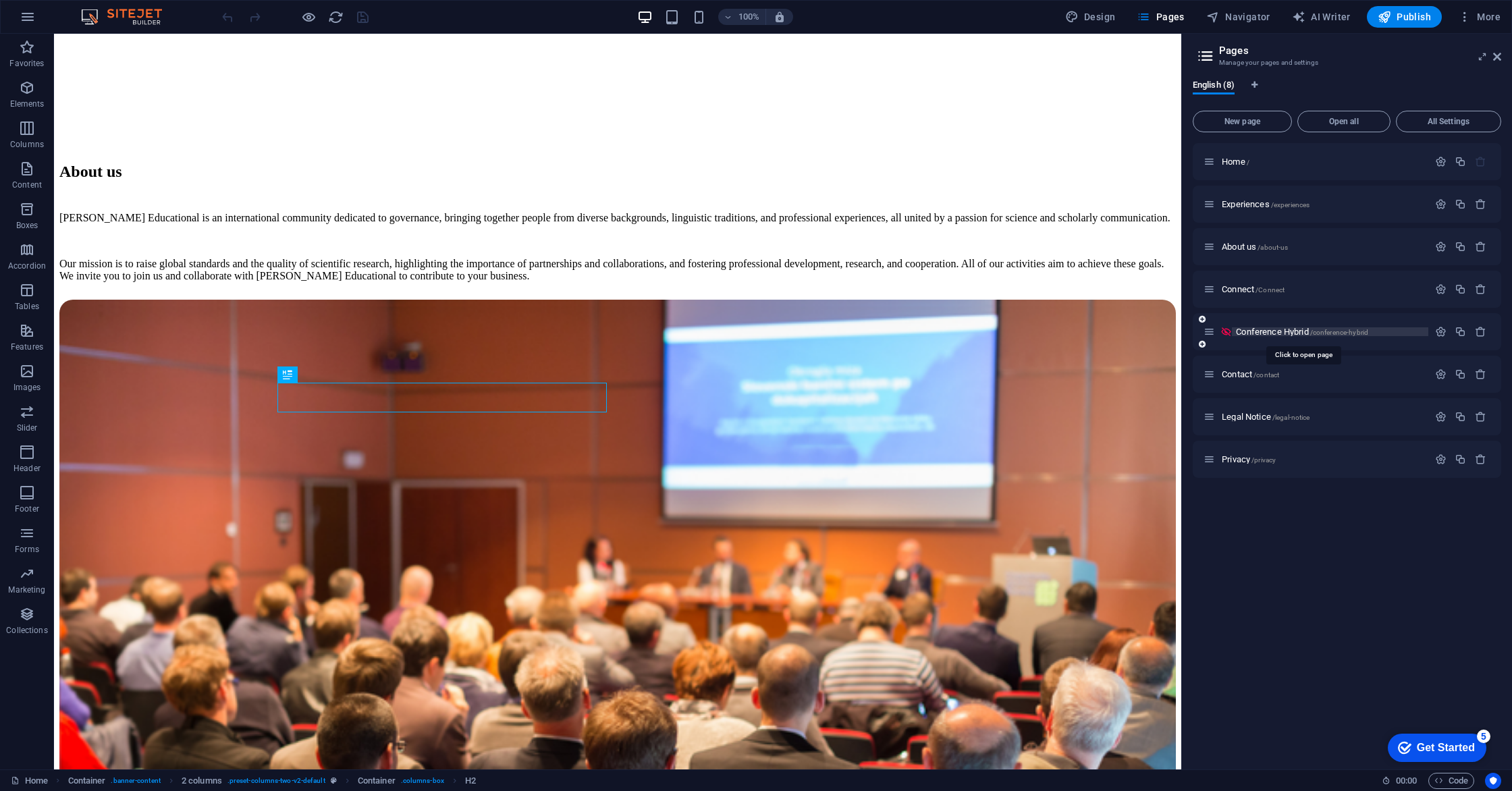
click at [1249, 332] on span "Conference Hybrid /conference-hybrid" at bounding box center [1301, 332] width 133 height 10
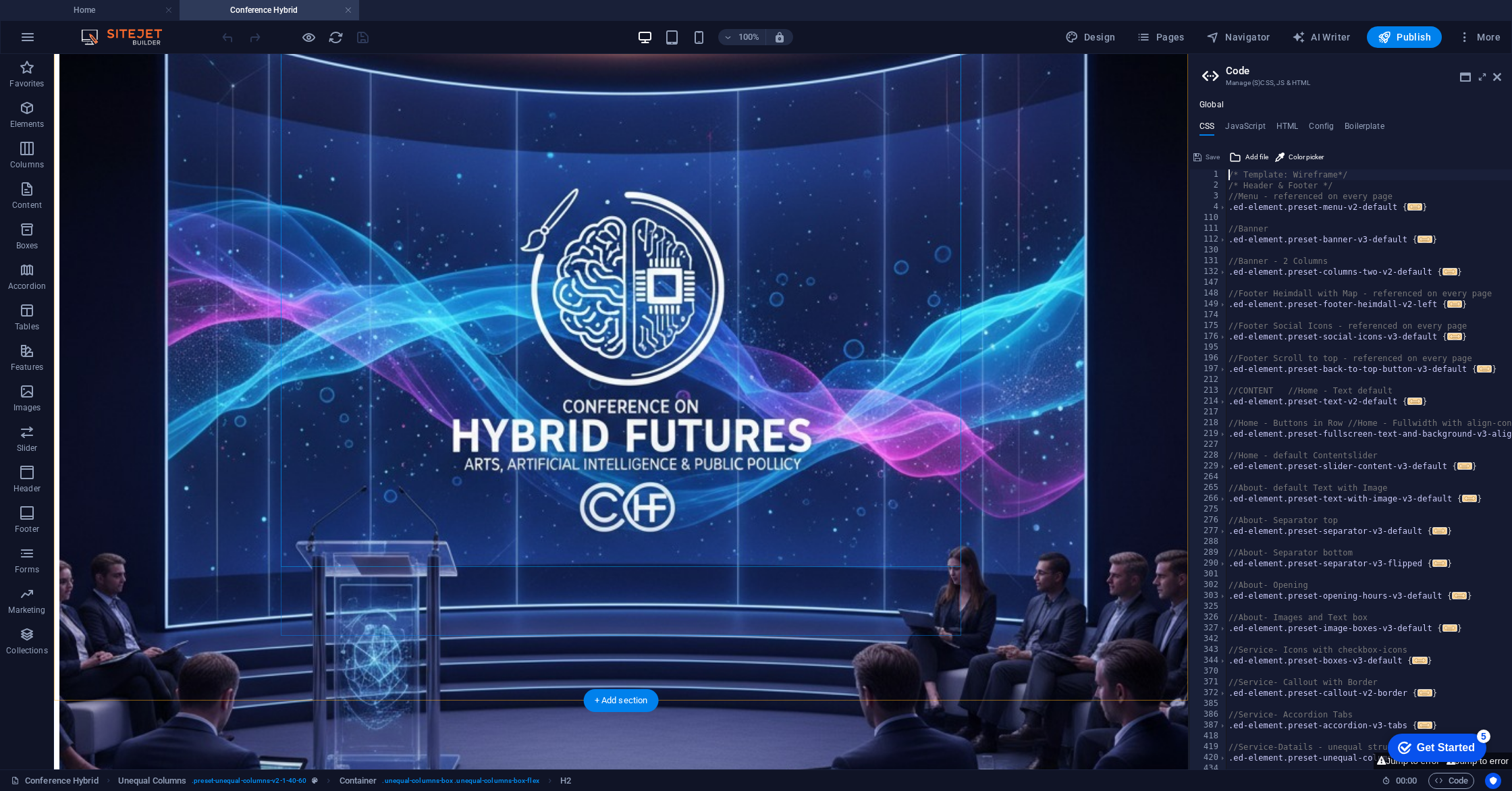
scroll to position [506, 0]
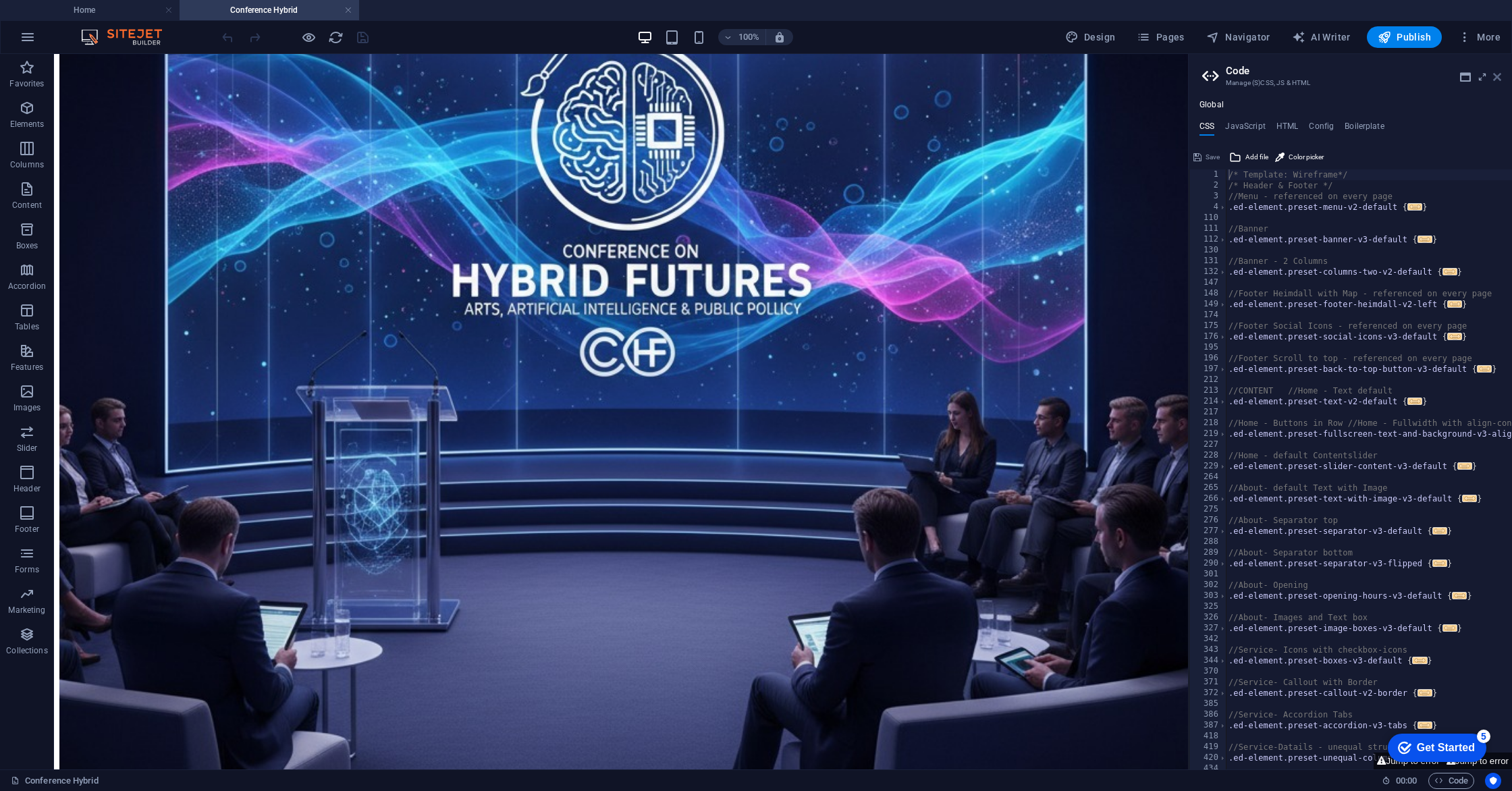
click at [1498, 81] on icon at bounding box center [1496, 77] width 8 height 10
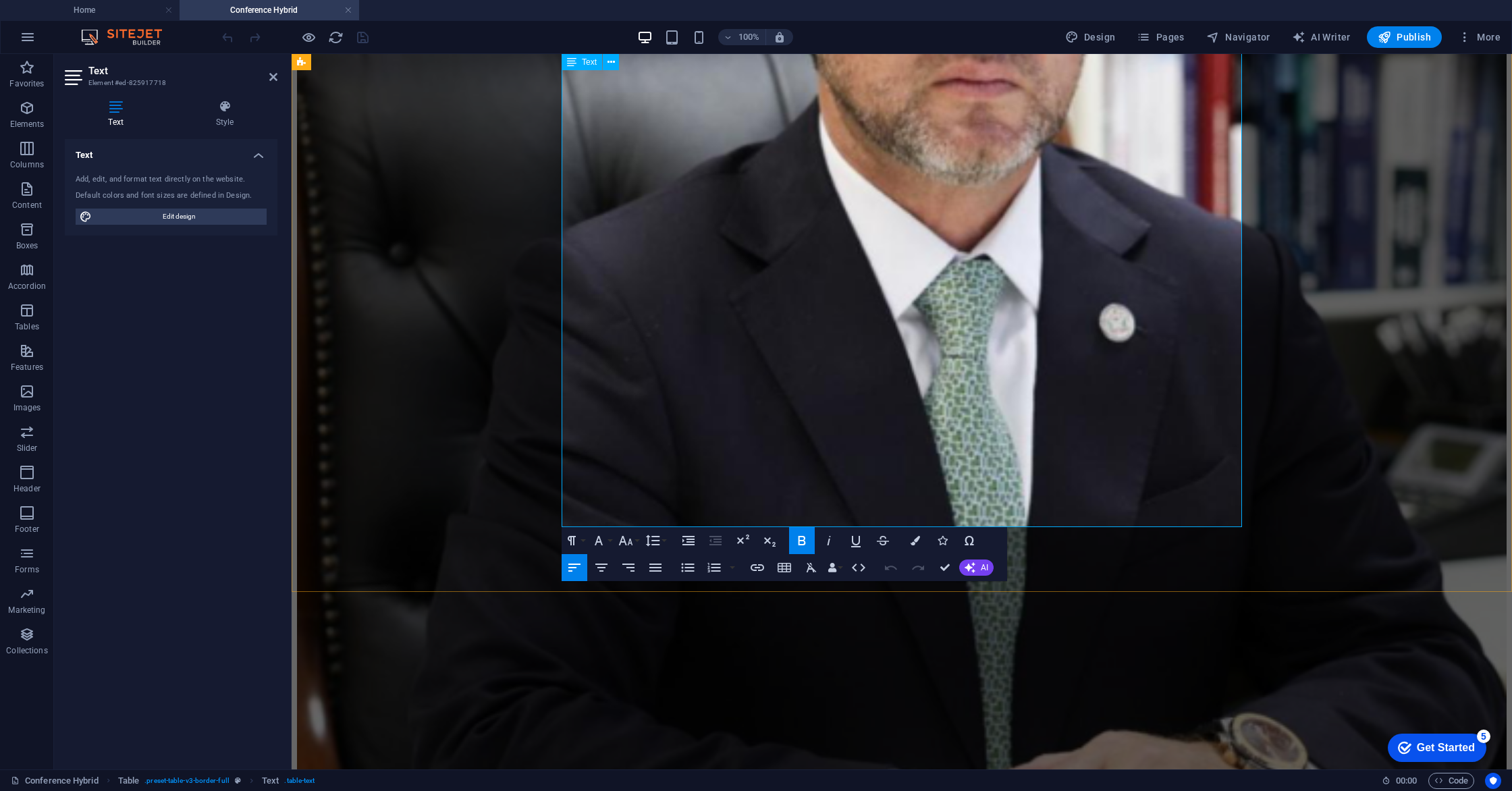
scroll to position [2449, 0]
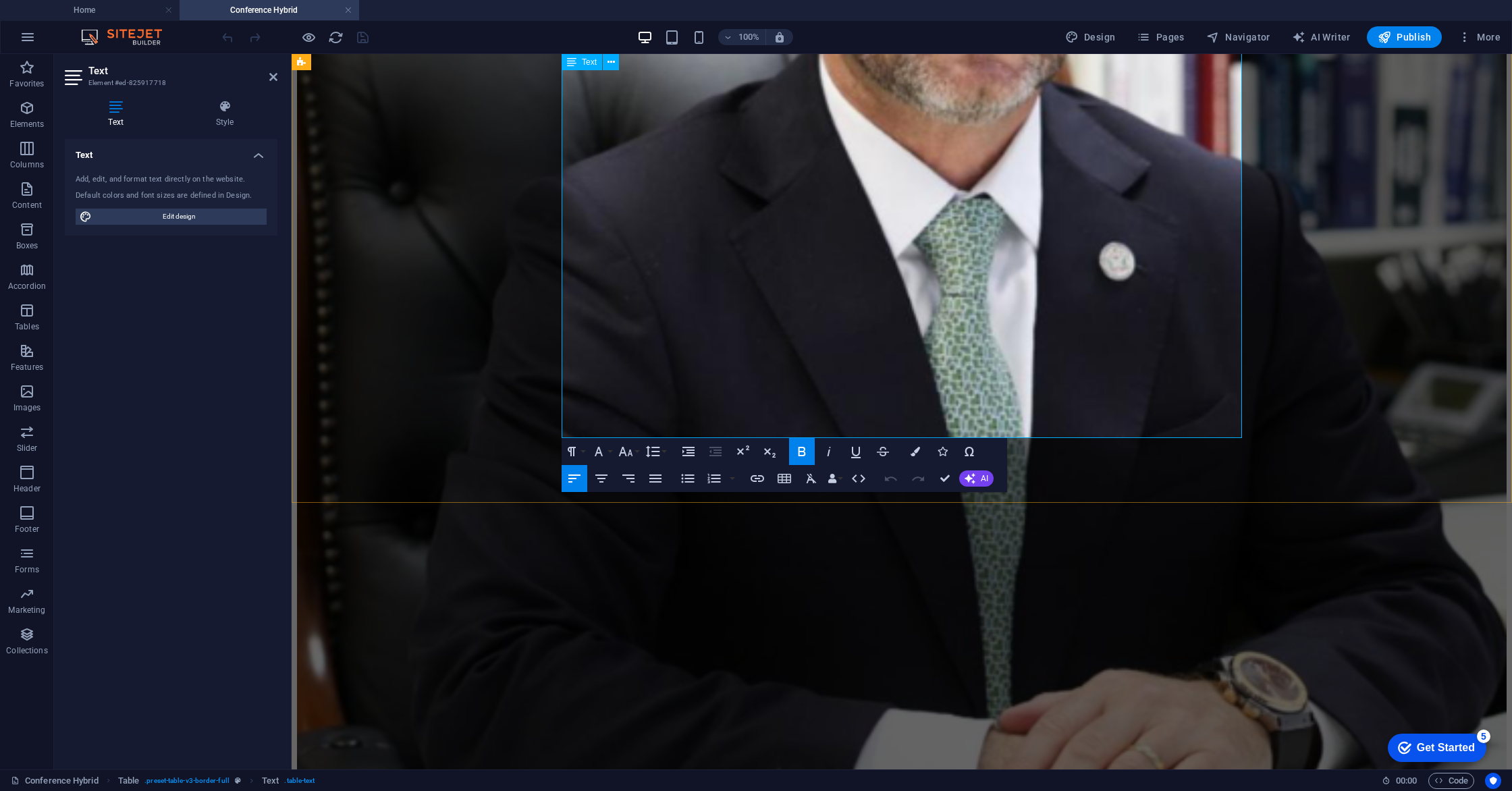
drag, startPoint x: 917, startPoint y: 316, endPoint x: 1029, endPoint y: 327, distance: 112.5
drag, startPoint x: 922, startPoint y: 311, endPoint x: 930, endPoint y: 314, distance: 8.5
drag, startPoint x: 945, startPoint y: 313, endPoint x: 838, endPoint y: 308, distance: 107.1
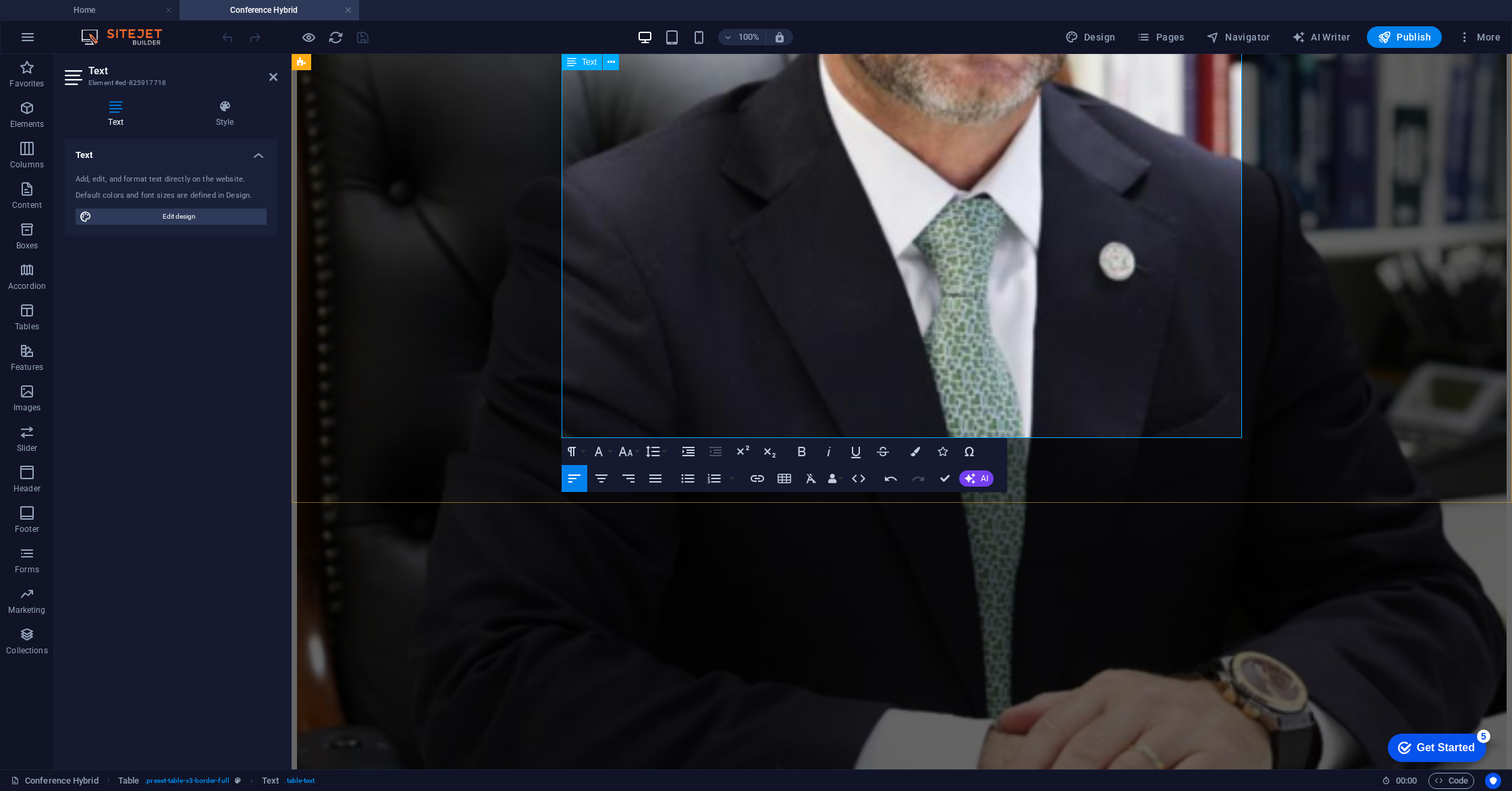
drag, startPoint x: 955, startPoint y: 313, endPoint x: 880, endPoint y: 310, distance: 75.1
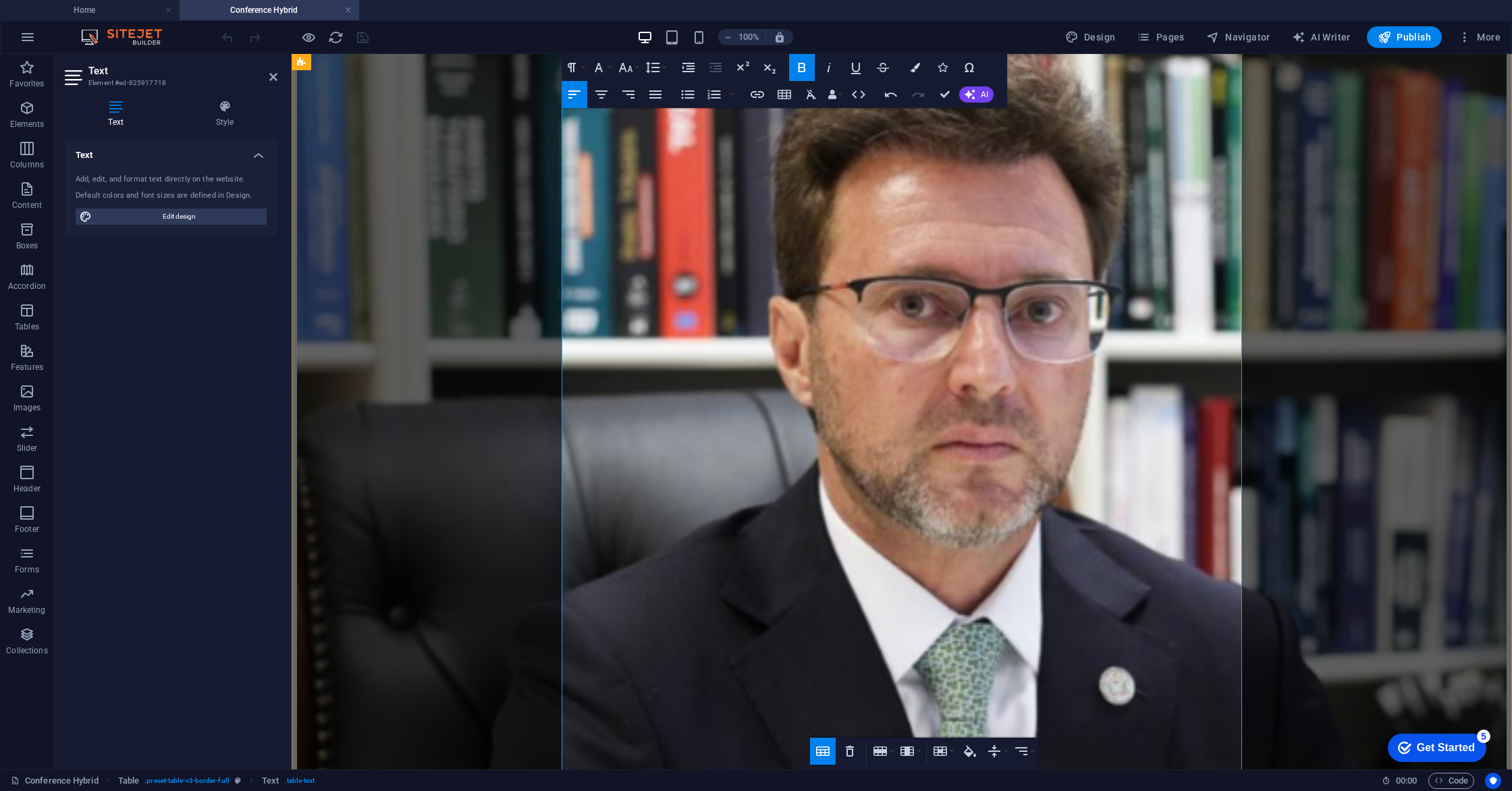
scroll to position [2023, 0]
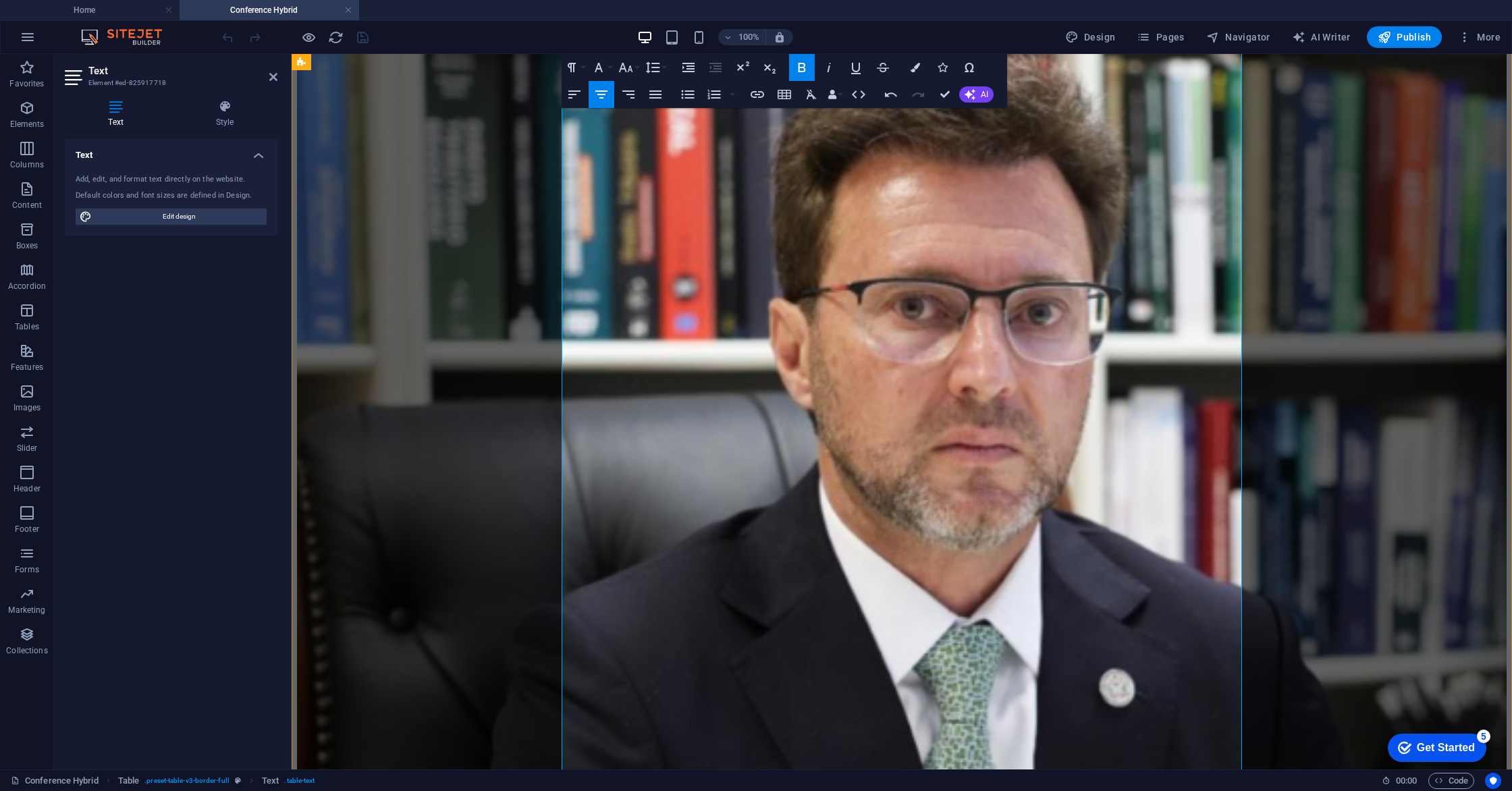
drag, startPoint x: 912, startPoint y: 292, endPoint x: 991, endPoint y: 295, distance: 79.1
click at [630, 68] on icon "button" at bounding box center [626, 68] width 16 height 16
click at [634, 80] on link "14" at bounding box center [639, 86] width 49 height 20
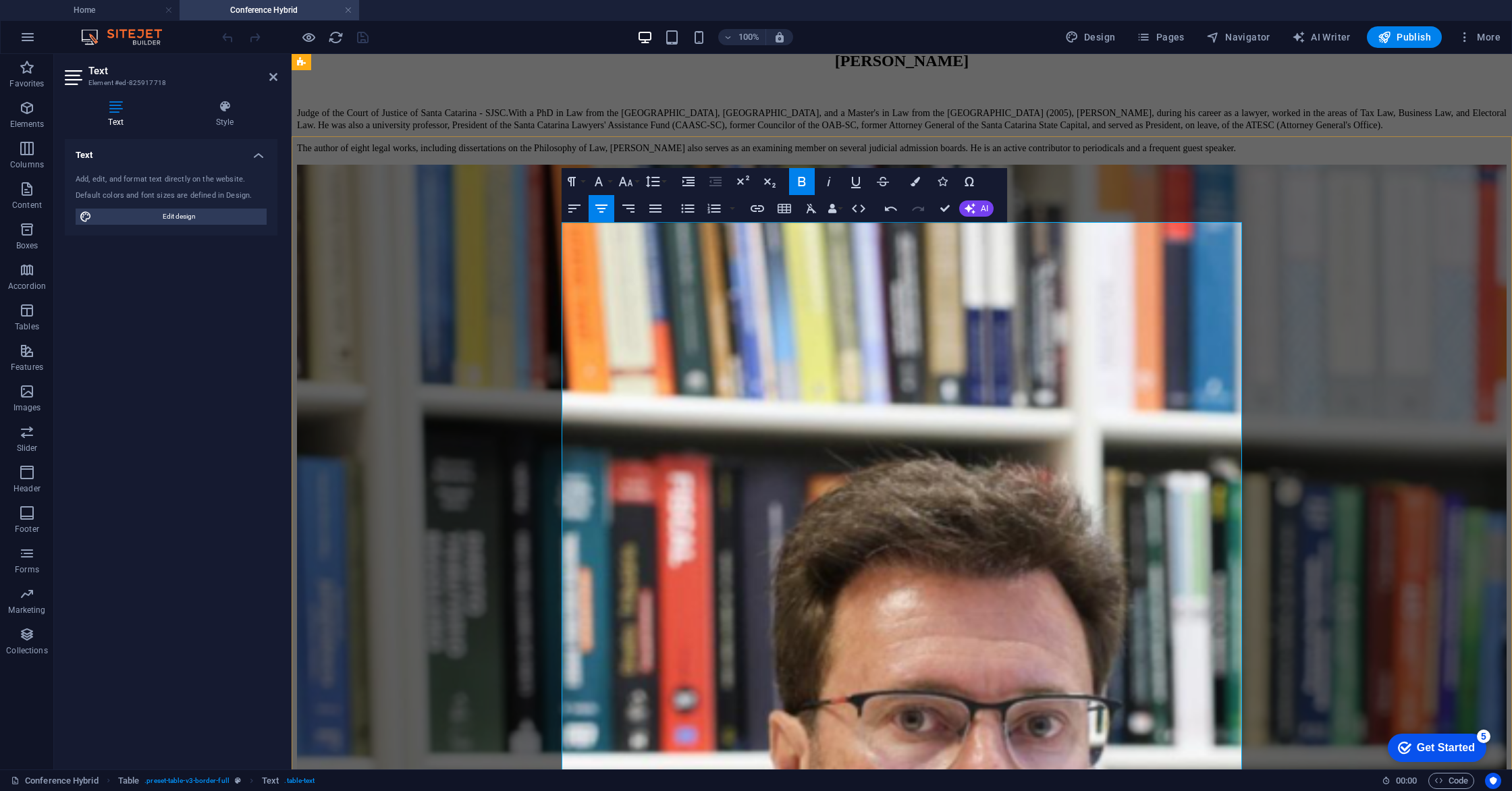
scroll to position [1590, 0]
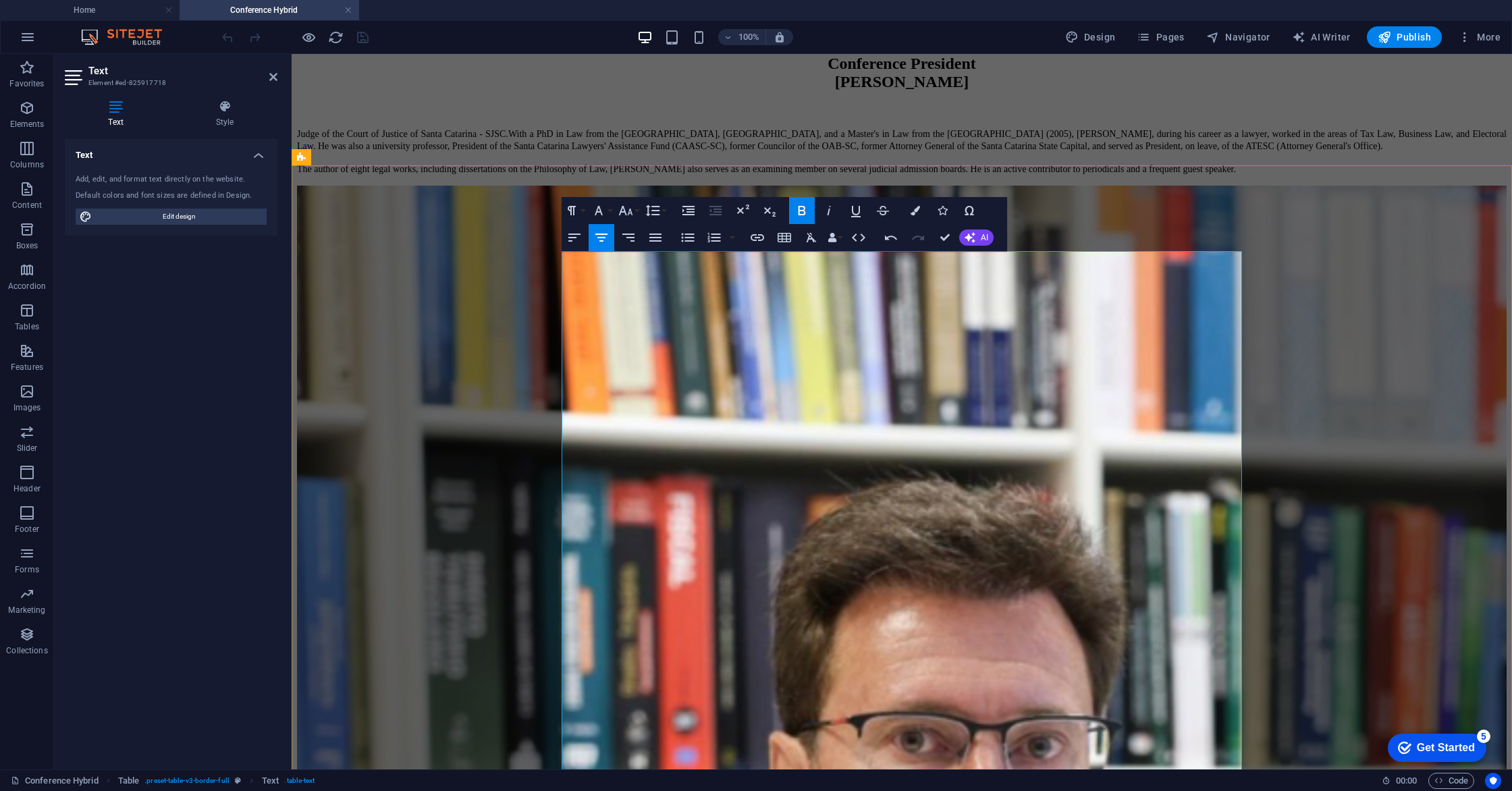
drag, startPoint x: 879, startPoint y: 282, endPoint x: 1005, endPoint y: 279, distance: 126.0
click at [637, 212] on button "Font Size" at bounding box center [628, 210] width 26 height 27
click at [637, 228] on link "14" at bounding box center [639, 229] width 49 height 20
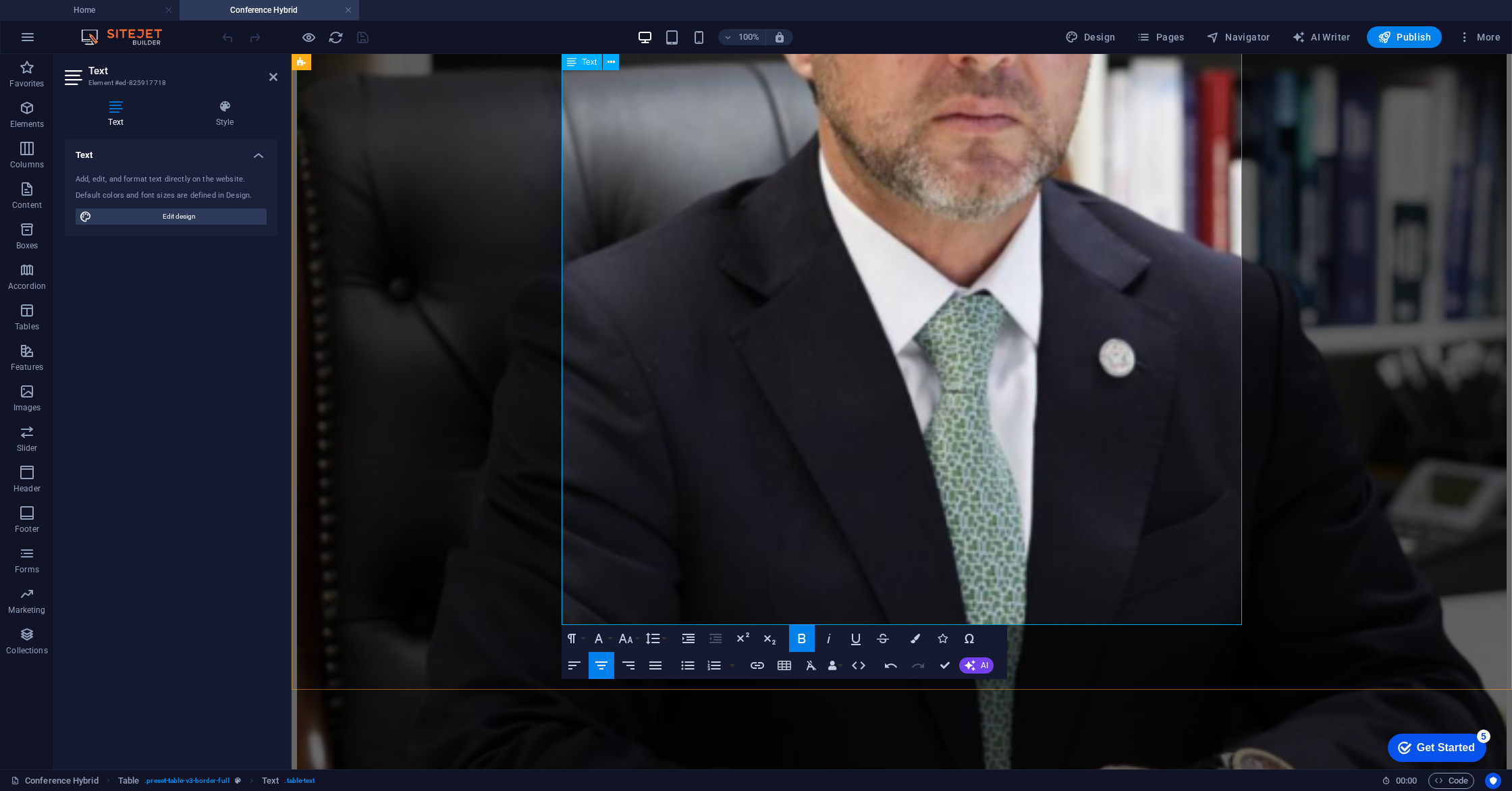
scroll to position [2427, 0]
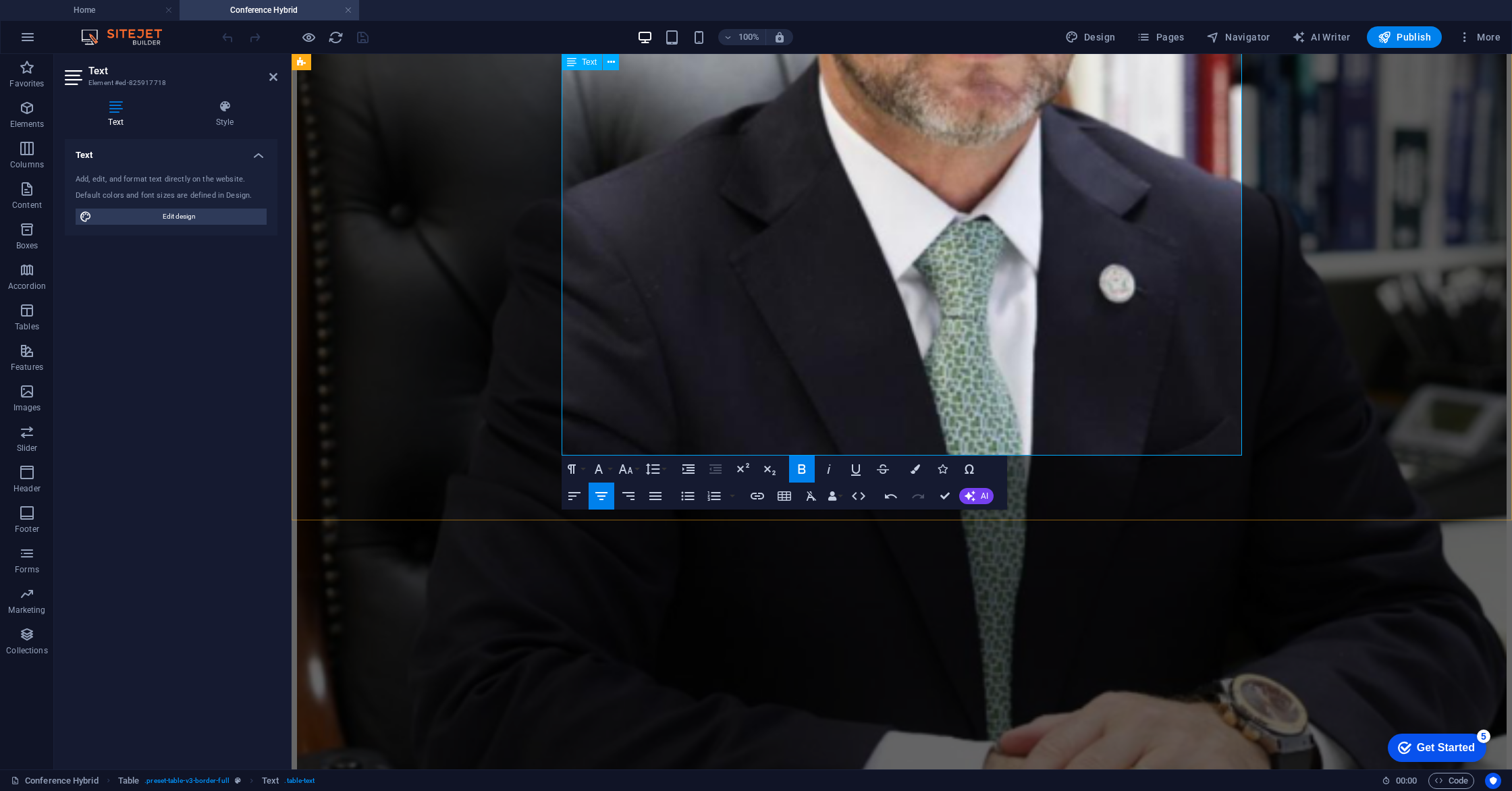
drag, startPoint x: 866, startPoint y: 330, endPoint x: 934, endPoint y: 328, distance: 68.0
drag, startPoint x: 866, startPoint y: 328, endPoint x: 937, endPoint y: 328, distance: 71.0
click at [629, 469] on icon "button" at bounding box center [626, 469] width 14 height 10
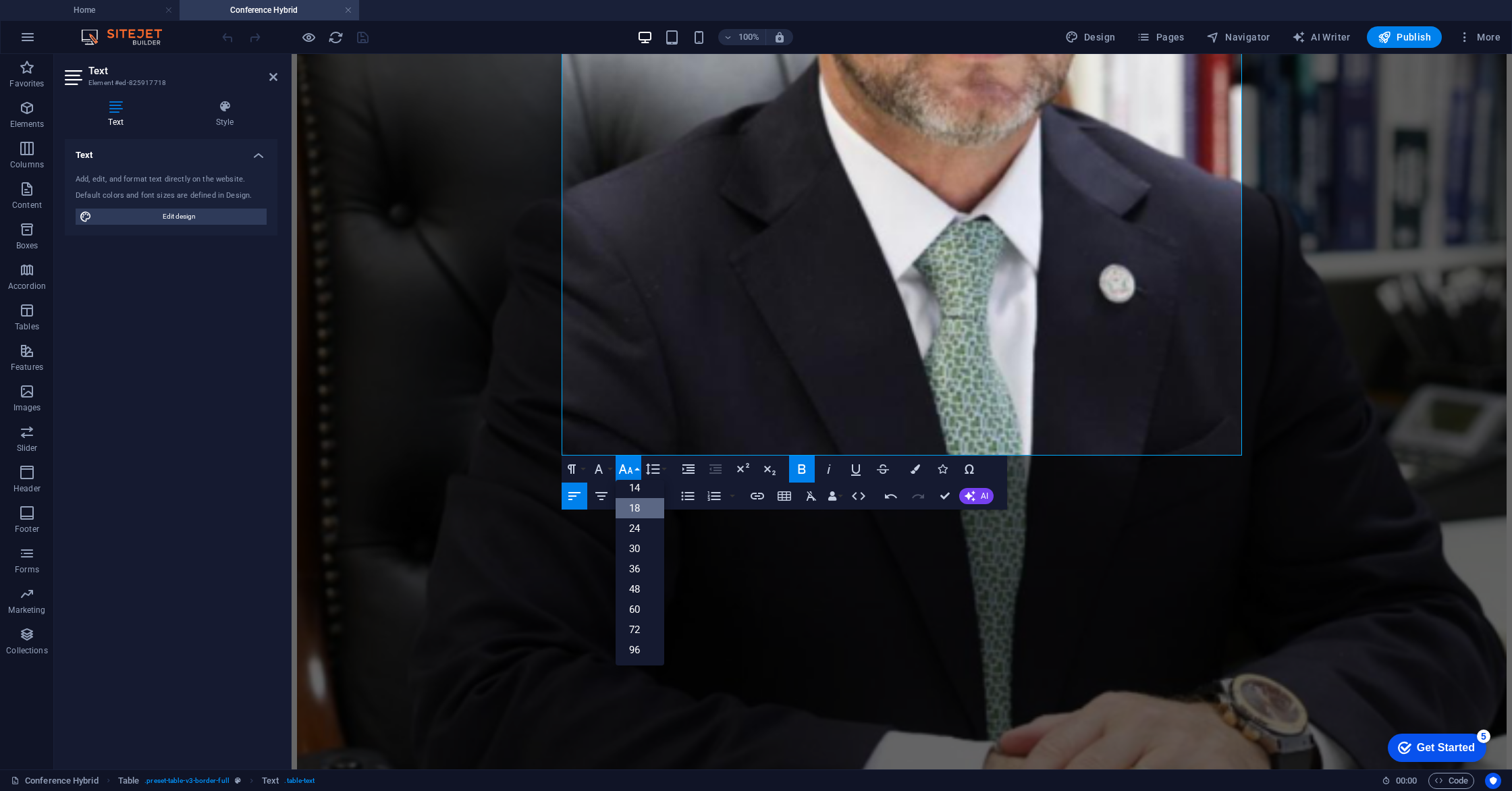
scroll to position [108, 0]
click at [644, 488] on link "14" at bounding box center [639, 488] width 49 height 20
drag, startPoint x: 858, startPoint y: 399, endPoint x: 957, endPoint y: 408, distance: 99.4
click at [631, 469] on icon "button" at bounding box center [626, 469] width 14 height 10
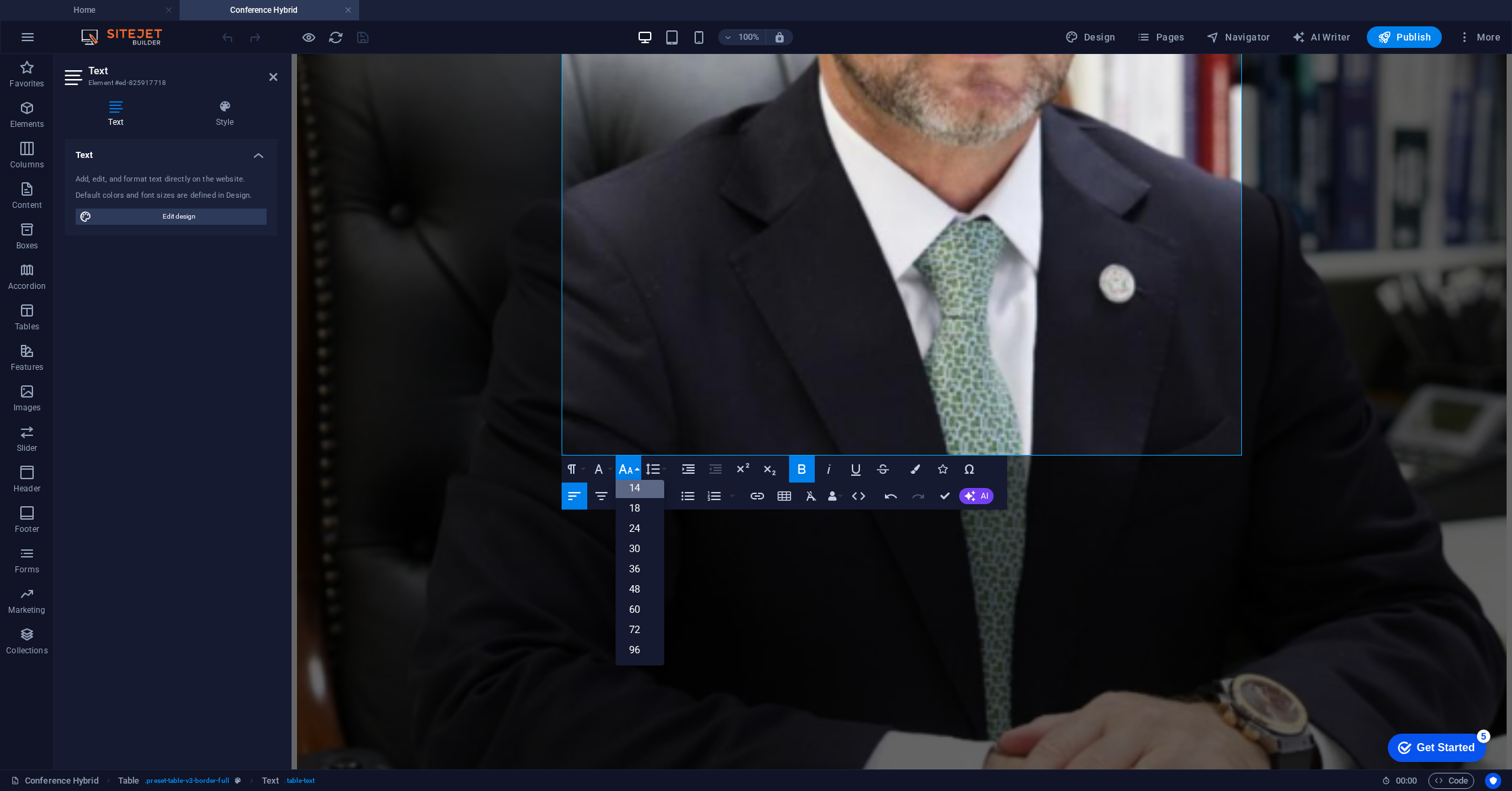
click at [631, 492] on link "14" at bounding box center [639, 488] width 49 height 20
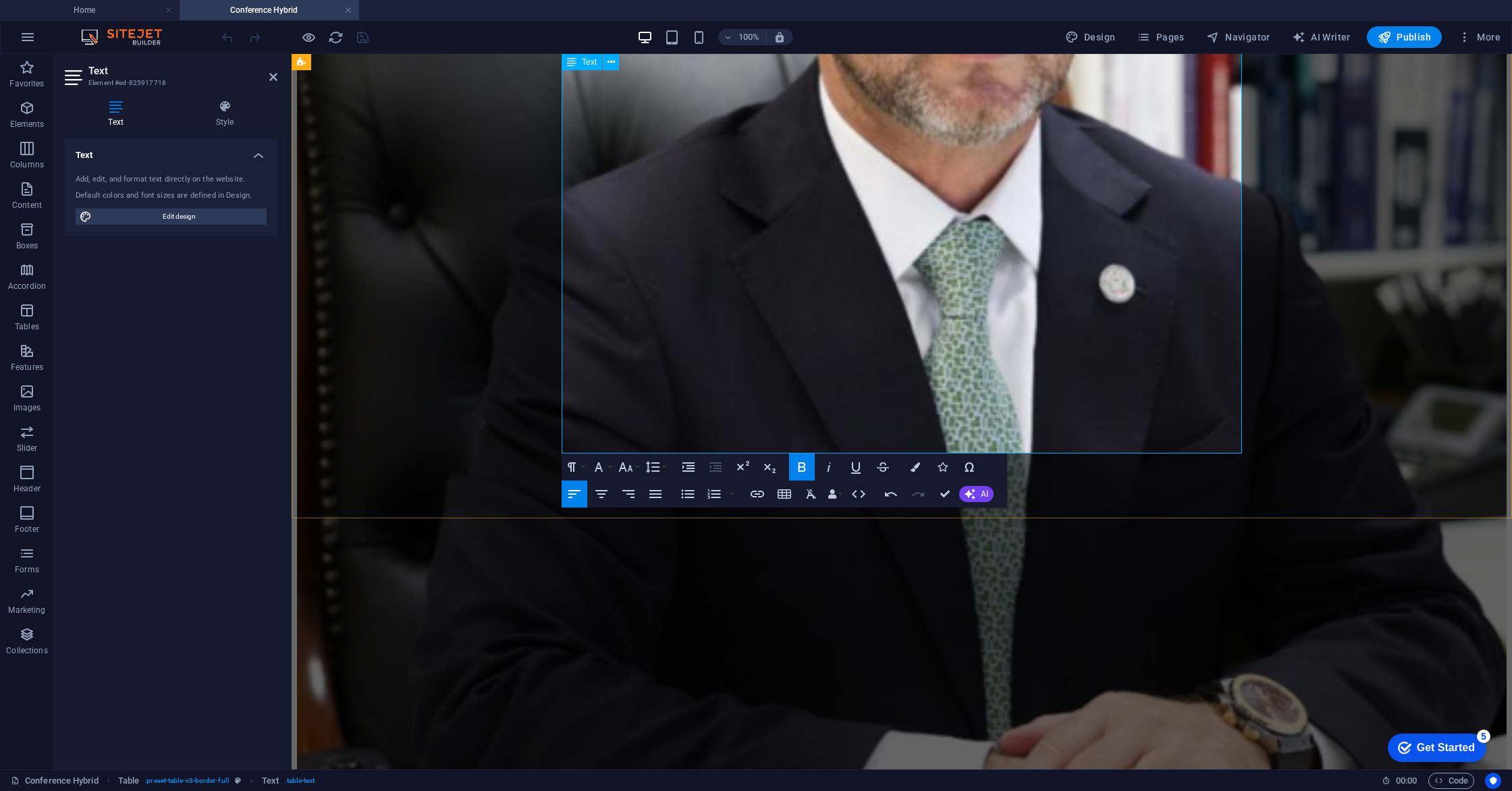
drag, startPoint x: 598, startPoint y: 322, endPoint x: 564, endPoint y: 327, distance: 34.4
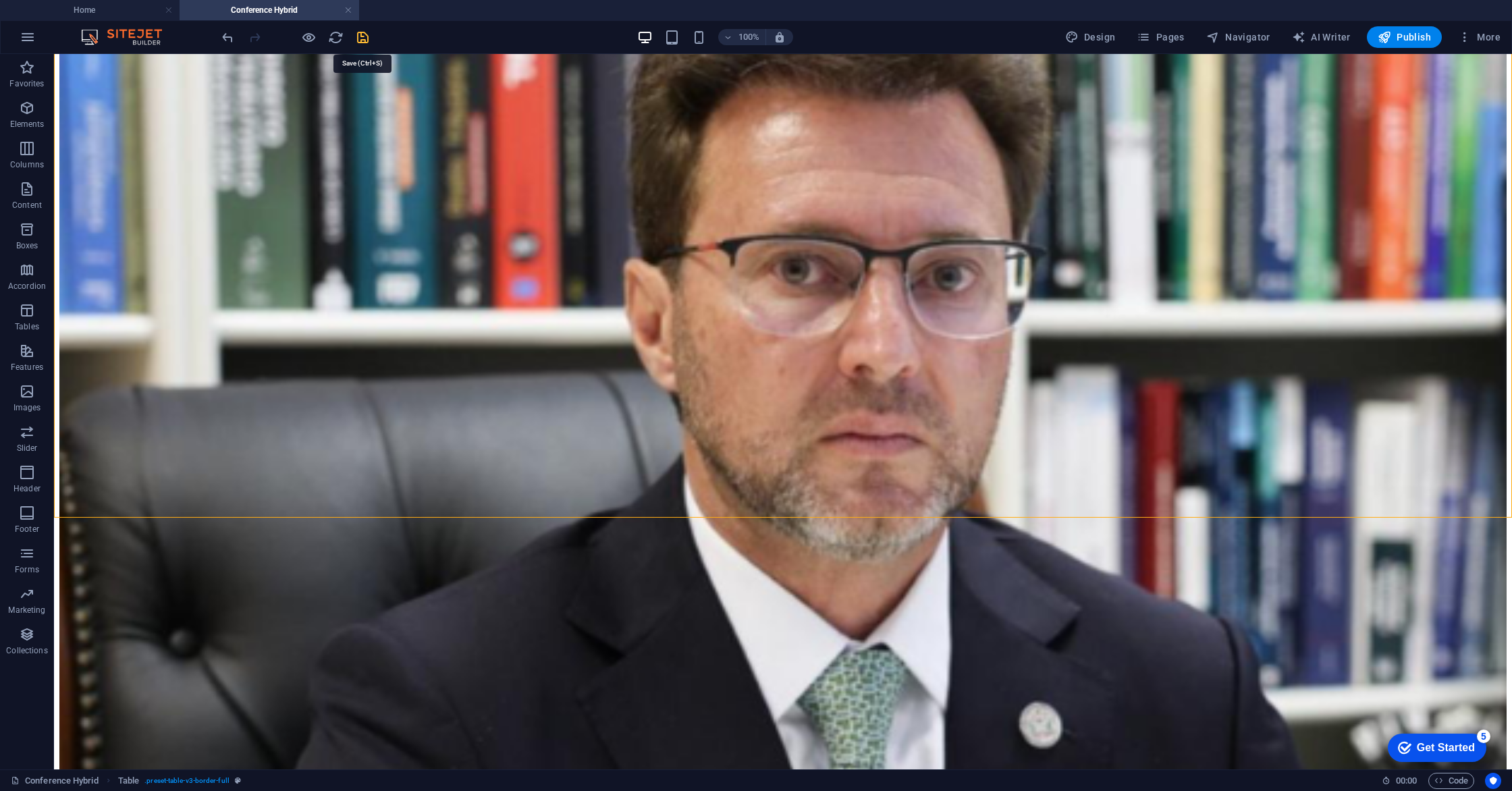
click at [368, 40] on icon "save" at bounding box center [363, 37] width 16 height 16
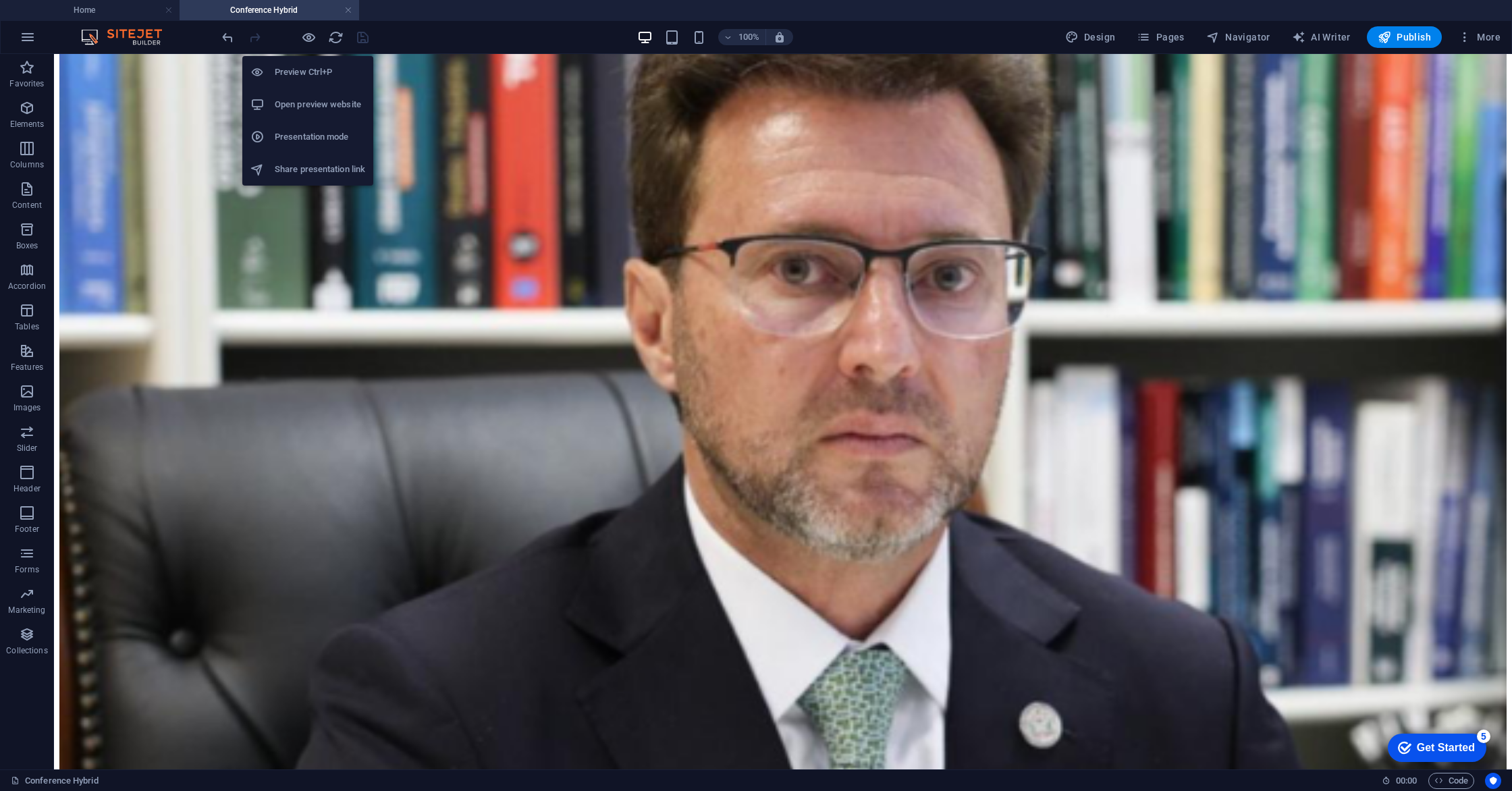
click at [331, 133] on h6 "Presentation mode" at bounding box center [320, 137] width 90 height 16
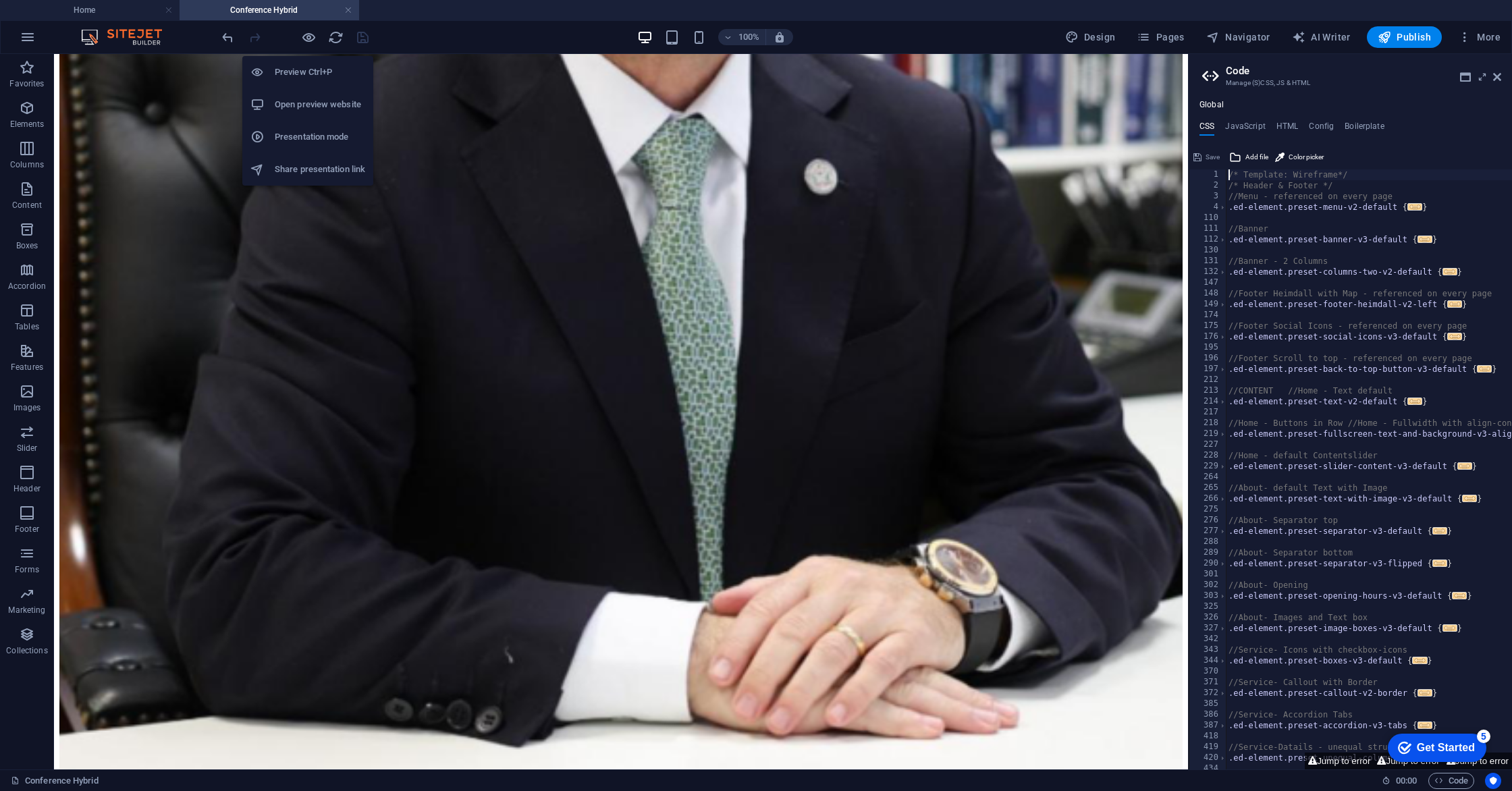
scroll to position [2427, 0]
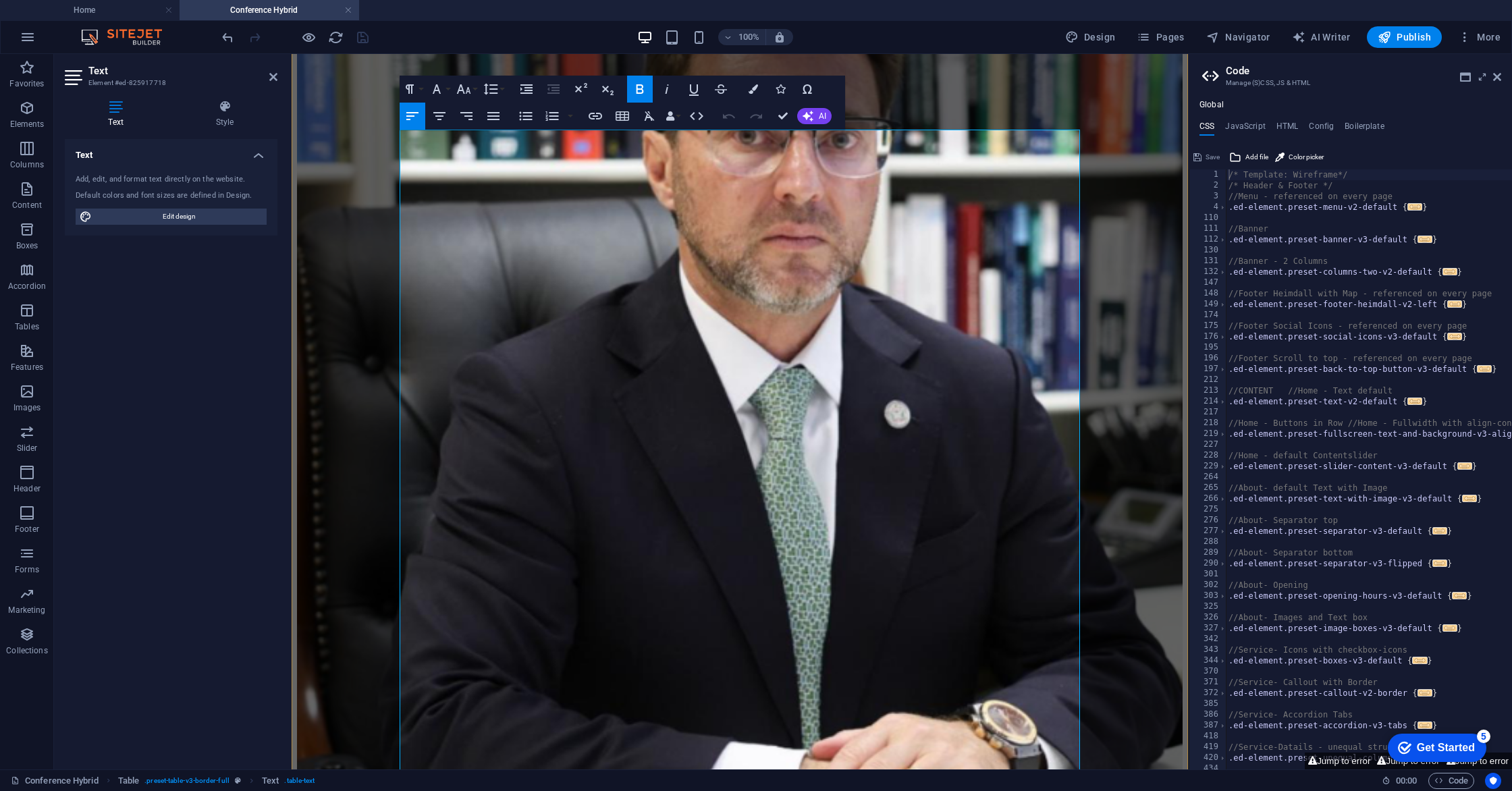
scroll to position [1760, 0]
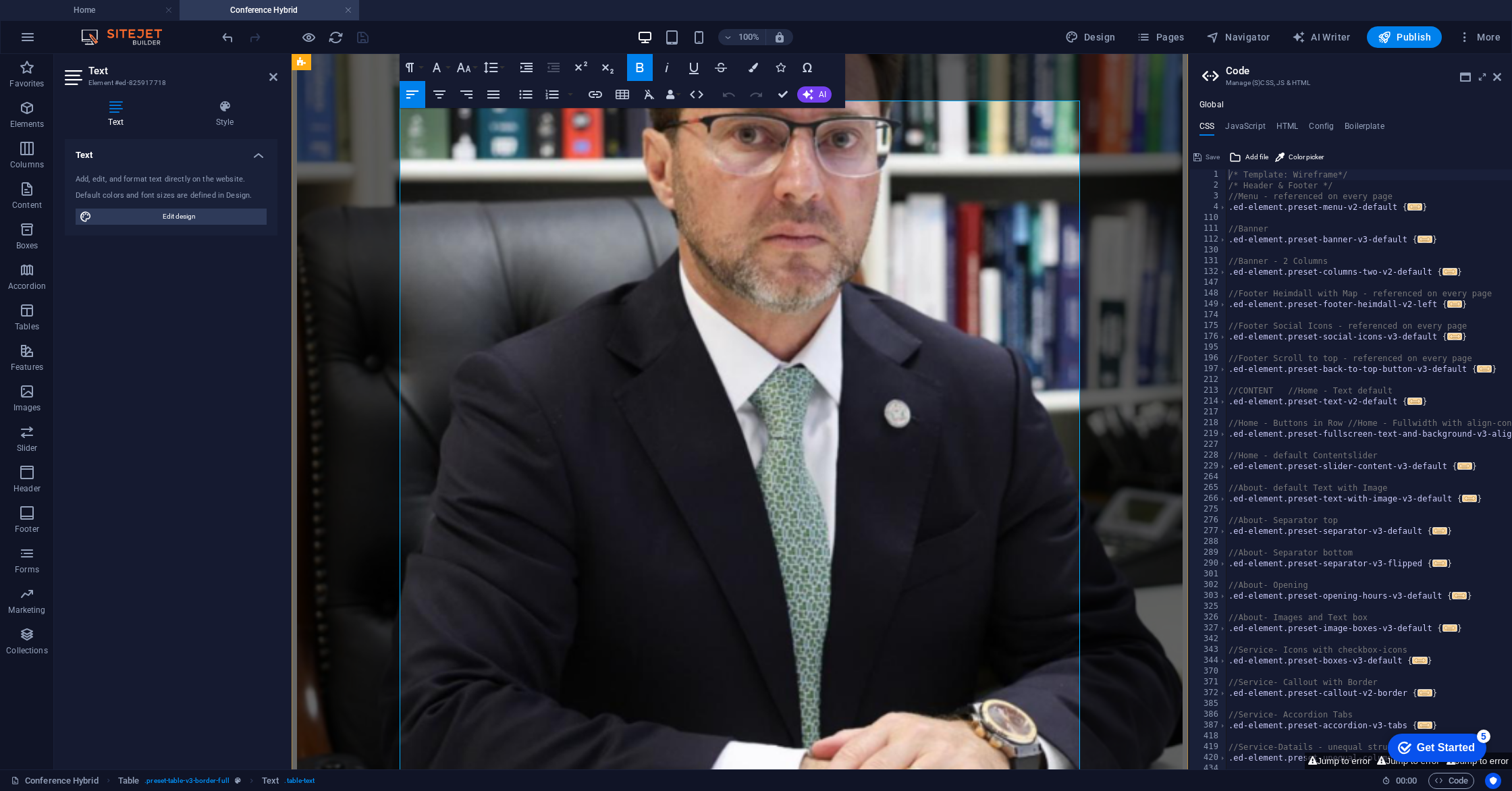
drag, startPoint x: 733, startPoint y: 562, endPoint x: 810, endPoint y: 574, distance: 77.9
click at [1498, 78] on icon at bounding box center [1496, 77] width 8 height 10
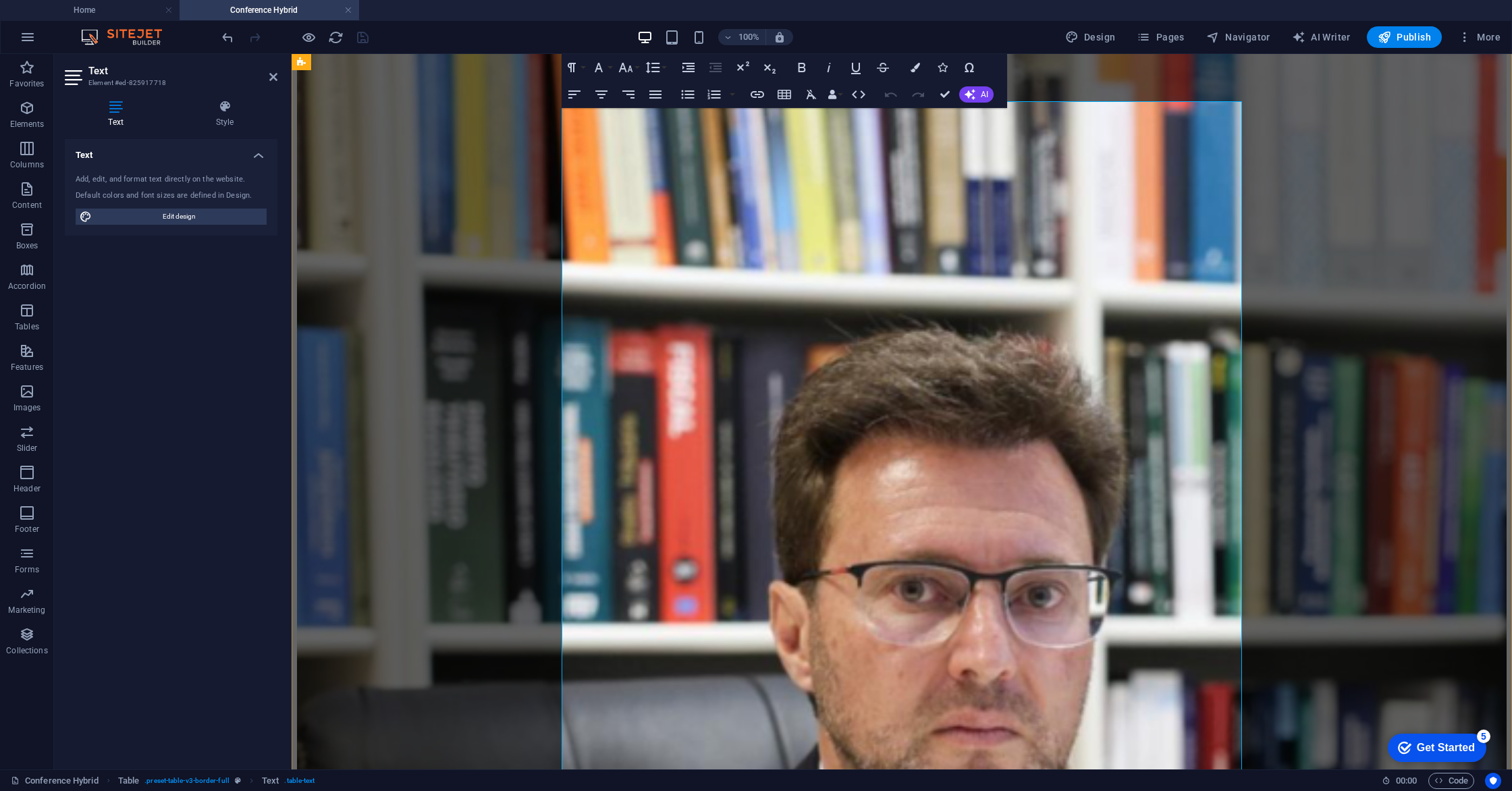
scroll to position [1740, 0]
click at [119, 108] on icon at bounding box center [116, 107] width 102 height 14
click at [217, 106] on icon at bounding box center [225, 107] width 106 height 14
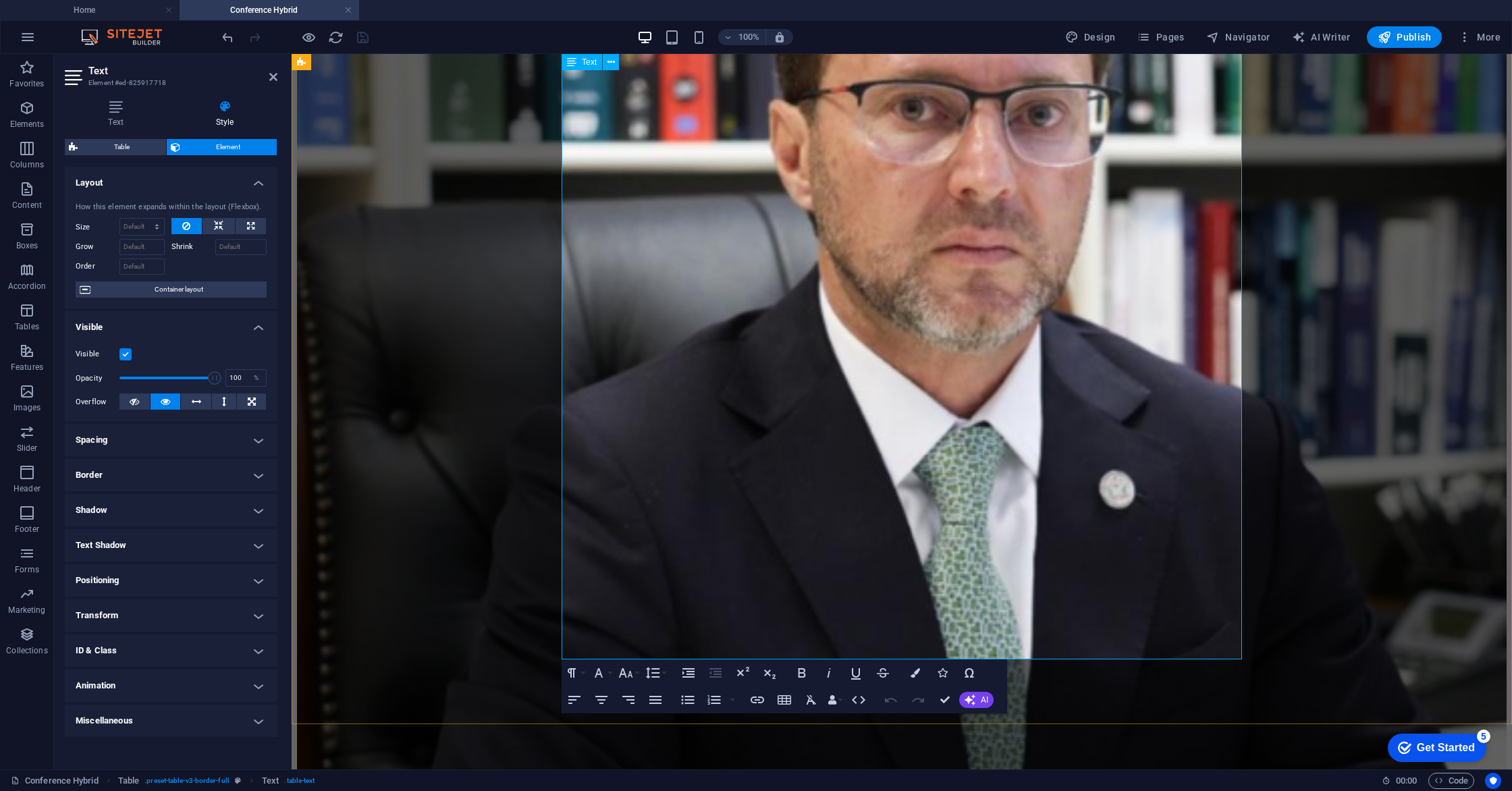
scroll to position [2271, 0]
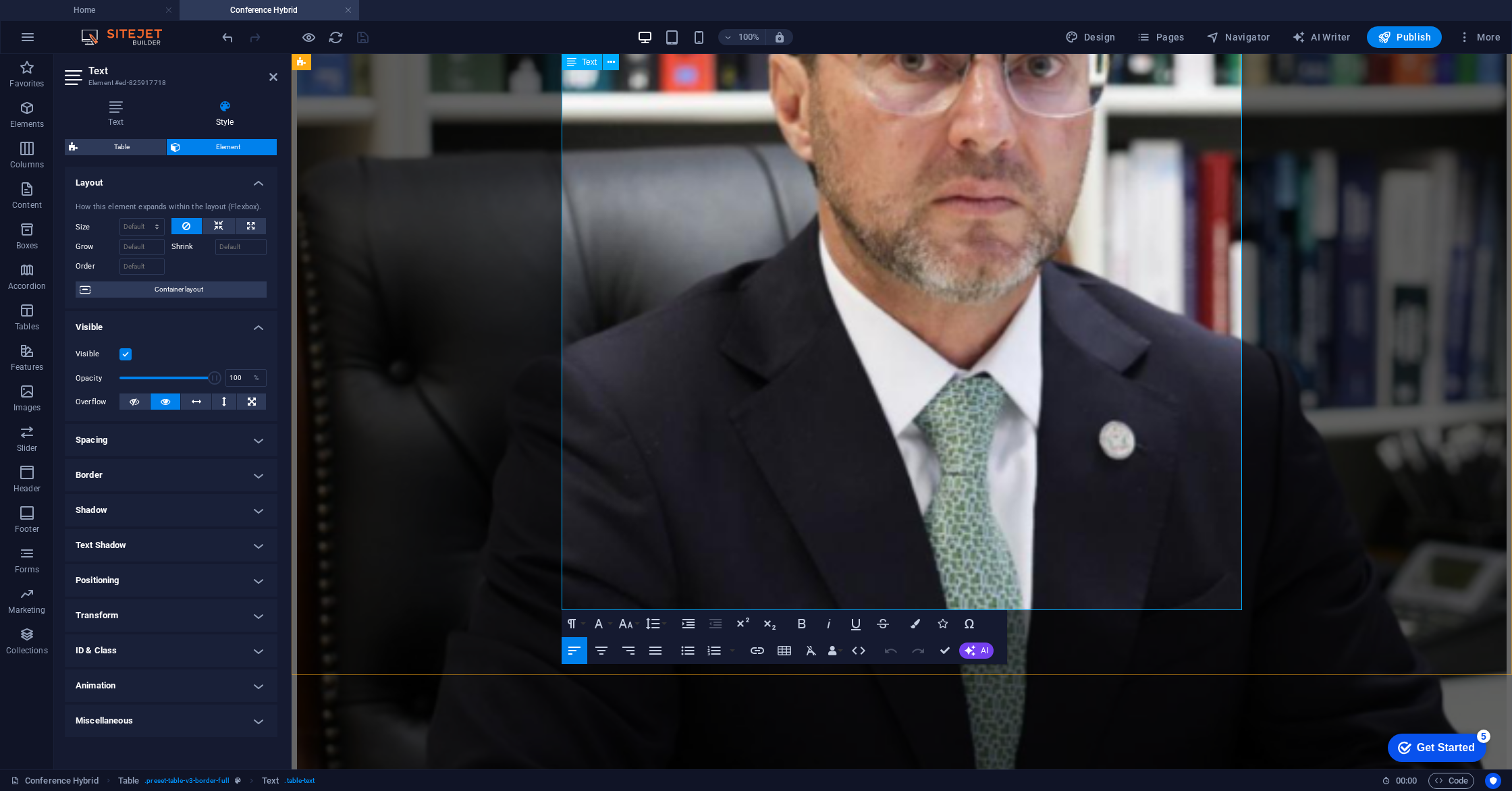
drag, startPoint x: 621, startPoint y: 477, endPoint x: 731, endPoint y: 479, distance: 110.0
drag, startPoint x: 801, startPoint y: 486, endPoint x: 831, endPoint y: 496, distance: 31.6
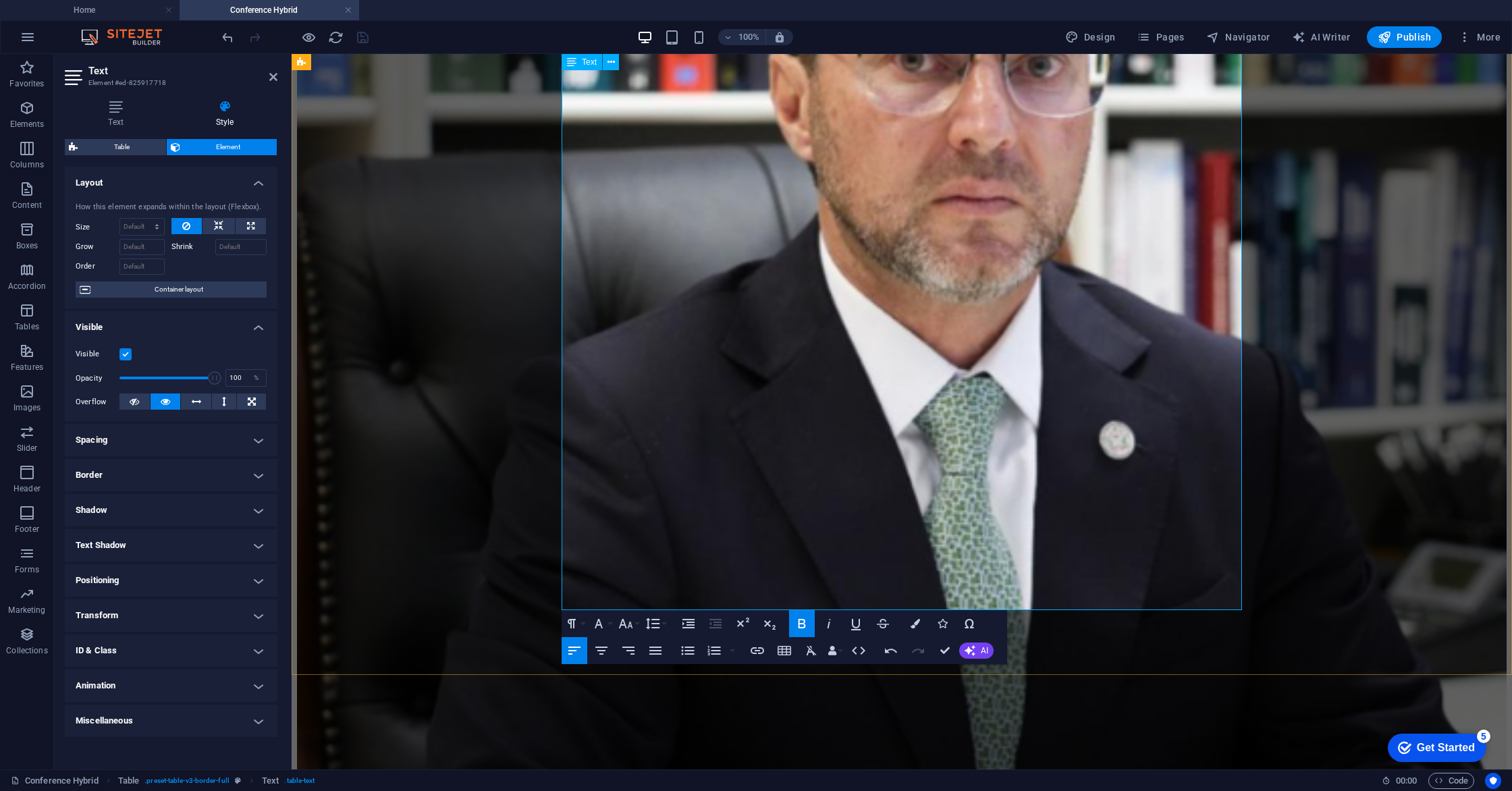
drag, startPoint x: 751, startPoint y: 484, endPoint x: 605, endPoint y: 483, distance: 146.0
click at [602, 653] on icon "button" at bounding box center [601, 648] width 16 height 16
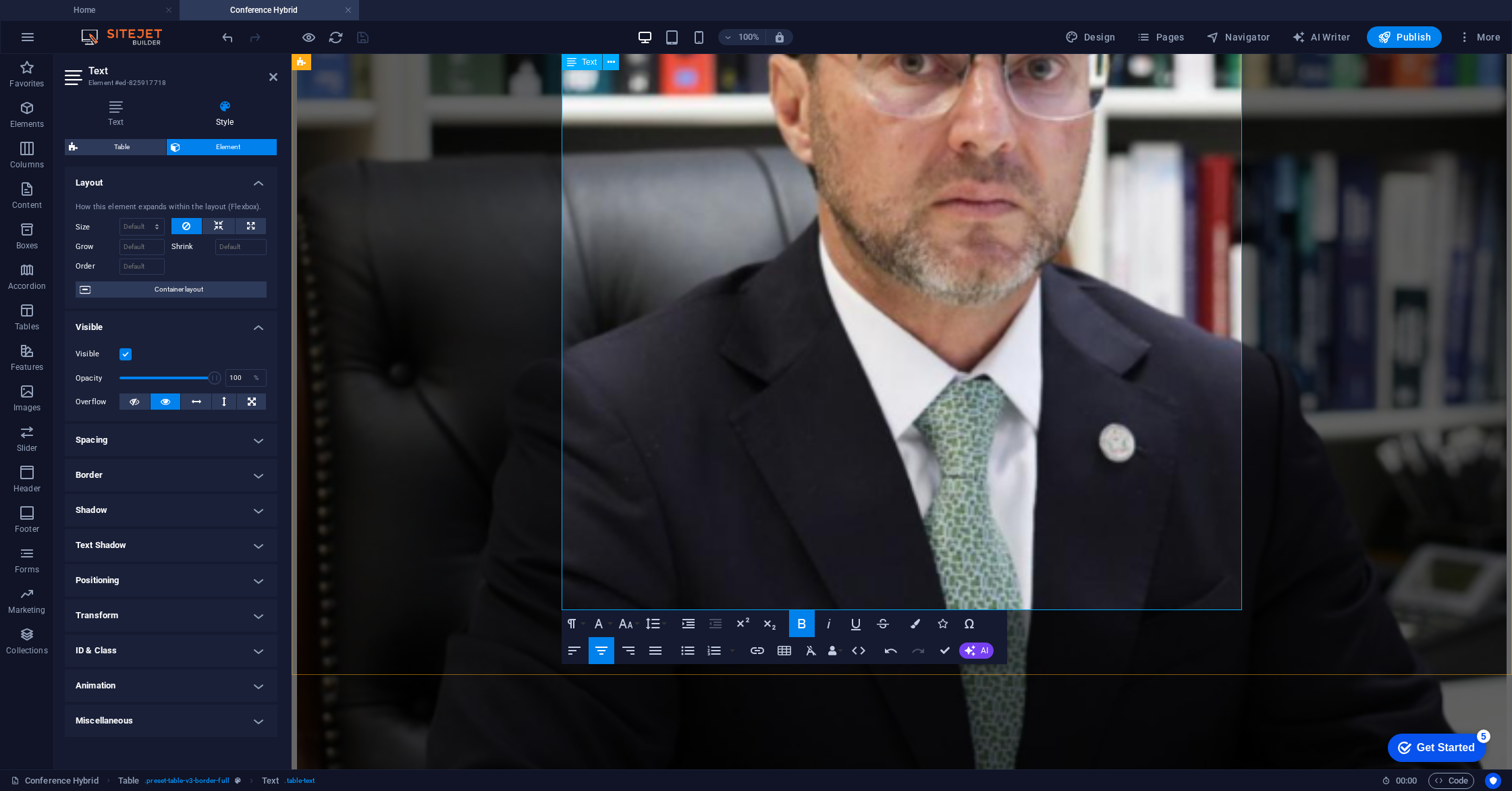
scroll to position [2266, 0]
drag, startPoint x: 857, startPoint y: 554, endPoint x: 607, endPoint y: 553, distance: 250.0
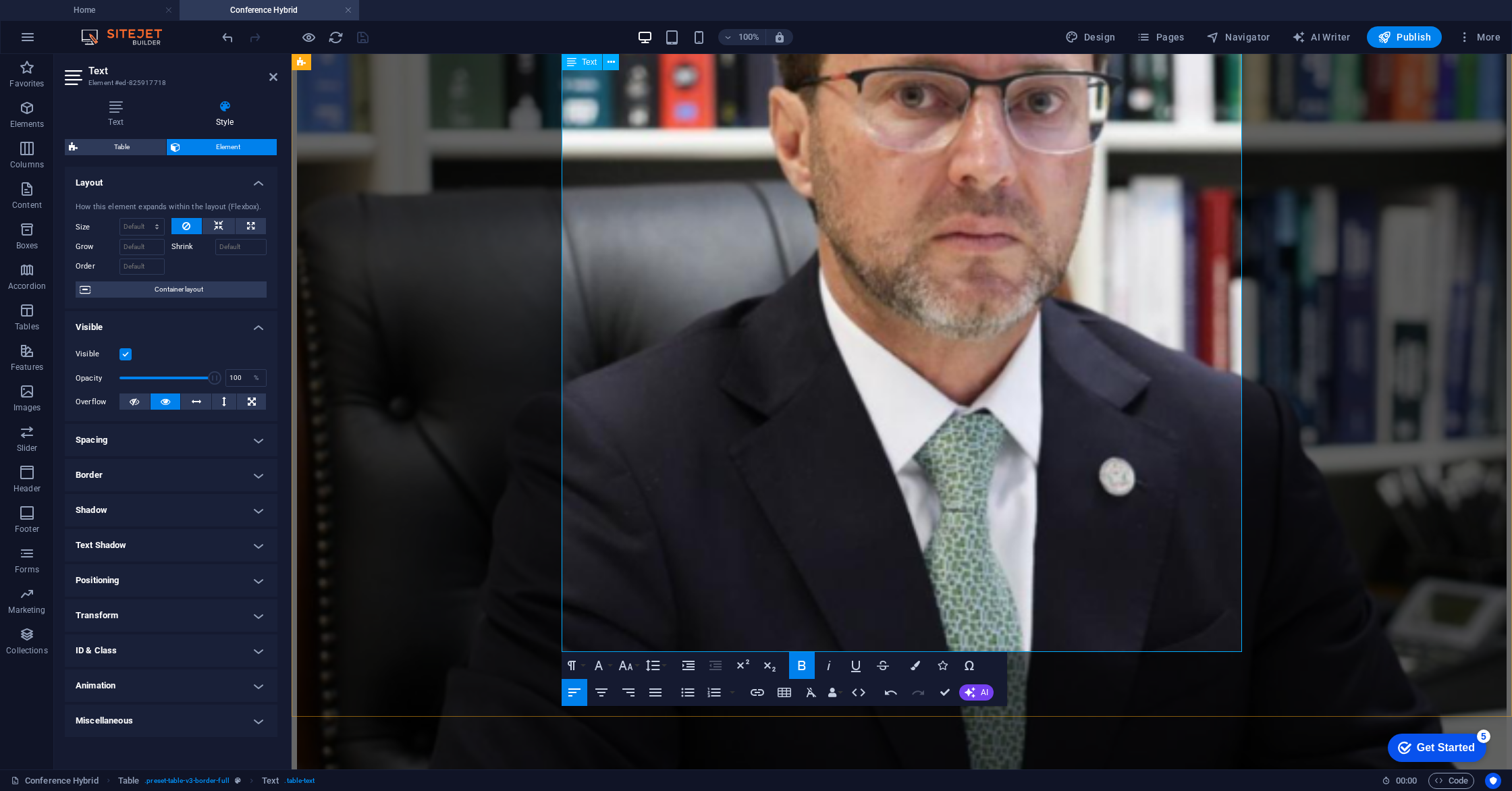
scroll to position [2222, 0]
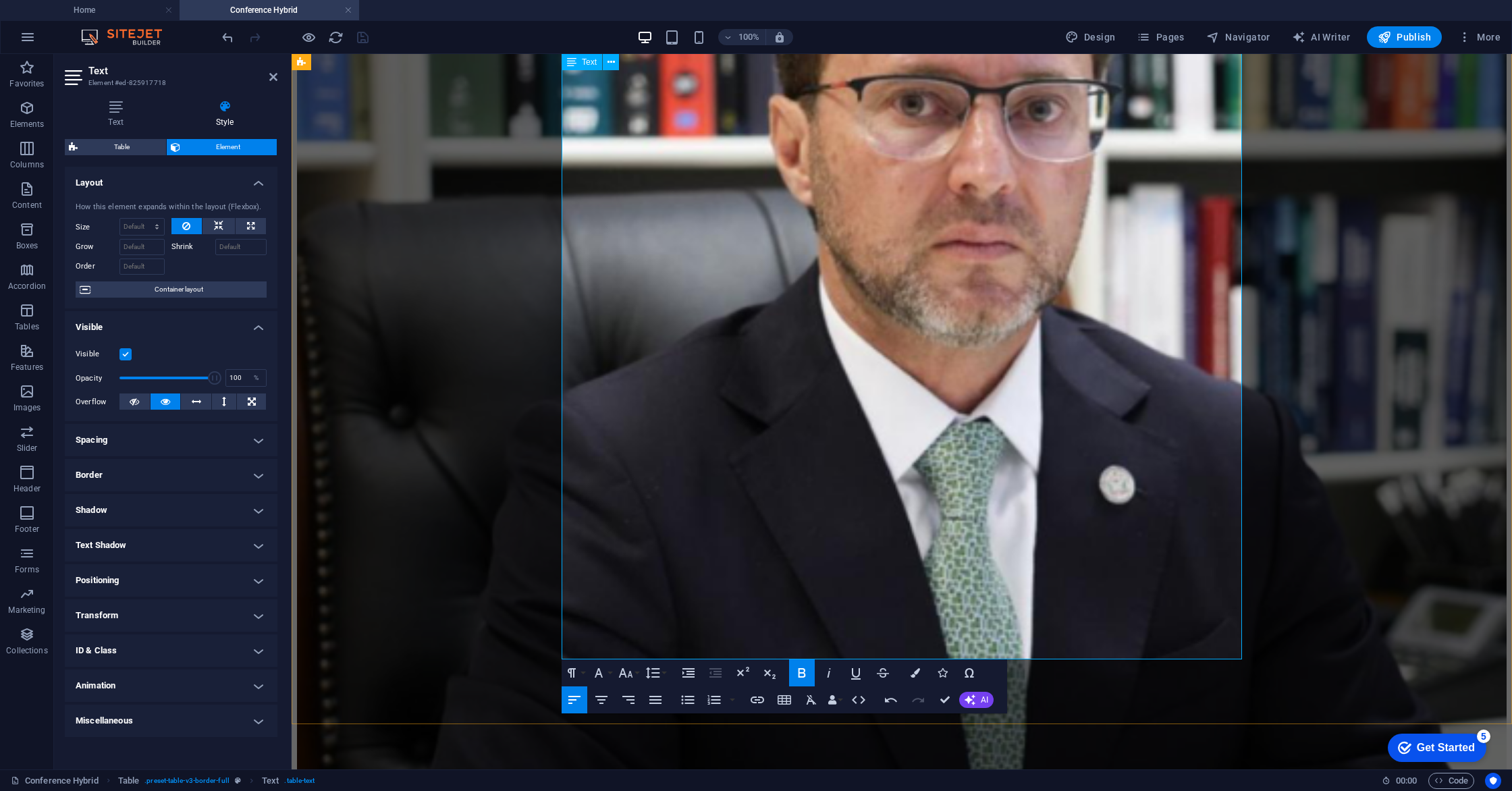
drag, startPoint x: 613, startPoint y: 604, endPoint x: 656, endPoint y: 605, distance: 43.0
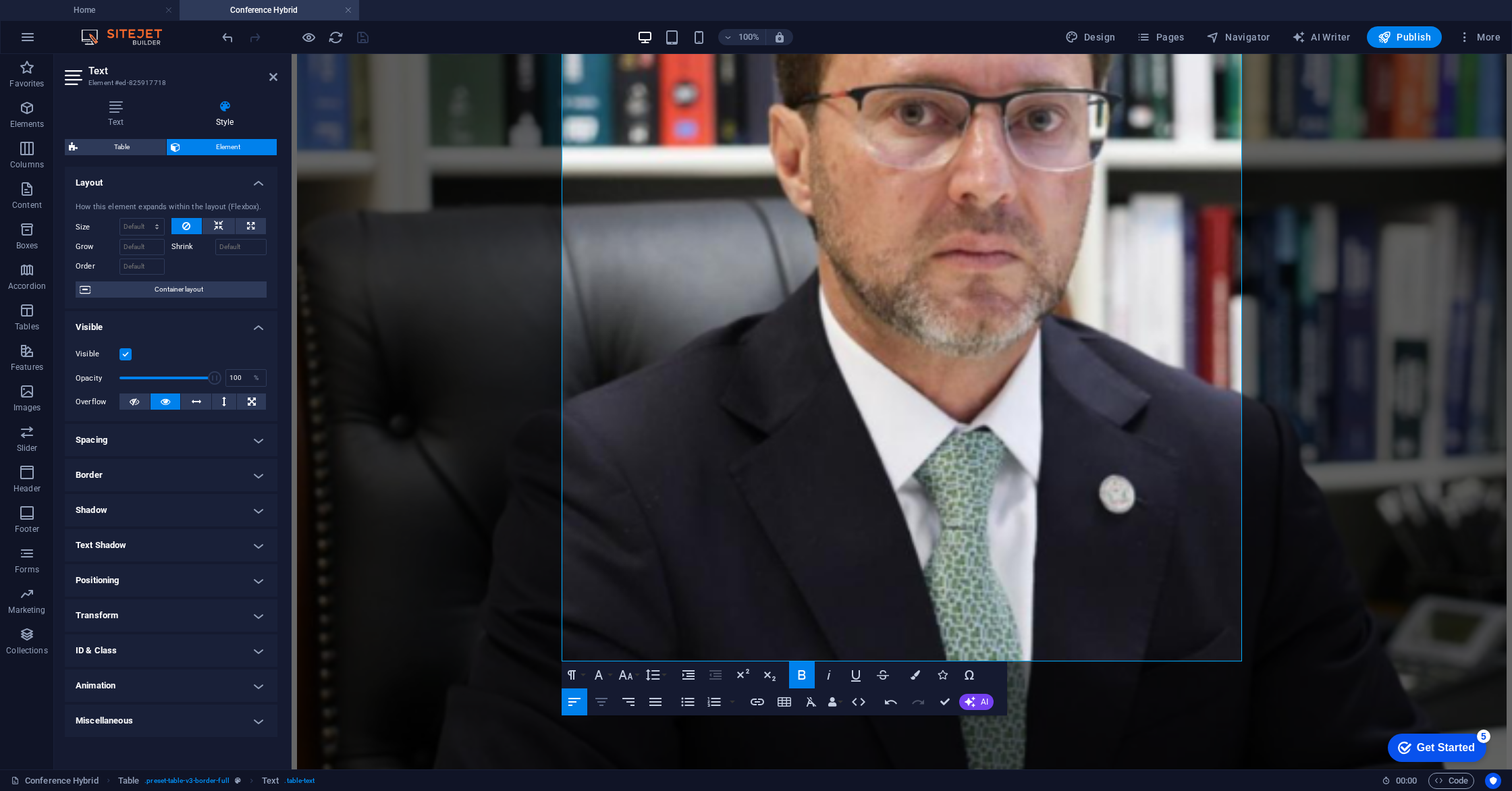
click at [599, 704] on icon "button" at bounding box center [601, 702] width 16 height 16
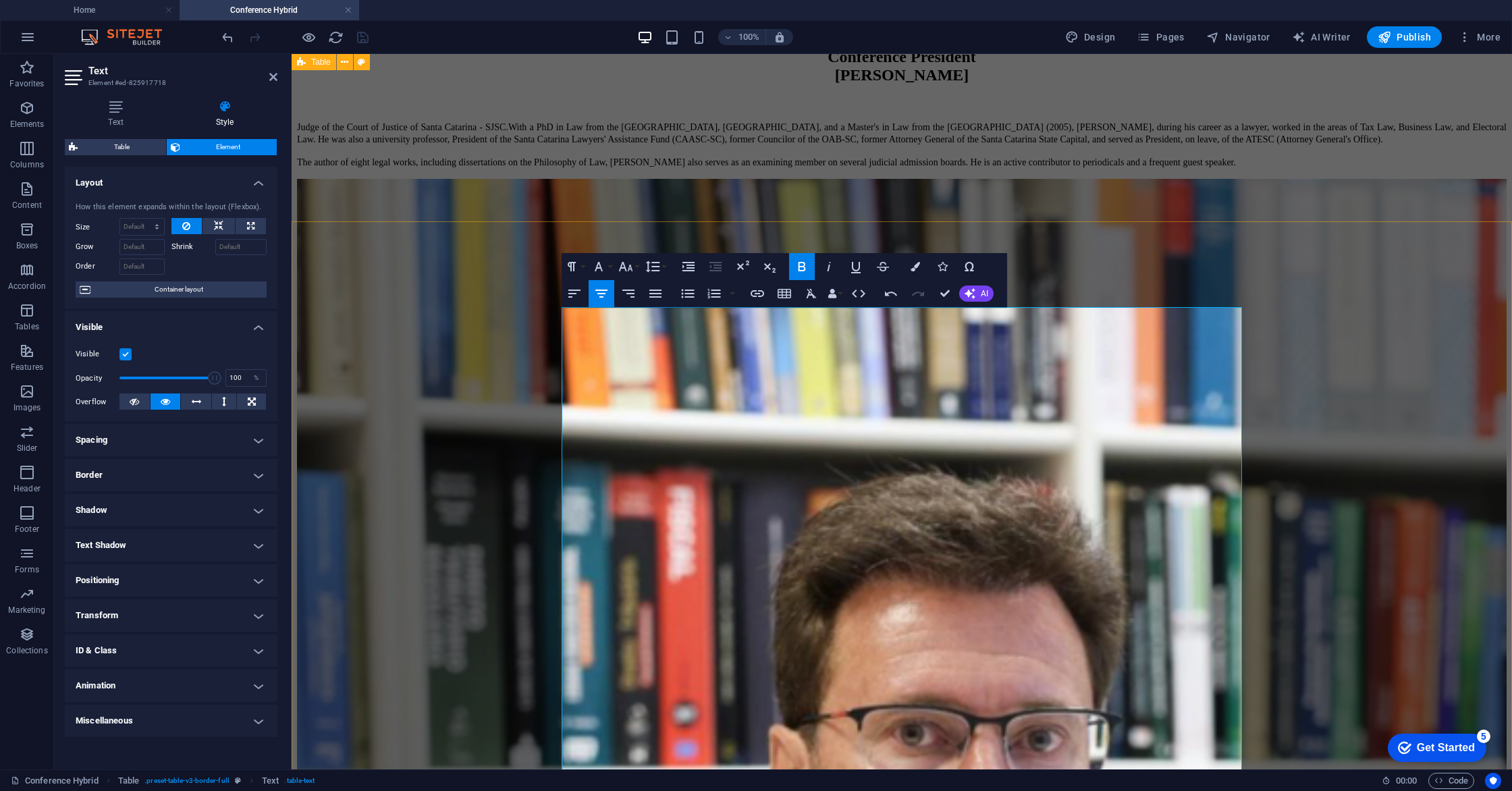
scroll to position [1533, 0]
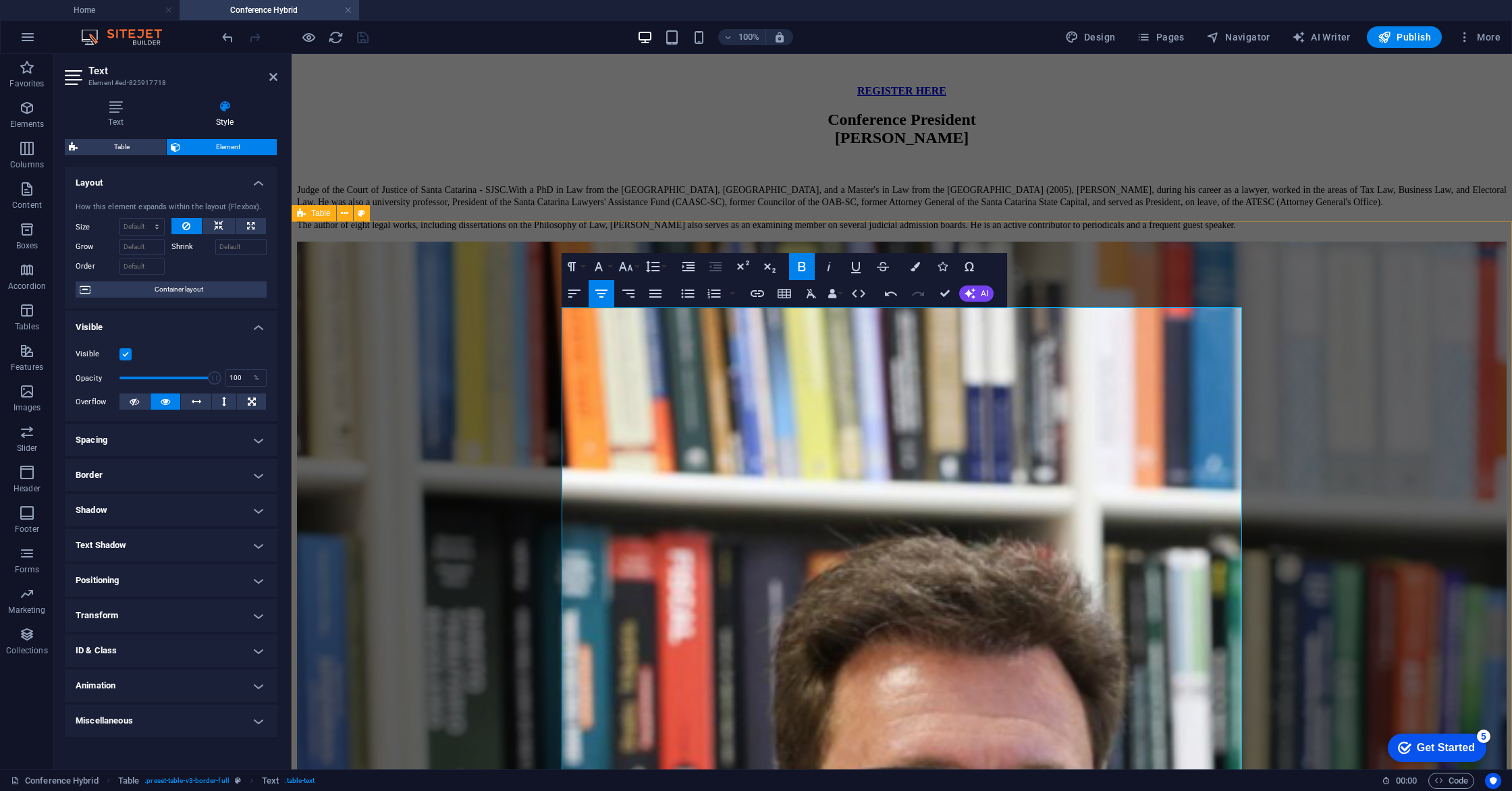
drag, startPoint x: 595, startPoint y: 341, endPoint x: 561, endPoint y: 340, distance: 34.0
click at [631, 268] on icon "button" at bounding box center [626, 266] width 14 height 10
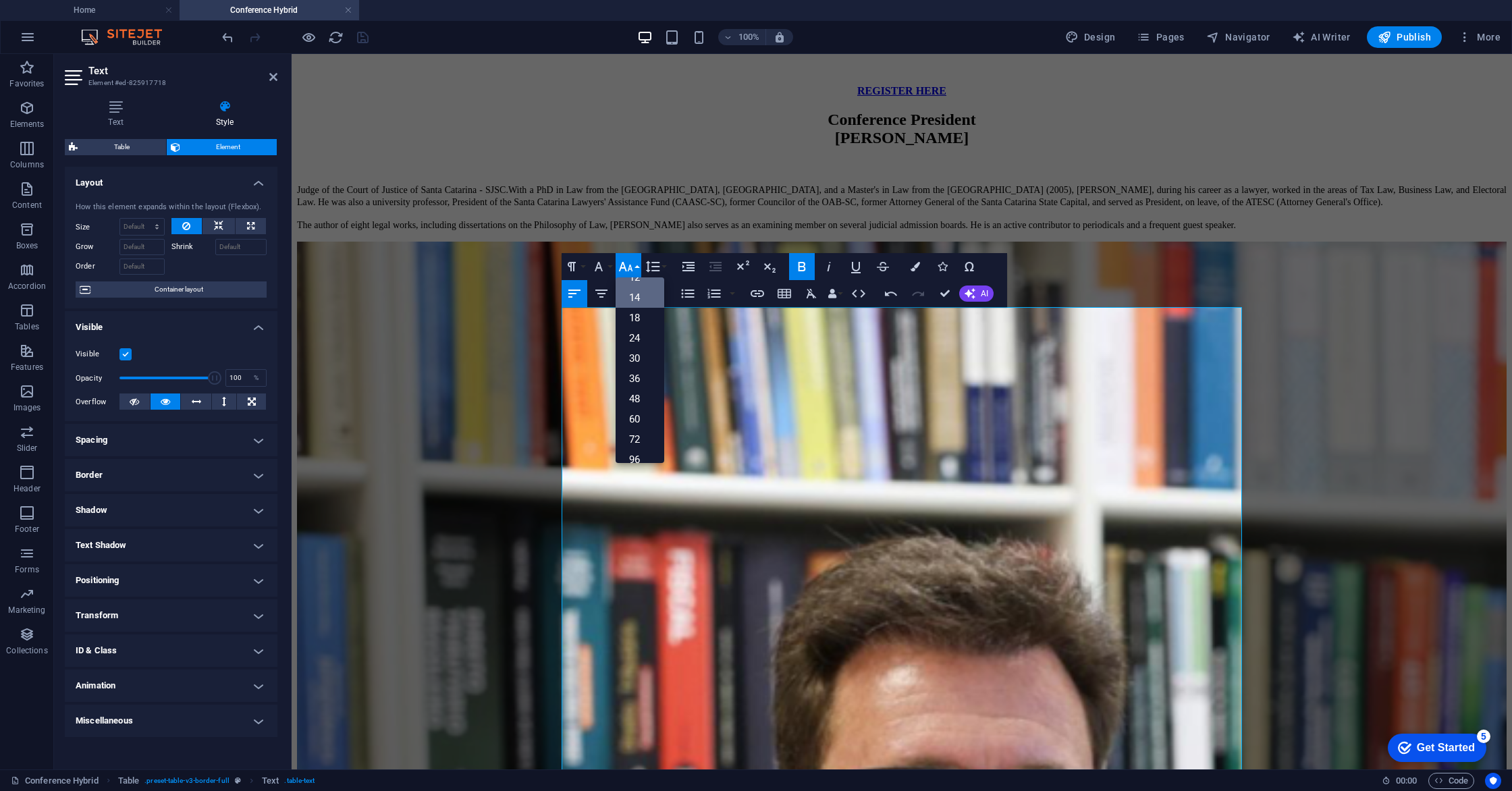
click at [634, 295] on link "14" at bounding box center [639, 297] width 49 height 20
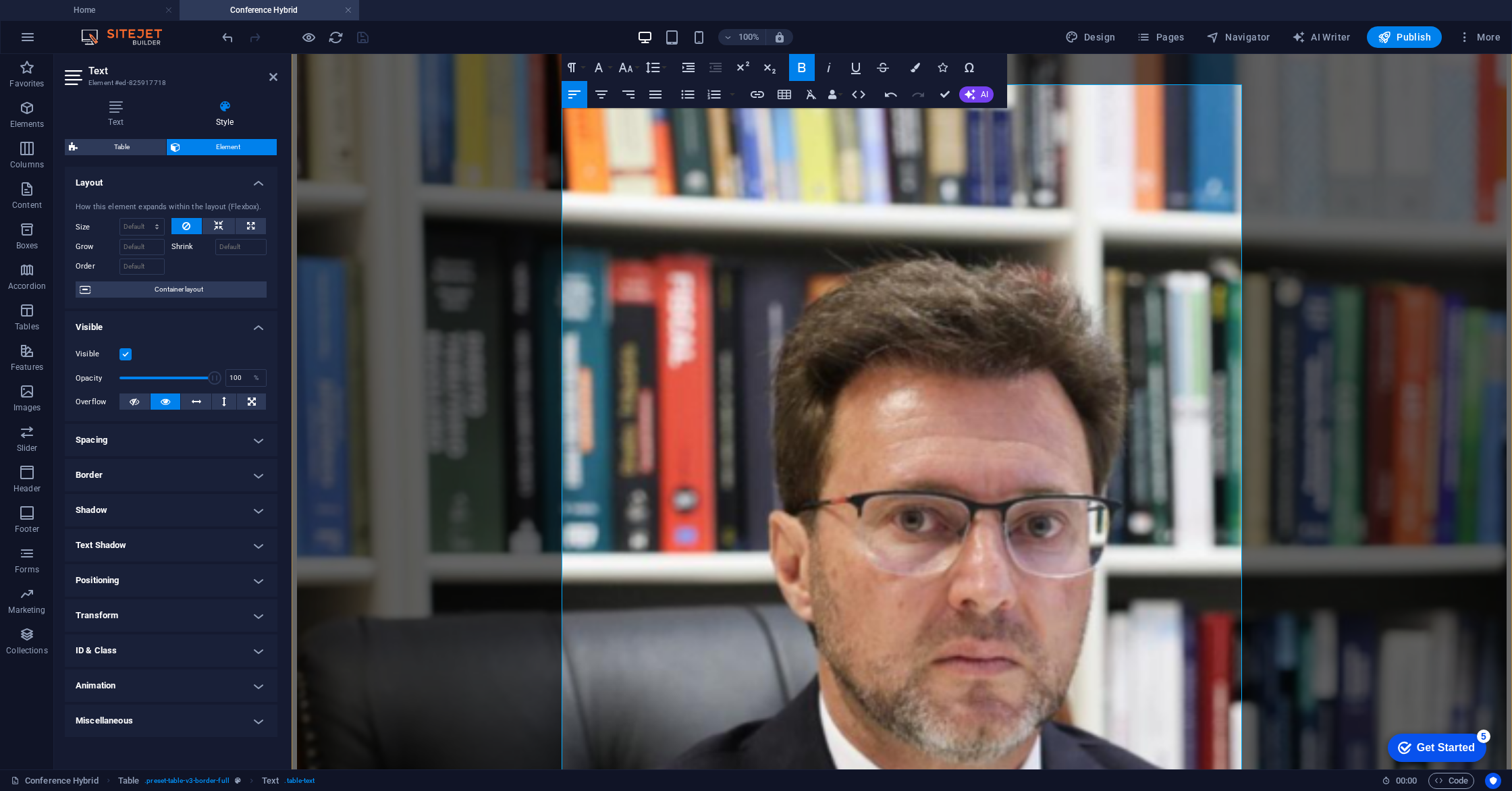
scroll to position [2054, 0]
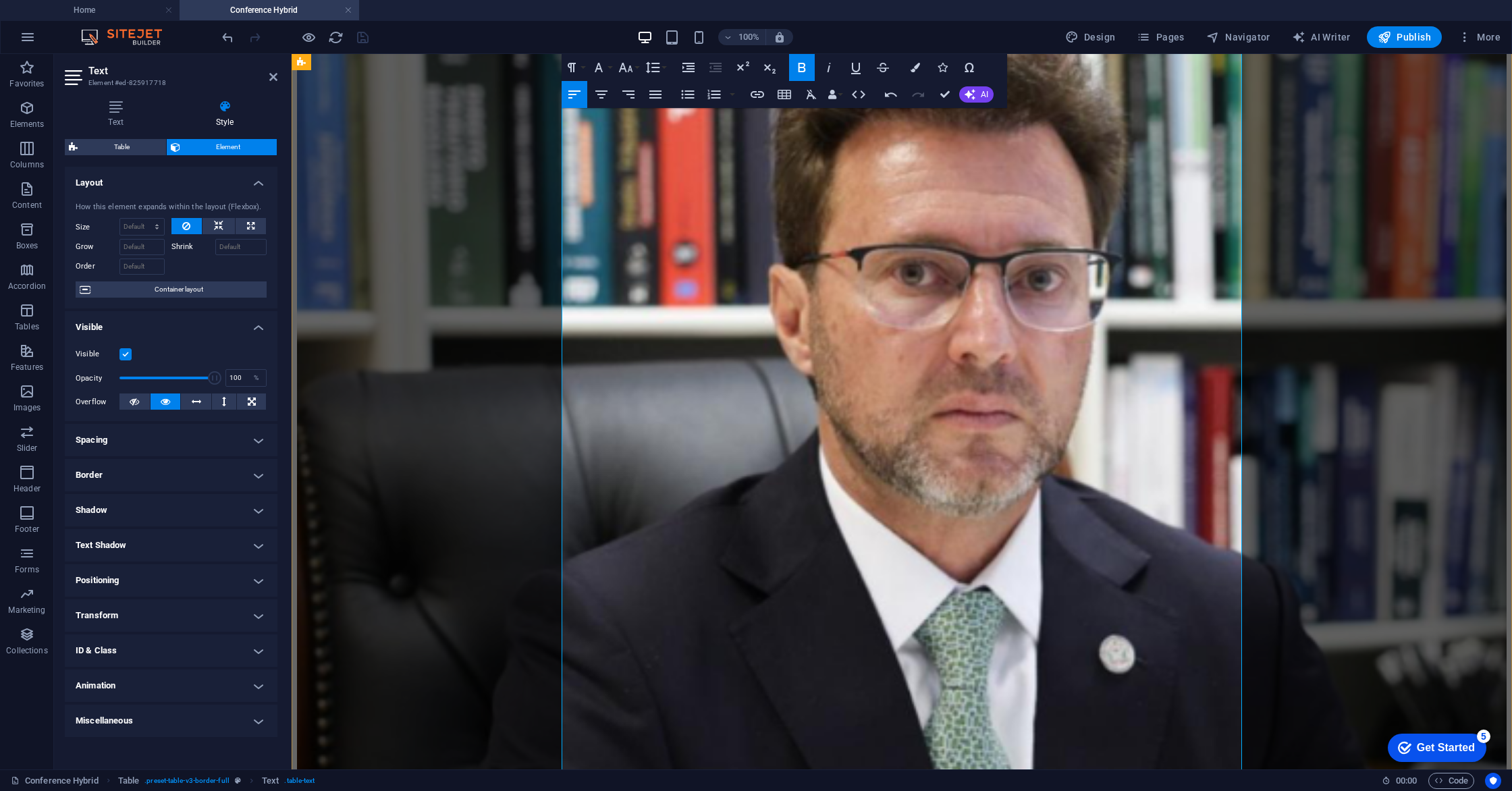
drag, startPoint x: 594, startPoint y: 261, endPoint x: 565, endPoint y: 259, distance: 29.1
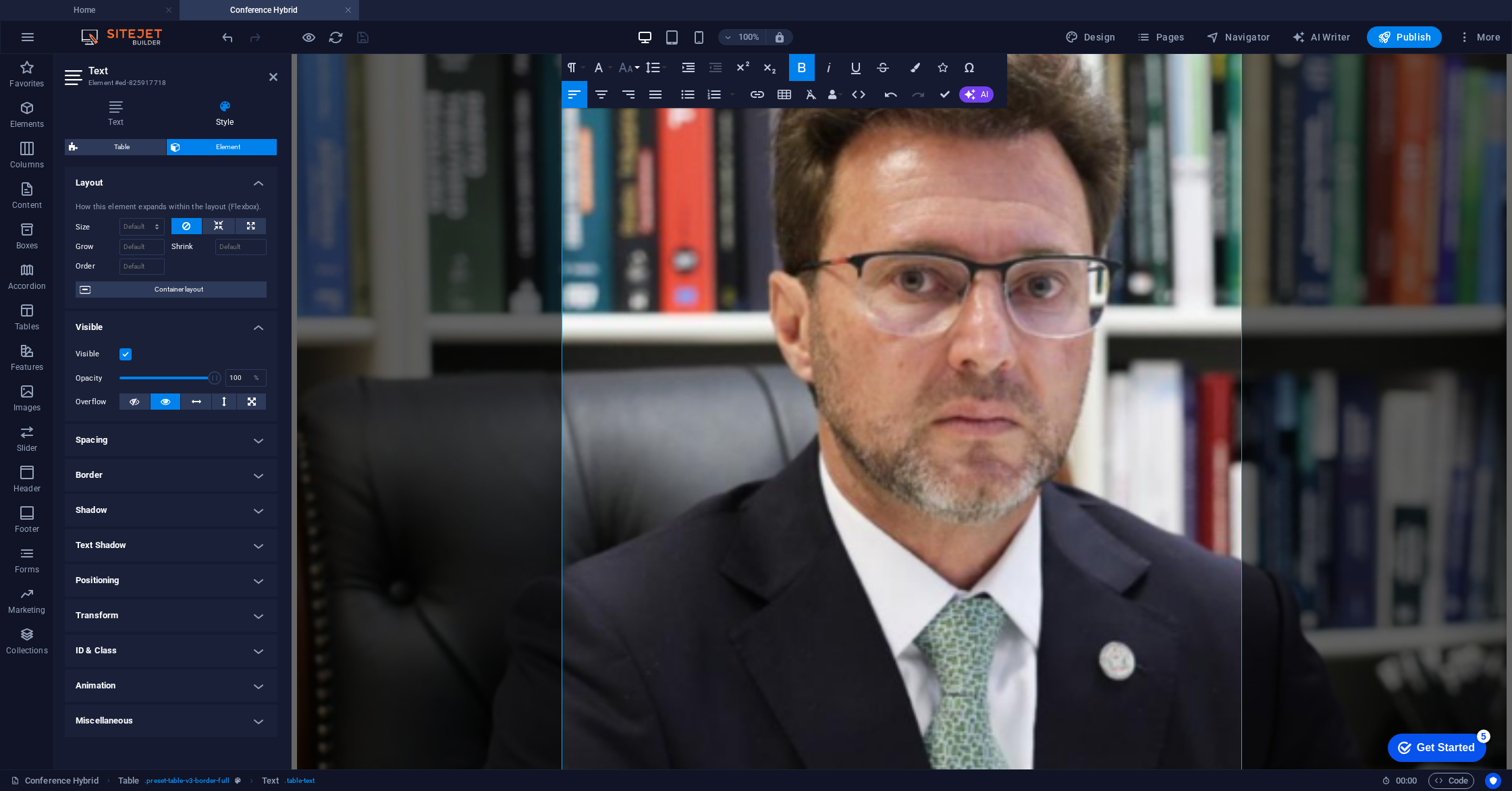
click at [634, 67] on button "Font Size" at bounding box center [628, 67] width 26 height 27
click at [637, 87] on link "14" at bounding box center [639, 86] width 49 height 20
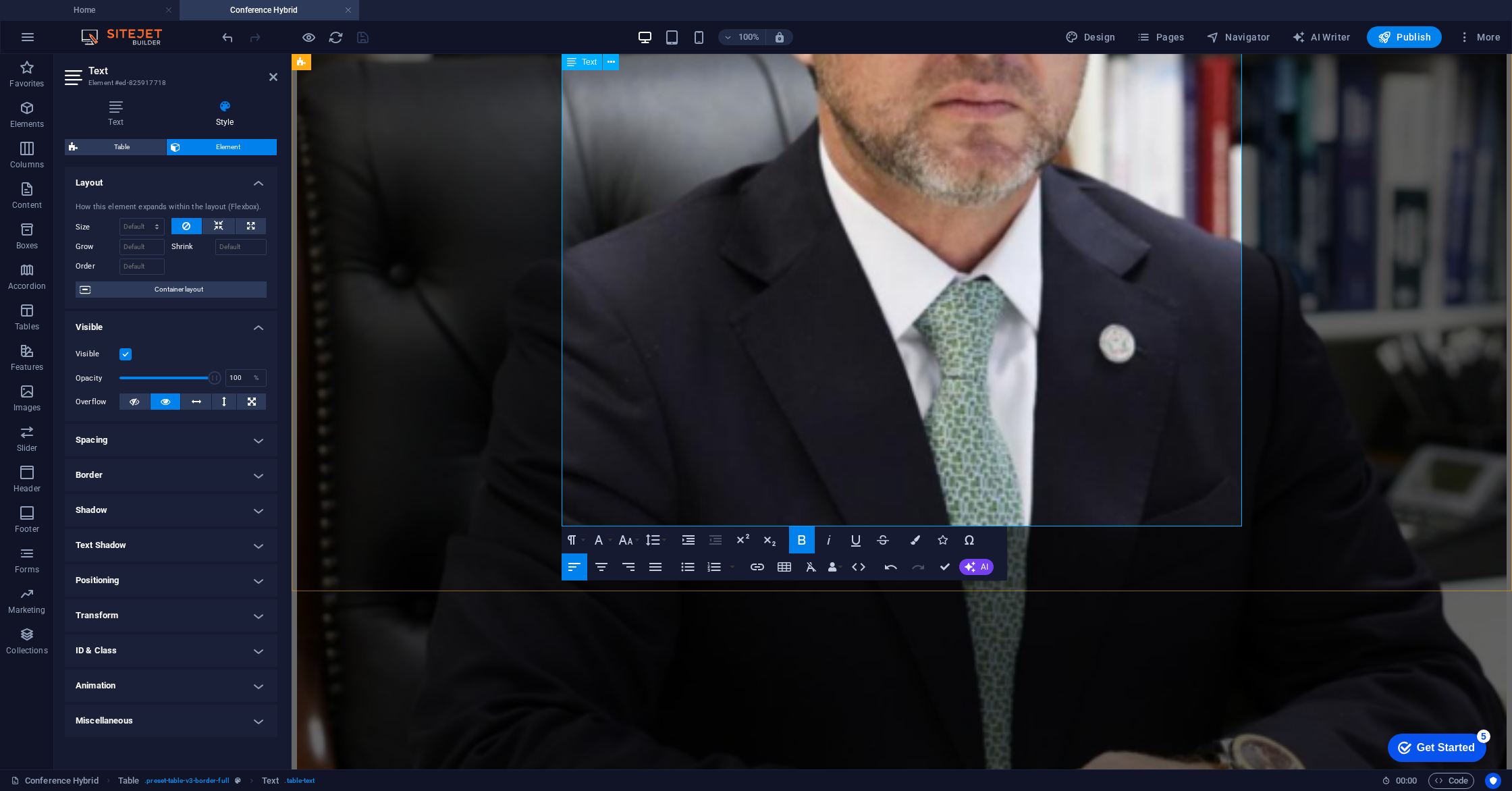
scroll to position [2380, 0]
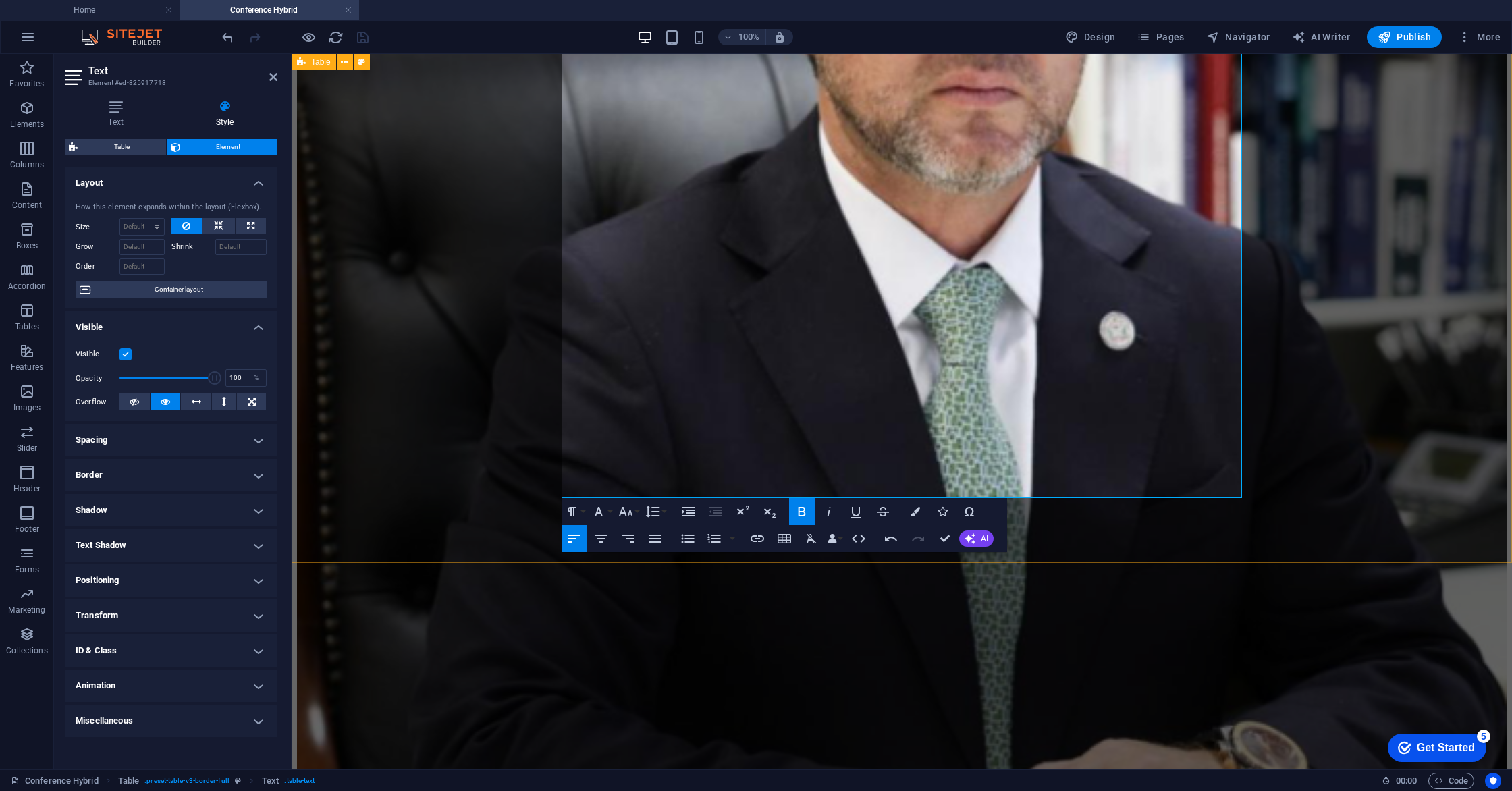
drag, startPoint x: 596, startPoint y: 374, endPoint x: 557, endPoint y: 373, distance: 39.0
drag, startPoint x: 594, startPoint y: 375, endPoint x: 568, endPoint y: 373, distance: 26.1
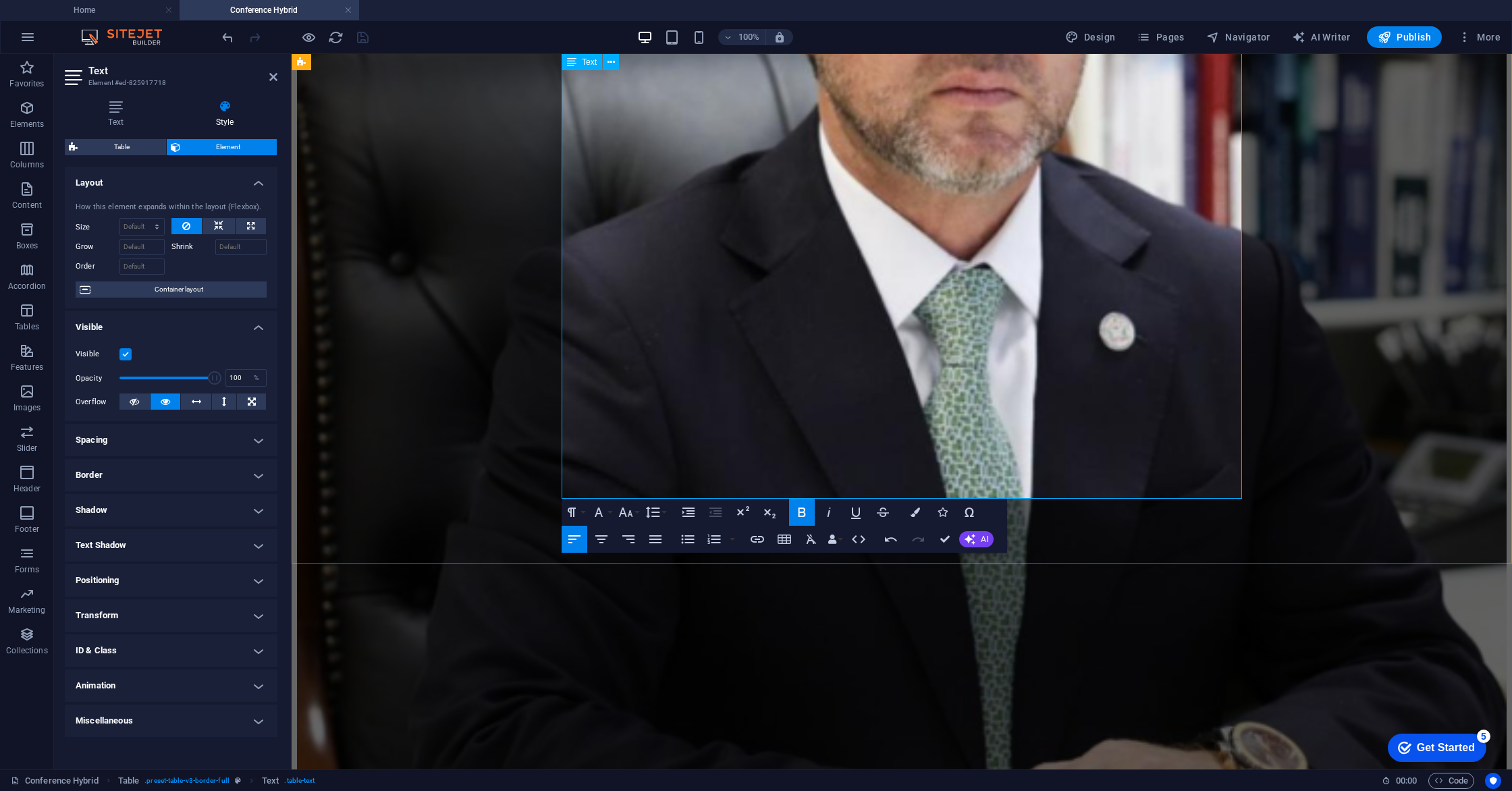
click at [631, 511] on icon "button" at bounding box center [626, 512] width 16 height 16
click at [634, 529] on link "14" at bounding box center [639, 530] width 49 height 20
drag, startPoint x: 597, startPoint y: 447, endPoint x: 563, endPoint y: 444, distance: 34.1
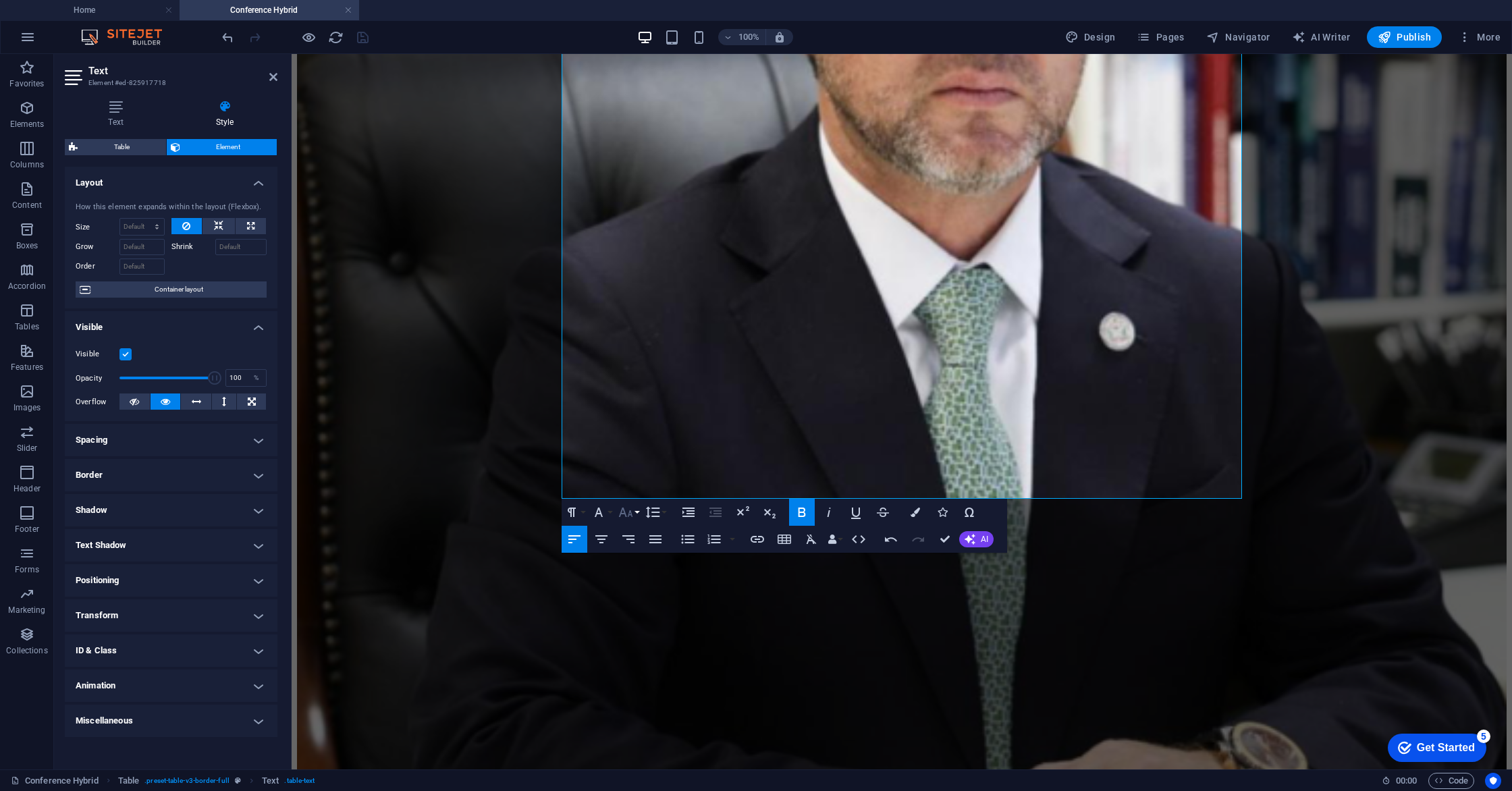
click at [633, 512] on icon "button" at bounding box center [626, 512] width 16 height 16
click at [634, 532] on link "14" at bounding box center [639, 530] width 49 height 20
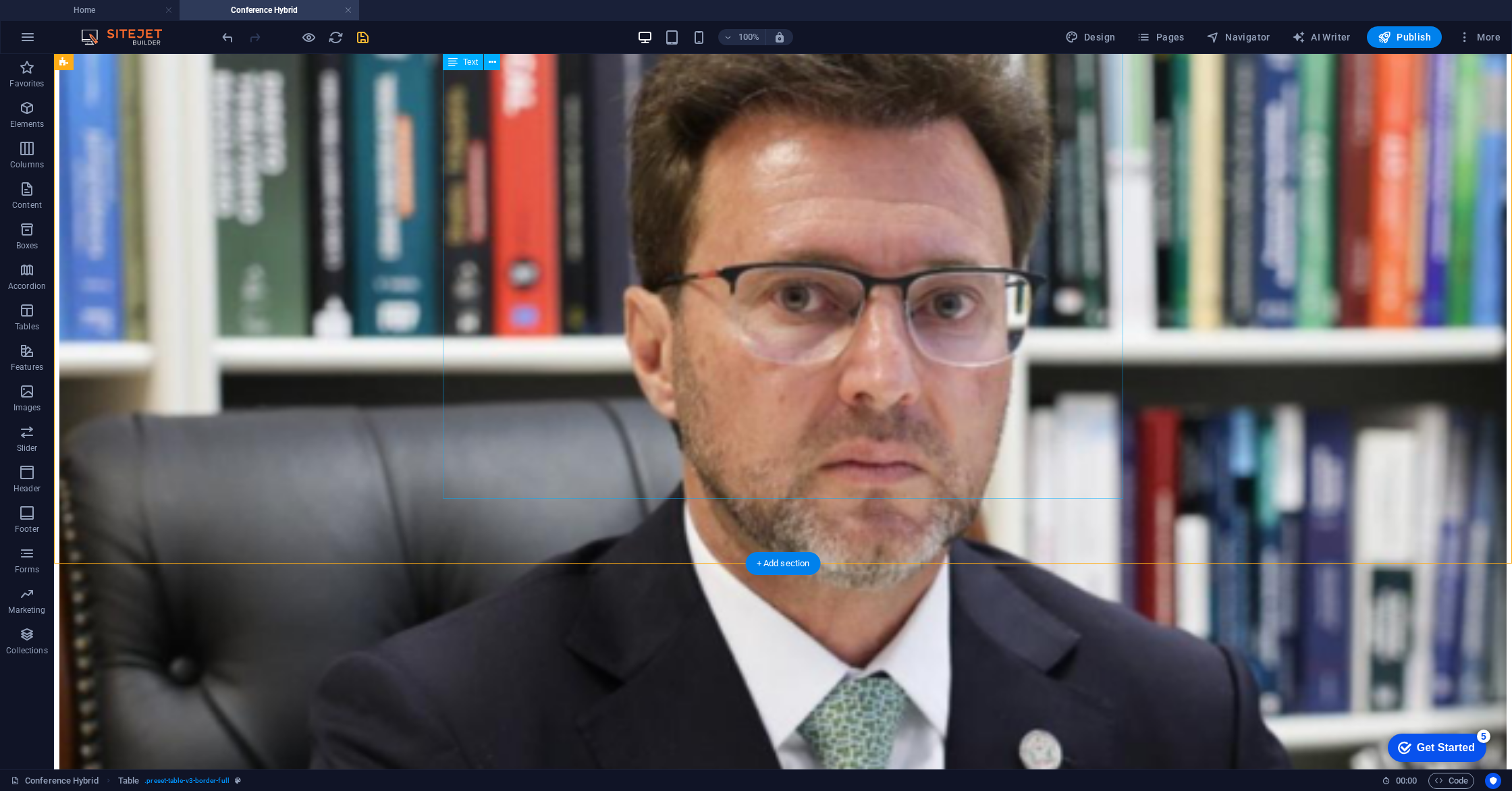
scroll to position [2359, 0]
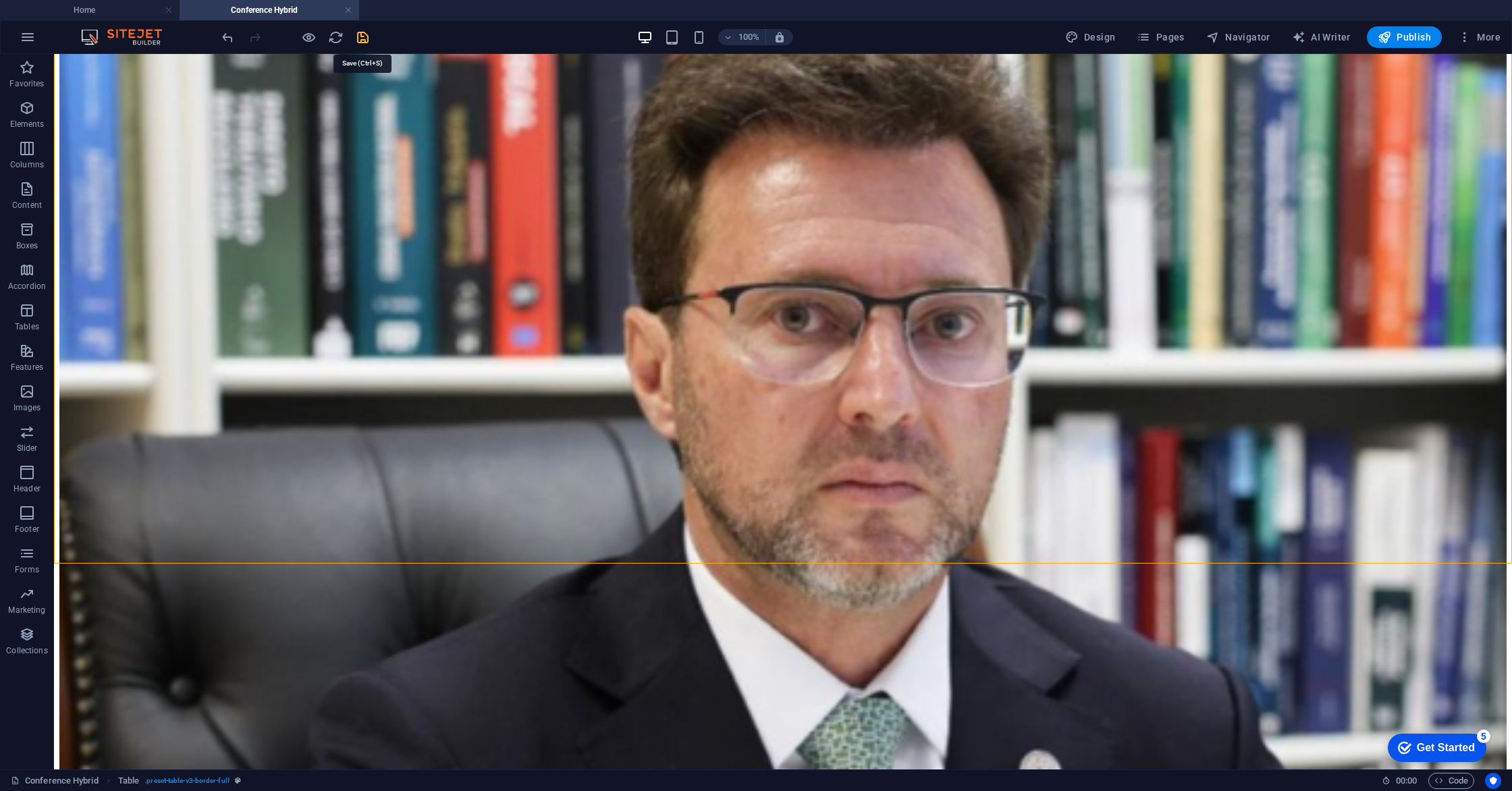
click at [365, 36] on icon "save" at bounding box center [363, 37] width 16 height 16
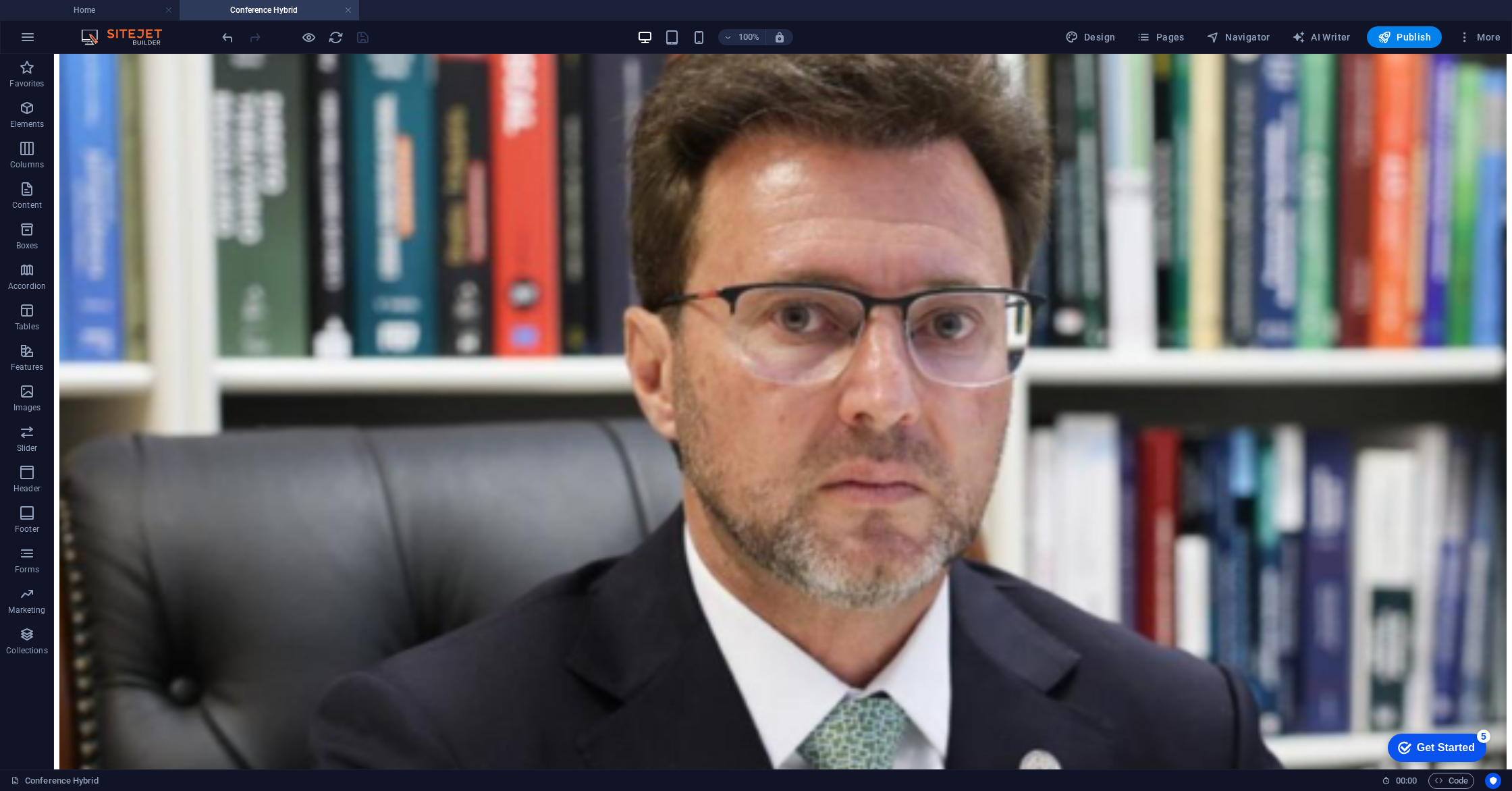
scroll to position [2379, 0]
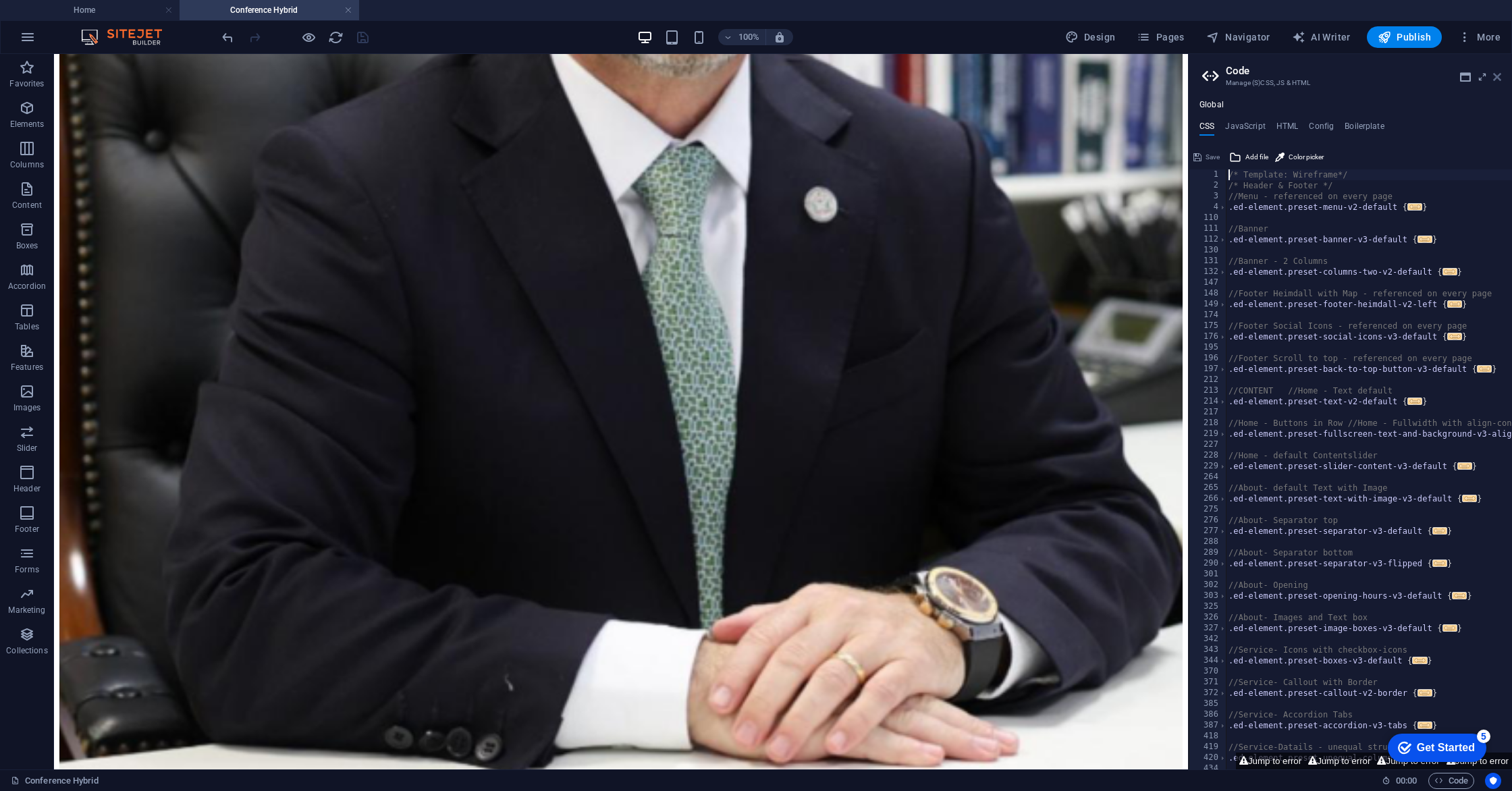
click at [1498, 79] on icon at bounding box center [1496, 77] width 8 height 10
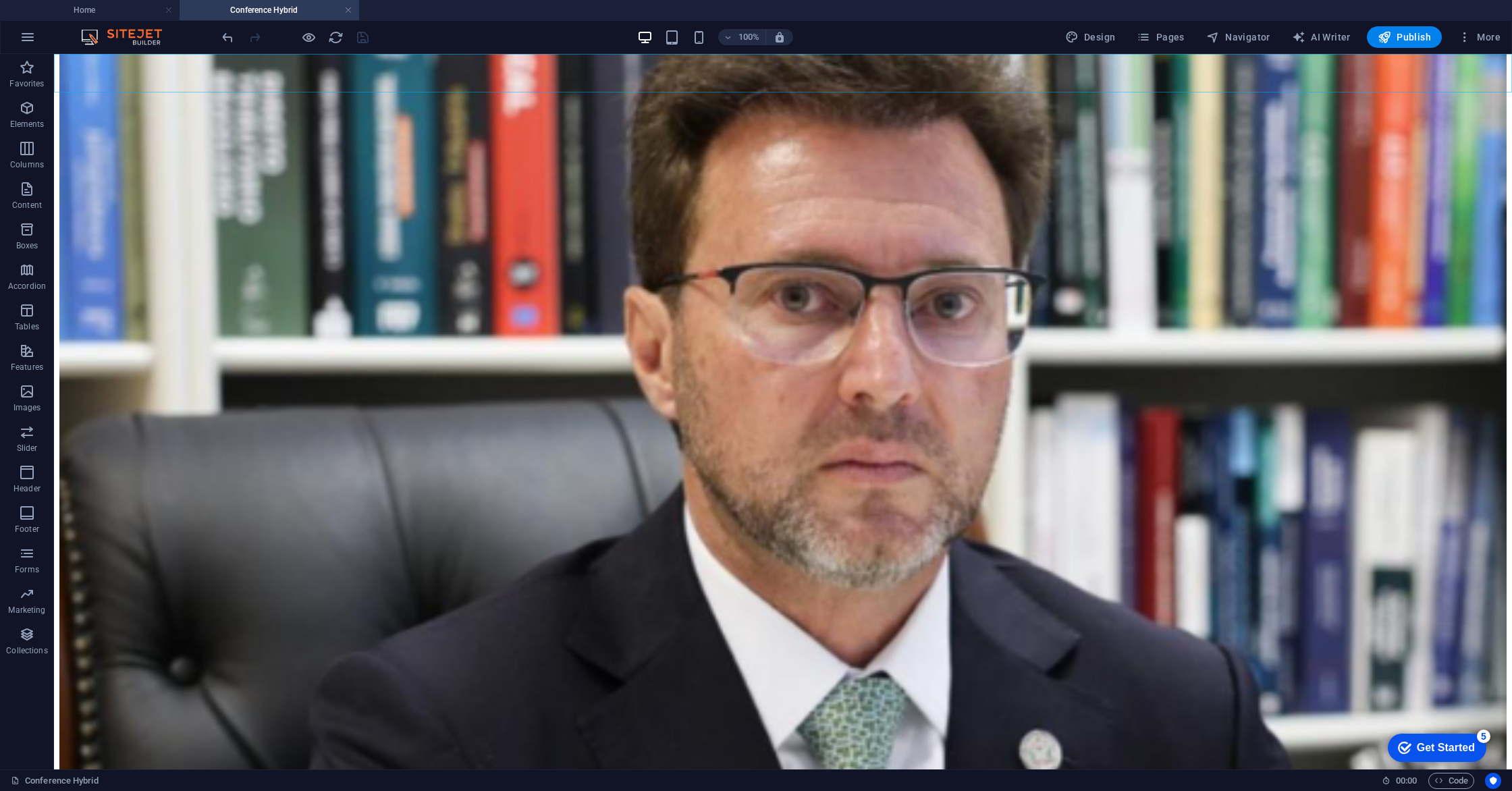
scroll to position [2359, 0]
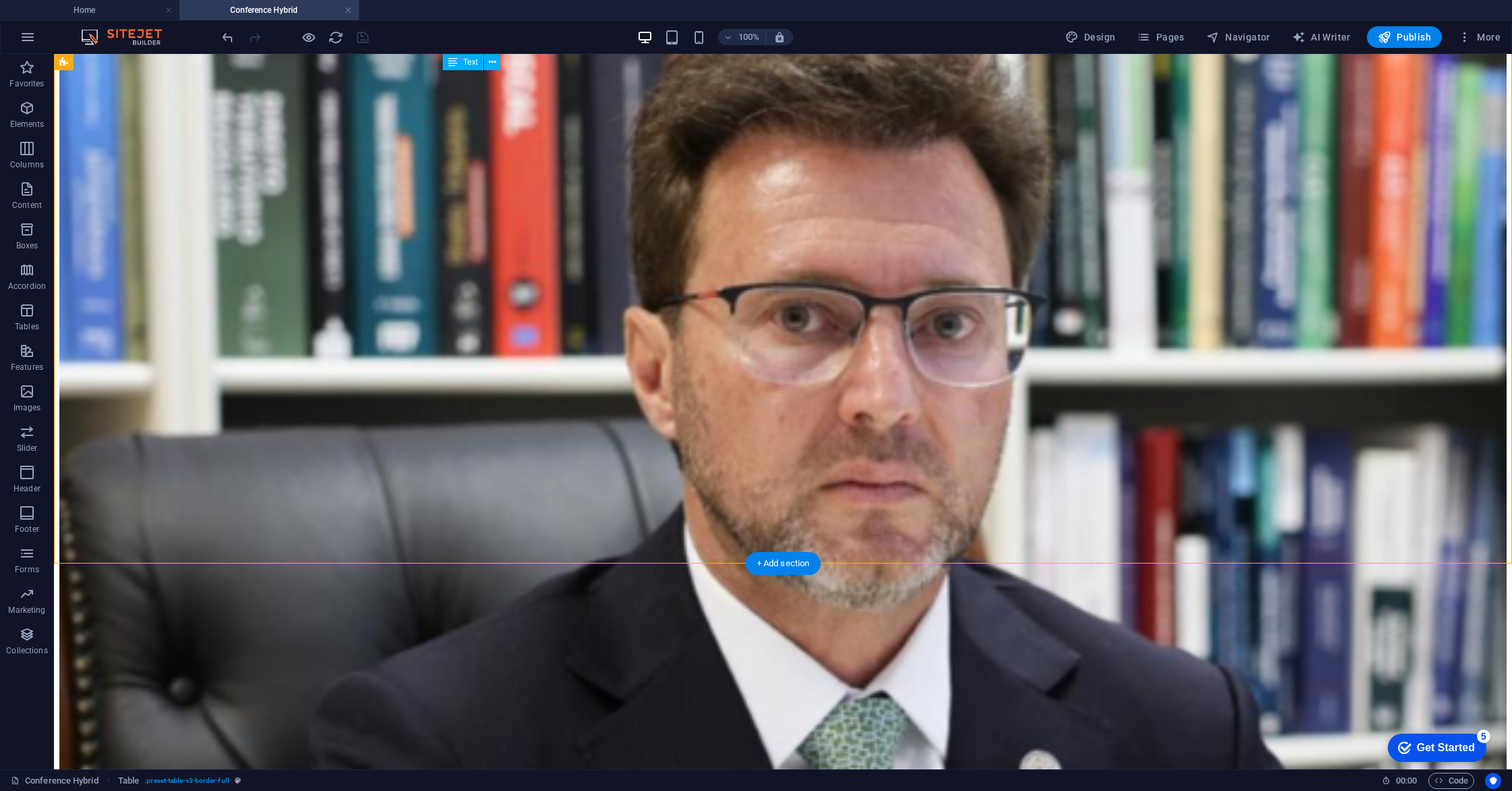
drag, startPoint x: 662, startPoint y: 478, endPoint x: 801, endPoint y: 487, distance: 139.3
click at [1405, 36] on span "Publish" at bounding box center [1405, 37] width 54 height 14
